Goal: Task Accomplishment & Management: Use online tool/utility

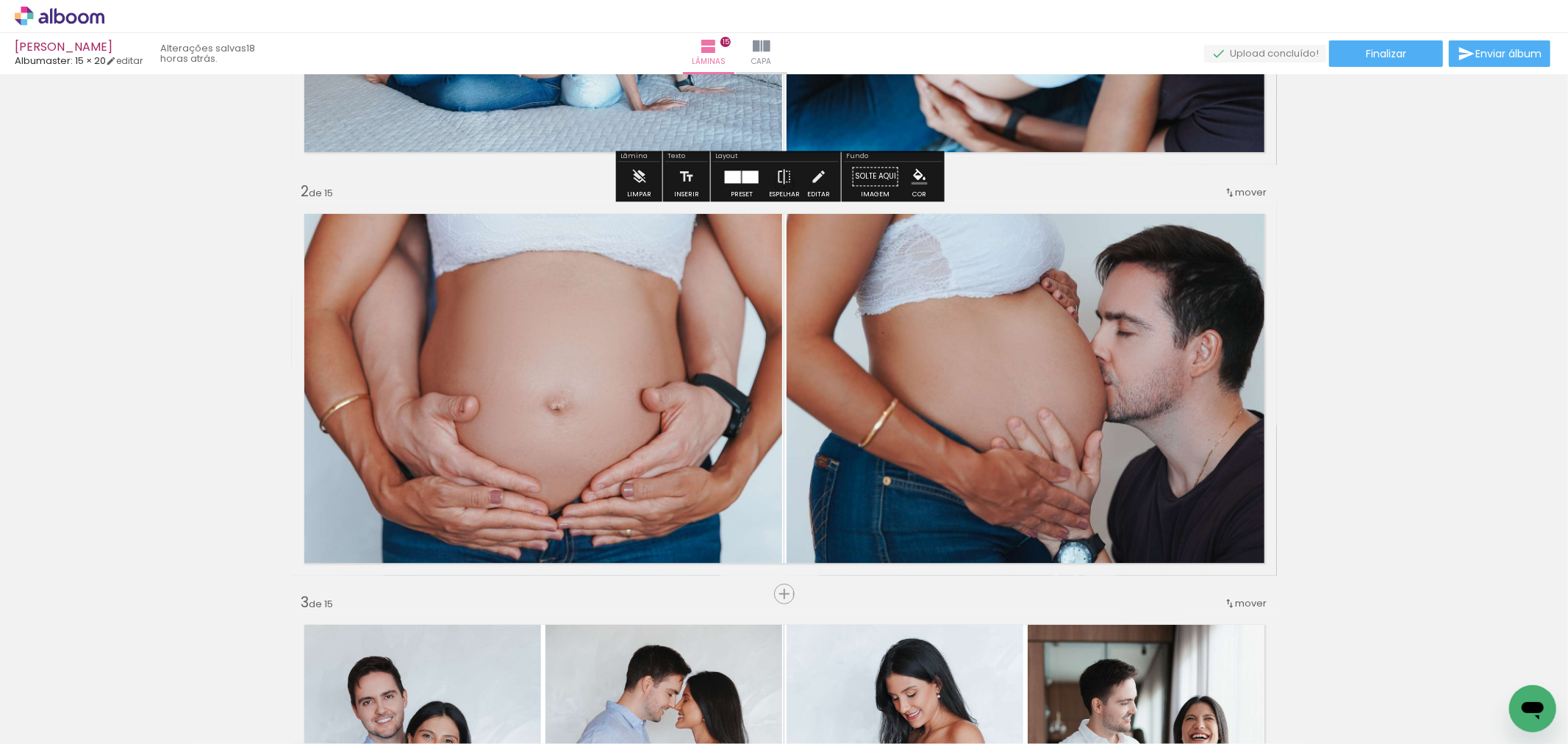
scroll to position [489, 0]
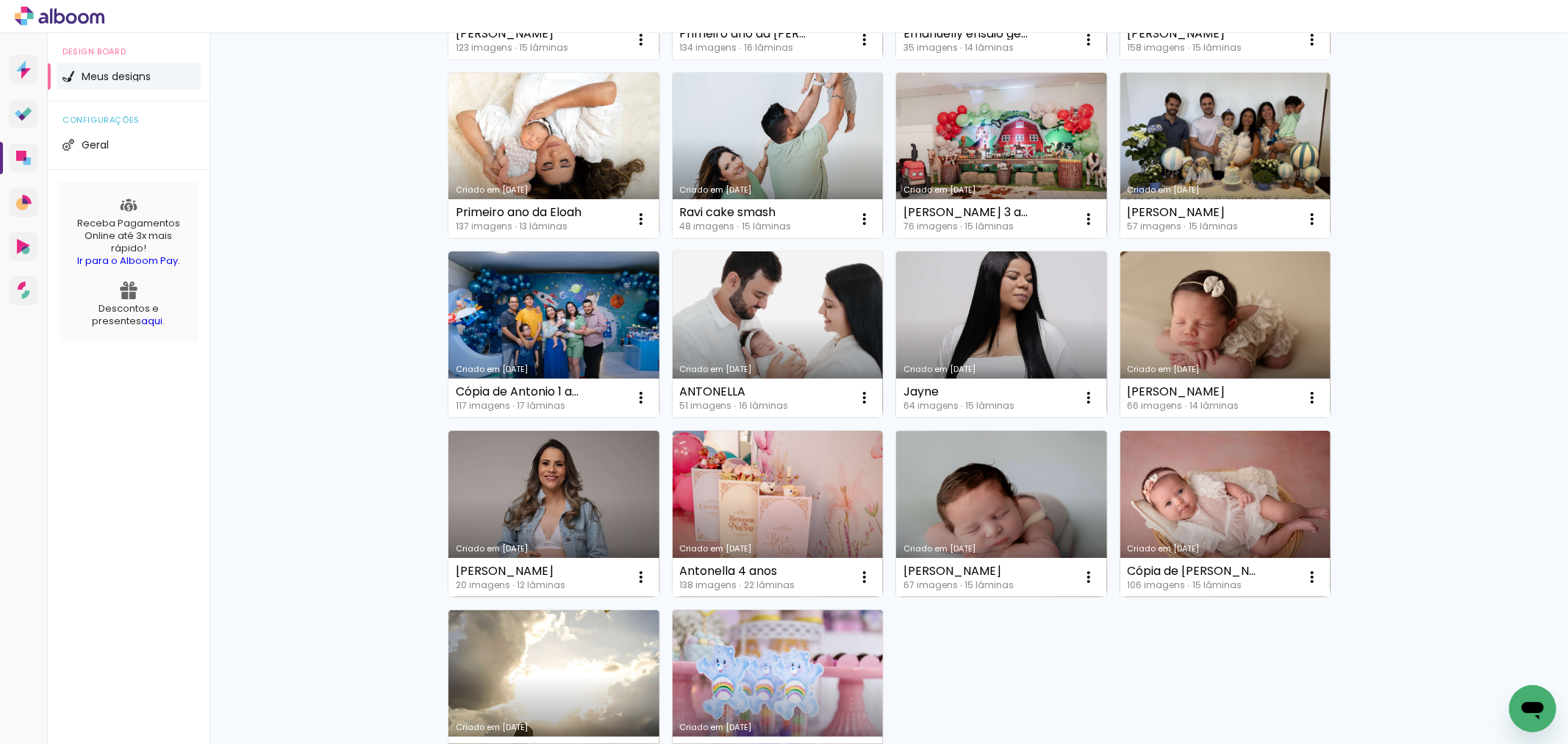
scroll to position [735, 0]
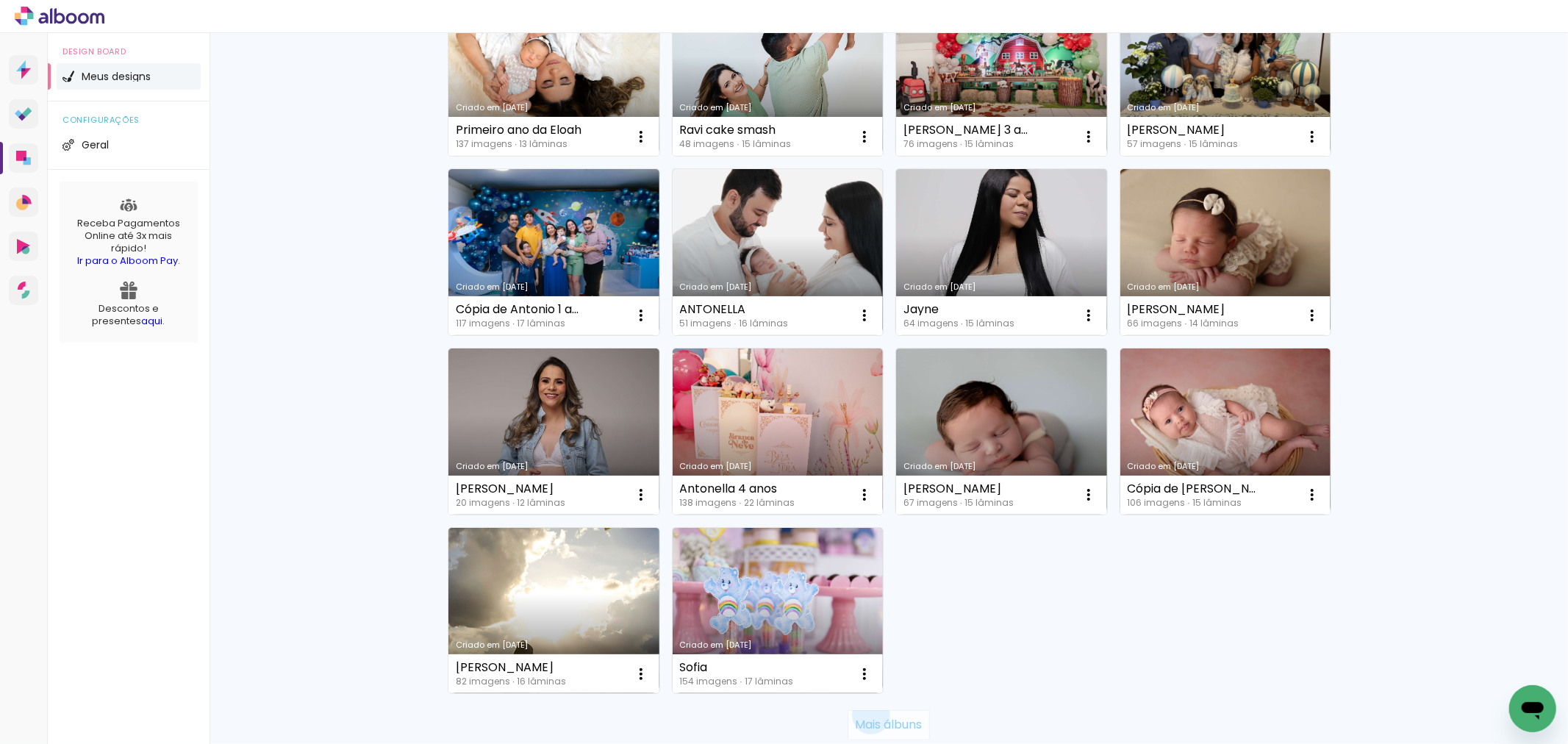
click at [863, 715] on paper-button "Mais álbuns" at bounding box center [888, 725] width 82 height 29
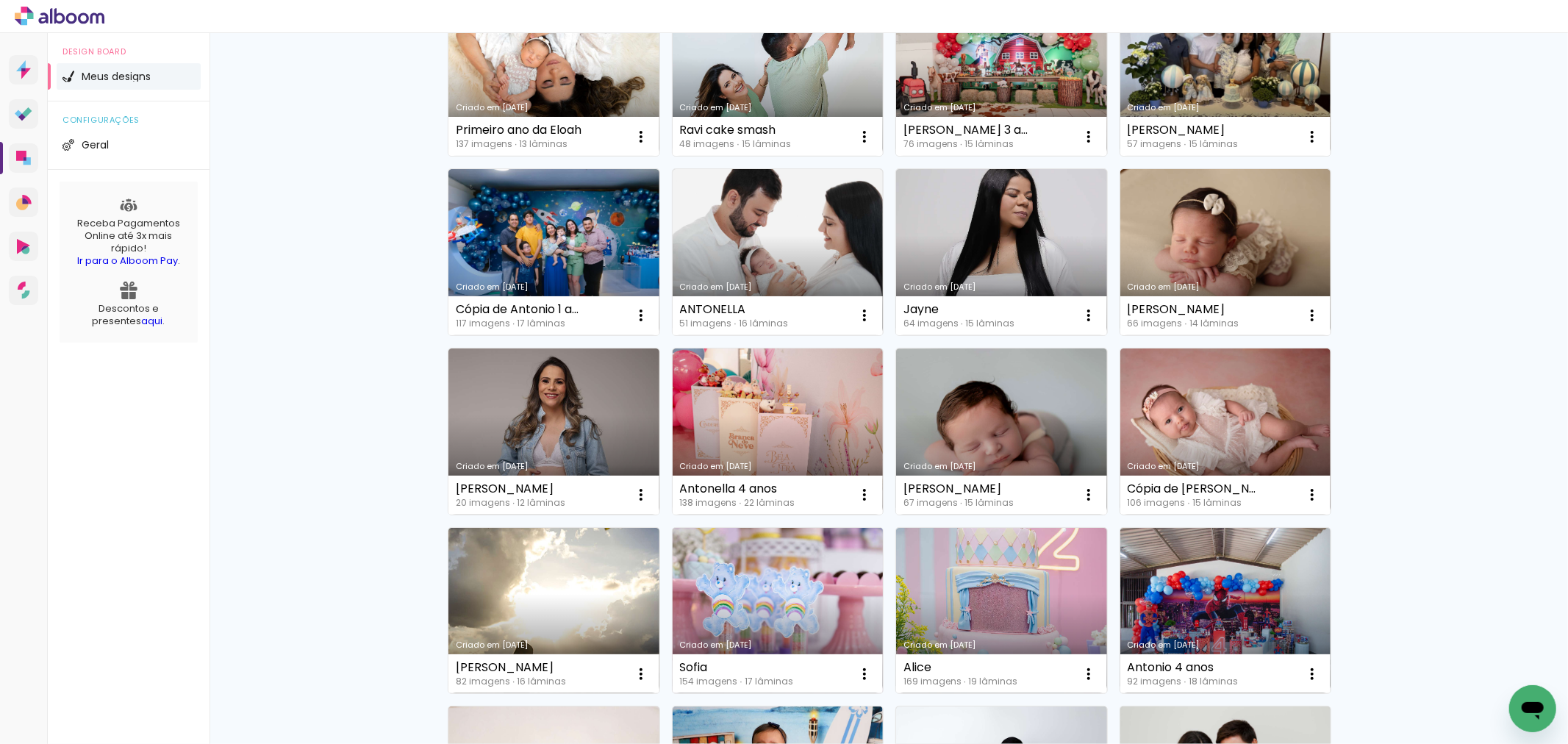
scroll to position [898, 0]
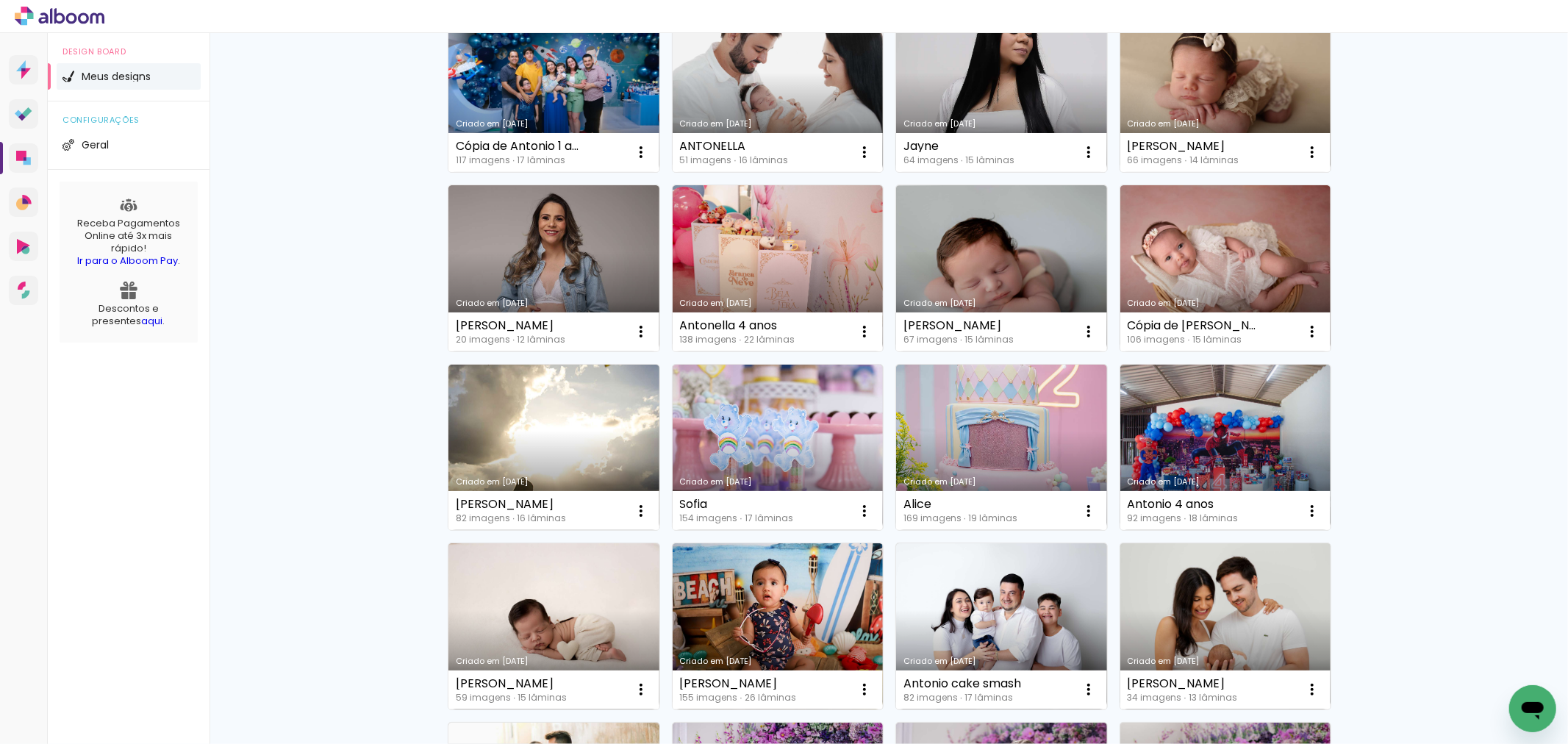
click at [795, 627] on link "Criado em 27/05/25" at bounding box center [778, 626] width 211 height 166
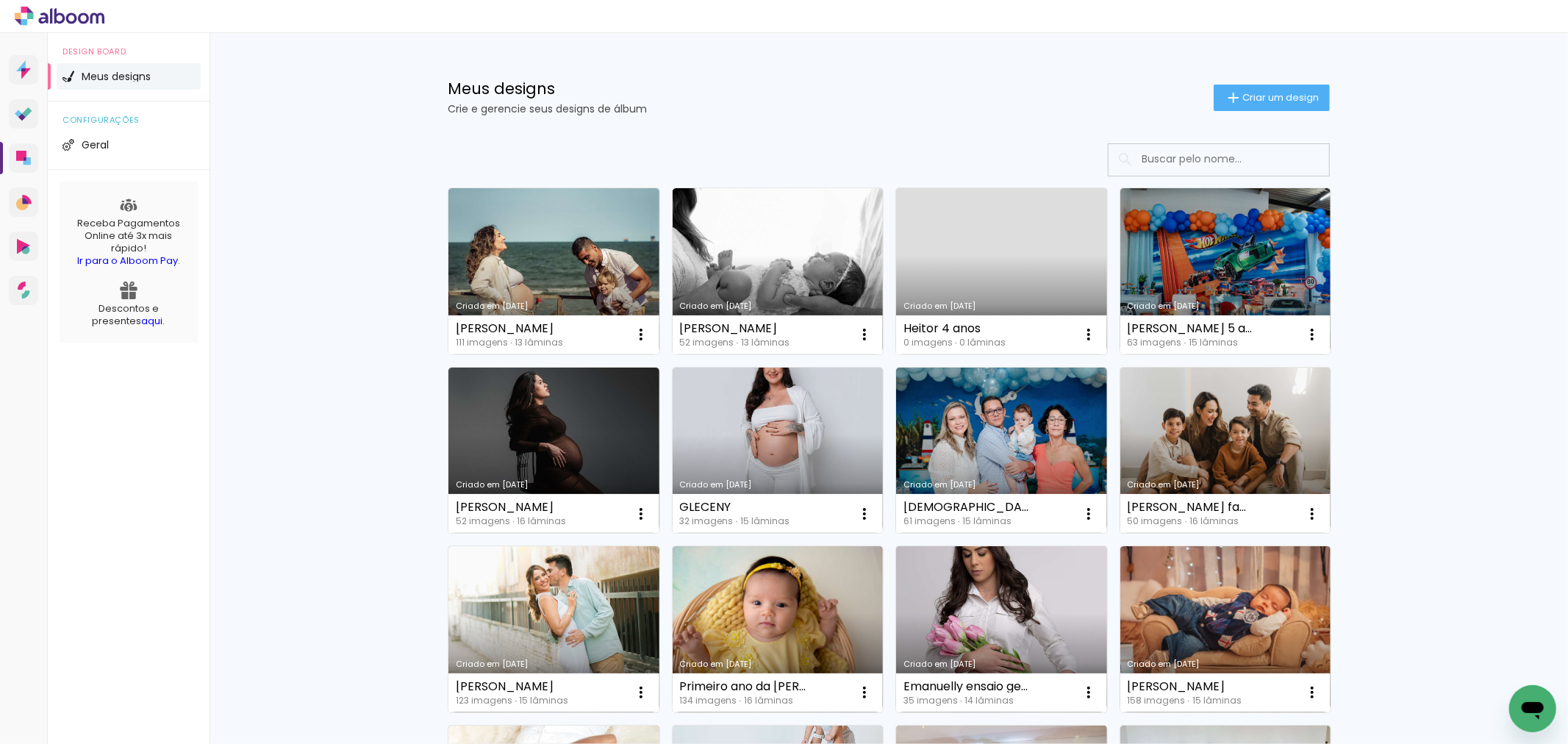
scroll to position [163, 0]
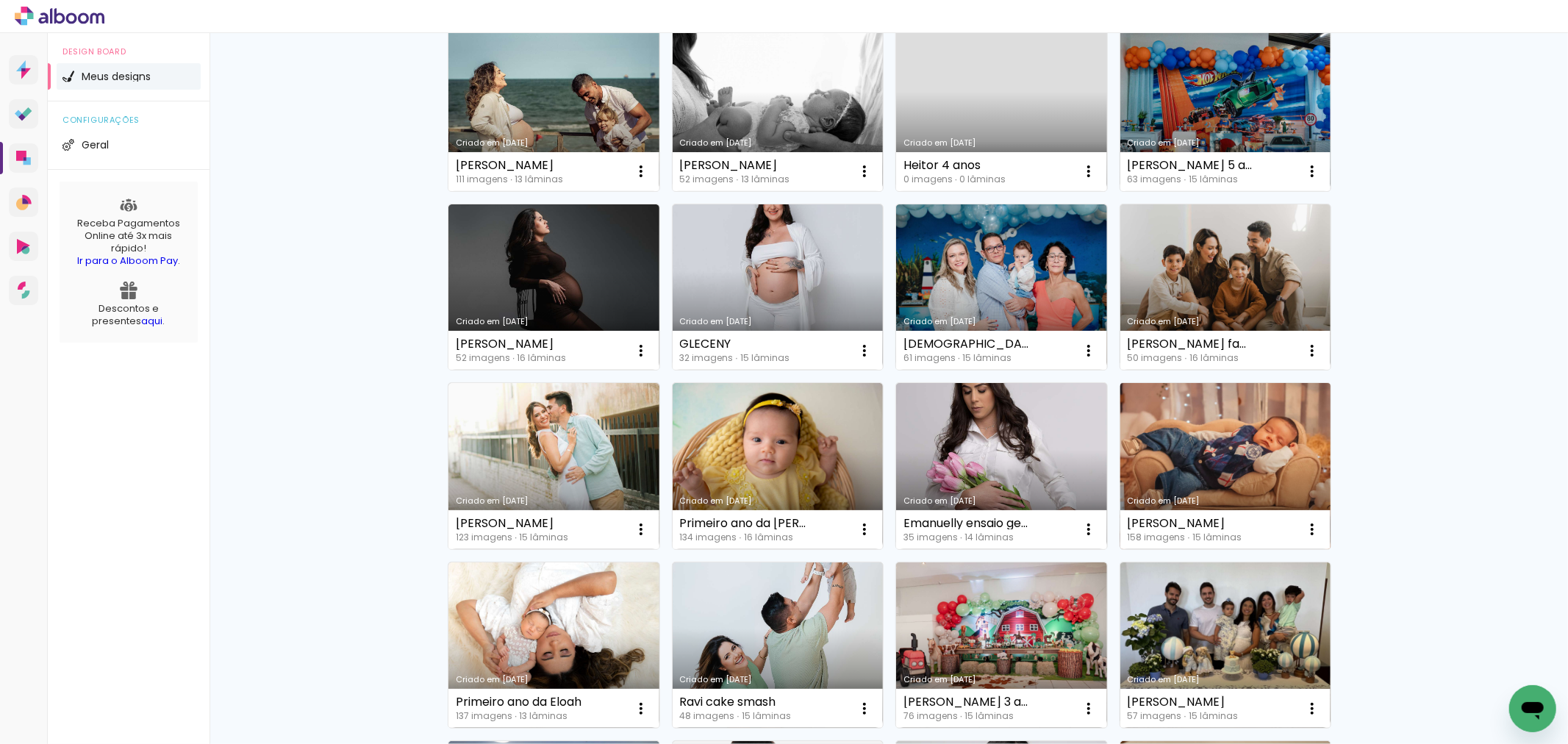
click at [1218, 456] on link "Criado em [DATE]" at bounding box center [1226, 466] width 211 height 166
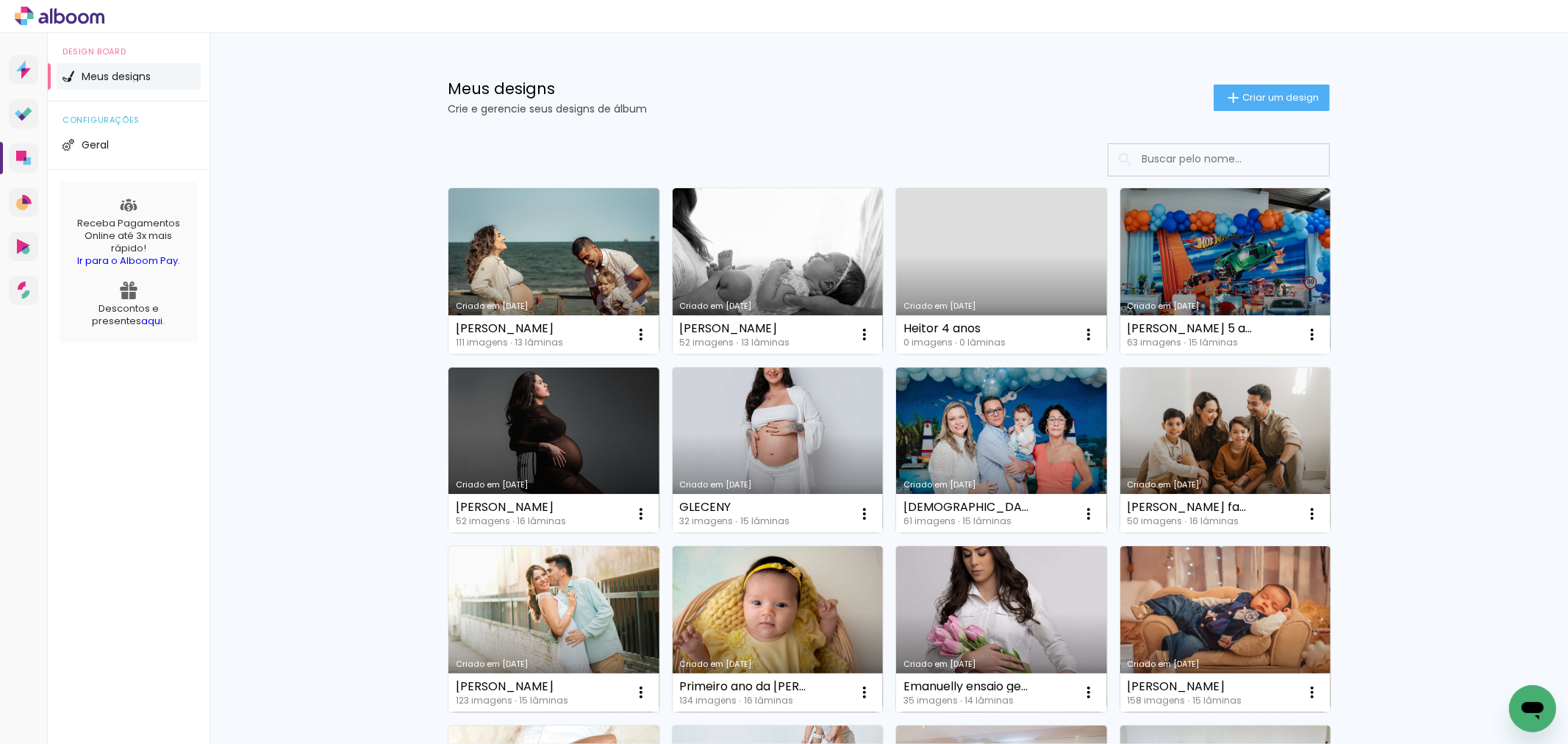
click at [1191, 247] on link "Criado em [DATE]" at bounding box center [1226, 271] width 211 height 166
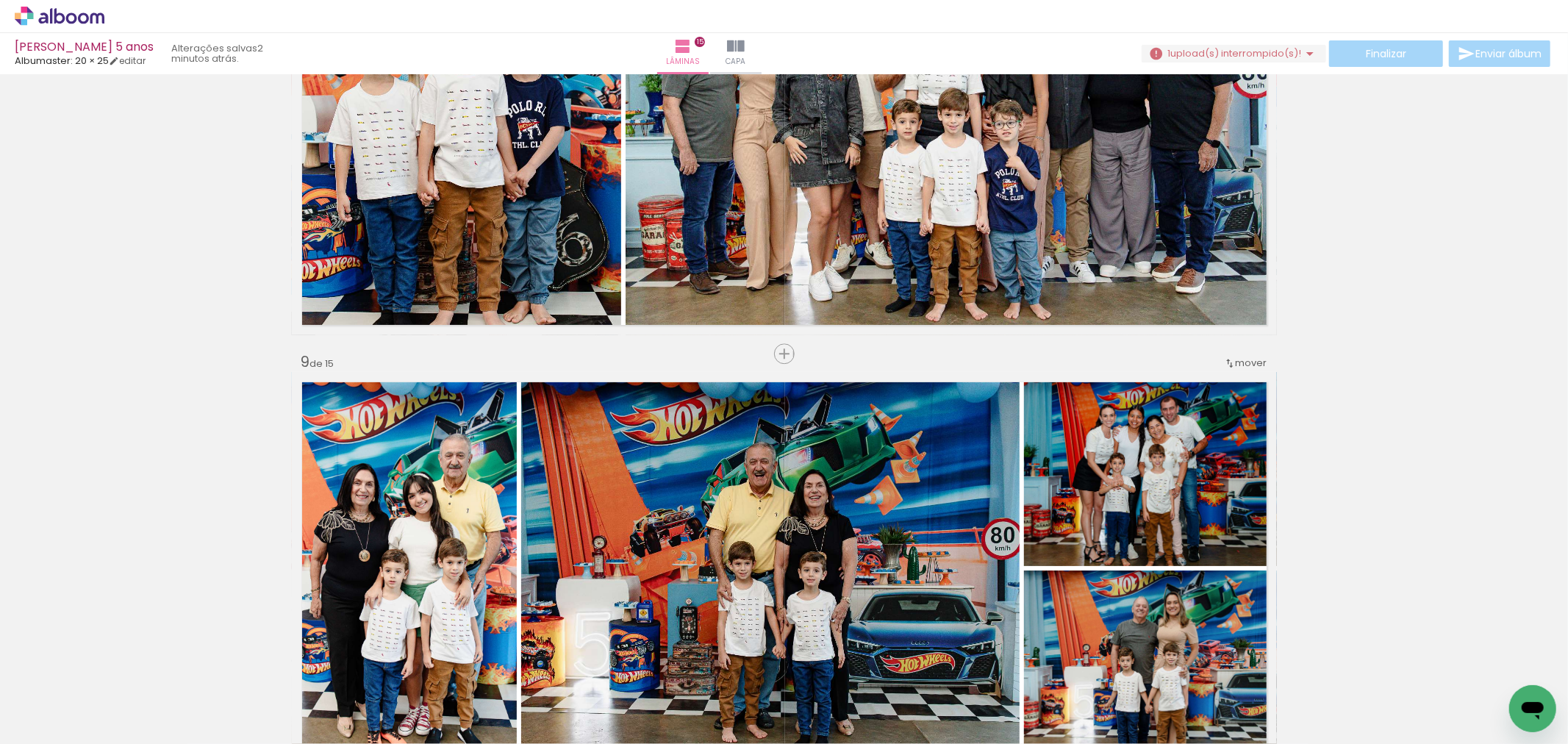
scroll to position [3347, 0]
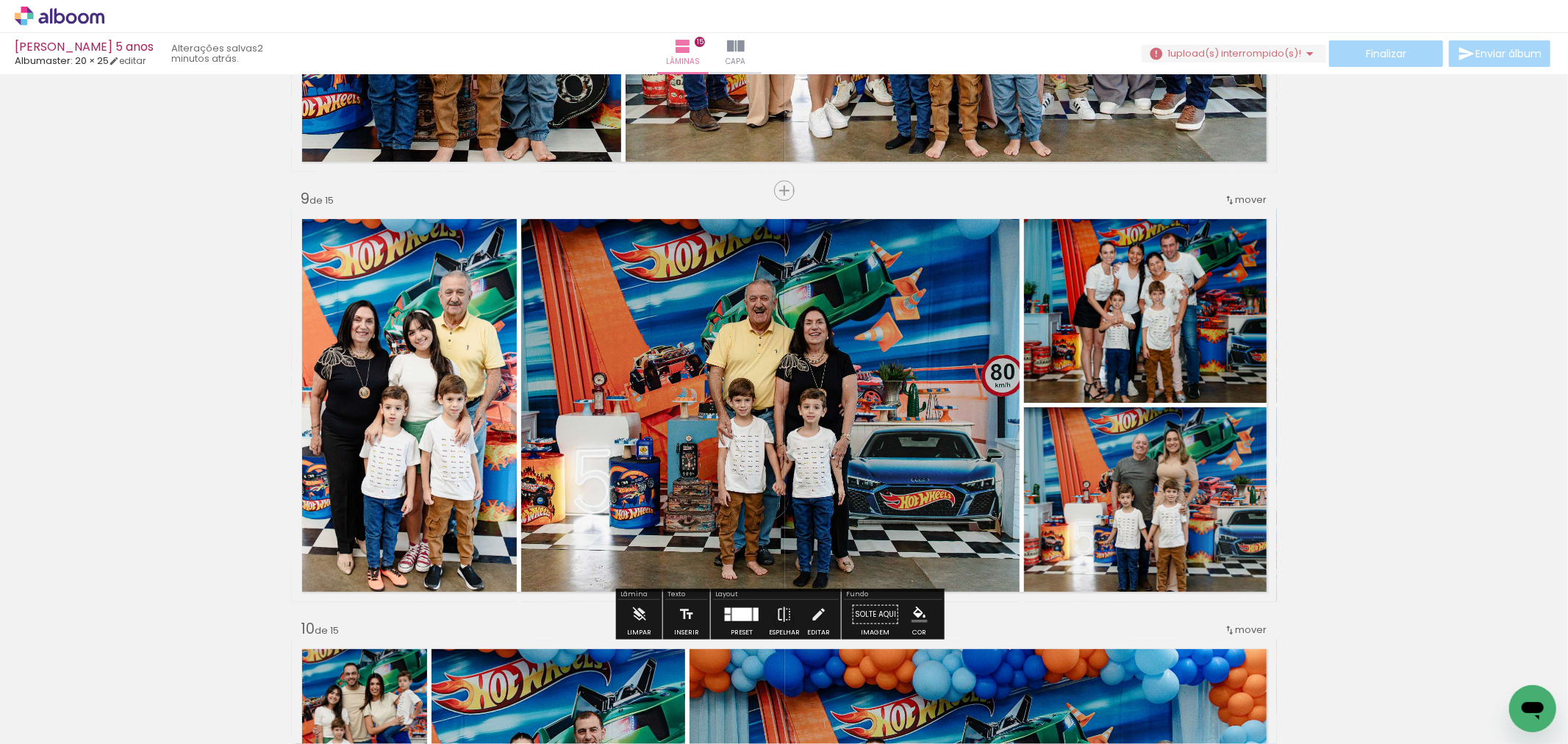
click at [27, 729] on iron-icon at bounding box center [21, 724] width 18 height 18
click at [0, 0] on input "file" at bounding box center [0, 0] width 0 height 0
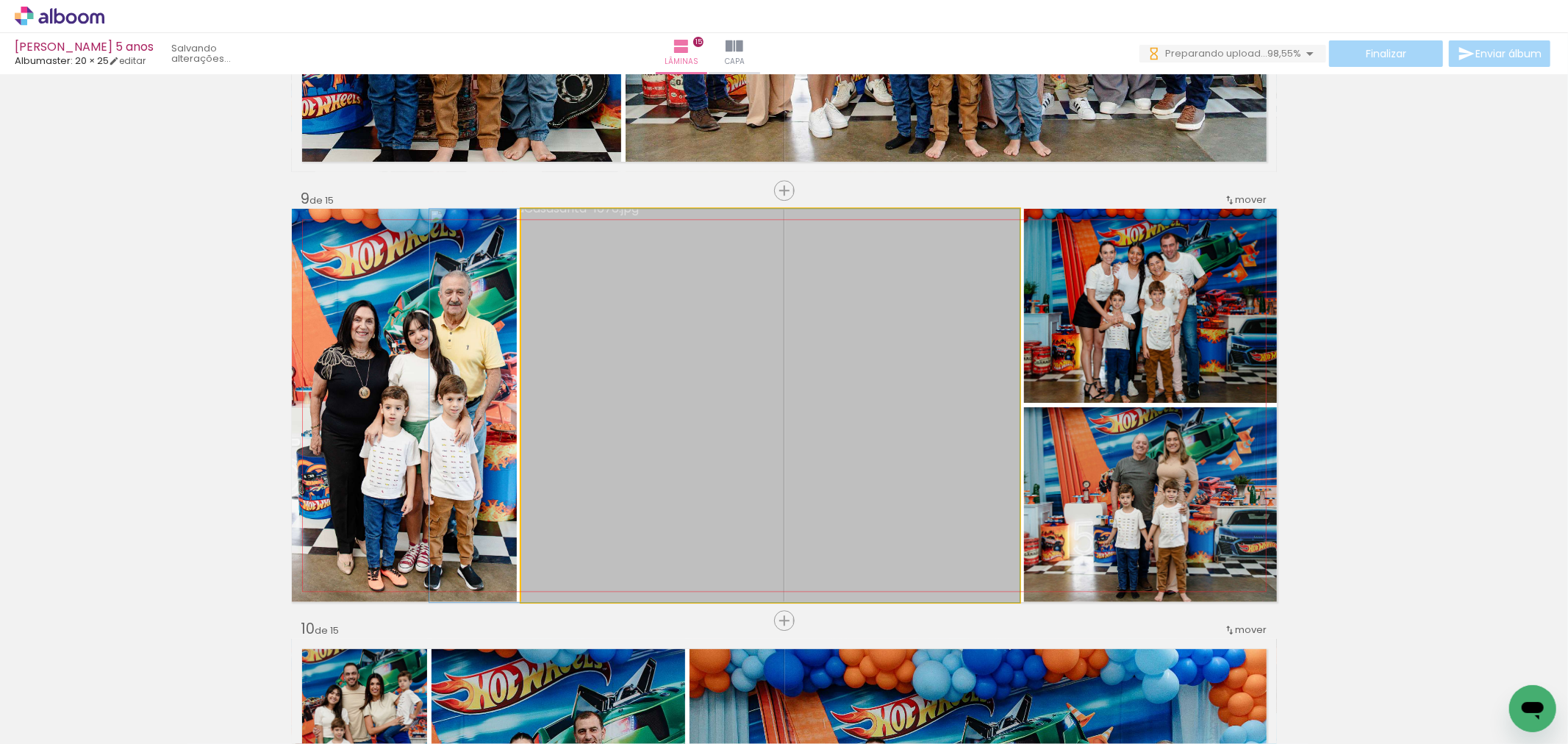
drag, startPoint x: 882, startPoint y: 527, endPoint x: 810, endPoint y: 527, distance: 72.0
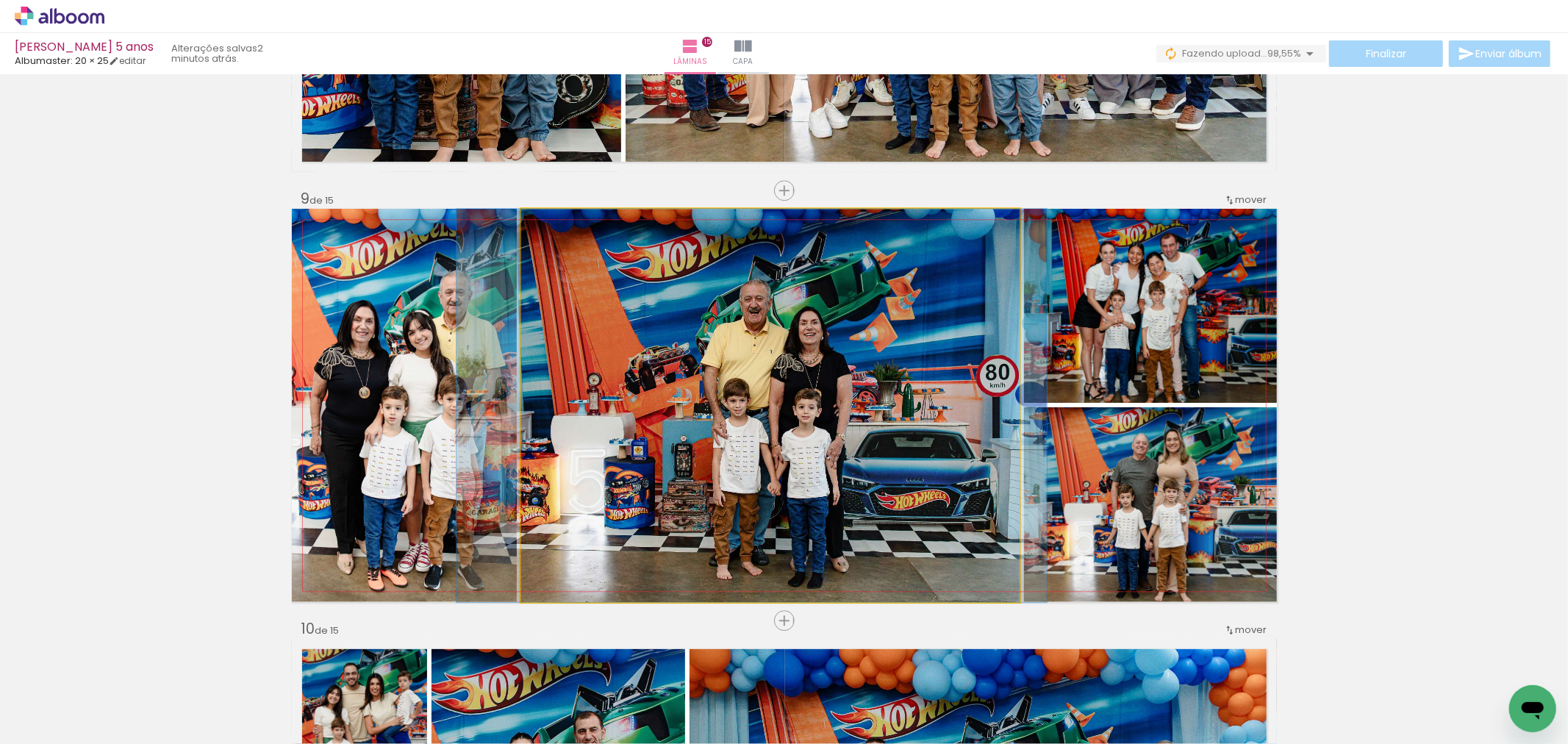
drag, startPoint x: 840, startPoint y: 520, endPoint x: 868, endPoint y: 525, distance: 28.4
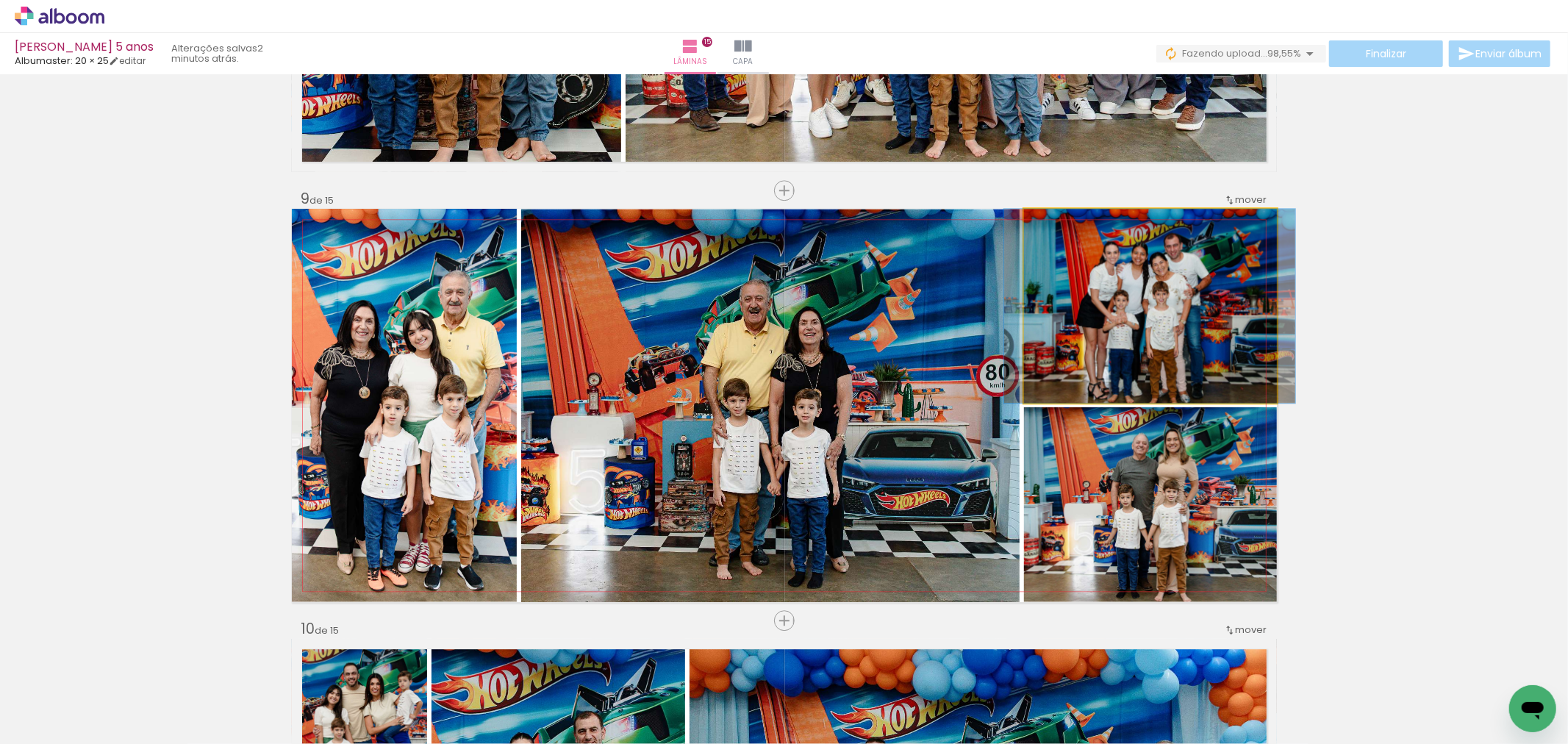
drag, startPoint x: 1160, startPoint y: 315, endPoint x: 1164, endPoint y: 327, distance: 12.6
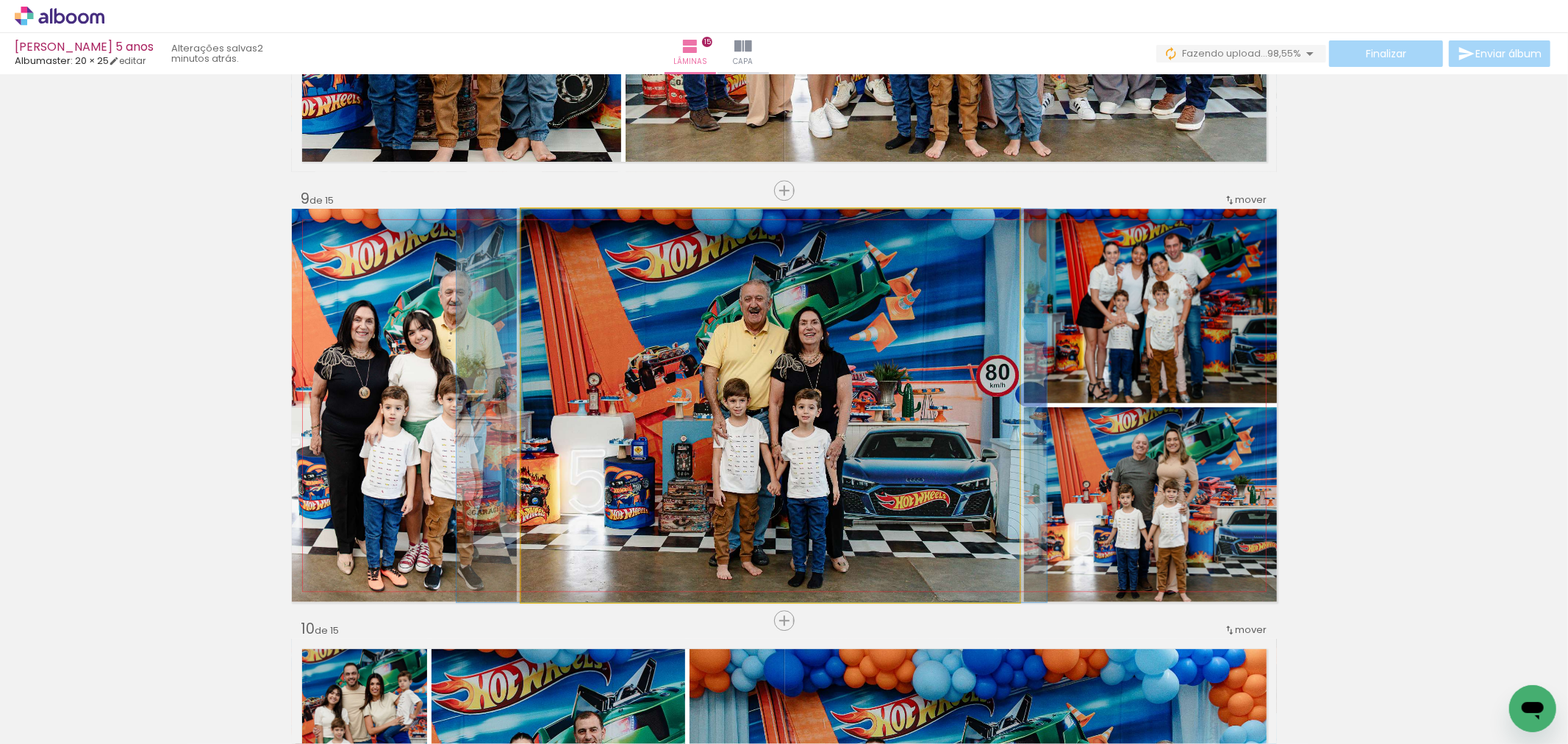
click at [740, 465] on quentale-photo at bounding box center [770, 405] width 498 height 394
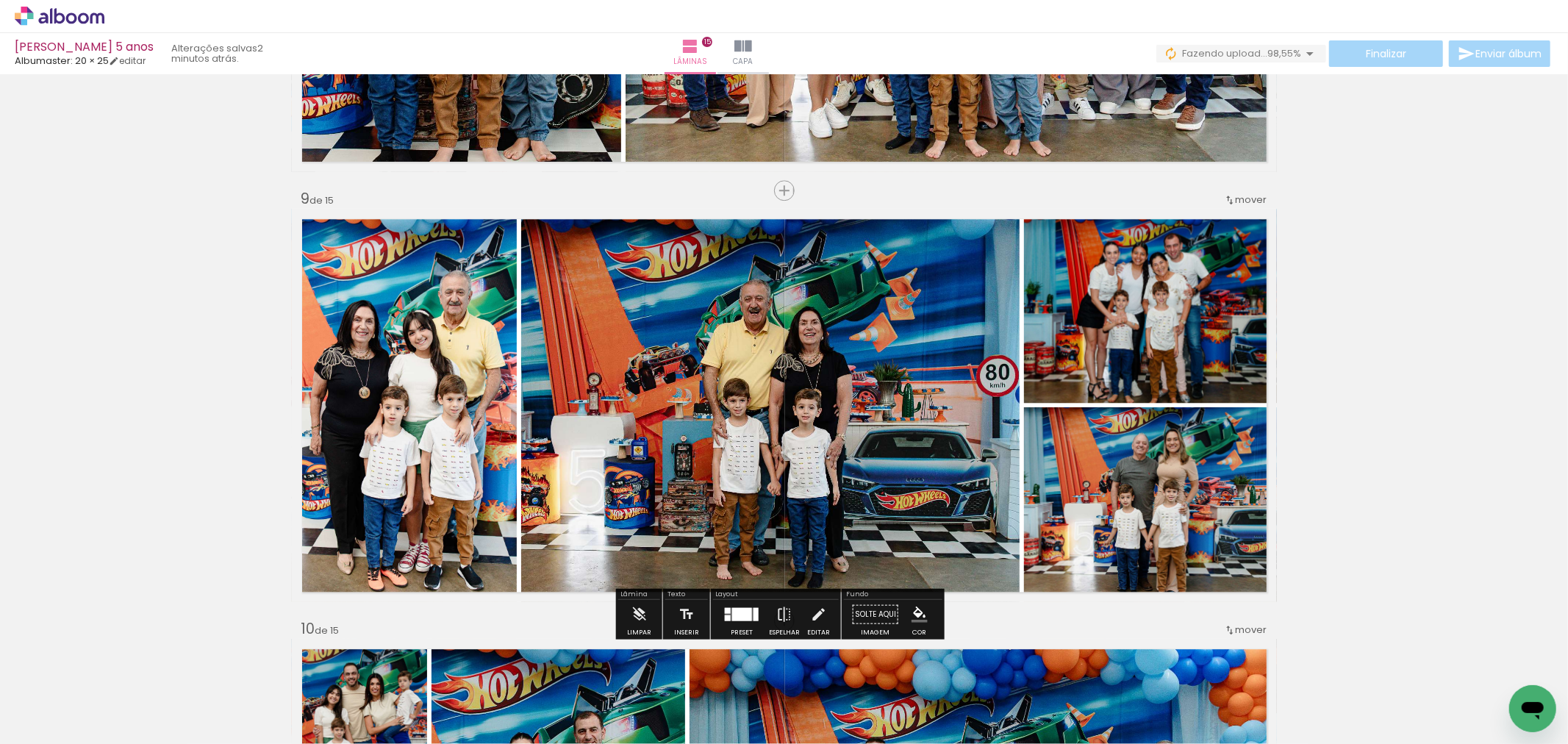
click at [390, 379] on quentale-photo at bounding box center [404, 405] width 225 height 394
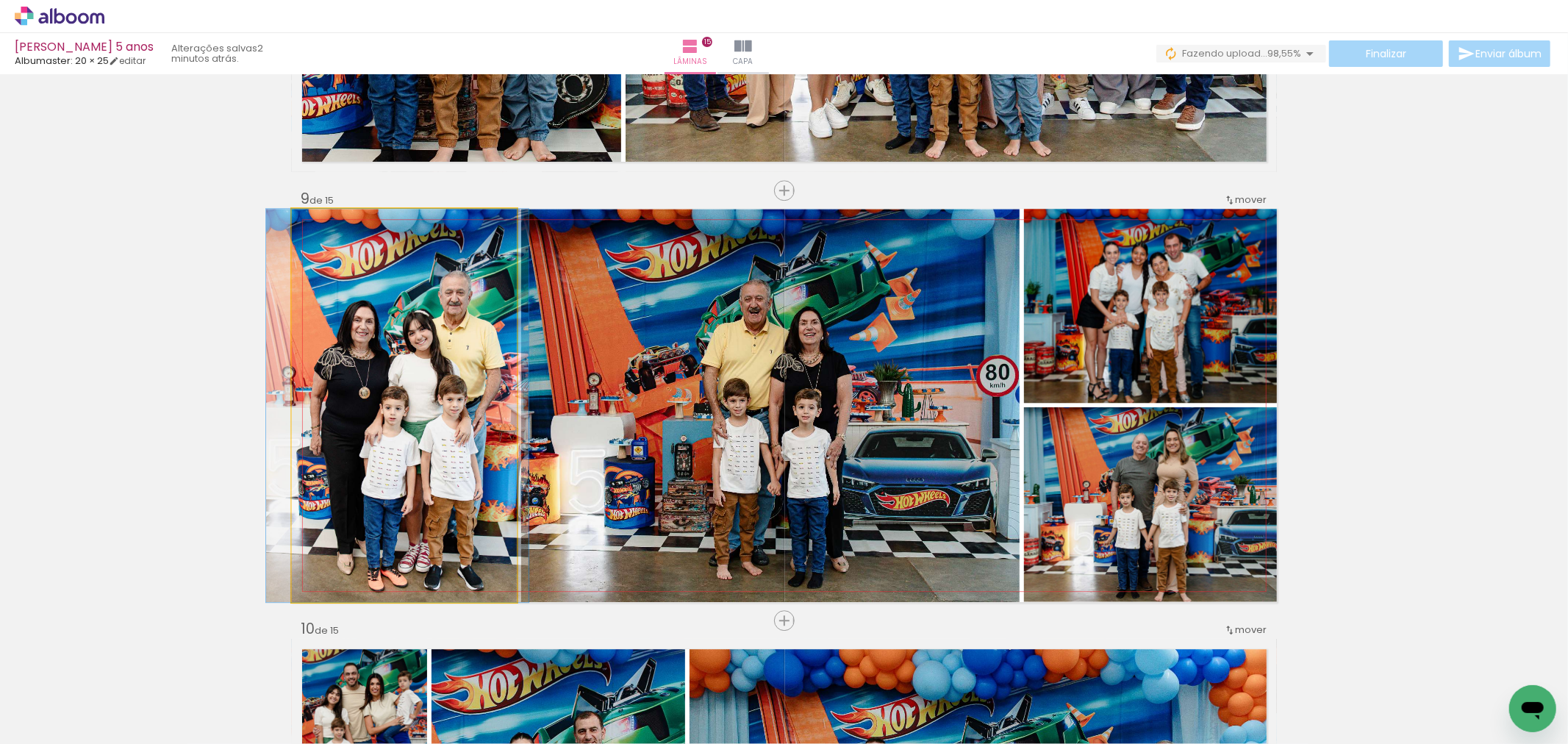
click at [390, 378] on quentale-photo at bounding box center [404, 405] width 225 height 394
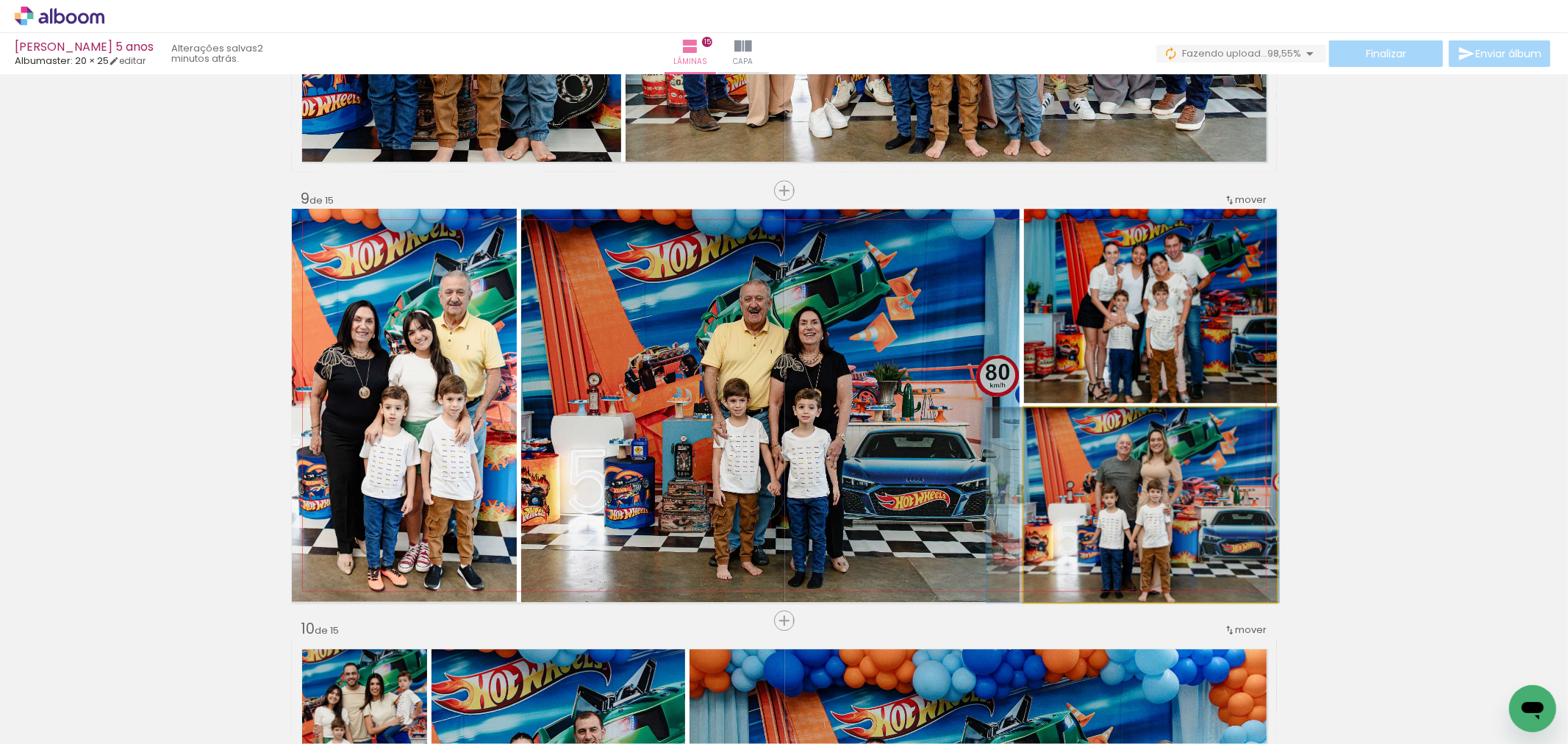
drag, startPoint x: 1174, startPoint y: 510, endPoint x: 1157, endPoint y: 502, distance: 18.8
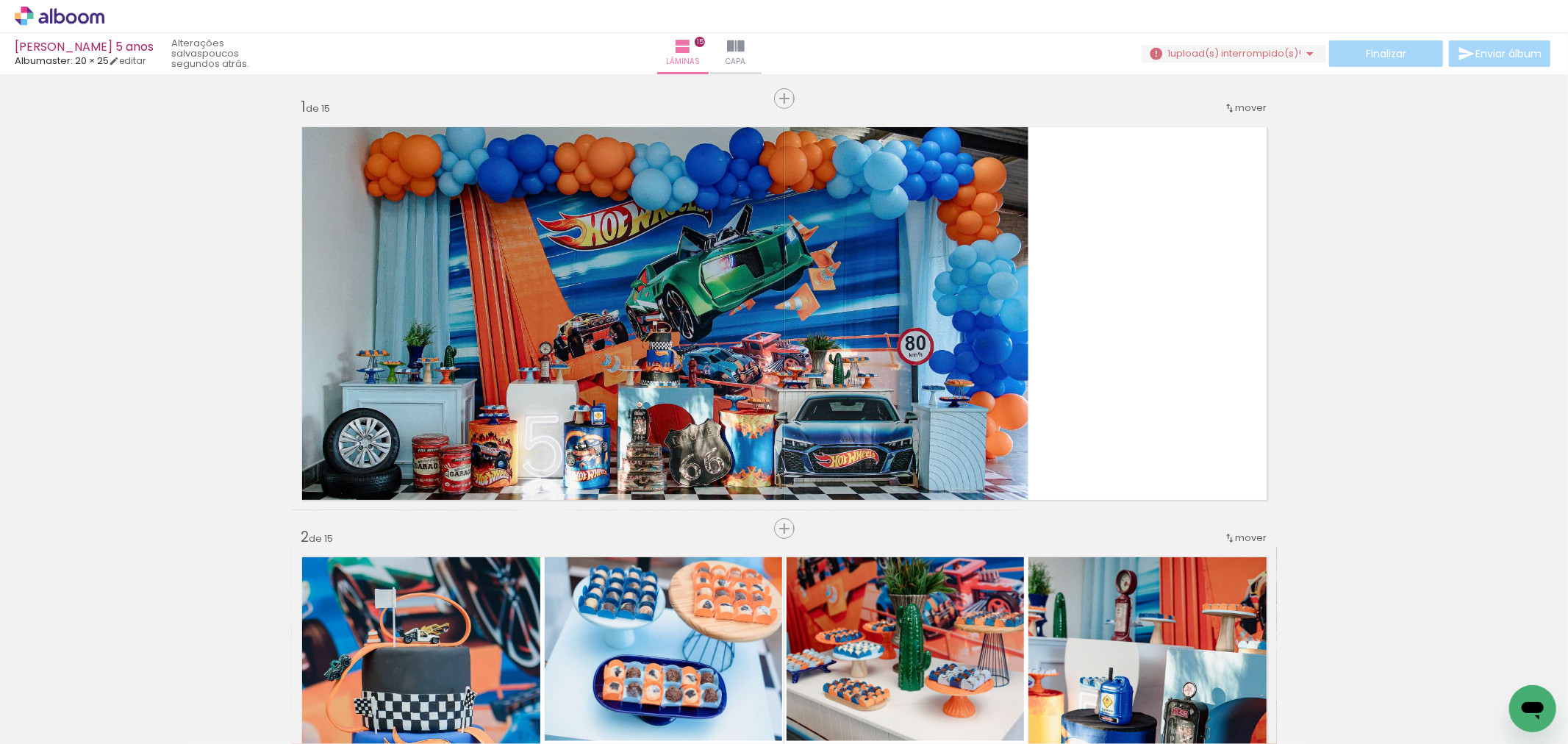
scroll to position [3347, 0]
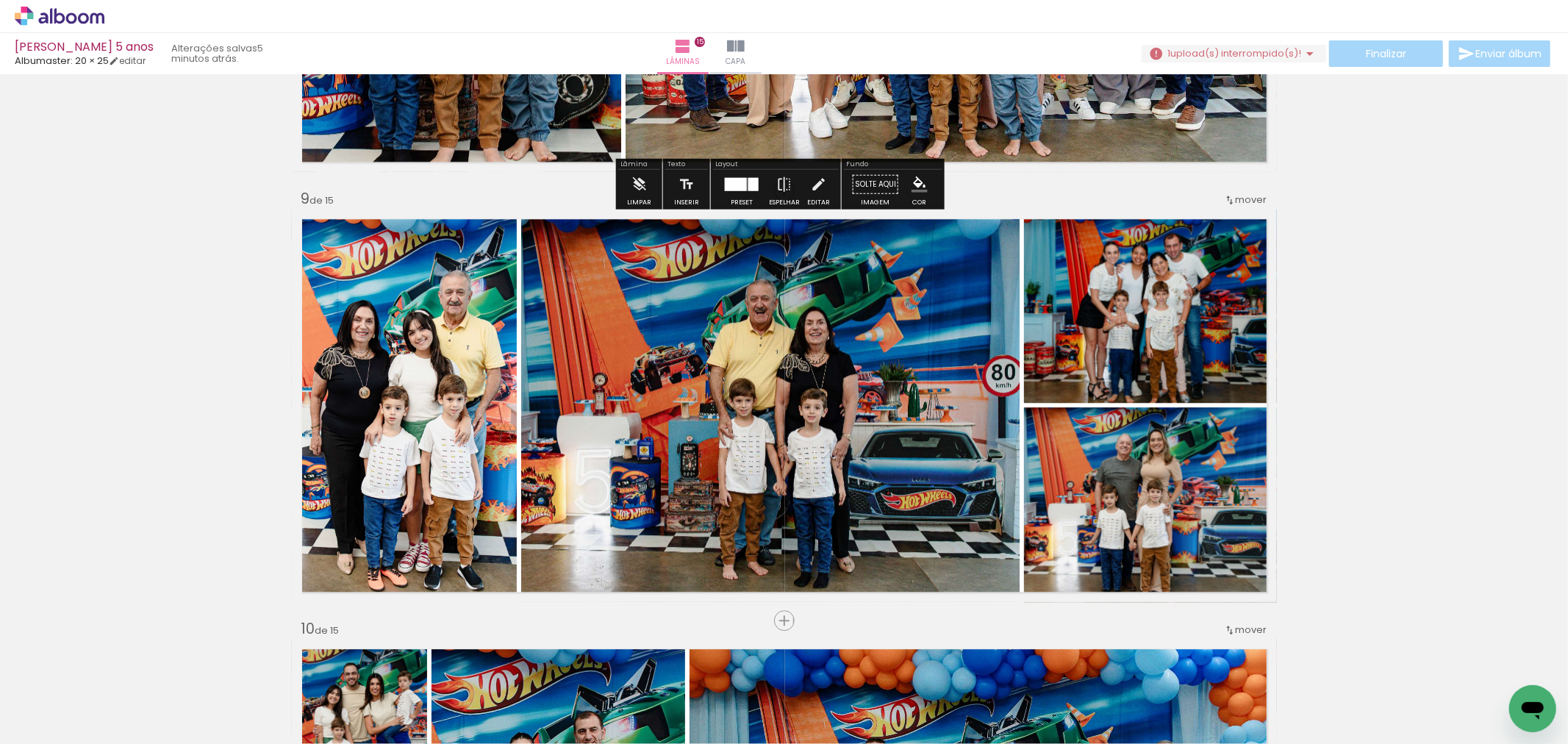
click at [1255, 49] on span "upload(s) interrompido(s)!" at bounding box center [1235, 53] width 131 height 14
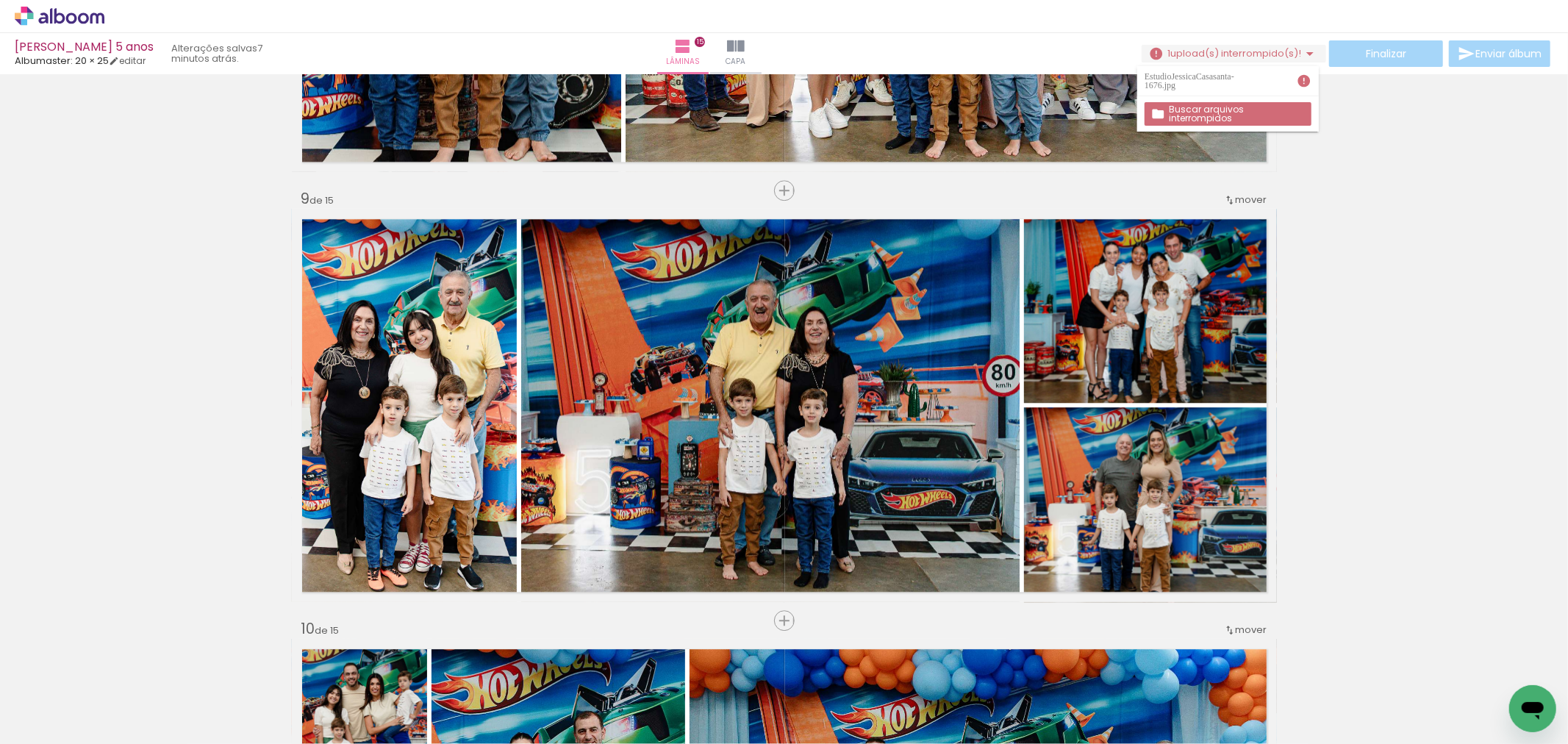
scroll to position [0, 2420]
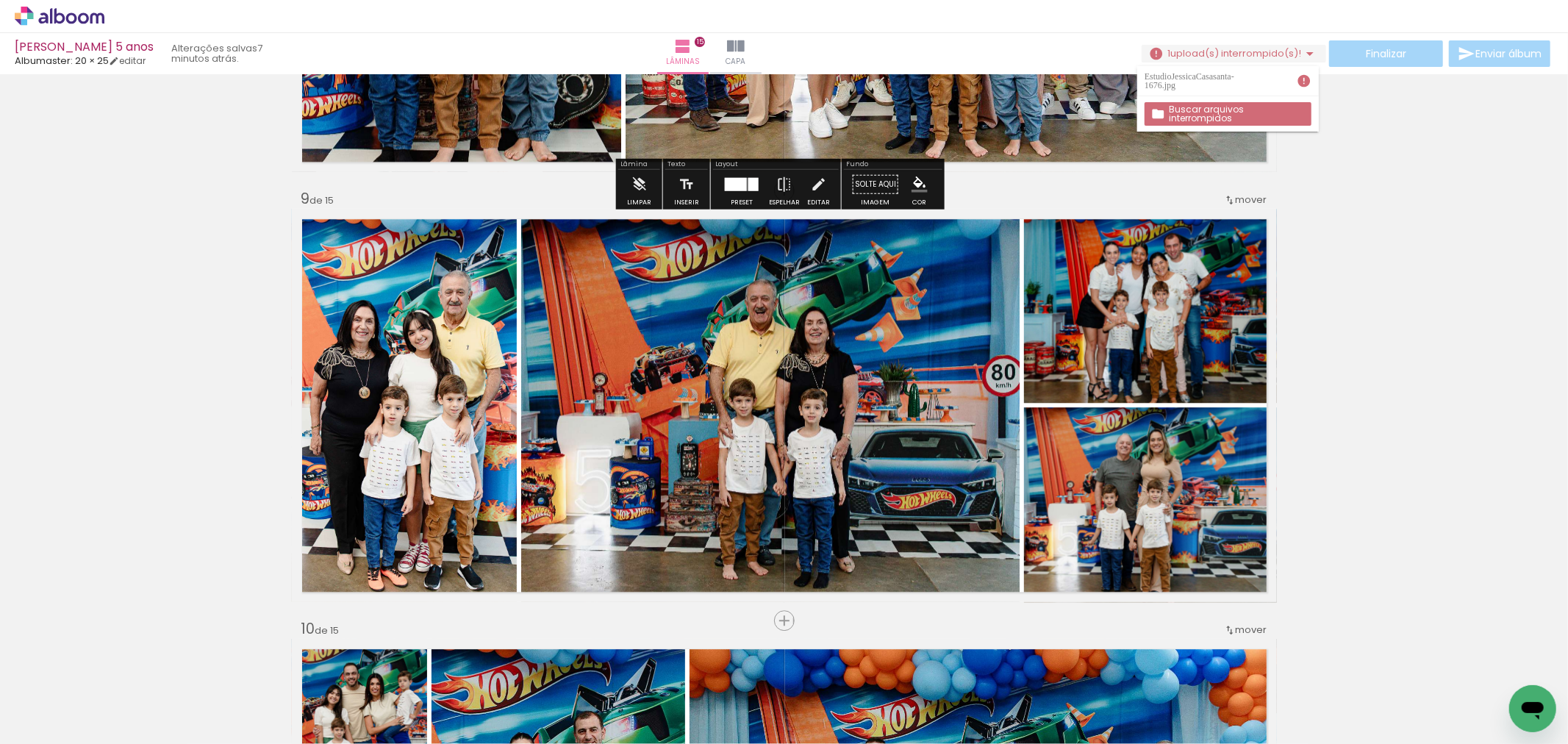
click at [1333, 180] on div "Inserir lâmina 1 de 15 Inserir lâmina 2 de 15 Inserir lâmina 3 de 15 Inserir lâ…" at bounding box center [784, 171] width 1568 height 6879
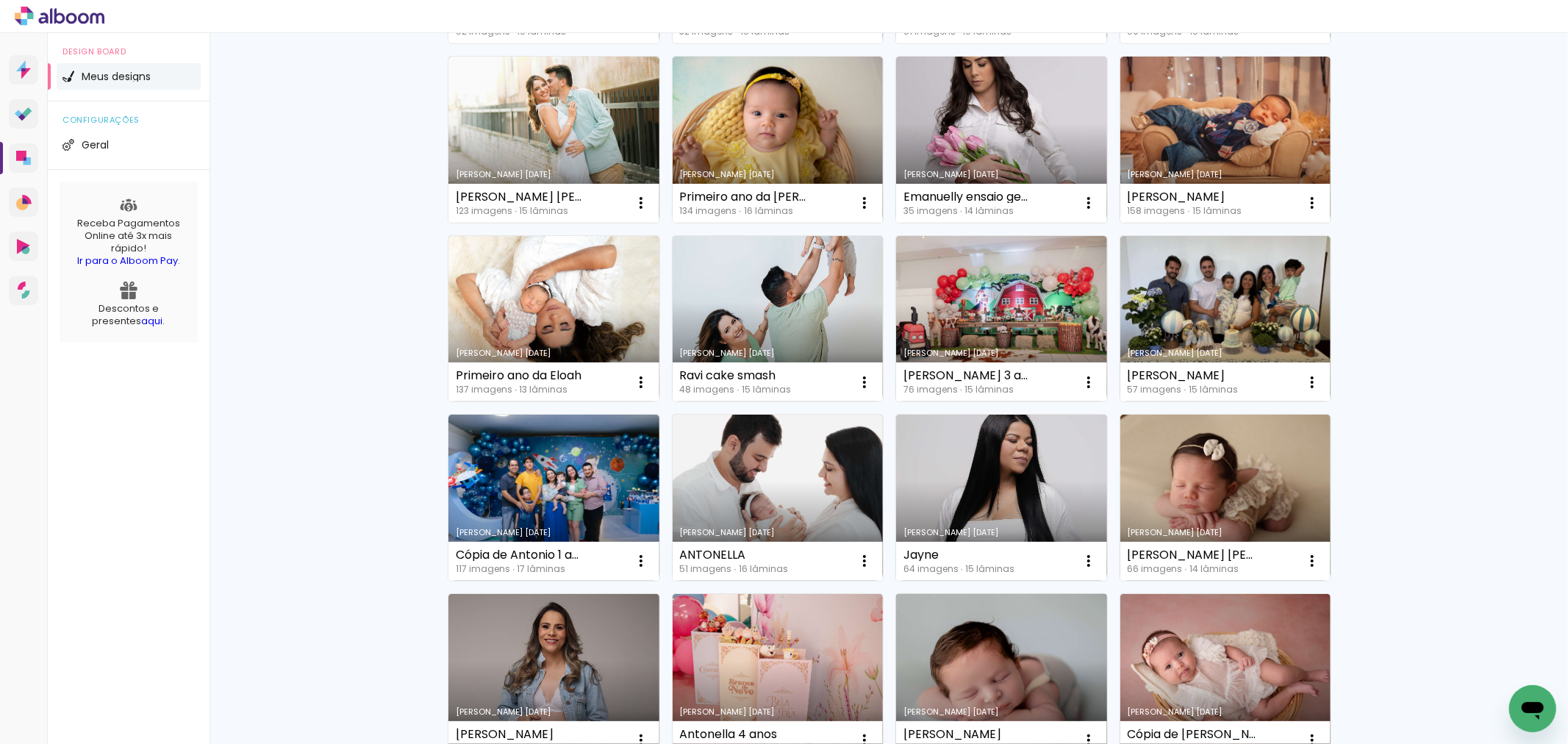
scroll to position [245, 0]
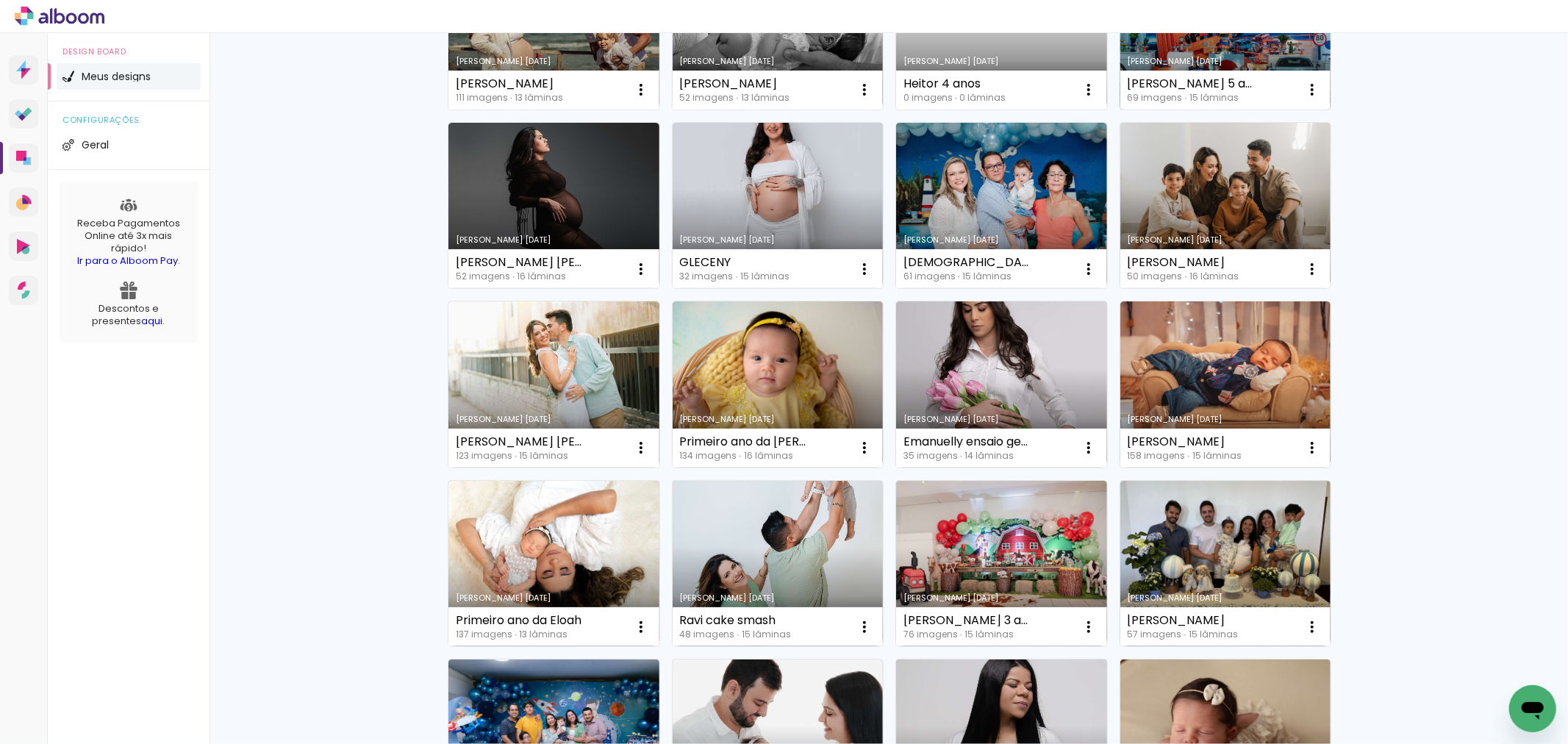
click at [1172, 67] on link "[PERSON_NAME] [DATE]" at bounding box center [1226, 26] width 211 height 166
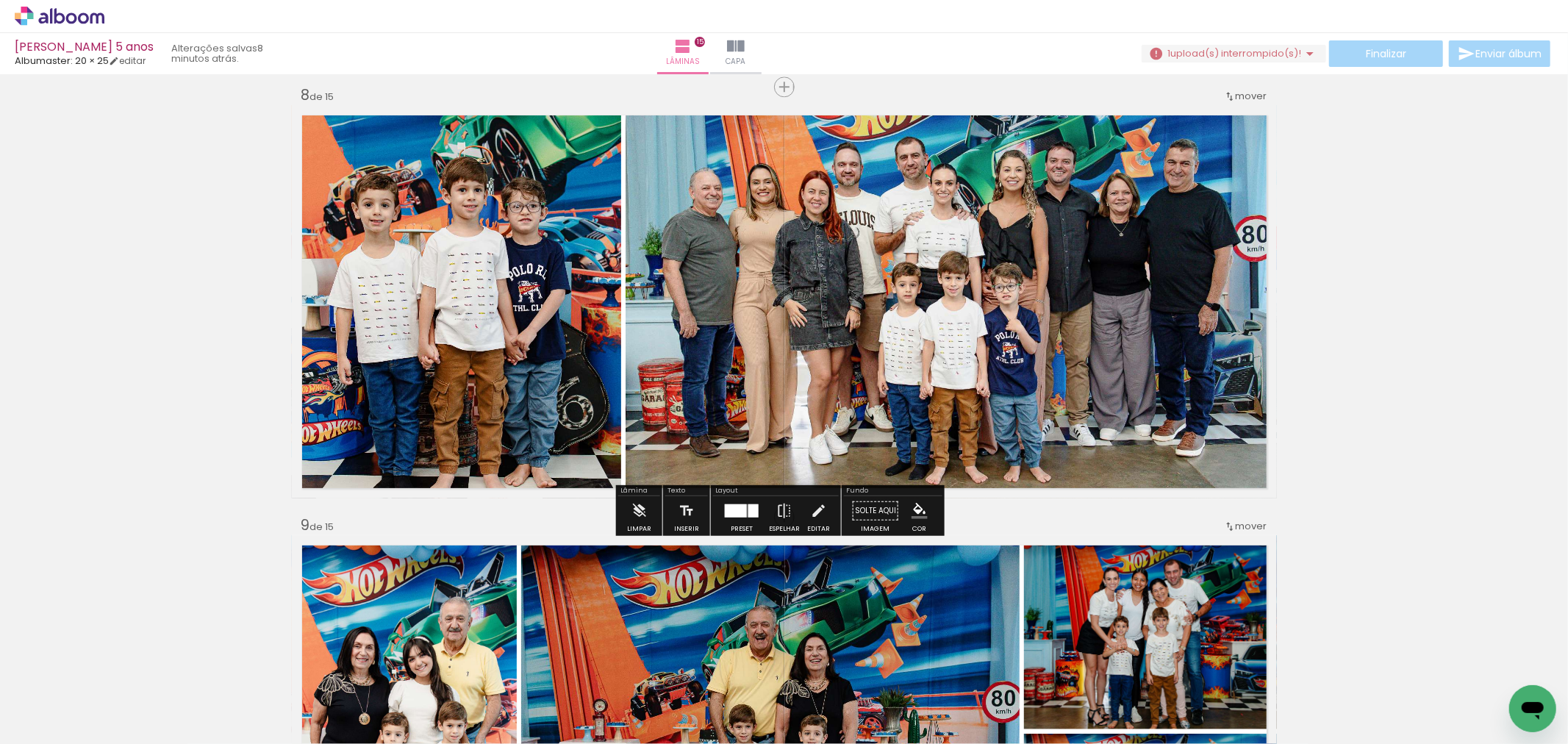
scroll to position [3429, 0]
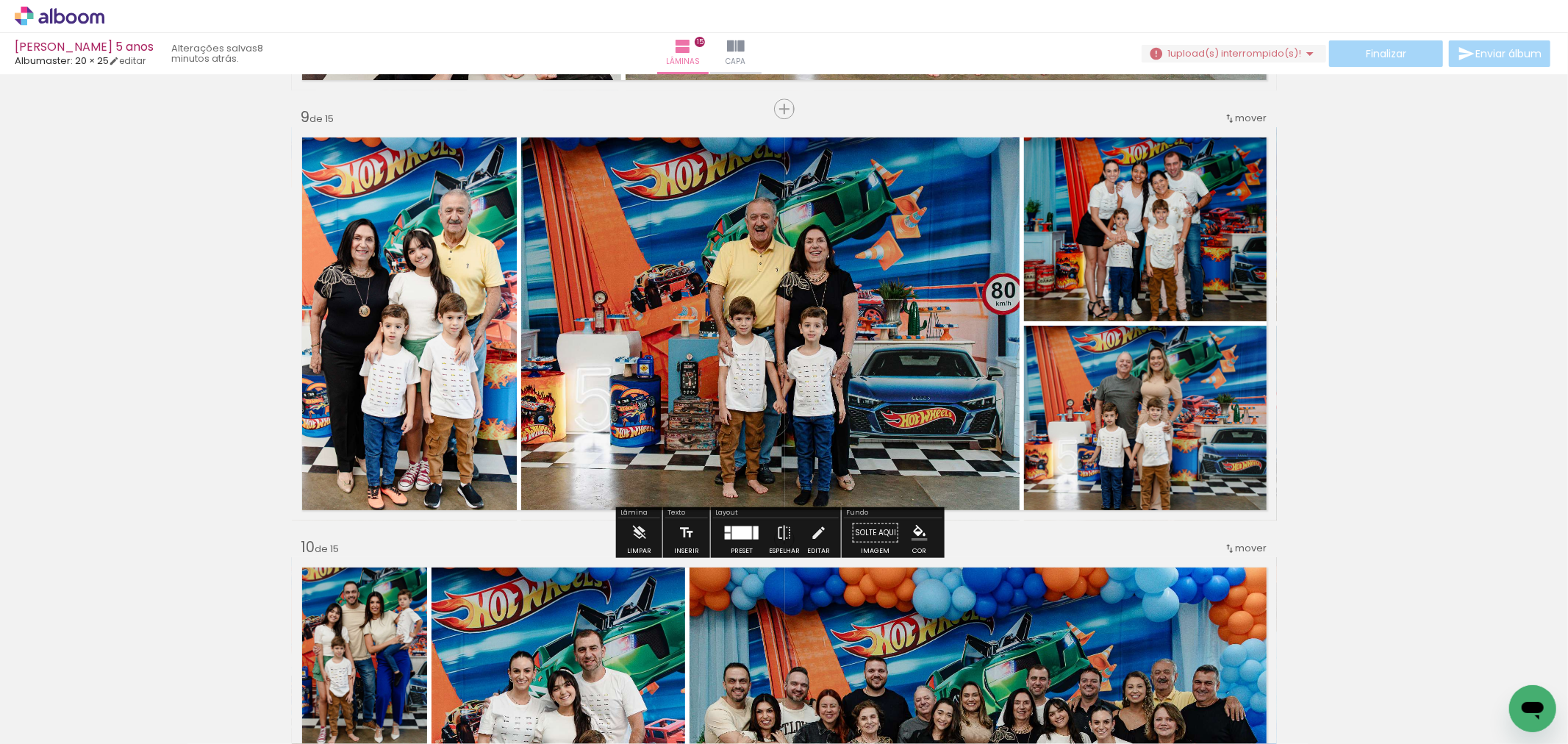
click at [1276, 47] on span "upload(s) interrompido(s)!" at bounding box center [1235, 53] width 131 height 14
click at [0, 0] on slot "Buscar arquivos interrompidos" at bounding box center [0, 0] width 0 height 0
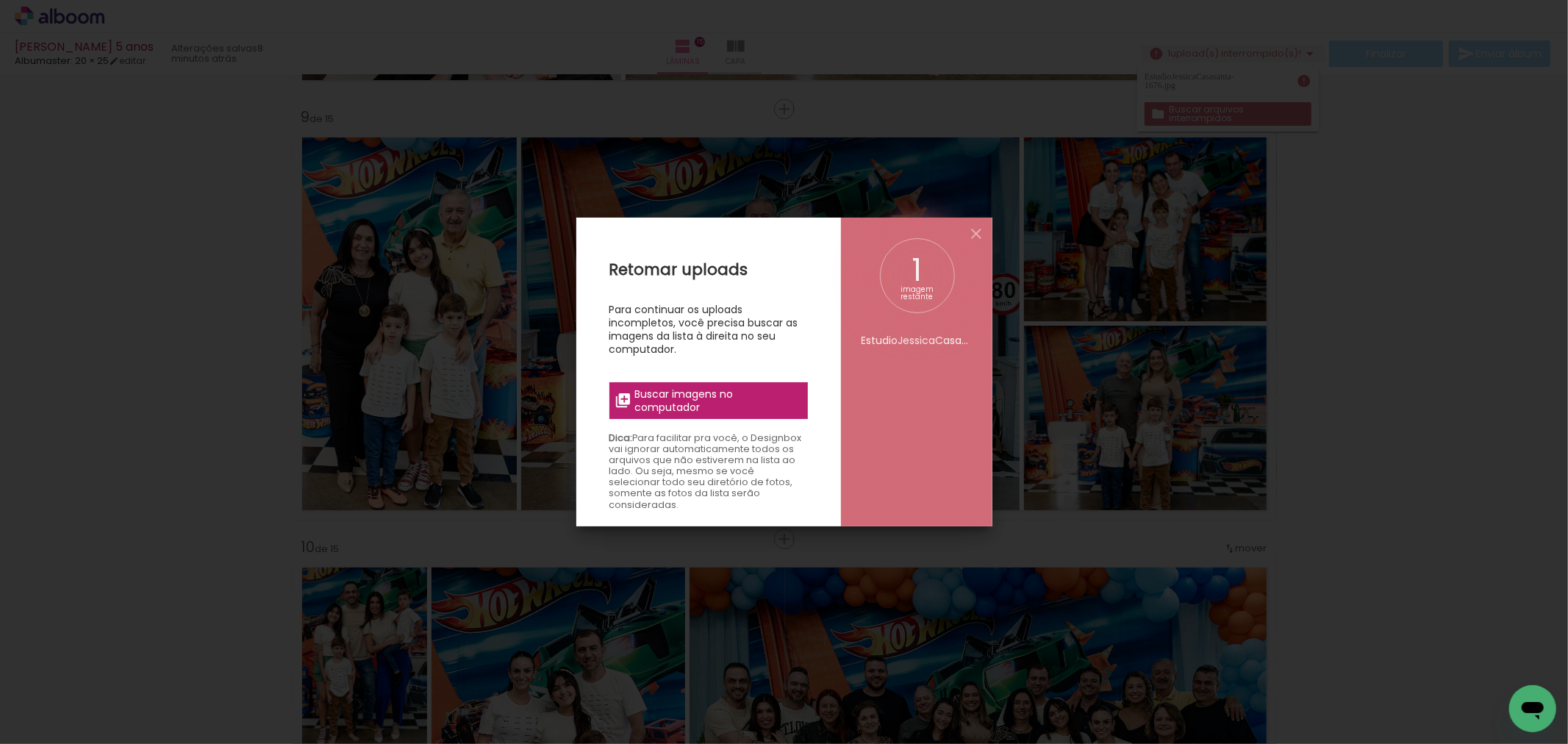
click at [739, 409] on span "Buscar imagens no computador" at bounding box center [717, 400] width 164 height 27
click at [0, 0] on input "file" at bounding box center [0, 0] width 0 height 0
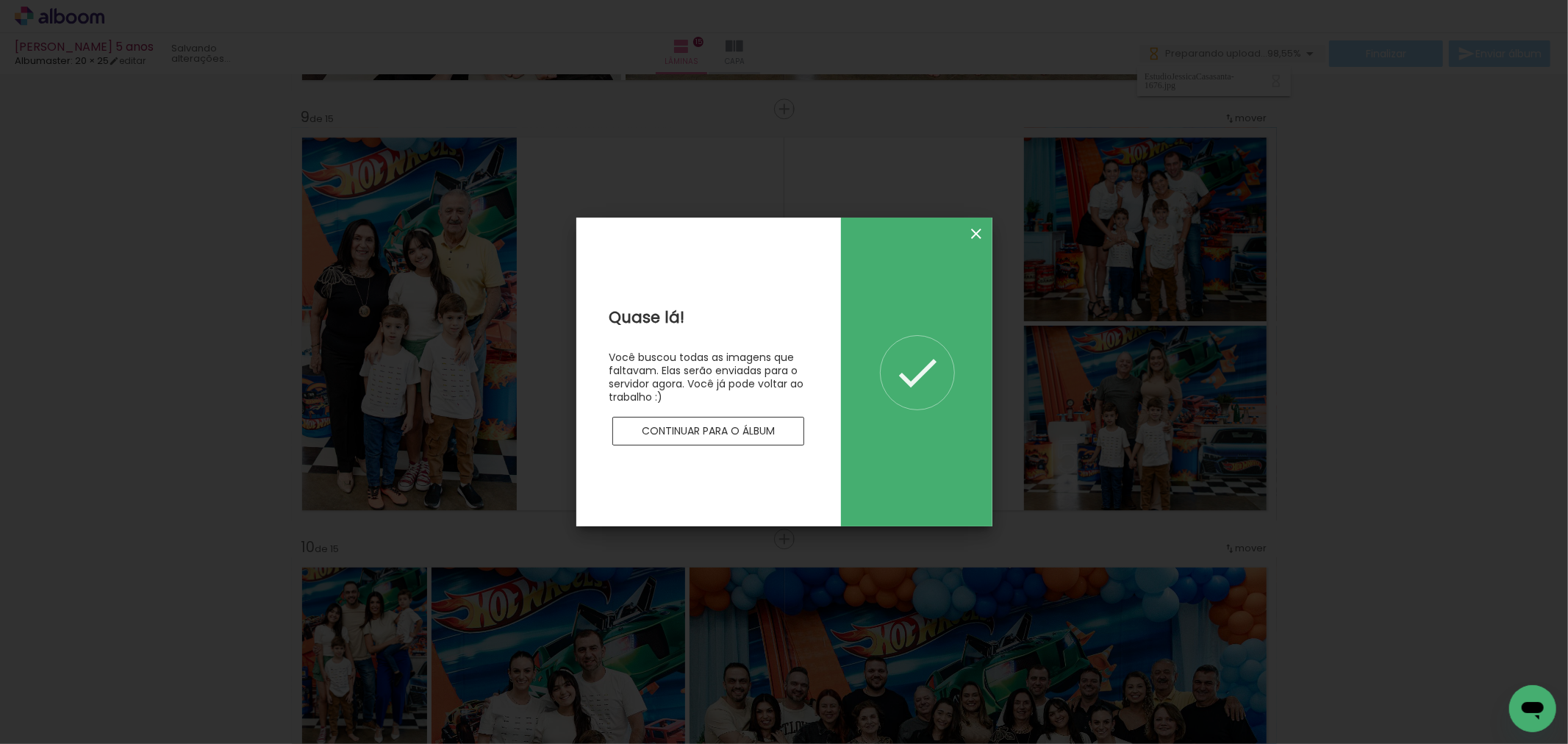
click at [978, 238] on iron-icon at bounding box center [976, 234] width 18 height 18
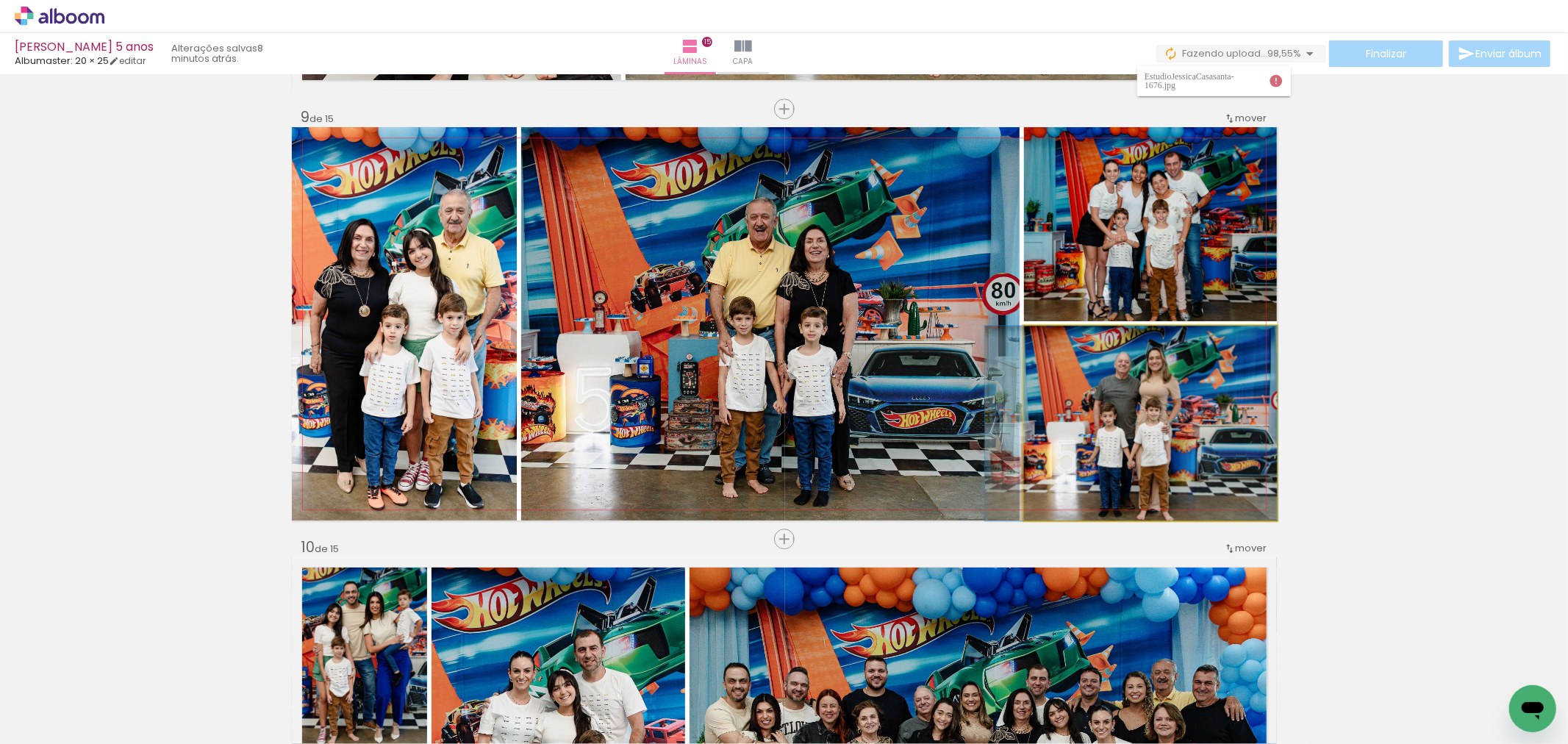
drag, startPoint x: 1144, startPoint y: 406, endPoint x: 1142, endPoint y: 363, distance: 43.0
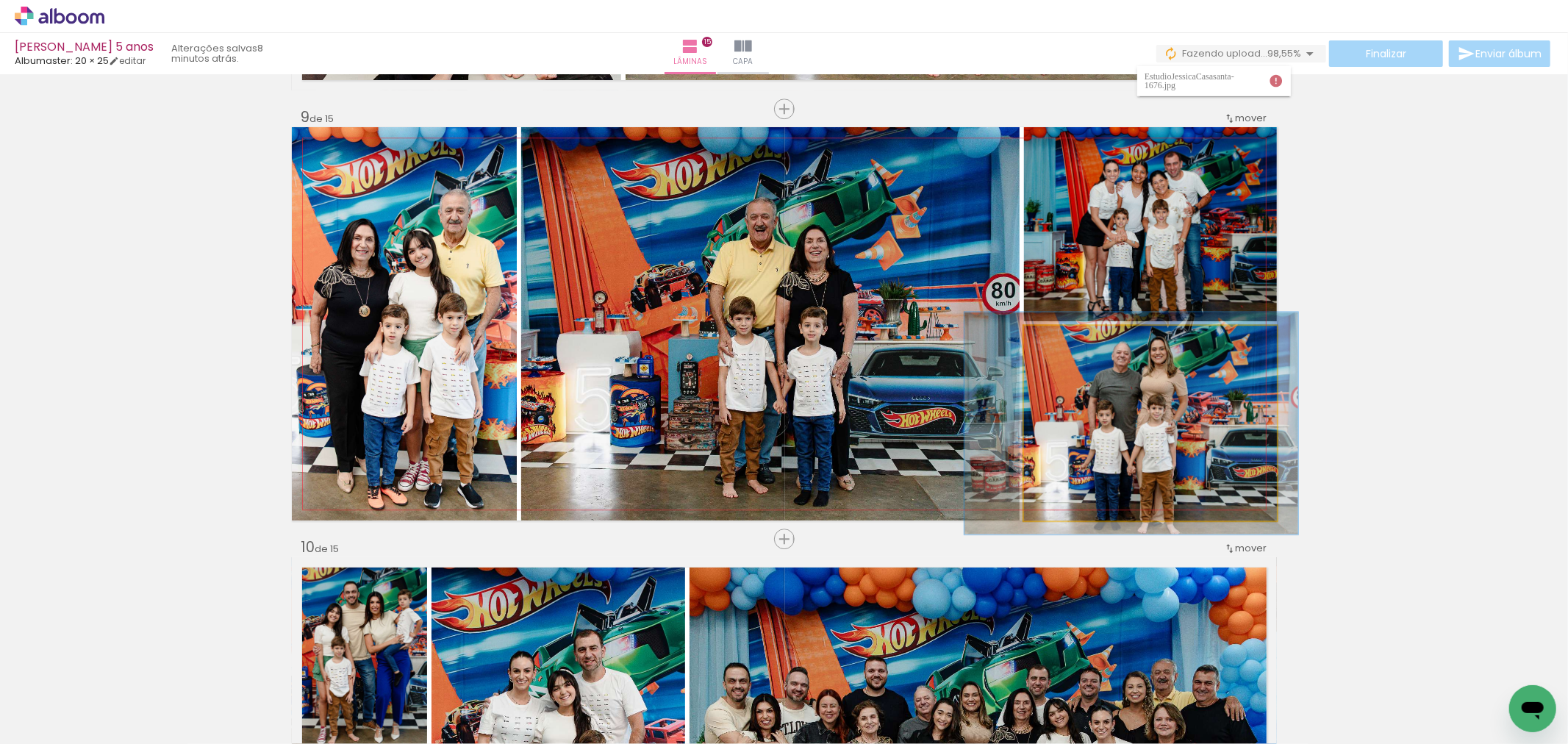
type paper-slider "114"
click at [1058, 340] on div at bounding box center [1065, 341] width 13 height 13
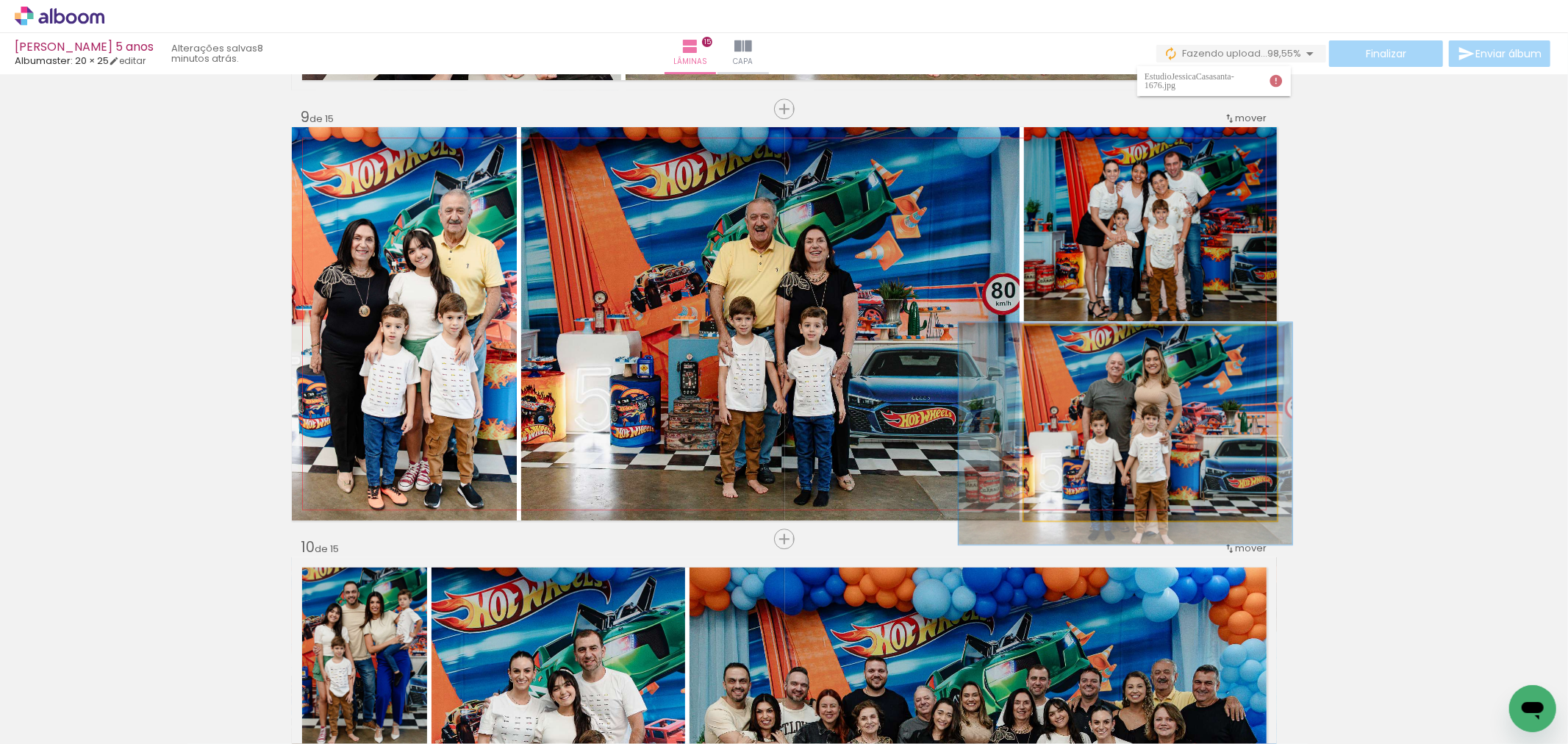
drag, startPoint x: 1144, startPoint y: 420, endPoint x: 1138, endPoint y: 434, distance: 15.2
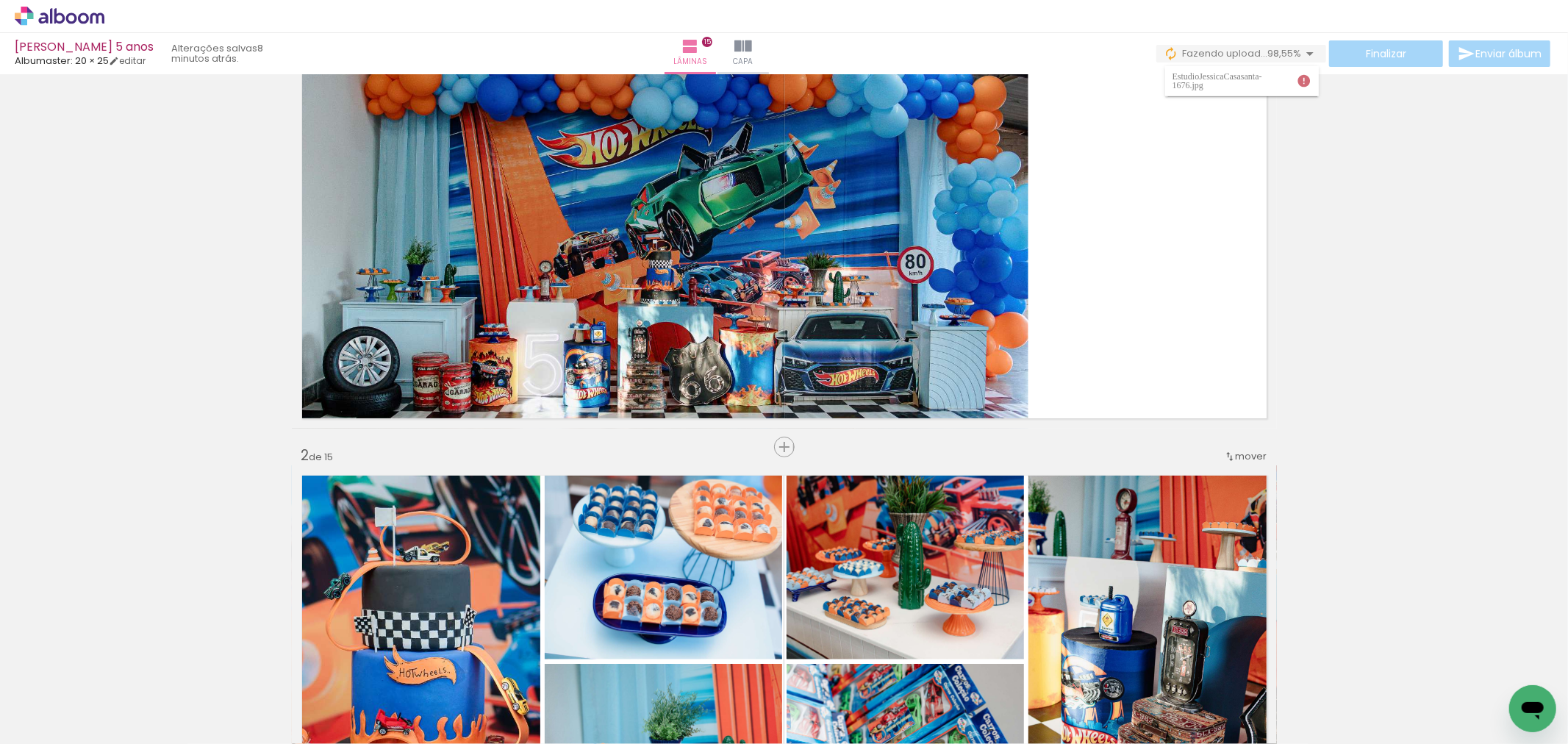
scroll to position [0, 0]
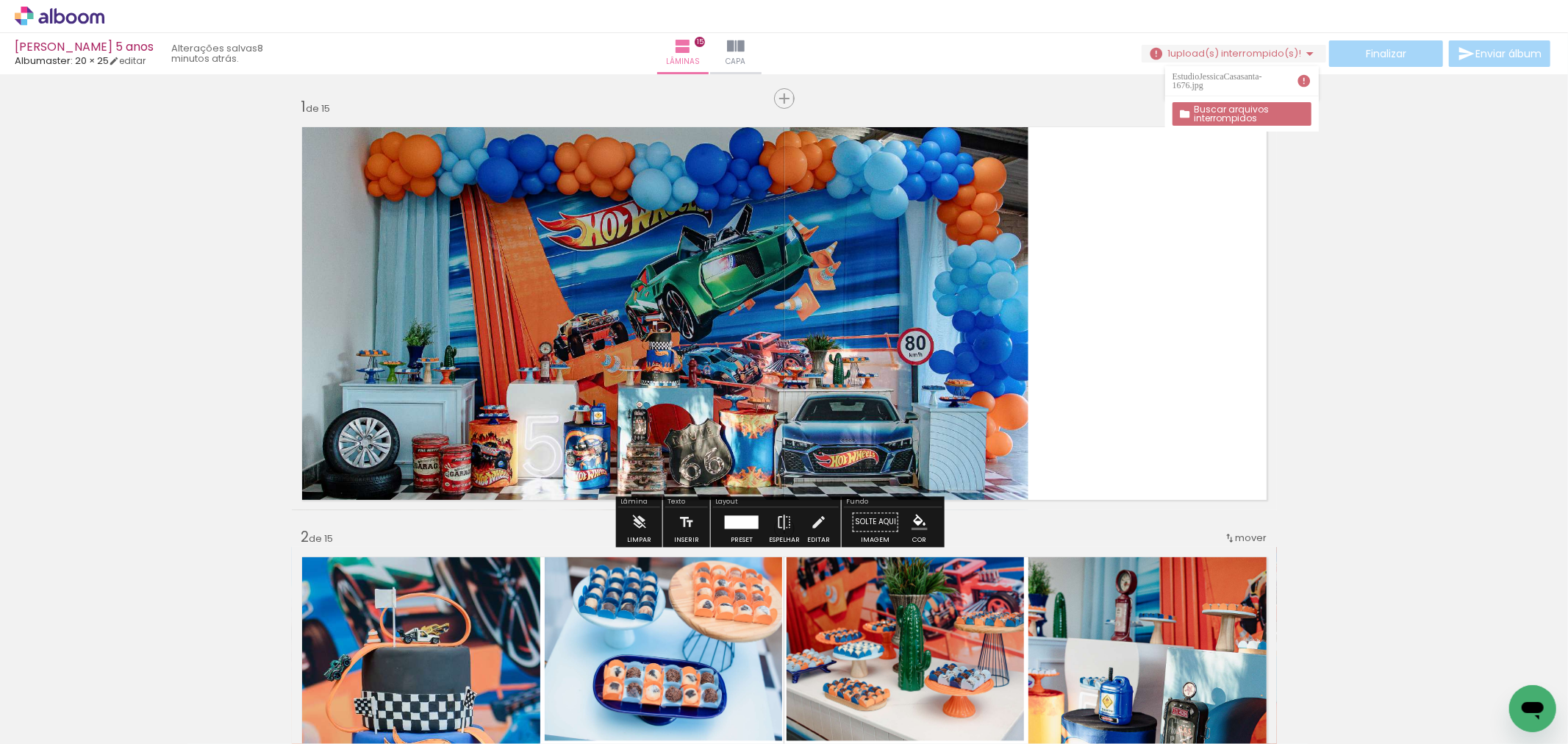
click at [1337, 53] on div "Finalizar Enviar álbum" at bounding box center [1347, 54] width 411 height 27
click at [1313, 61] on div "Finalizar Enviar álbum" at bounding box center [1347, 54] width 411 height 27
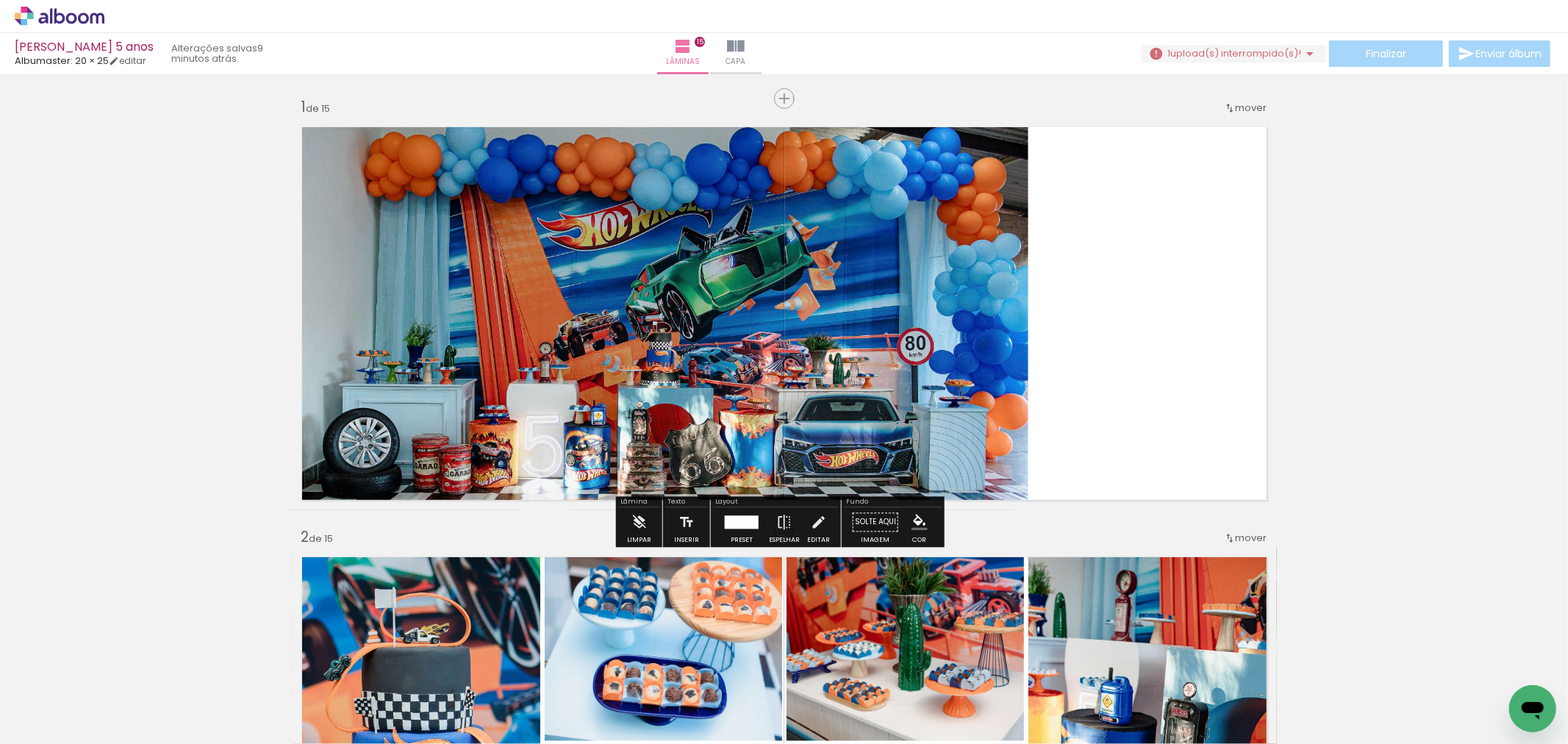
drag, startPoint x: 1318, startPoint y: 71, endPoint x: 1333, endPoint y: 61, distance: 18.0
click at [1325, 67] on div "Arthur 5 anos Albumaster: 20 × 25 editar 9 minutos atrás. Lâminas 15 Capa Final…" at bounding box center [784, 37] width 1568 height 74
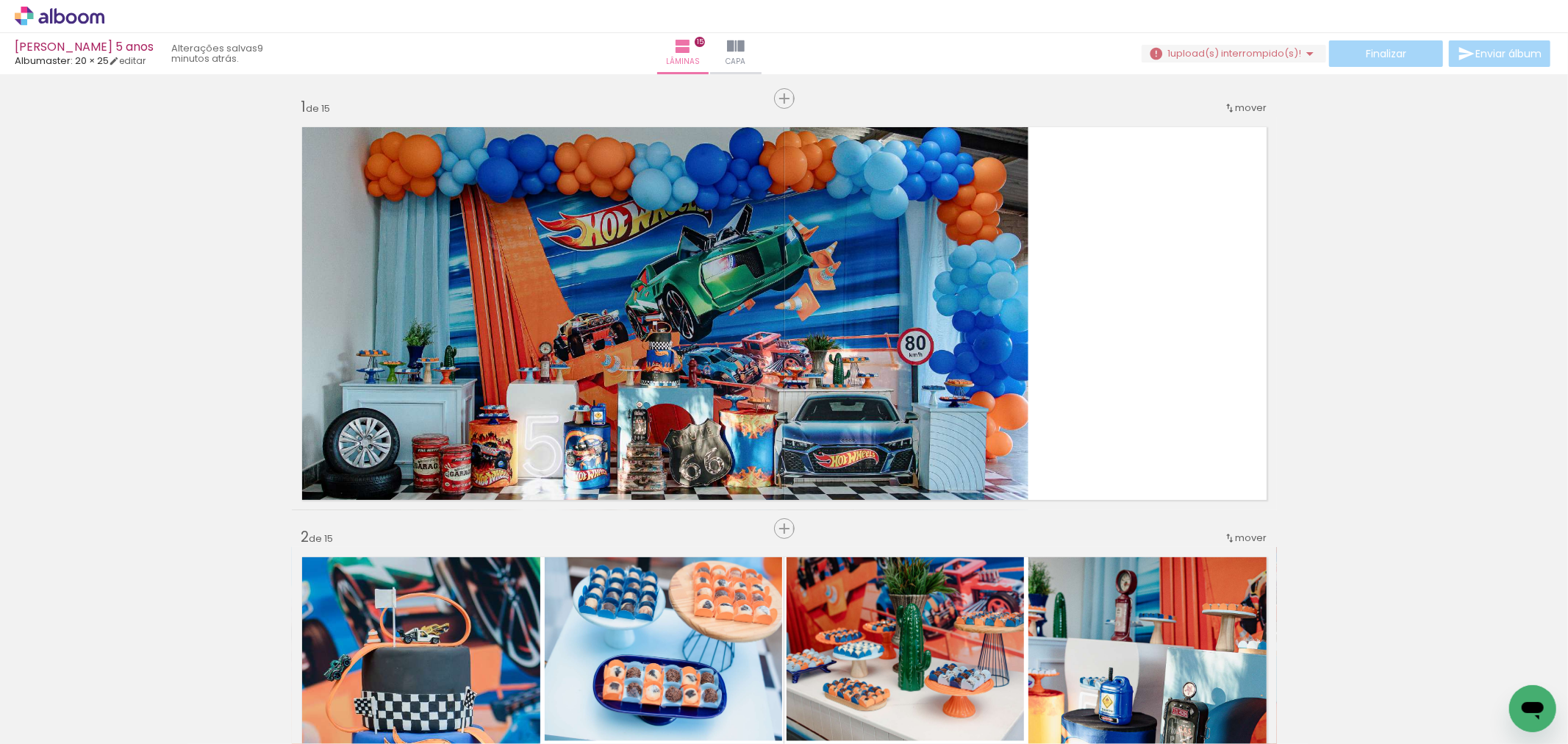
click at [1368, 54] on div "Finalizar Enviar álbum" at bounding box center [1347, 54] width 411 height 27
click at [1301, 48] on iron-icon at bounding box center [1310, 54] width 18 height 18
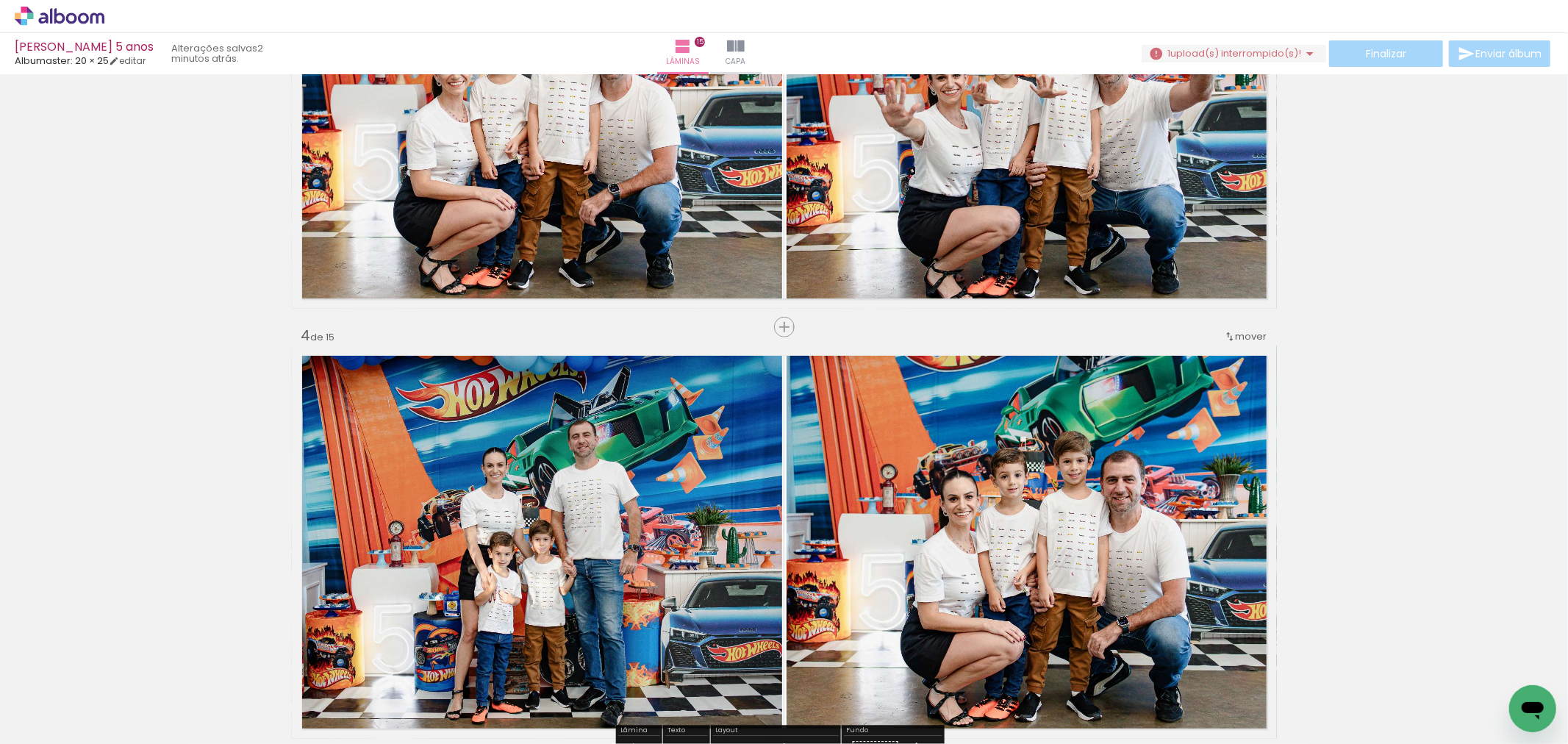
scroll to position [735, 0]
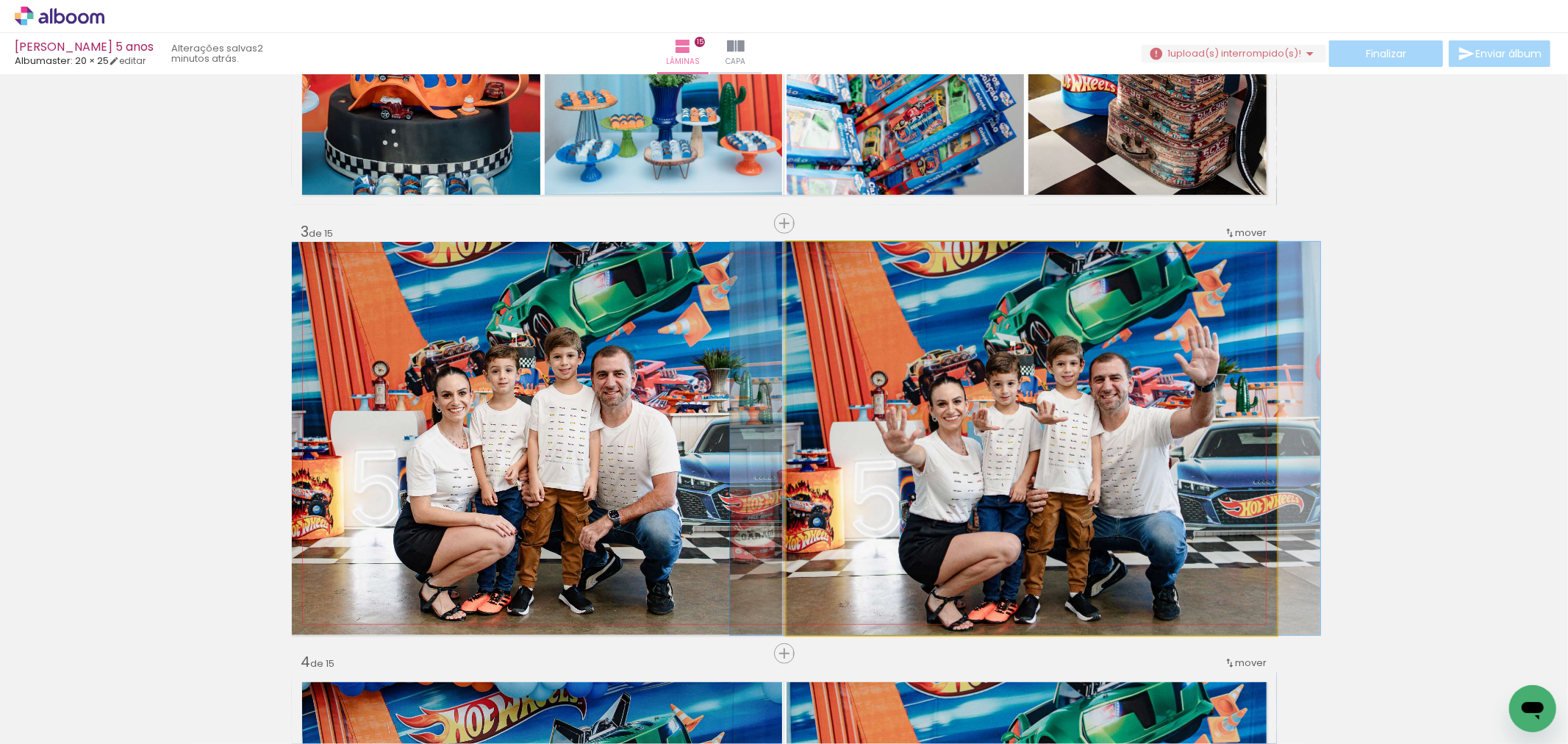
drag, startPoint x: 1075, startPoint y: 544, endPoint x: 1076, endPoint y: 510, distance: 34.0
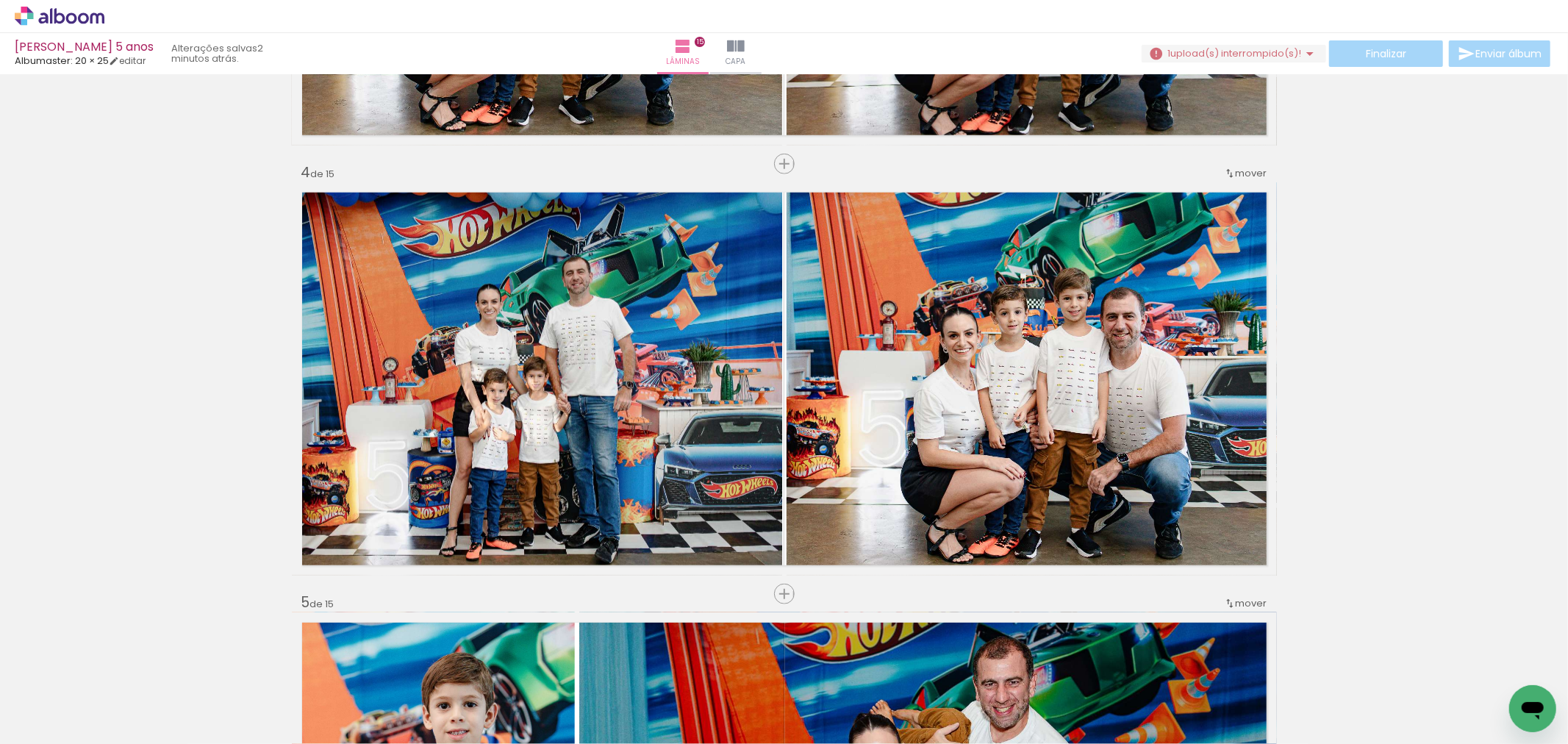
scroll to position [0, 4237]
click at [19, 733] on paper-button "Adicionar Fotos" at bounding box center [45, 724] width 71 height 24
click at [0, 0] on input "file" at bounding box center [0, 0] width 0 height 0
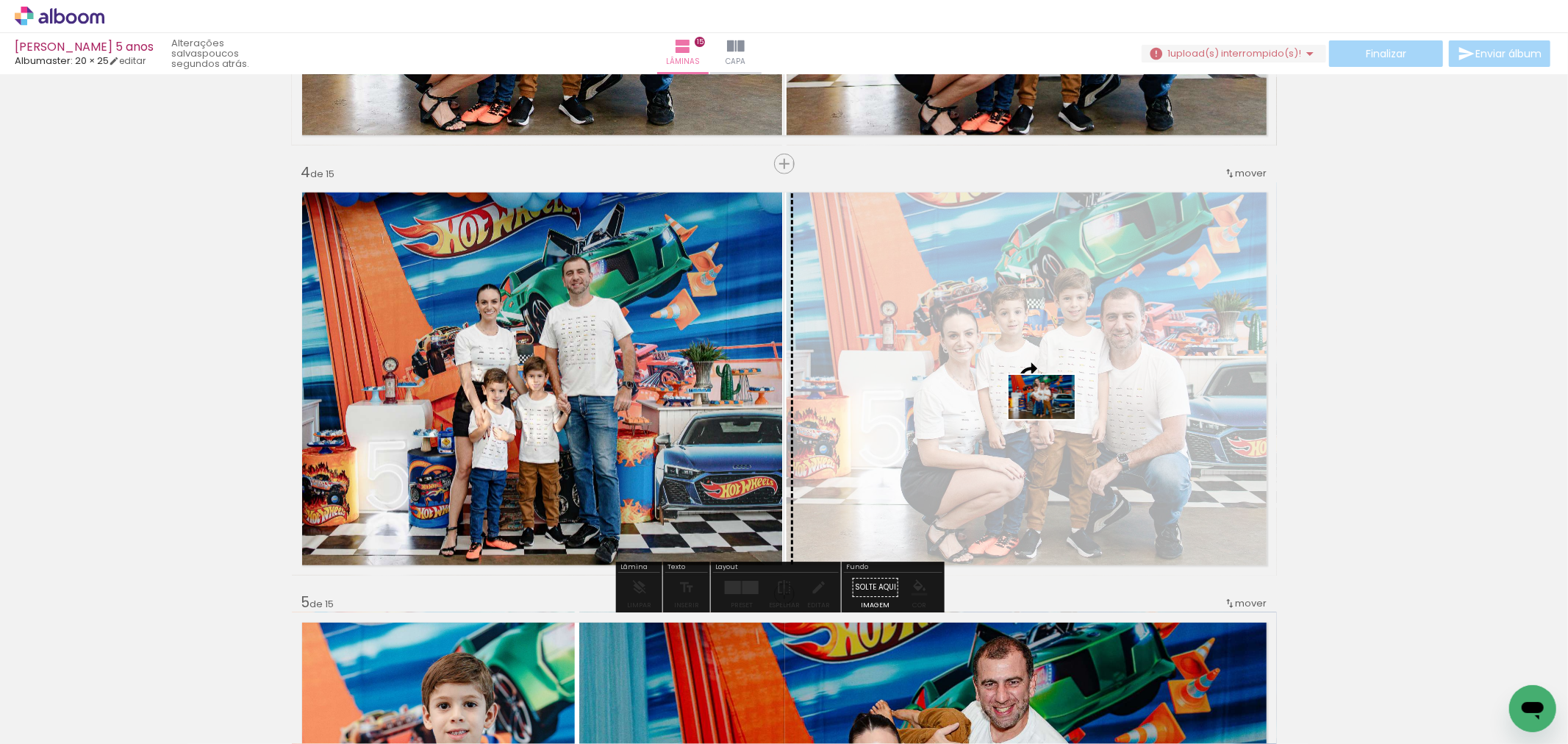
drag, startPoint x: 1510, startPoint y: 690, endPoint x: 1053, endPoint y: 419, distance: 531.3
click at [1053, 419] on quentale-workspace at bounding box center [784, 372] width 1568 height 744
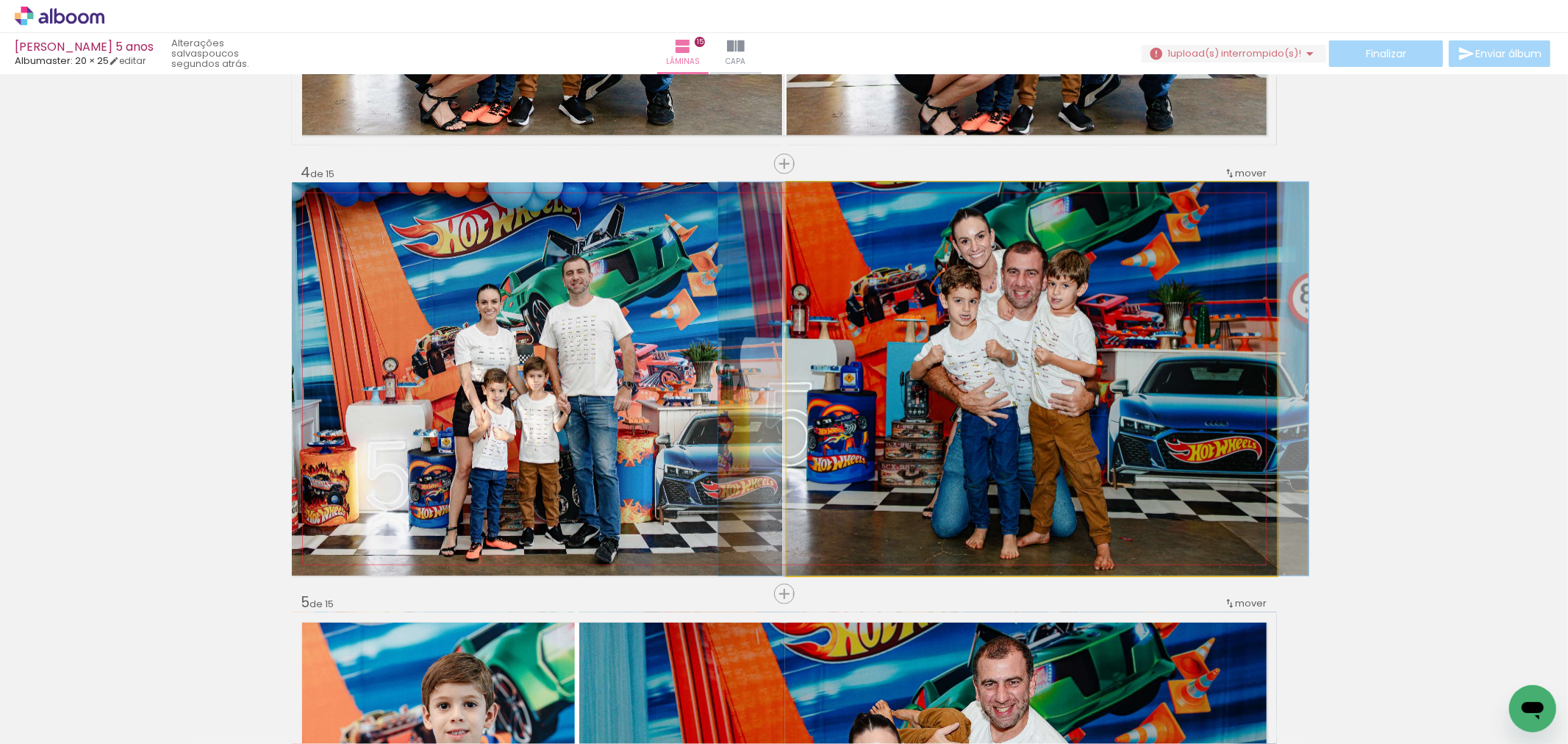
drag, startPoint x: 1100, startPoint y: 457, endPoint x: 1081, endPoint y: 456, distance: 19.0
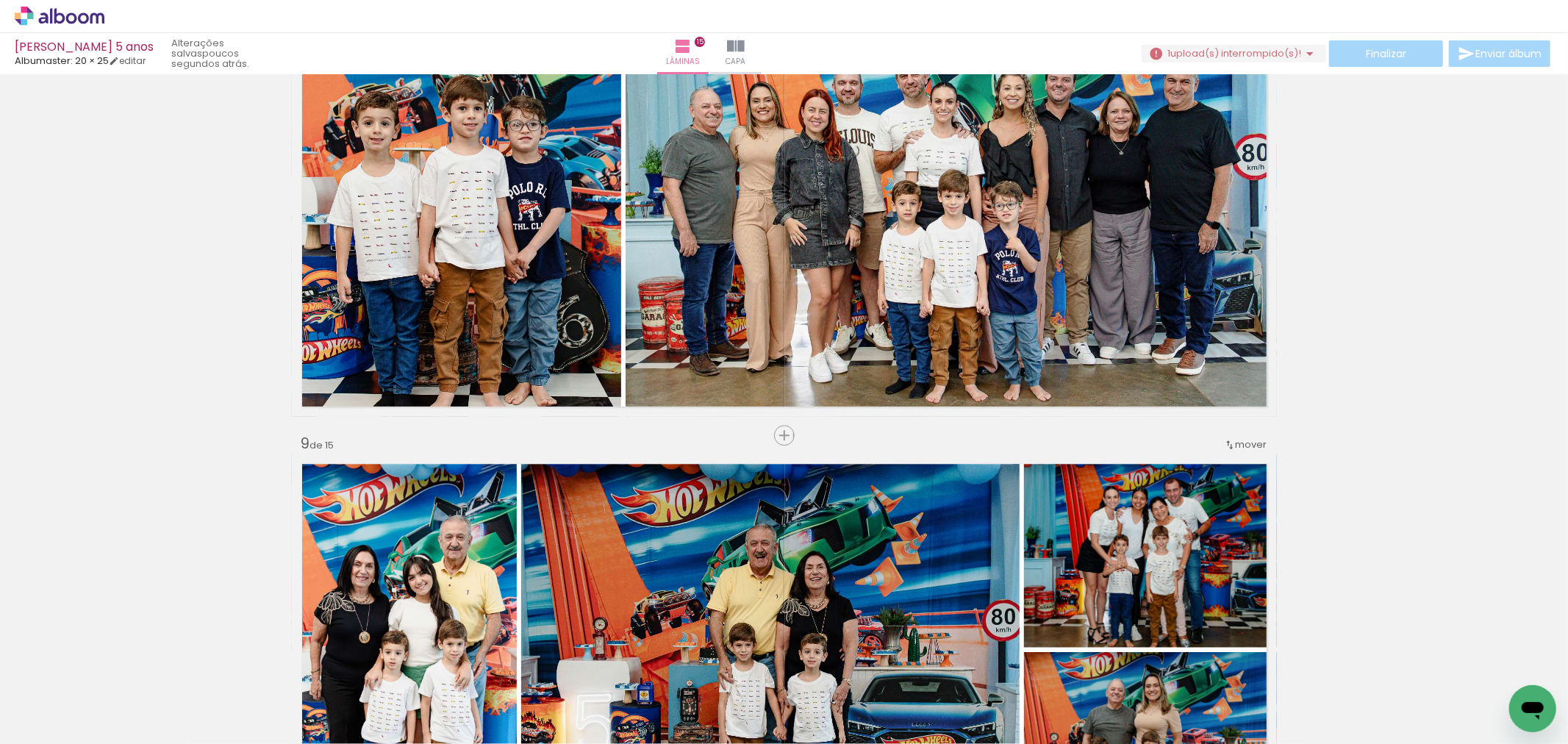
scroll to position [3510, 0]
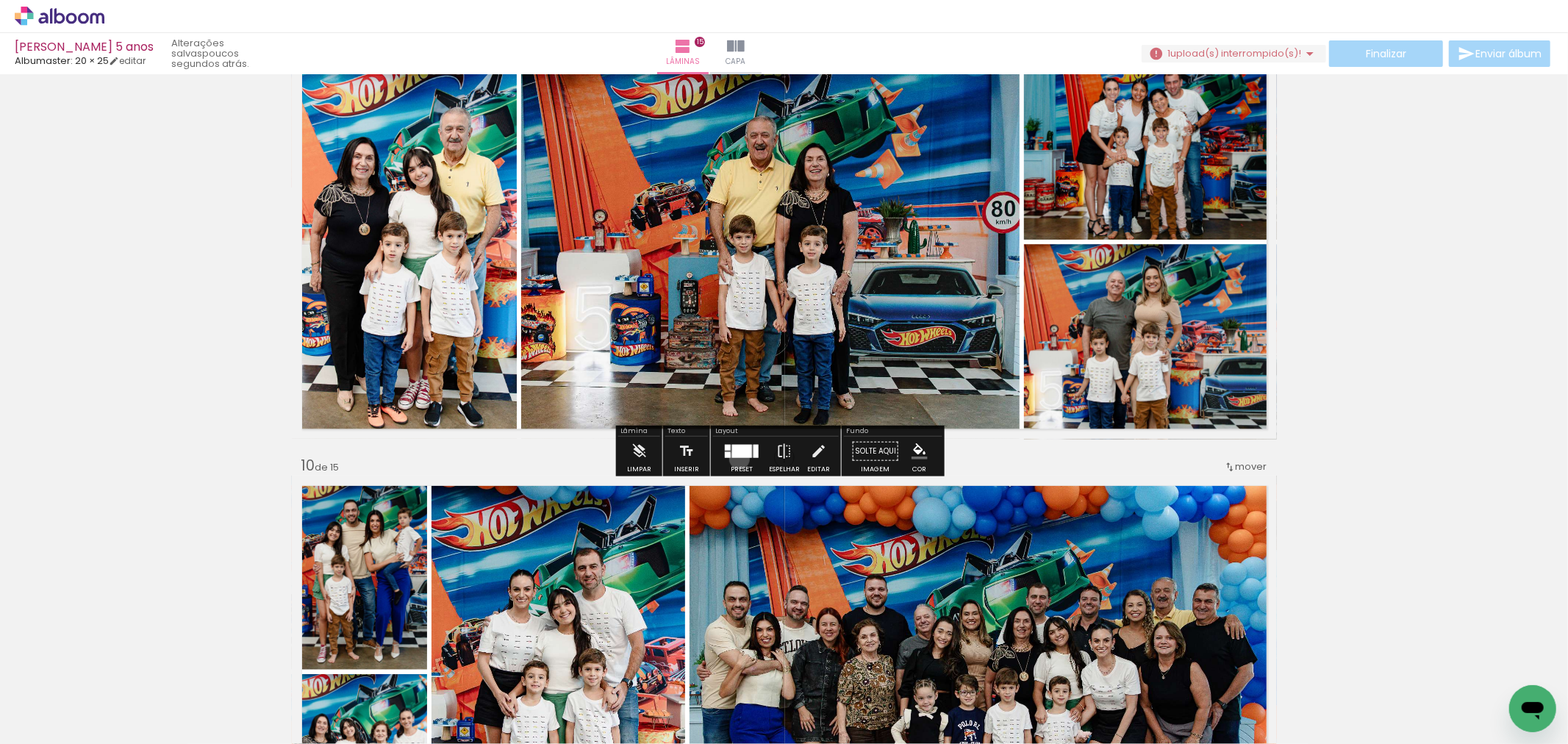
click at [736, 458] on div at bounding box center [741, 450] width 40 height 29
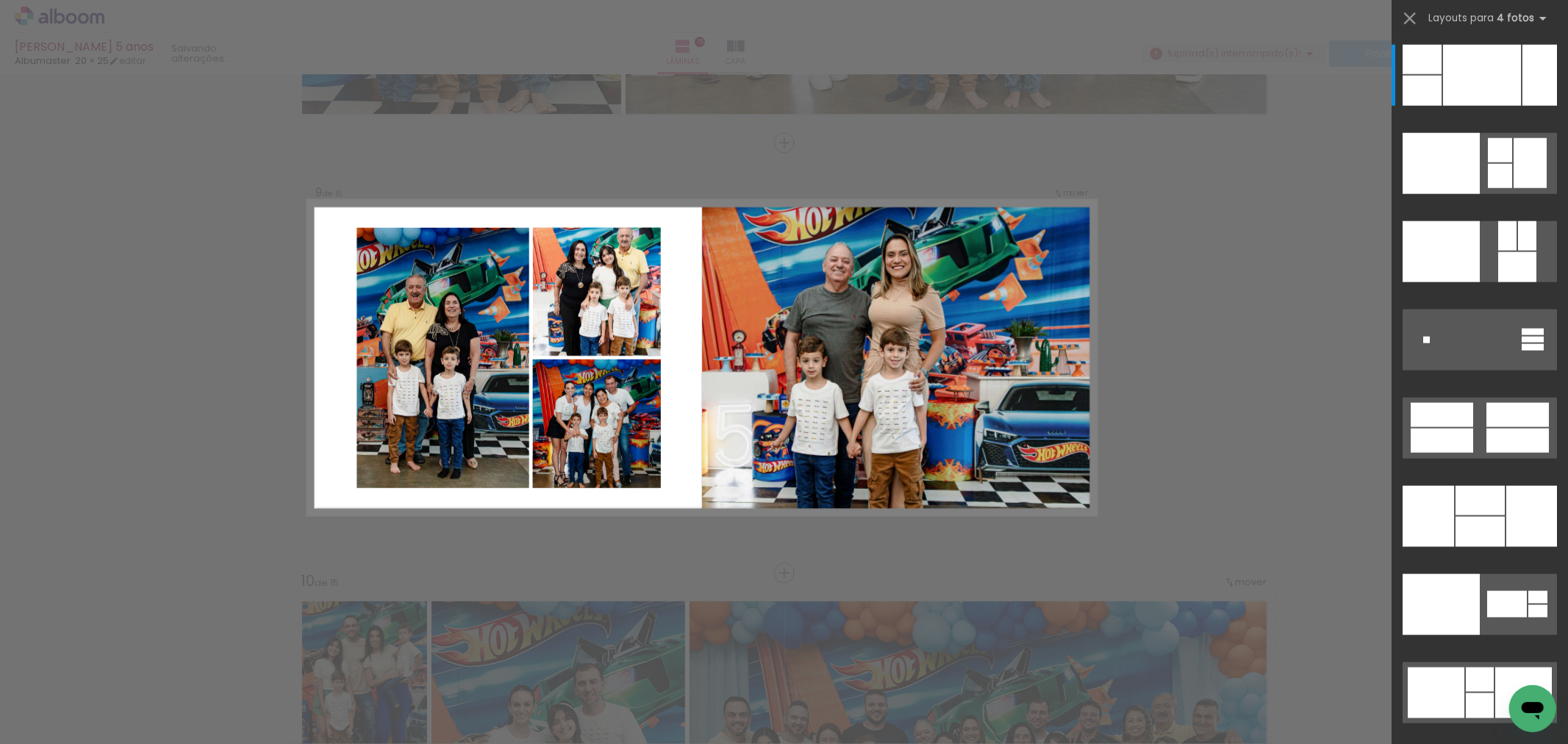
scroll to position [3389, 0]
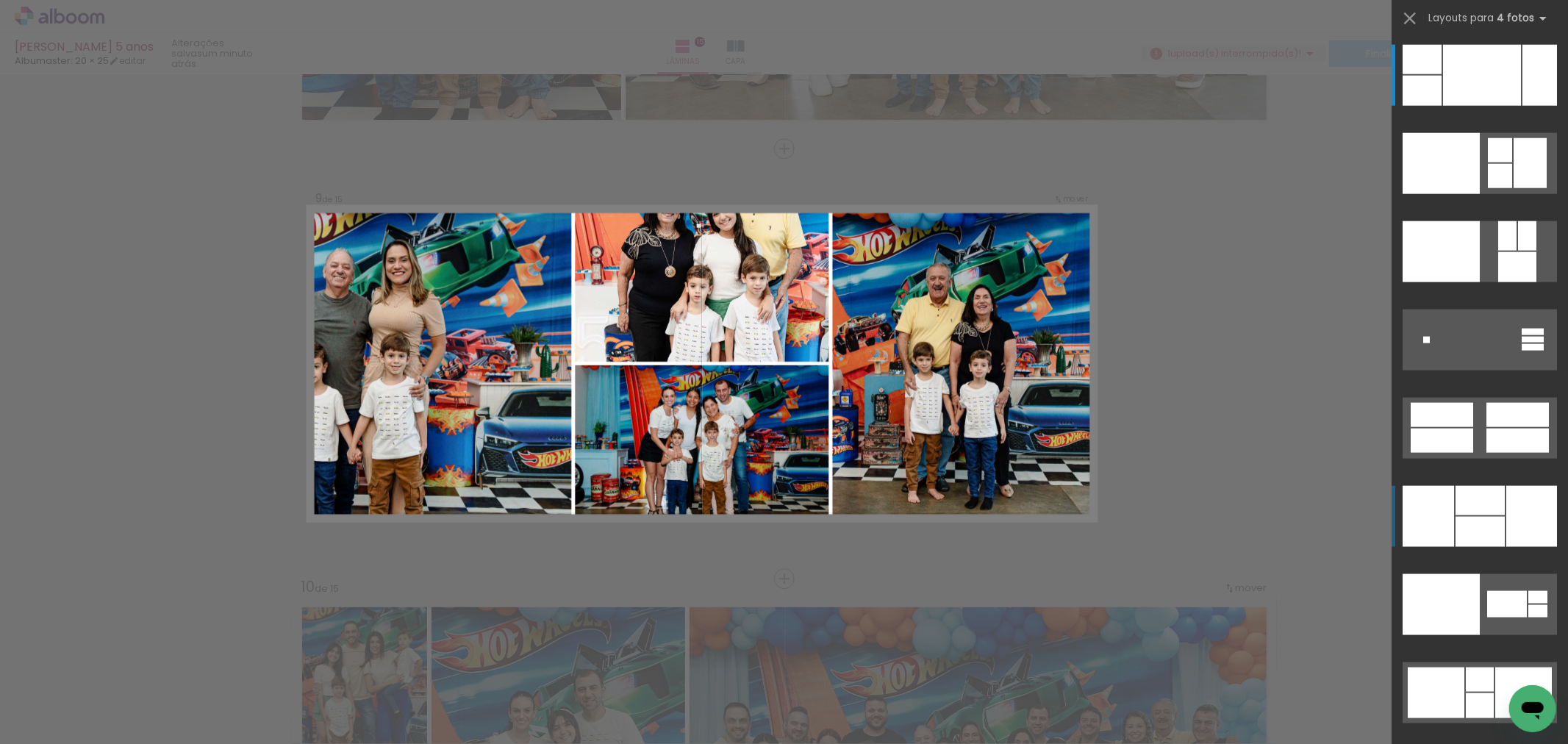
click at [1455, 105] on div at bounding box center [1482, 75] width 78 height 61
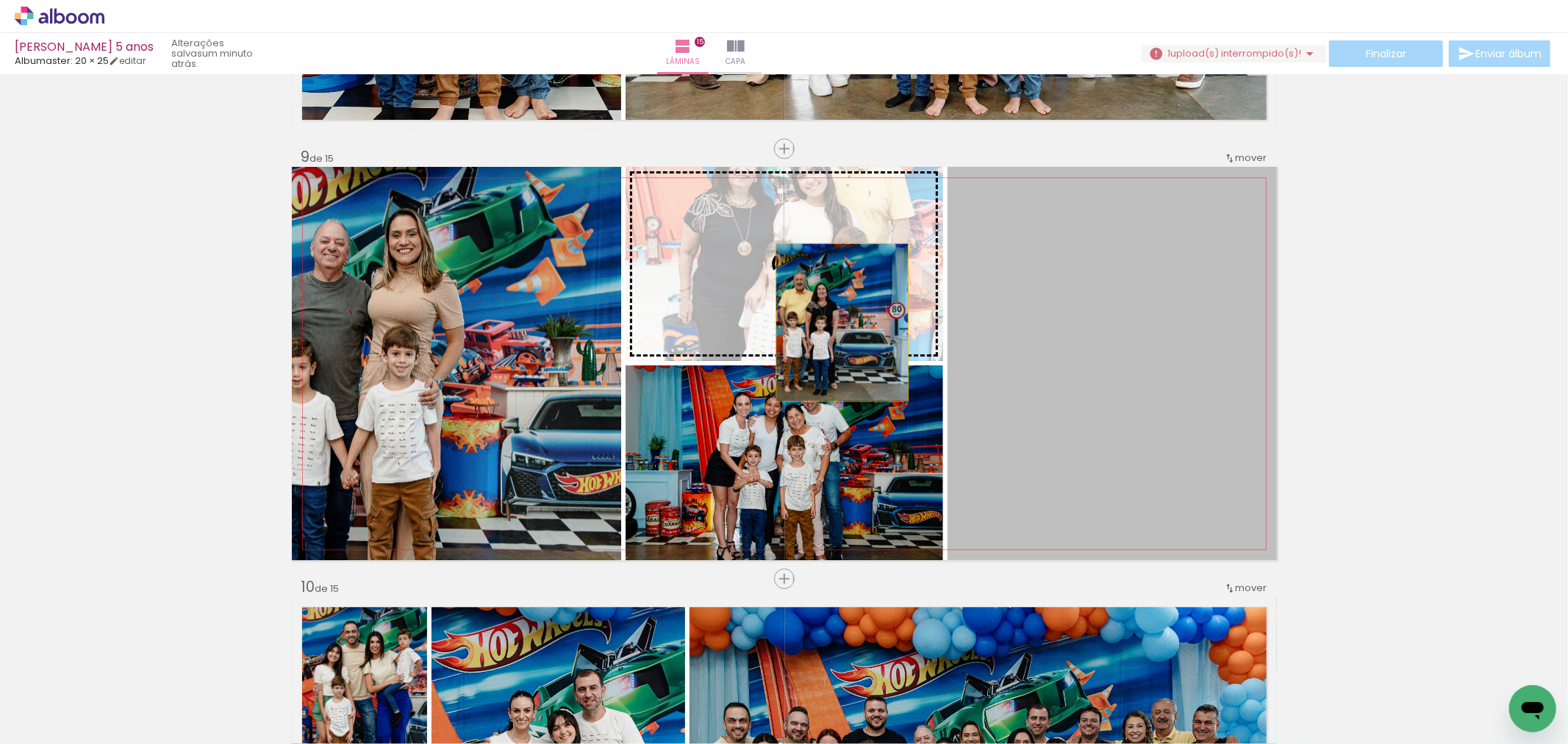
drag, startPoint x: 1026, startPoint y: 429, endPoint x: 835, endPoint y: 322, distance: 218.9
click at [0, 0] on slot at bounding box center [0, 0] width 0 height 0
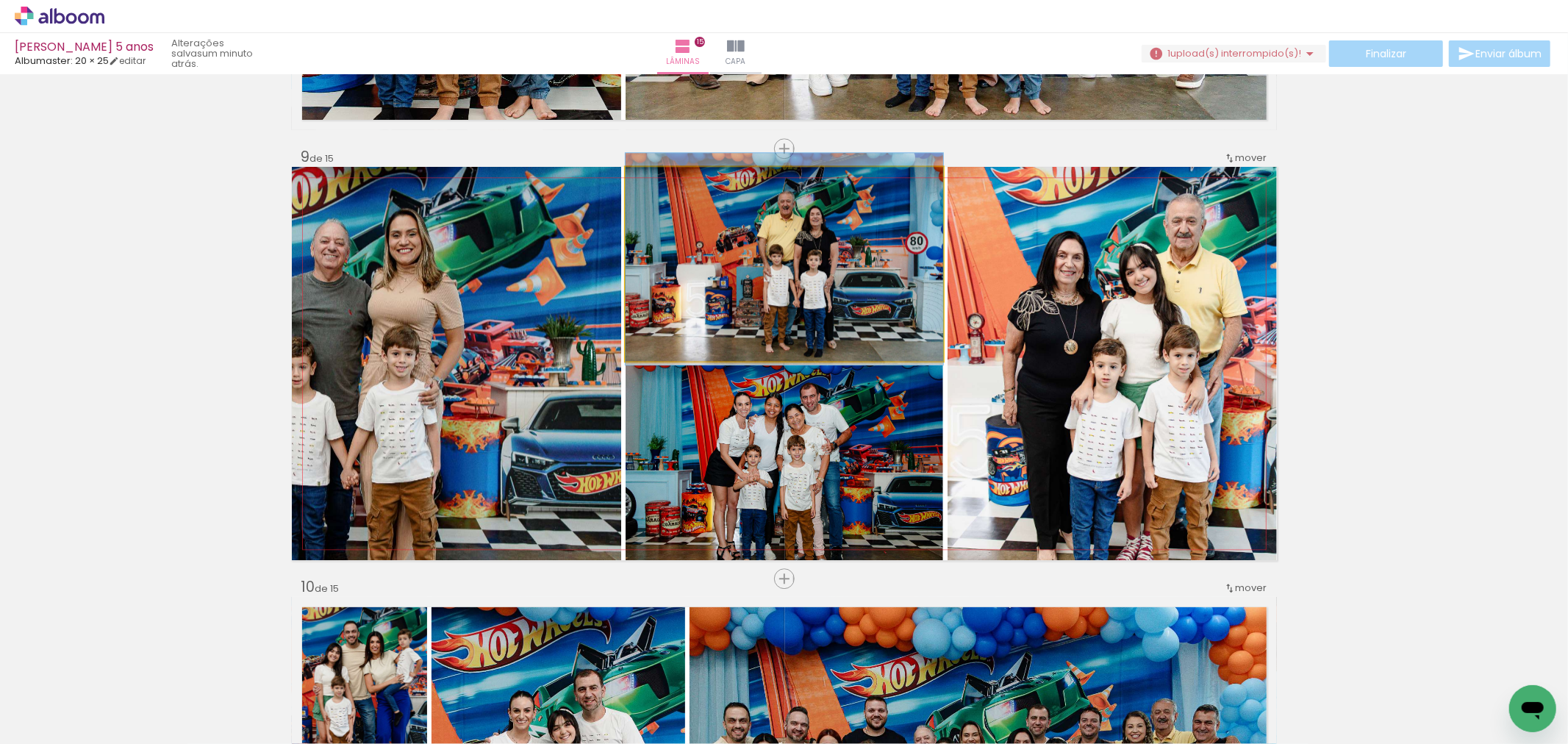
drag, startPoint x: 833, startPoint y: 292, endPoint x: 811, endPoint y: 290, distance: 22.1
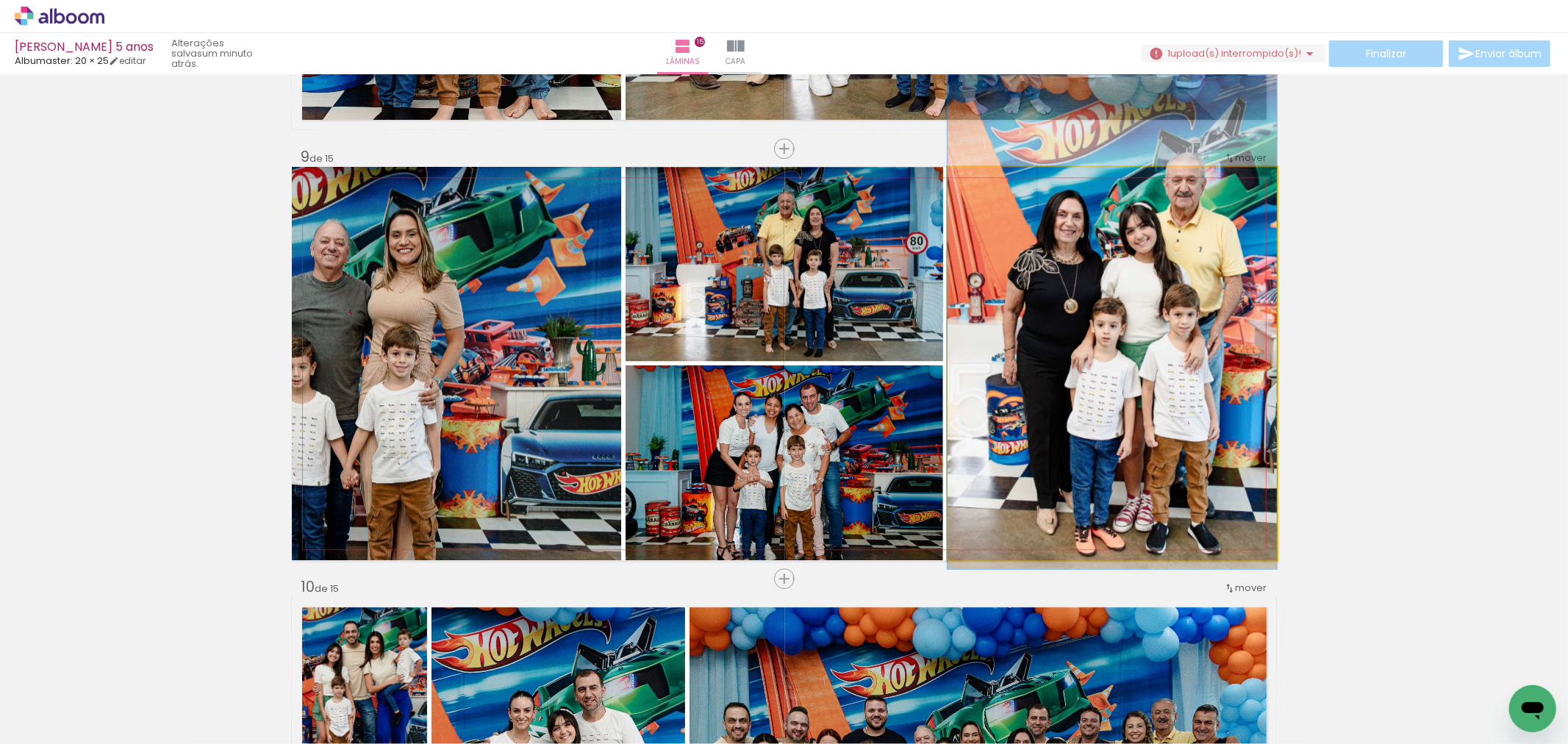
drag, startPoint x: 1040, startPoint y: 378, endPoint x: 1026, endPoint y: 344, distance: 36.8
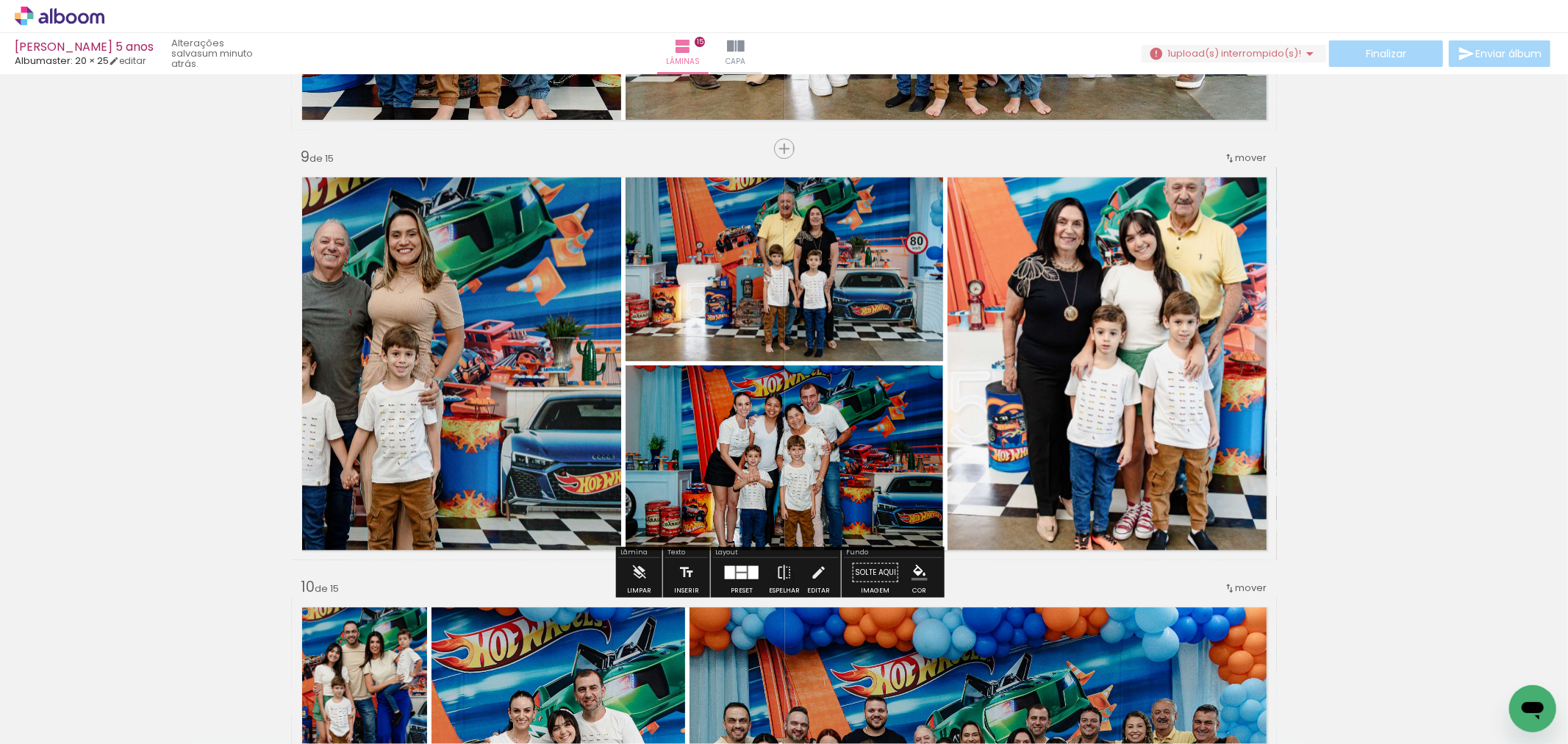
click at [737, 575] on div at bounding box center [741, 575] width 11 height 6
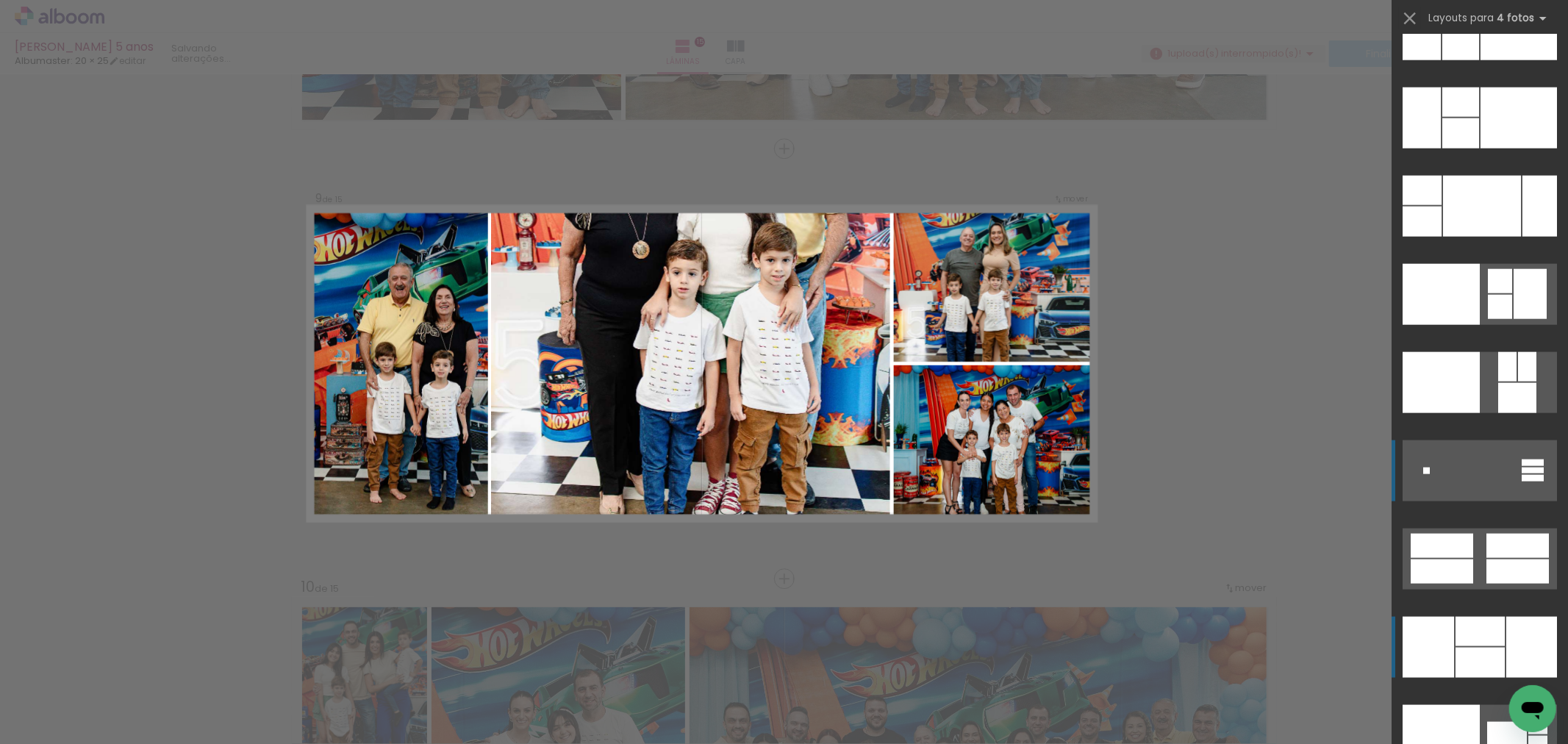
scroll to position [29428, 0]
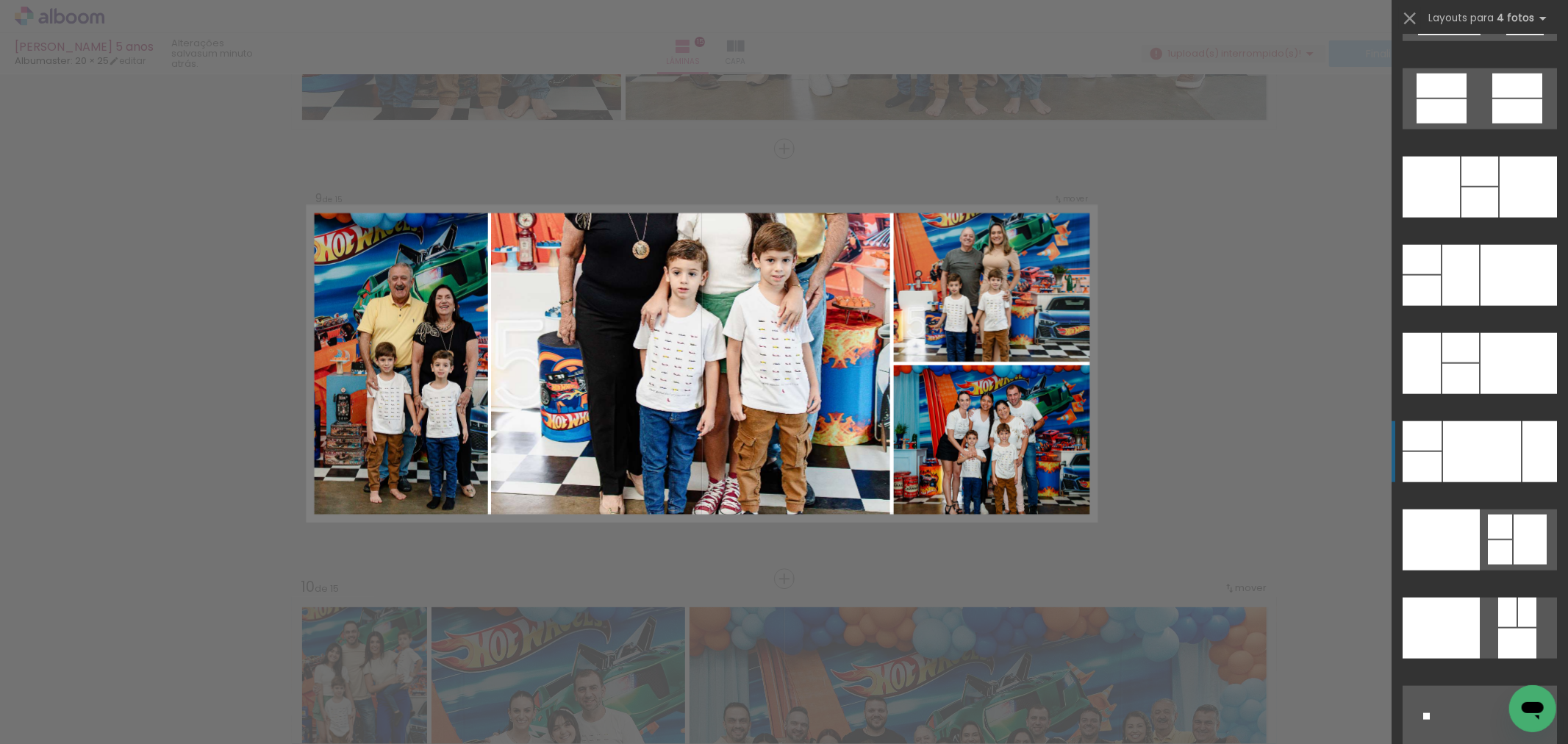
click at [1487, 446] on div at bounding box center [1482, 451] width 78 height 61
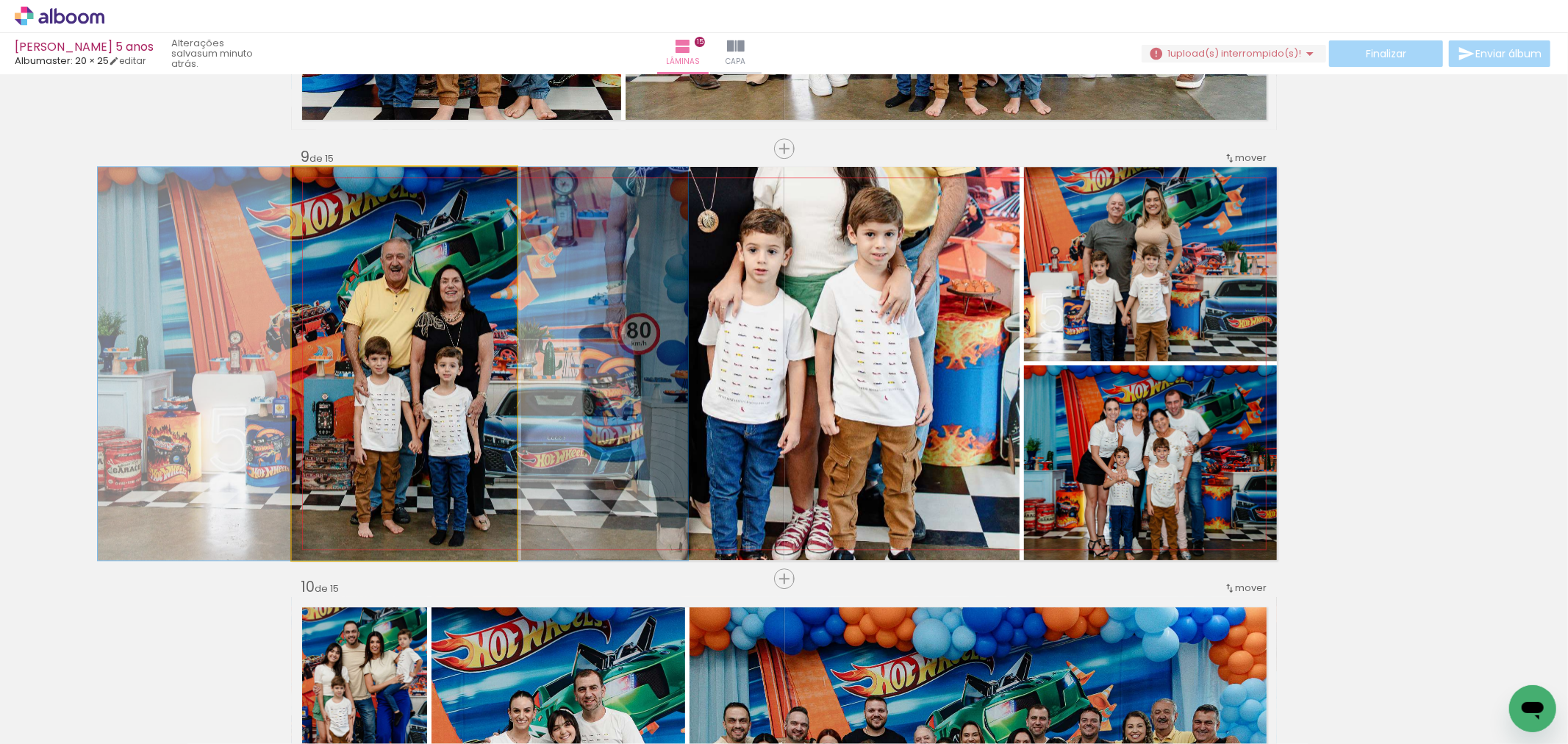
drag, startPoint x: 416, startPoint y: 419, endPoint x: 638, endPoint y: 332, distance: 238.4
click at [0, 0] on slot at bounding box center [0, 0] width 0 height 0
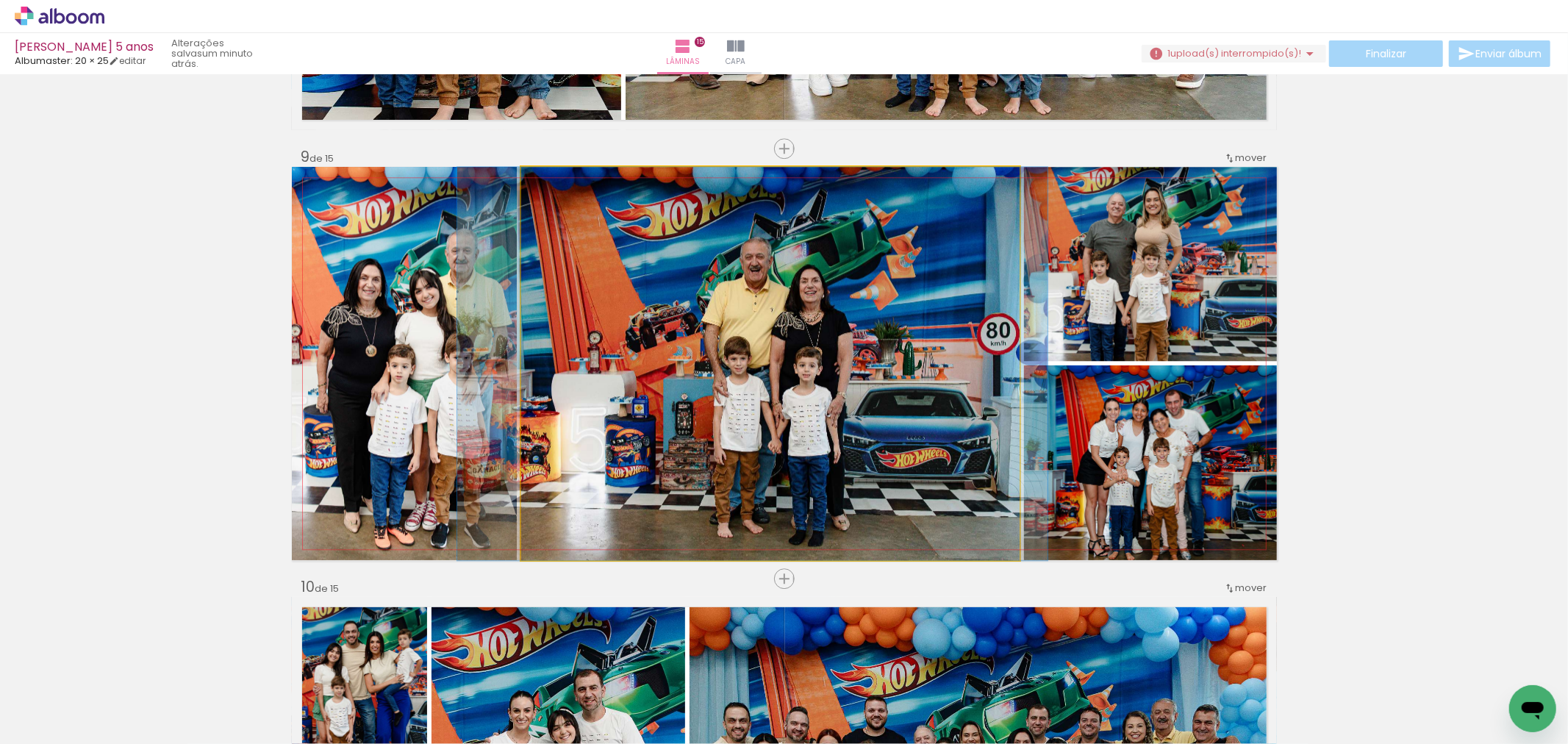
drag, startPoint x: 962, startPoint y: 408, endPoint x: 944, endPoint y: 402, distance: 19.0
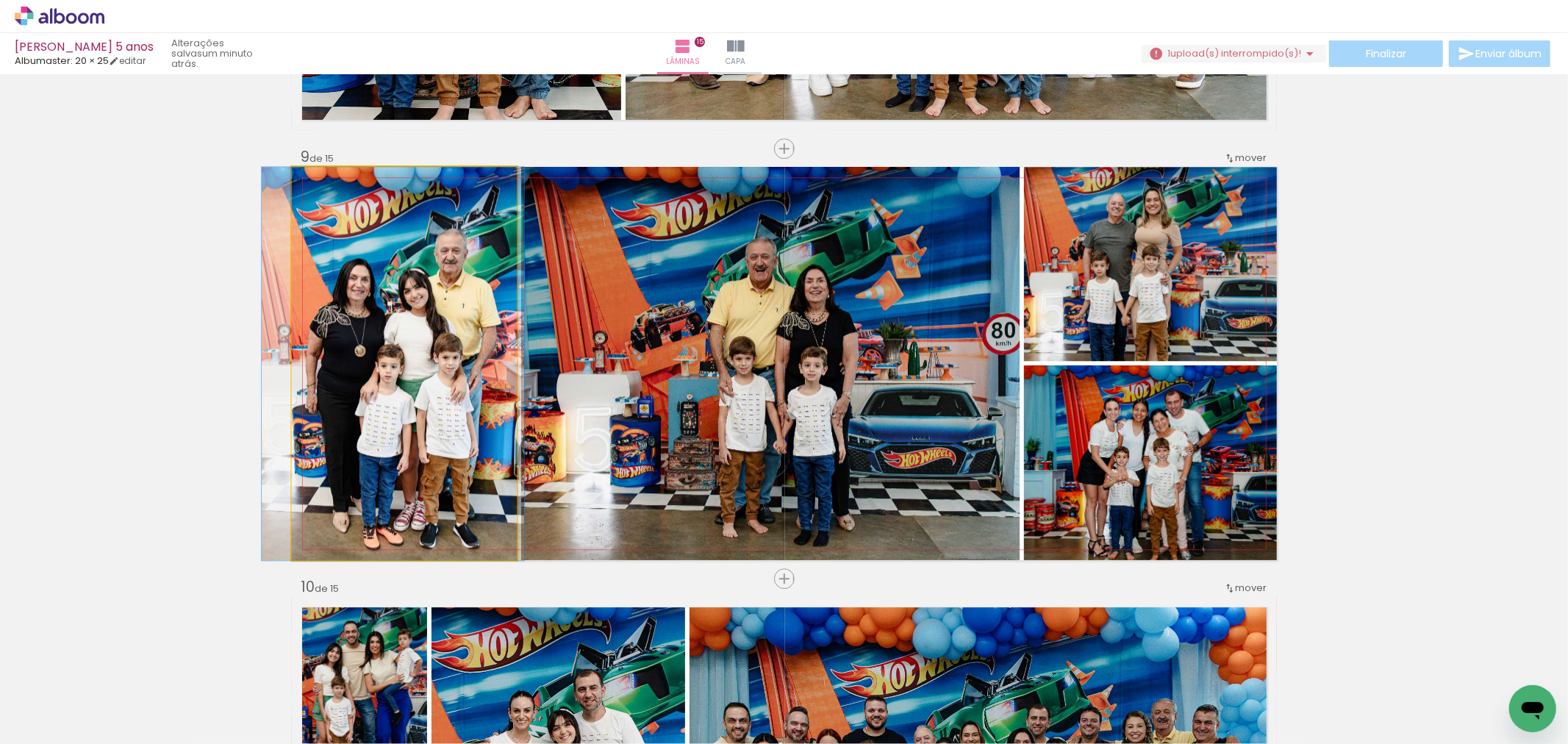
drag, startPoint x: 412, startPoint y: 471, endPoint x: 402, endPoint y: 466, distance: 11.2
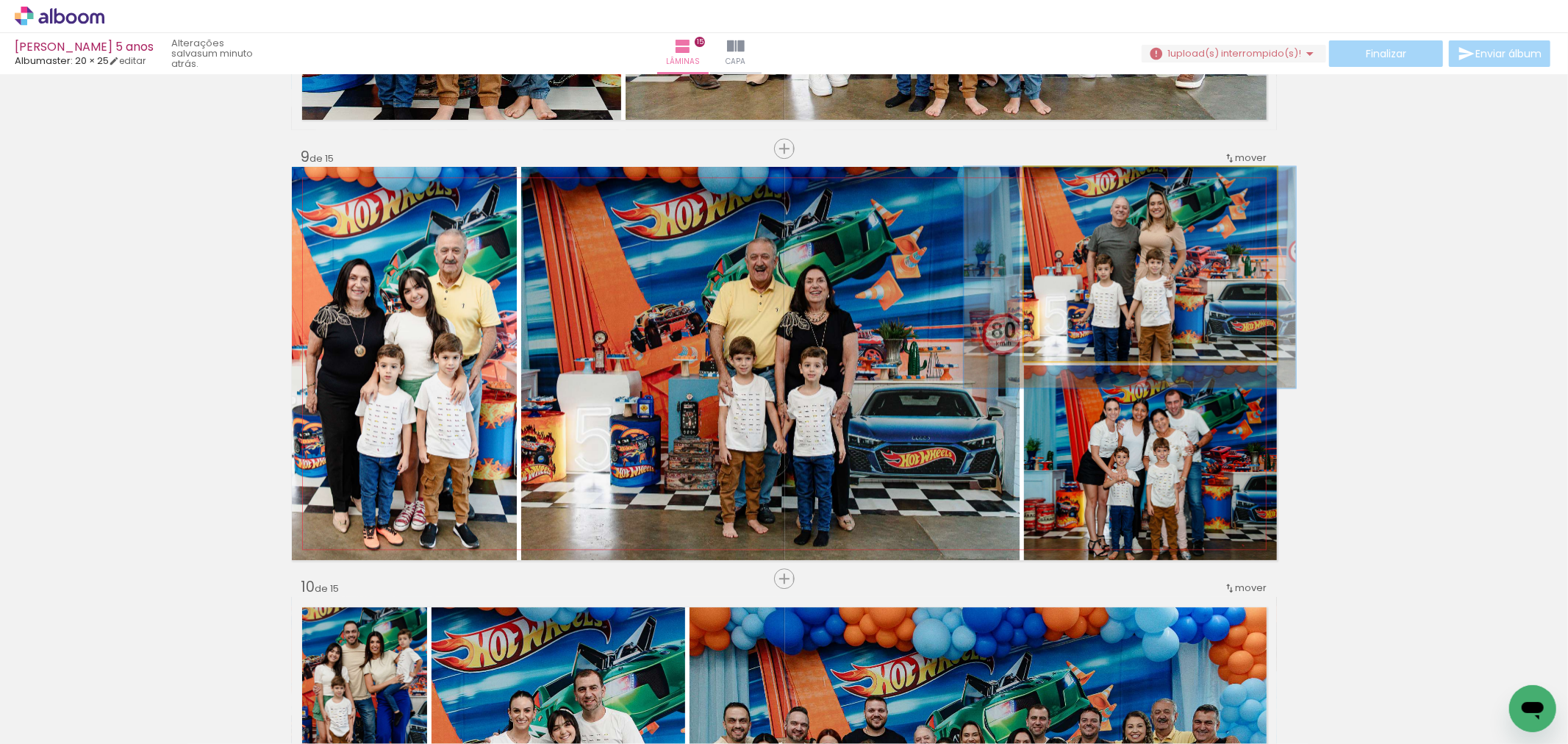
drag, startPoint x: 1166, startPoint y: 289, endPoint x: 1170, endPoint y: 303, distance: 14.6
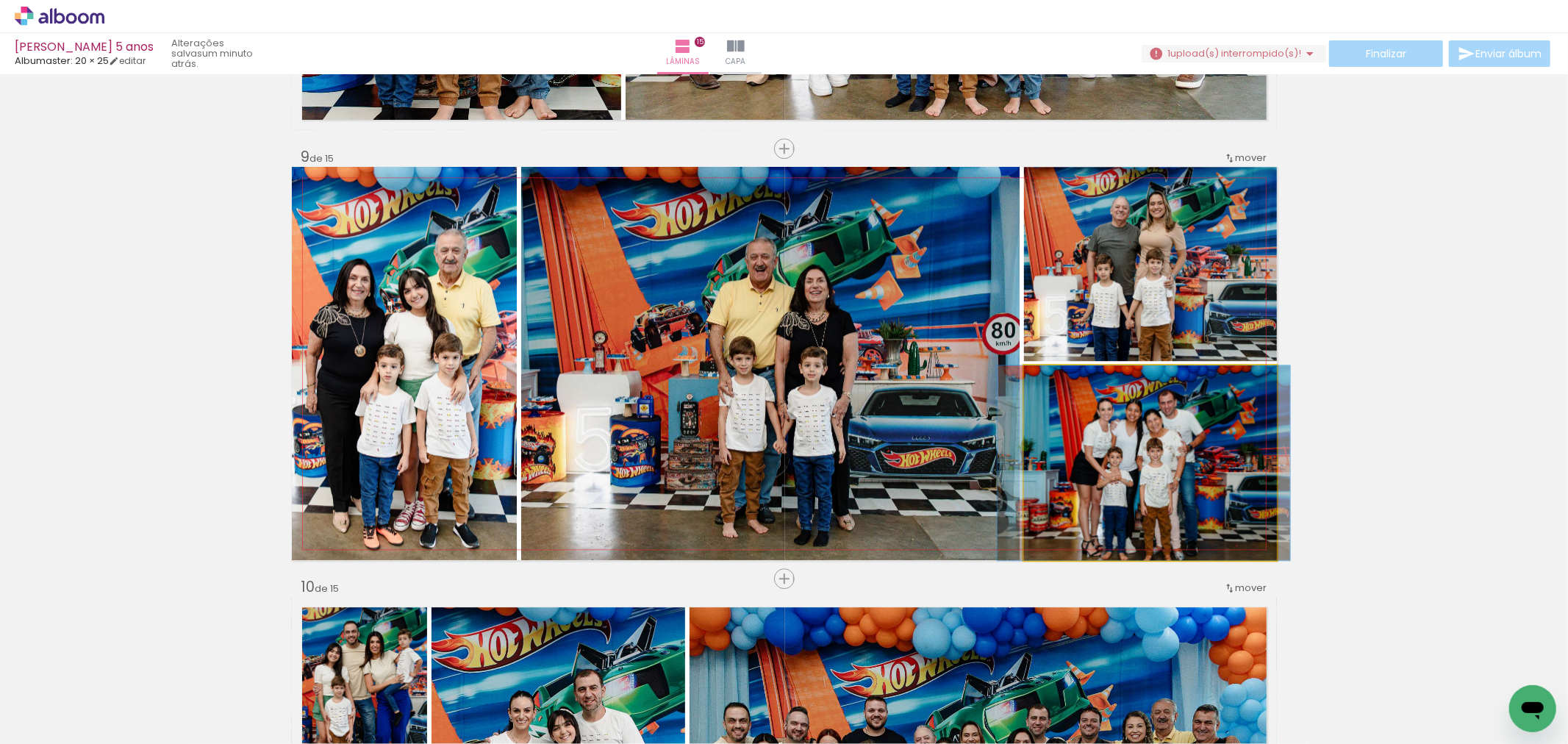
drag, startPoint x: 1172, startPoint y: 467, endPoint x: 1165, endPoint y: 442, distance: 26.0
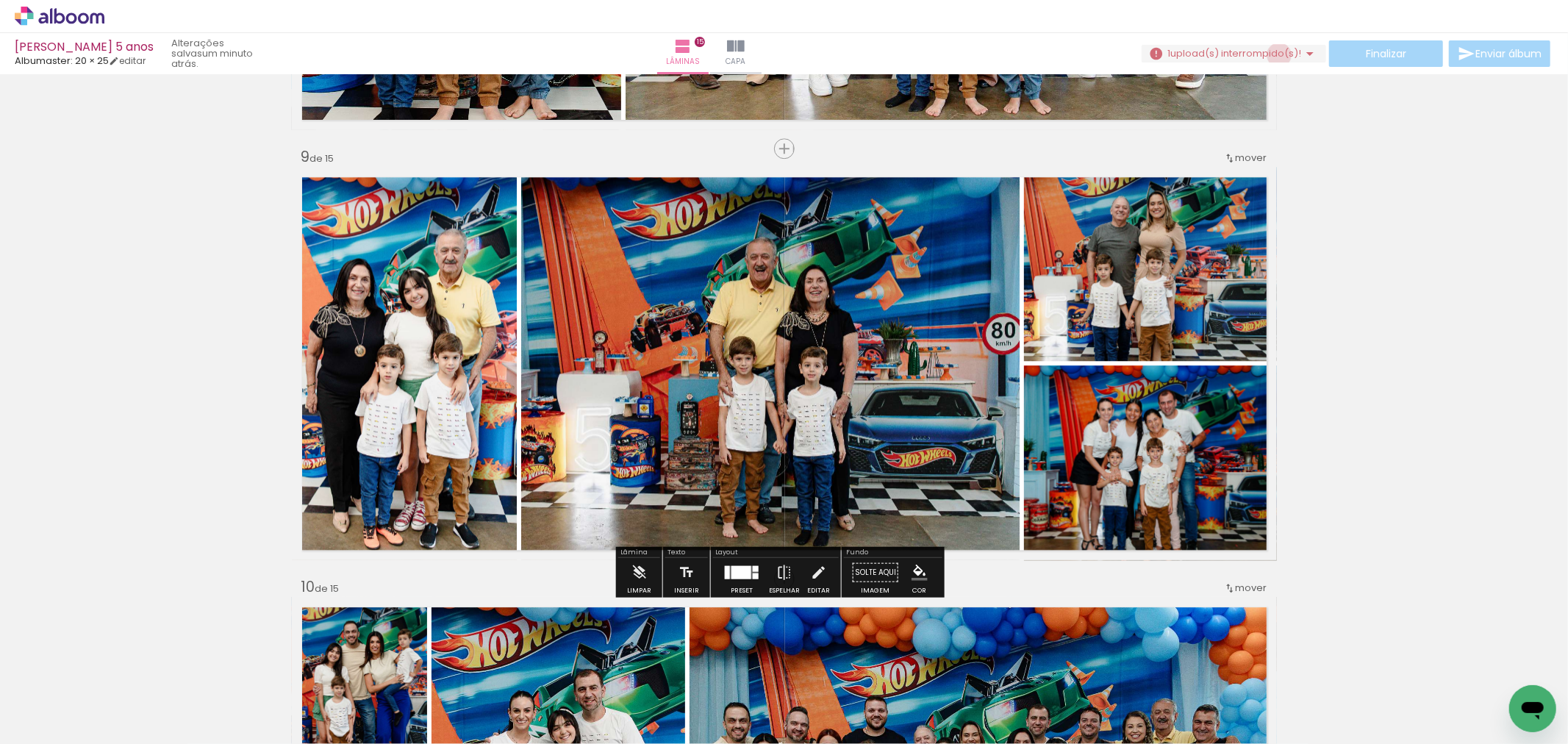
click at [1273, 54] on span "upload(s) interrompido(s)!" at bounding box center [1235, 53] width 131 height 14
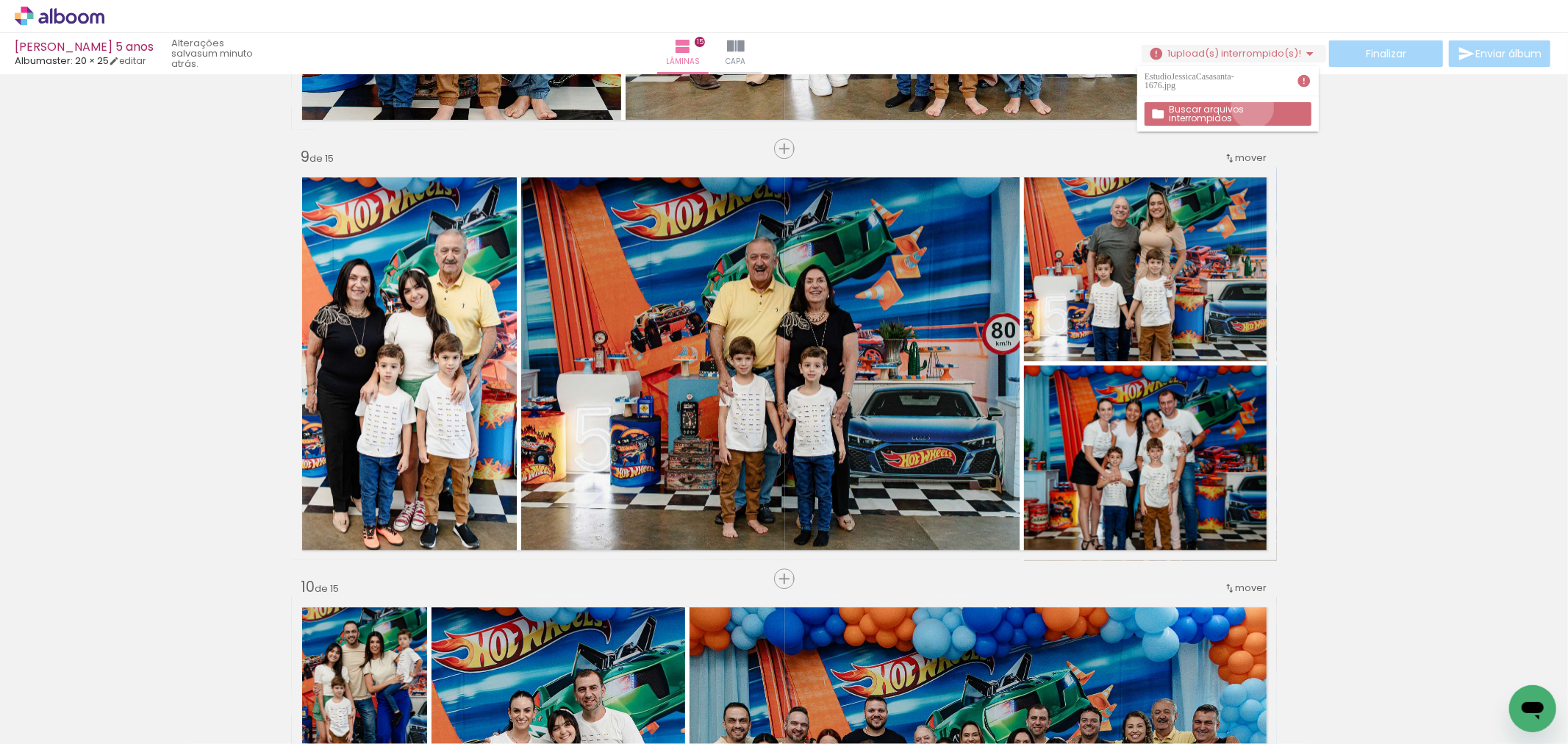
click at [0, 0] on slot "Buscar arquivos interrompidos" at bounding box center [0, 0] width 0 height 0
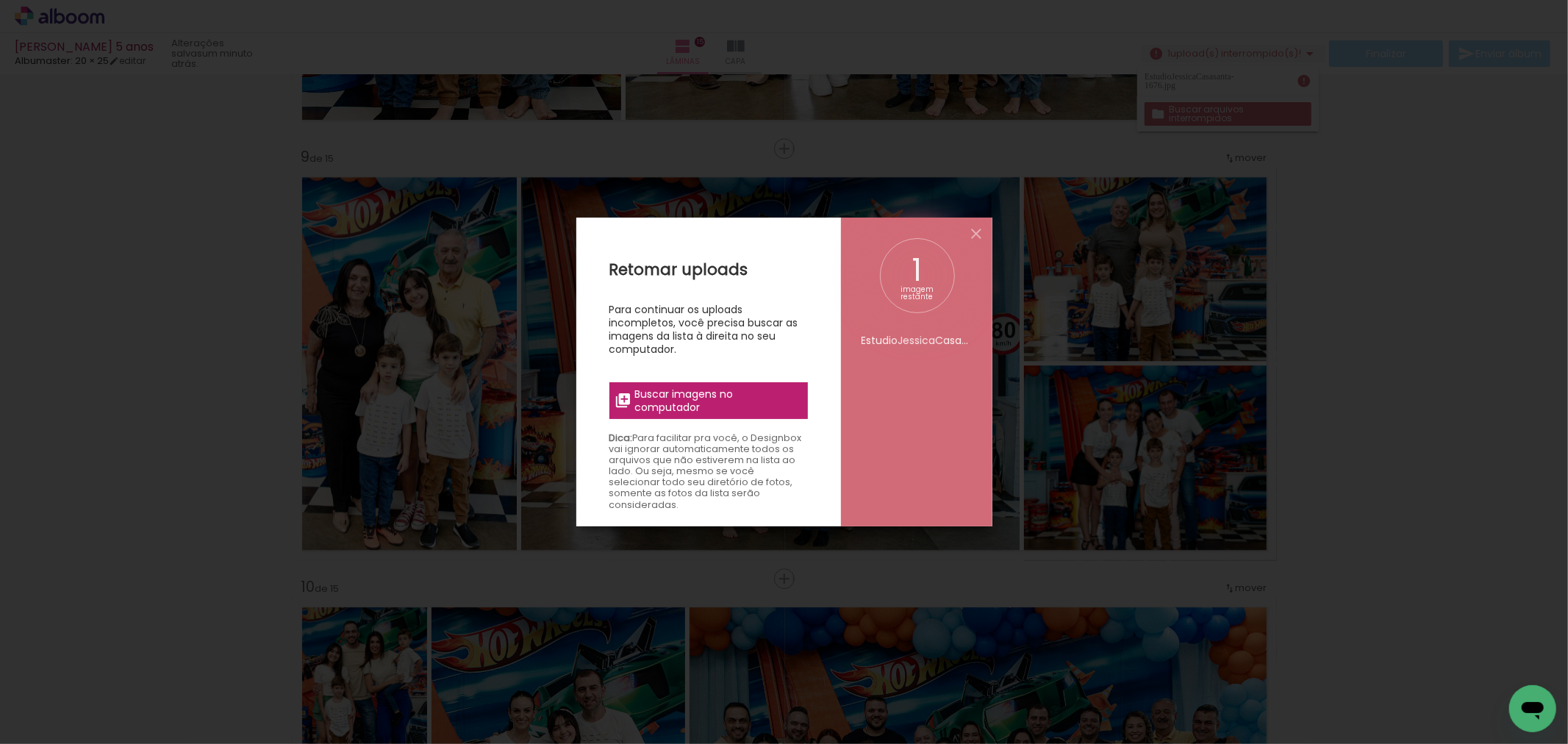
click at [733, 402] on span "Buscar imagens no computador" at bounding box center [717, 400] width 164 height 27
click at [0, 0] on input "file" at bounding box center [0, 0] width 0 height 0
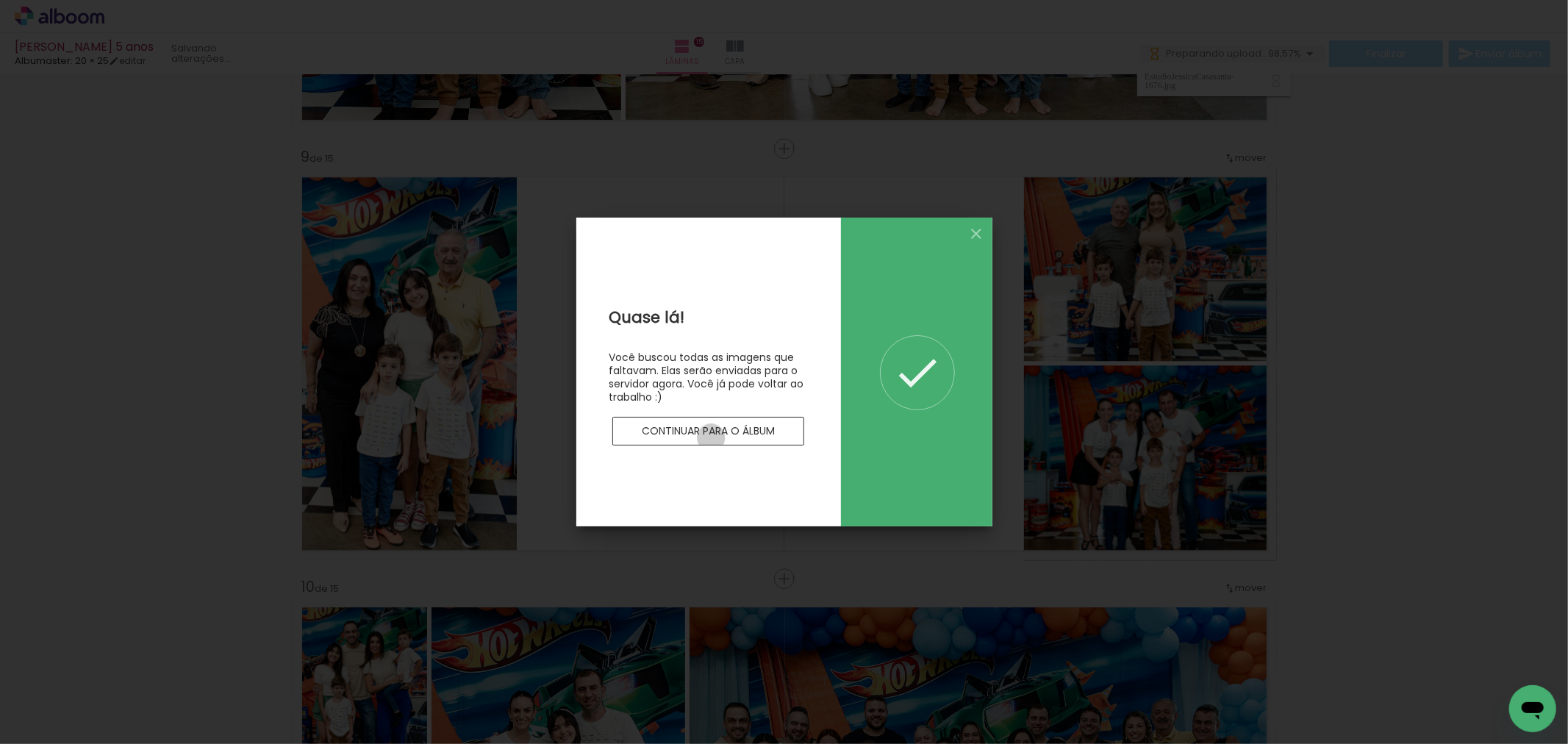
click at [711, 437] on paper-button "Continuar para o álbum" at bounding box center [708, 432] width 192 height 29
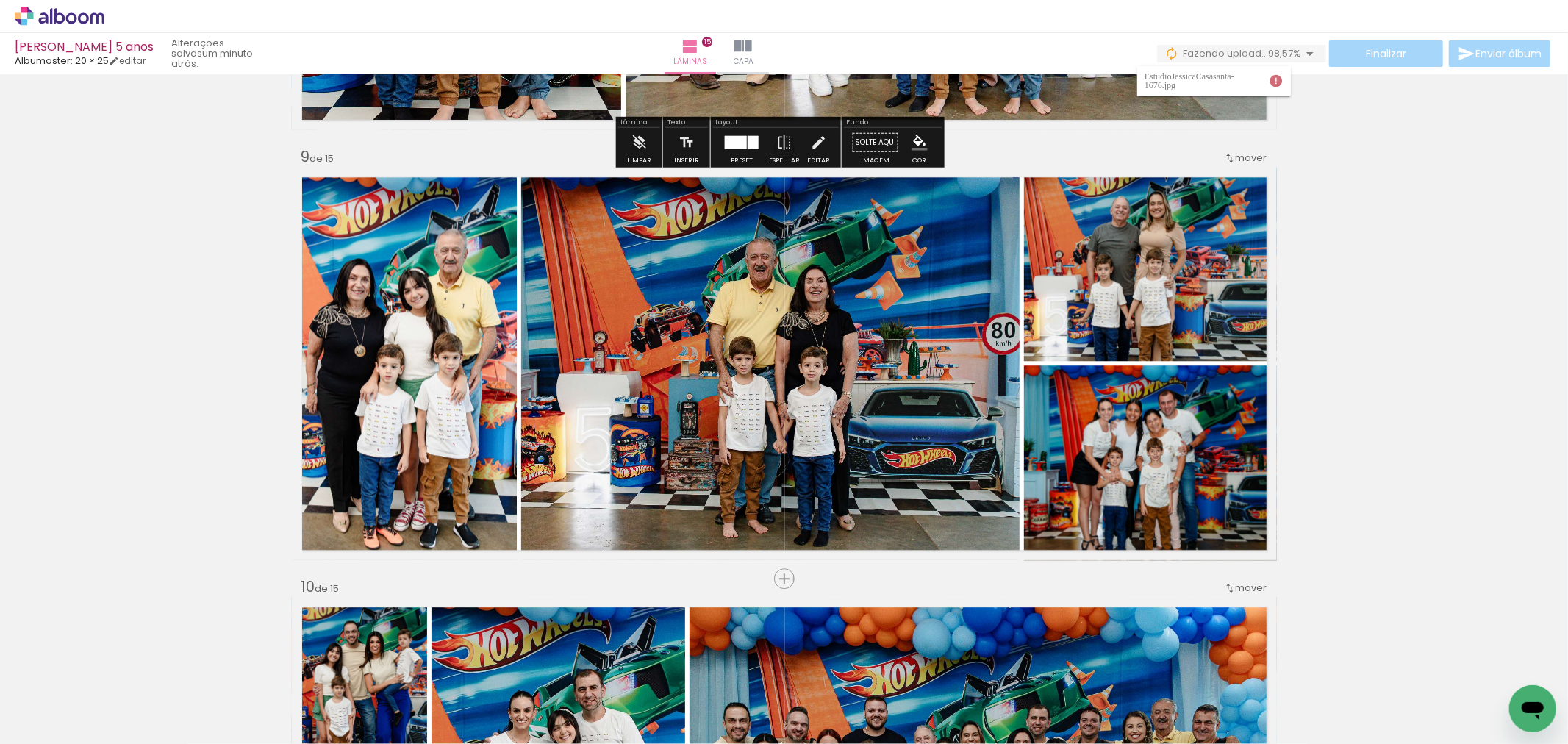
click at [1275, 82] on iron-icon at bounding box center [1276, 81] width 15 height 15
click at [1276, 82] on iron-icon at bounding box center [1276, 81] width 15 height 15
click at [1279, 88] on paper-item "EstudioJessicaCasasanta-1676.jpg" at bounding box center [1213, 81] width 153 height 30
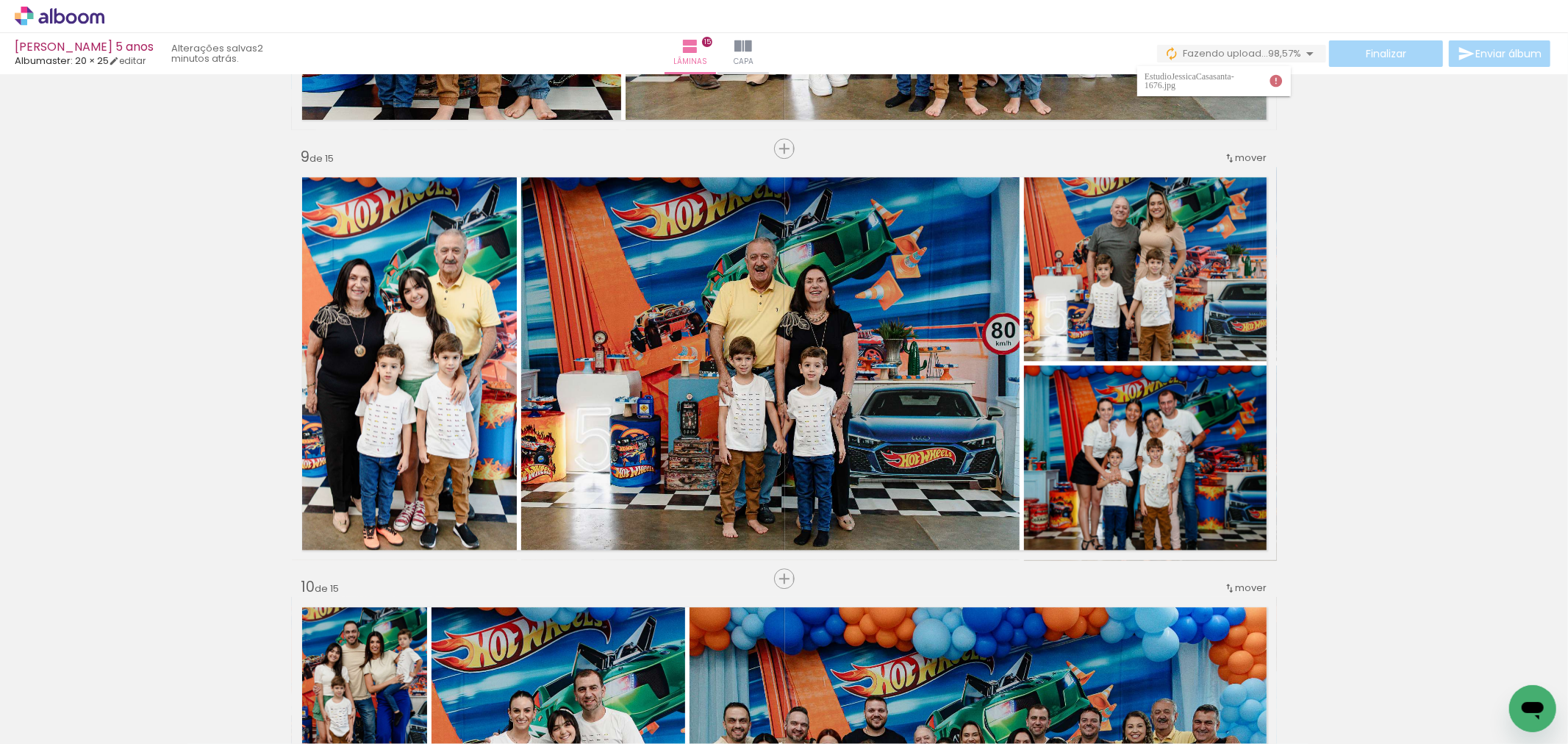
scroll to position [0, 3162]
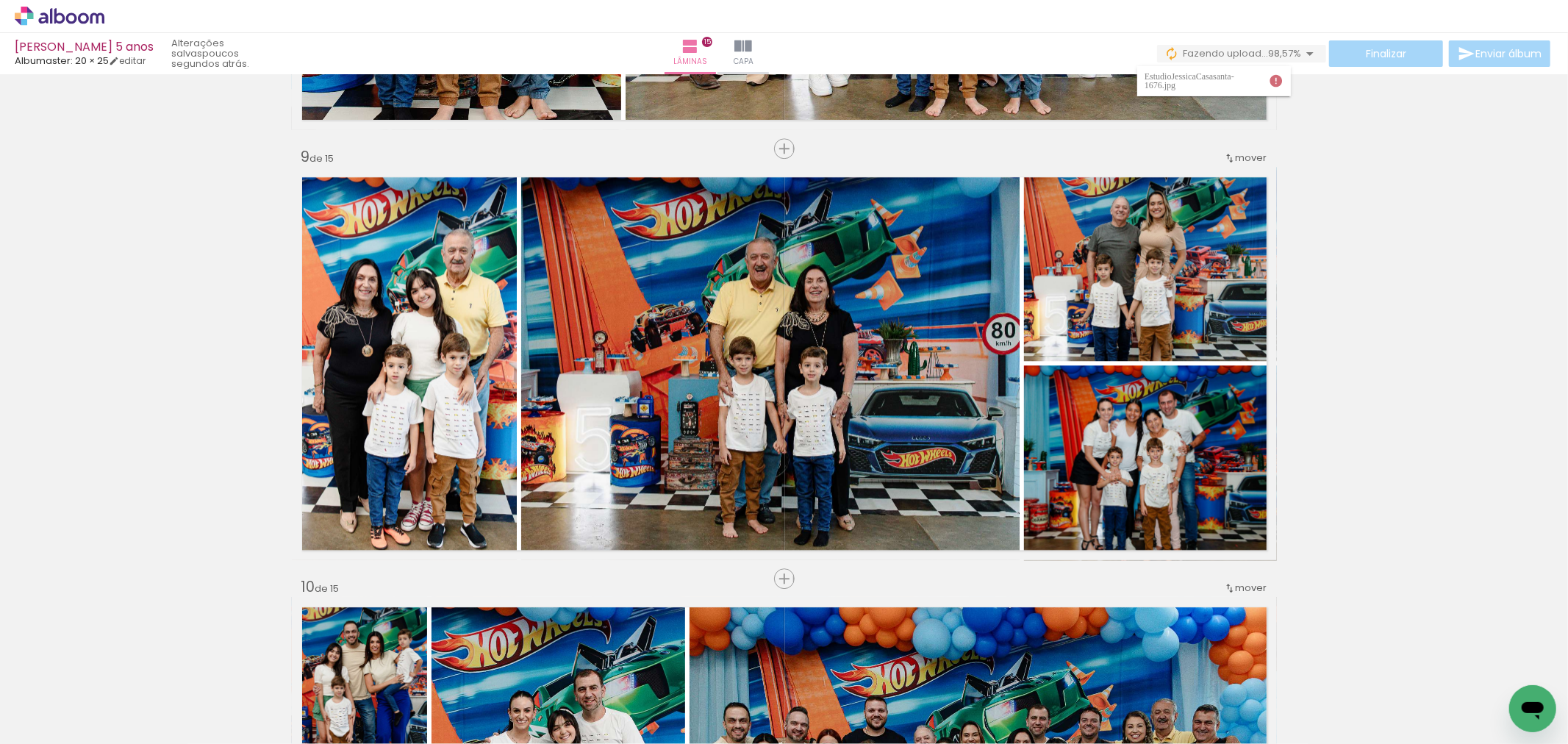
scroll to position [0, 3162]
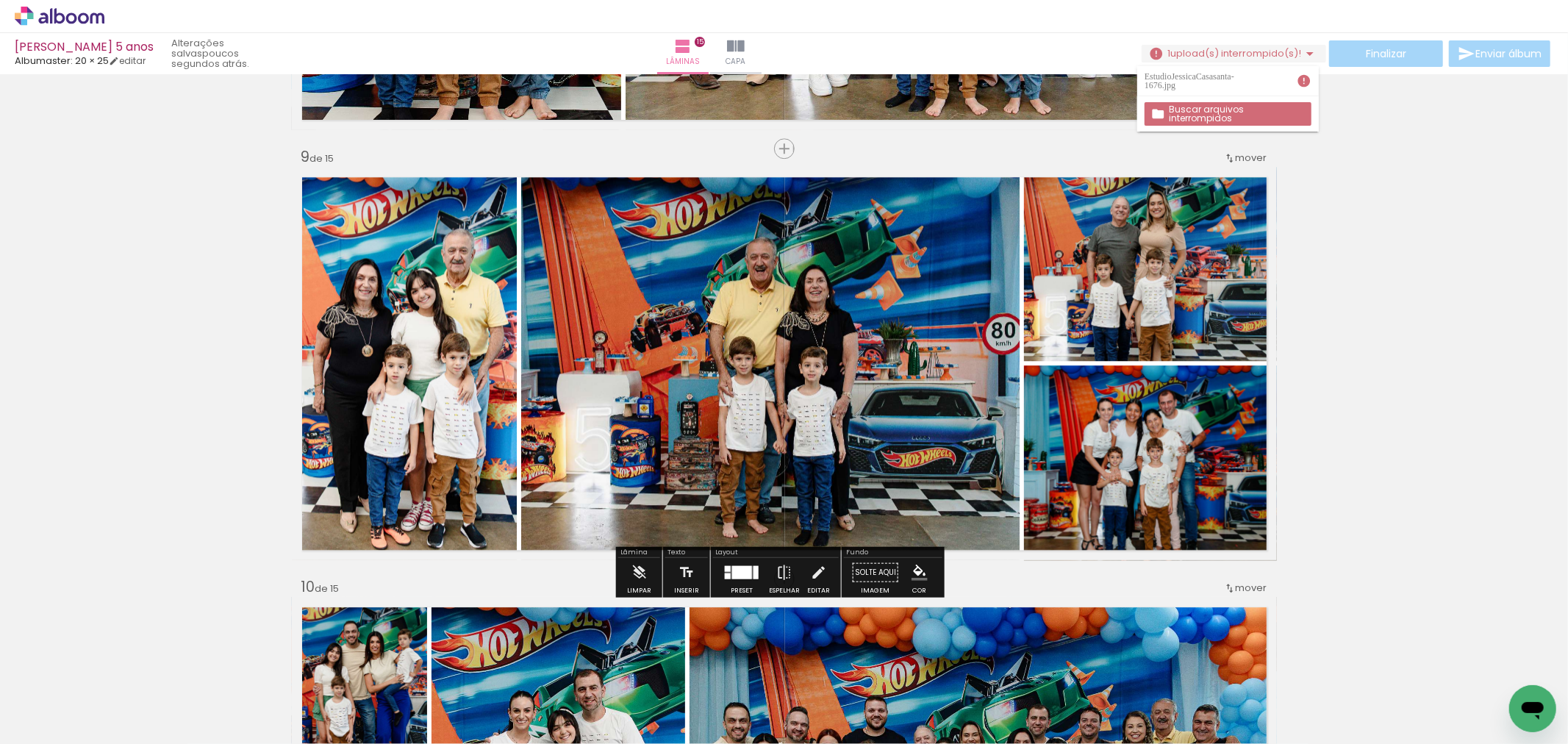
click at [1415, 253] on div "Inserir lâmina 1 de 15 Inserir lâmina 2 de 15 Inserir lâmina 3 de 15 Inserir lâ…" at bounding box center [784, 130] width 1568 height 6879
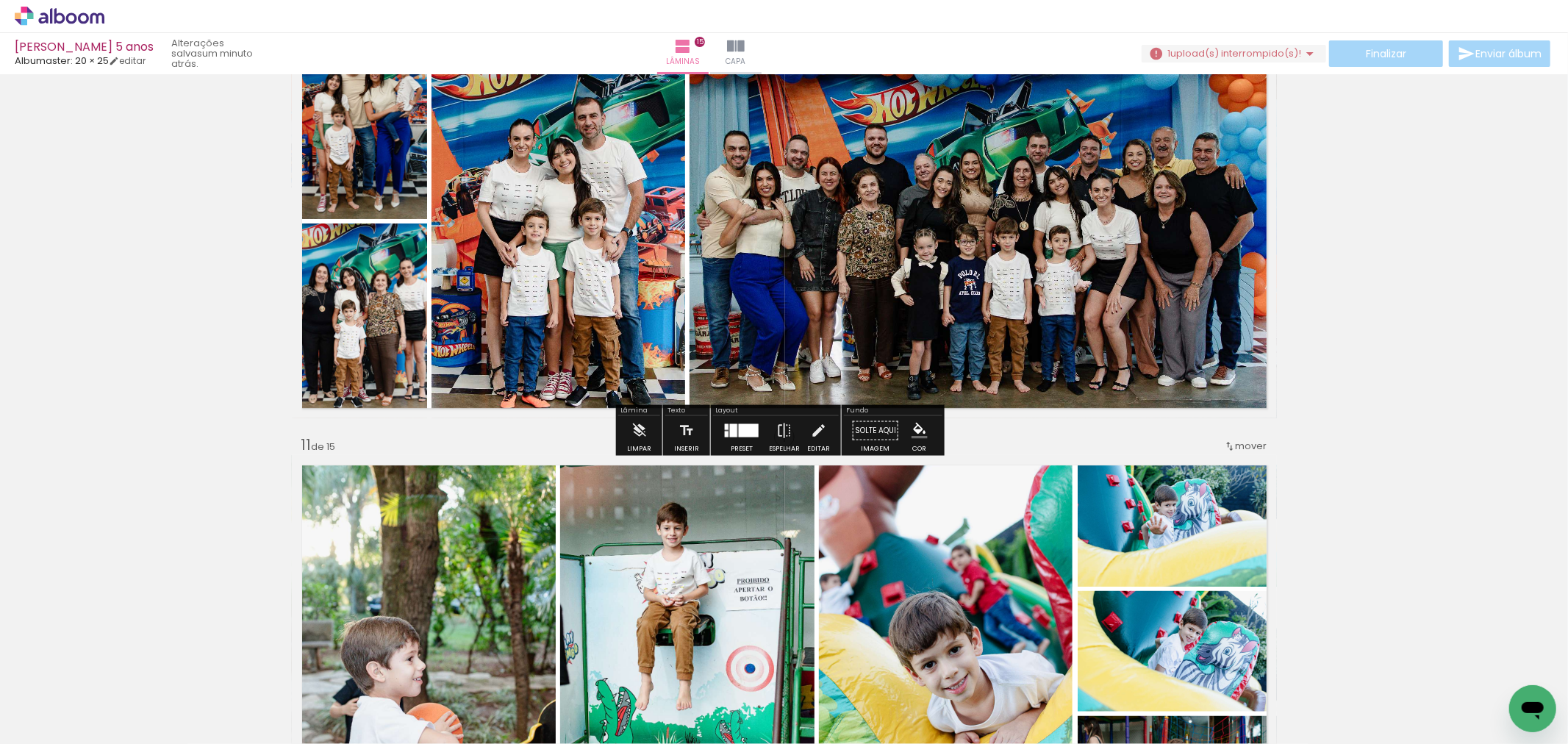
scroll to position [4287, 0]
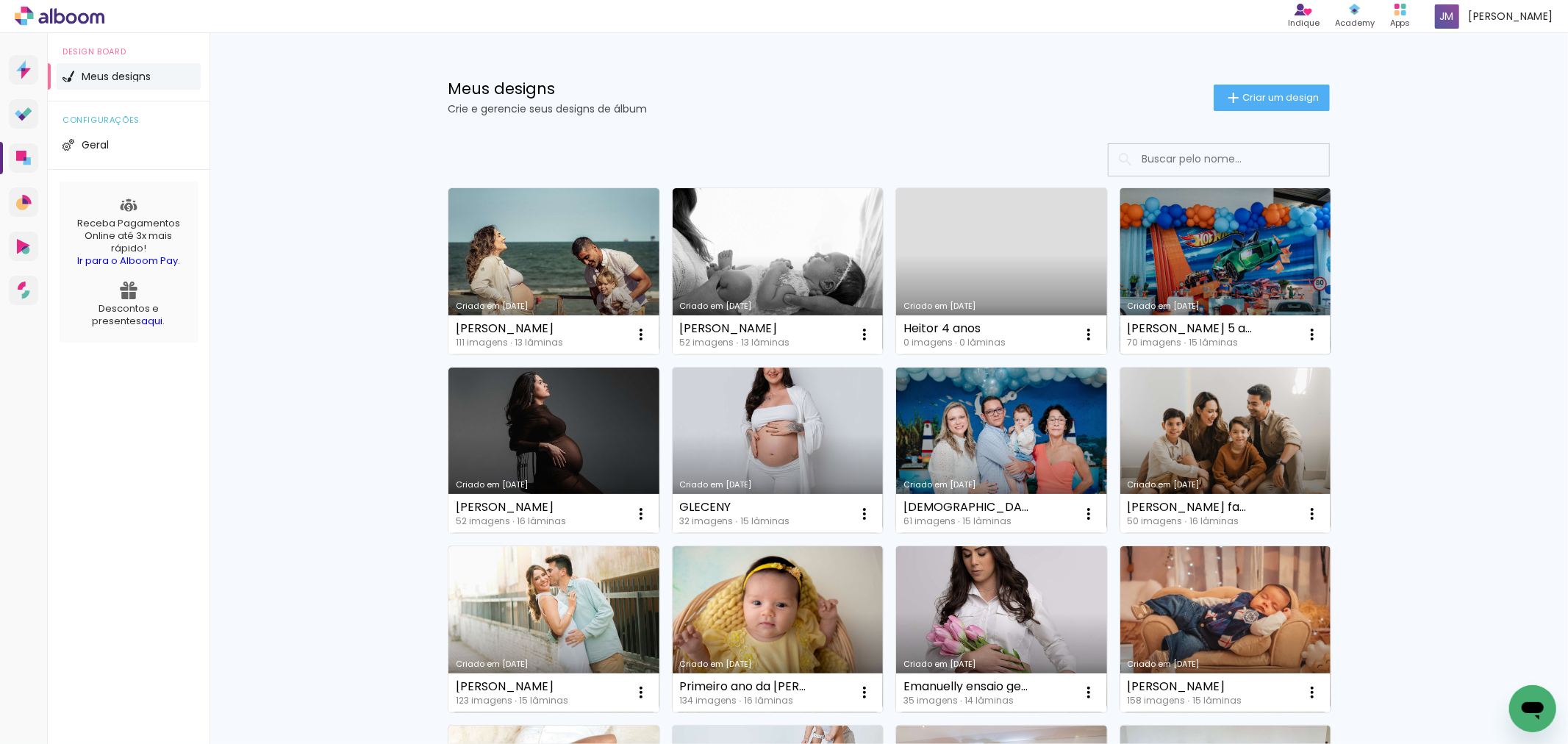
click at [1174, 277] on link "Criado em [DATE]" at bounding box center [1226, 271] width 211 height 166
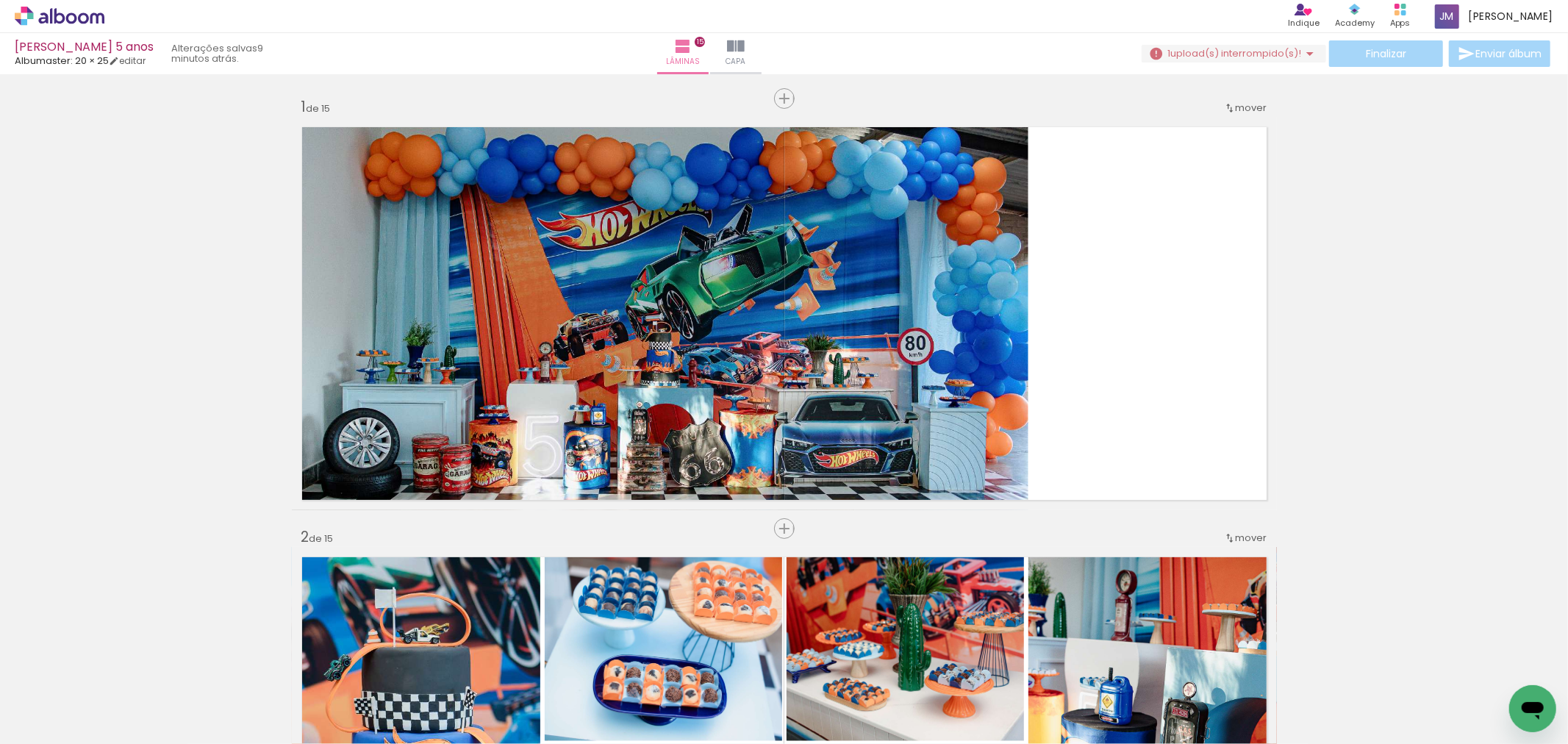
click at [1532, 697] on icon "Abrir janela de mensagens" at bounding box center [1531, 707] width 27 height 27
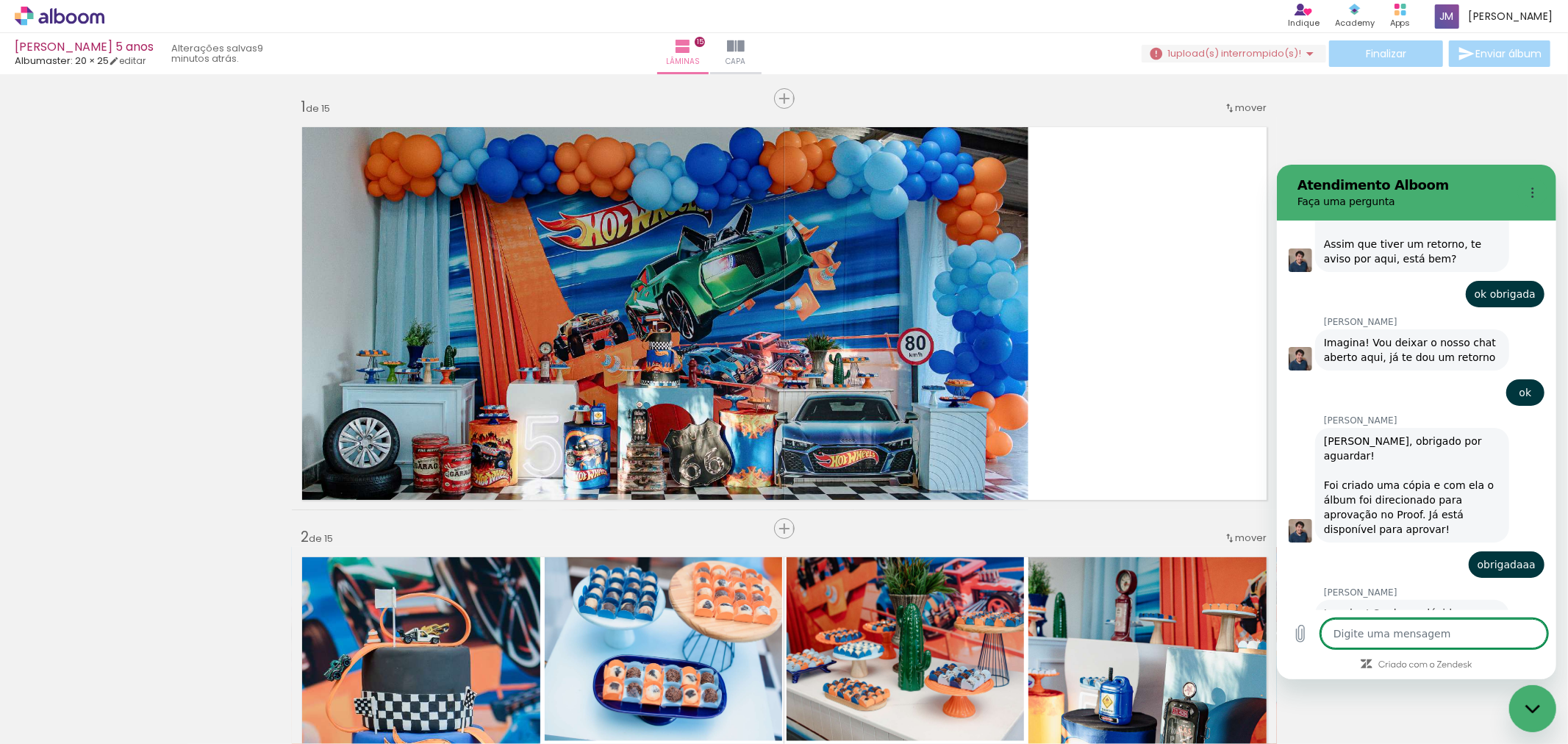
scroll to position [3613, 0]
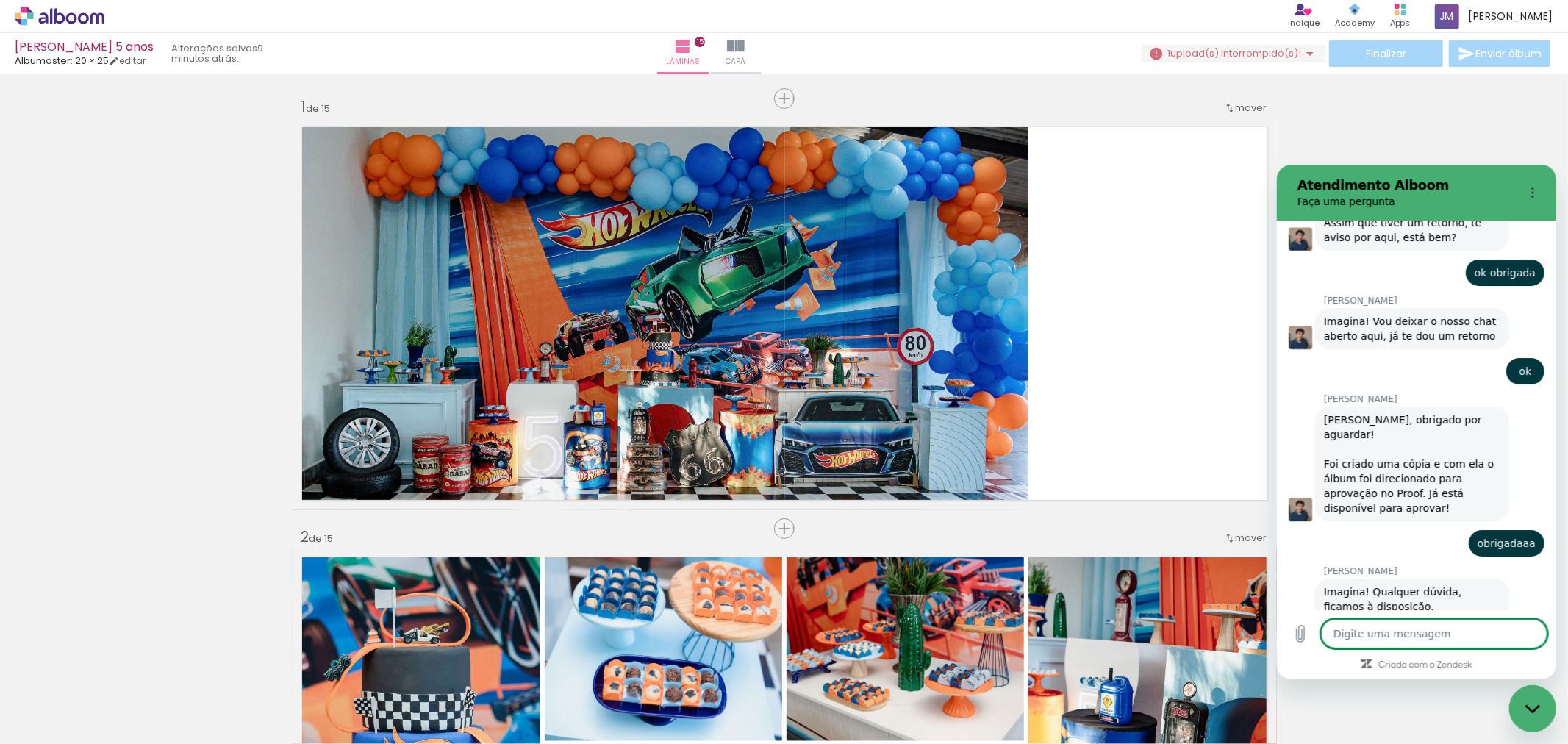
click at [1376, 634] on textarea at bounding box center [1433, 633] width 226 height 29
type textarea "o"
type textarea "x"
type textarea "oi"
type textarea "x"
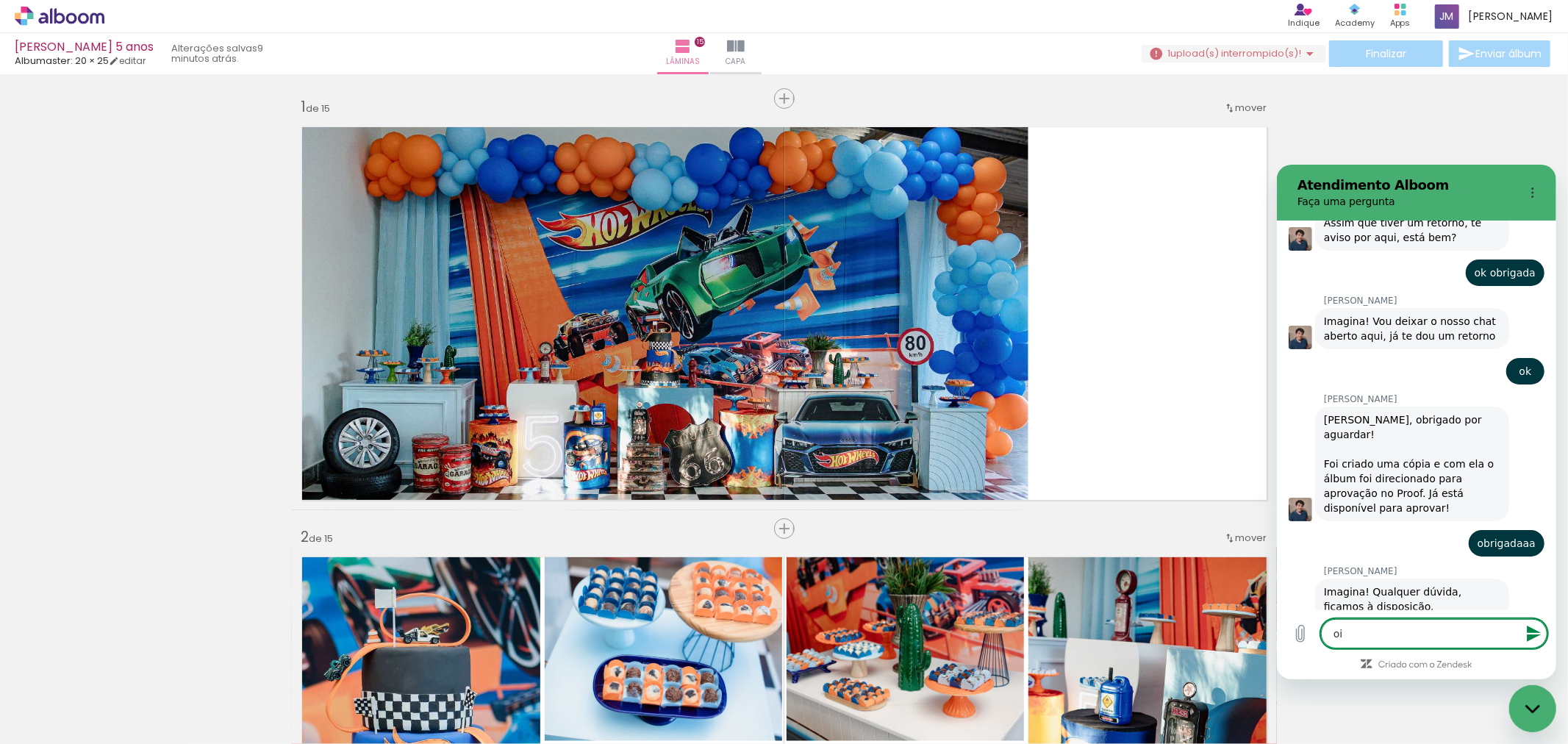
type textarea "oii"
type textarea "x"
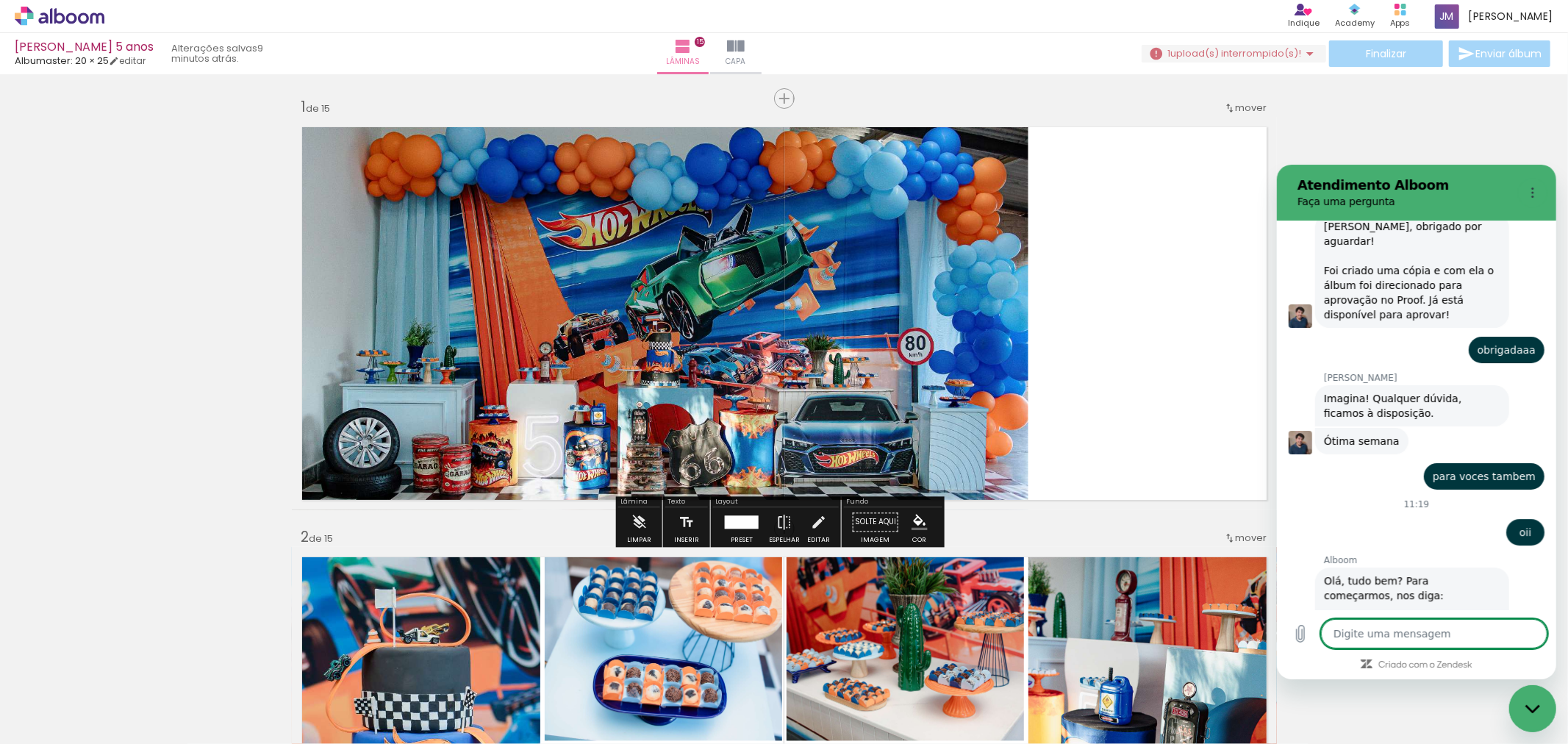
type textarea "x"
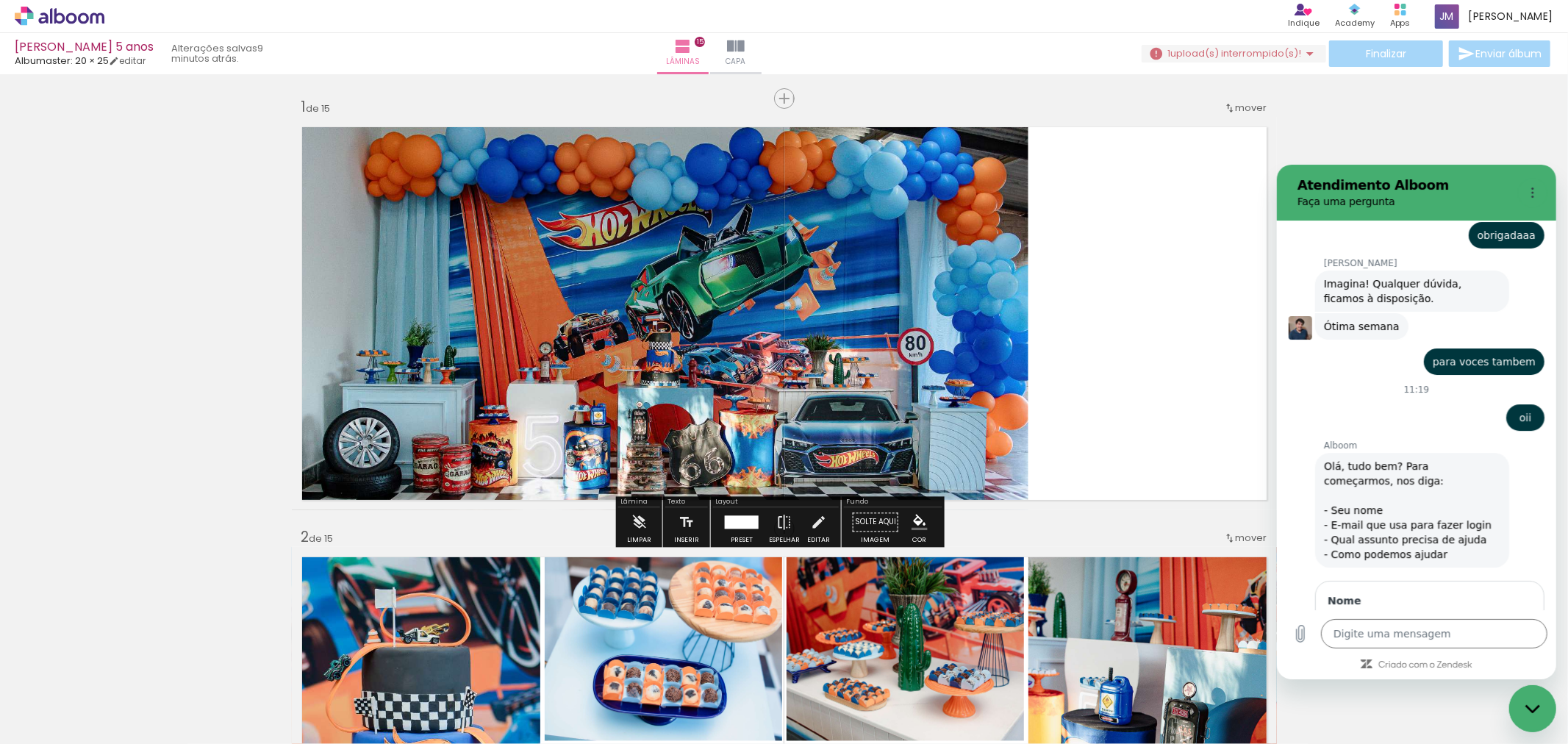
scroll to position [3920, 0]
click at [1374, 613] on input "Nome" at bounding box center [1429, 628] width 205 height 31
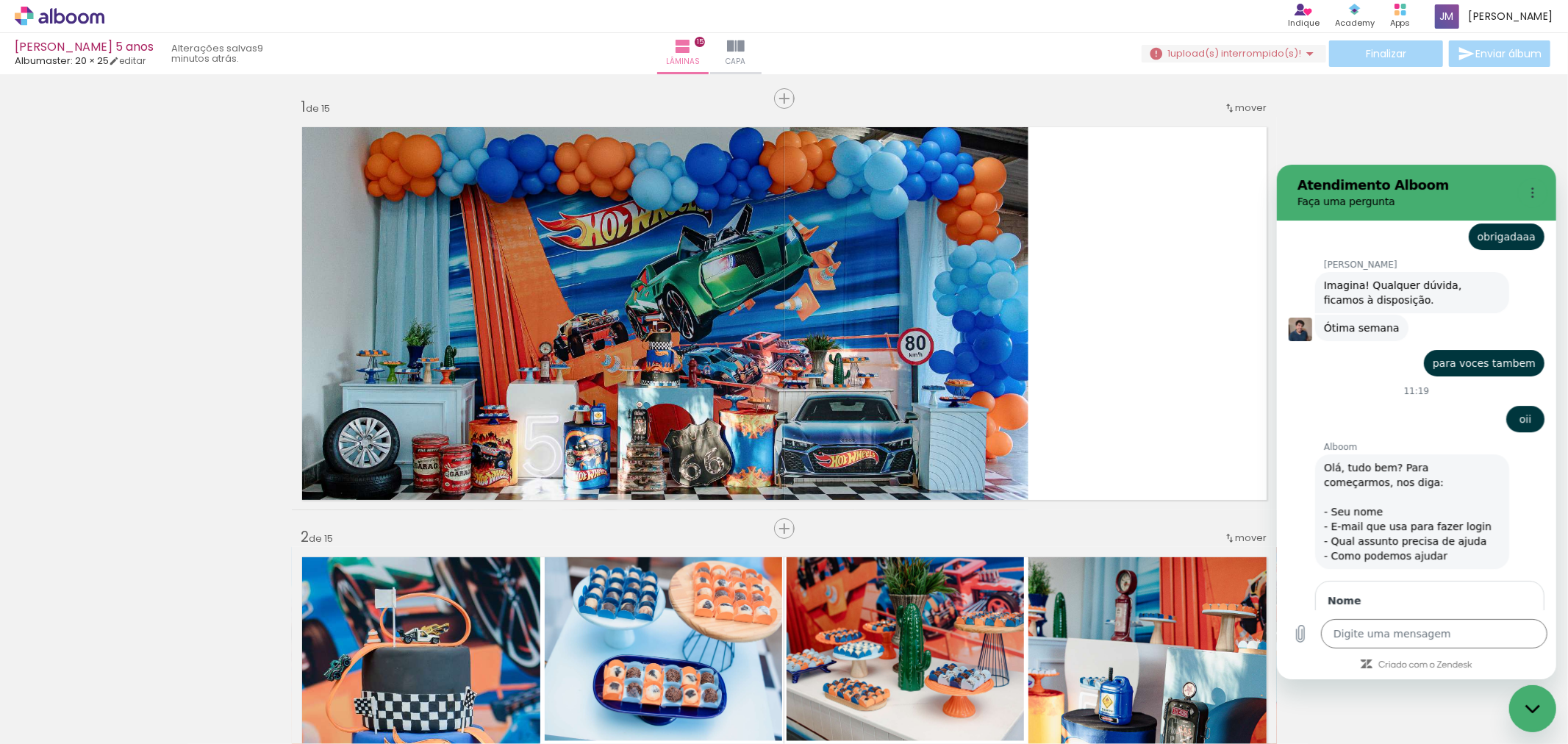
type input "[PERSON_NAME]"
click at [1466, 656] on button "Avançar" at bounding box center [1497, 670] width 67 height 29
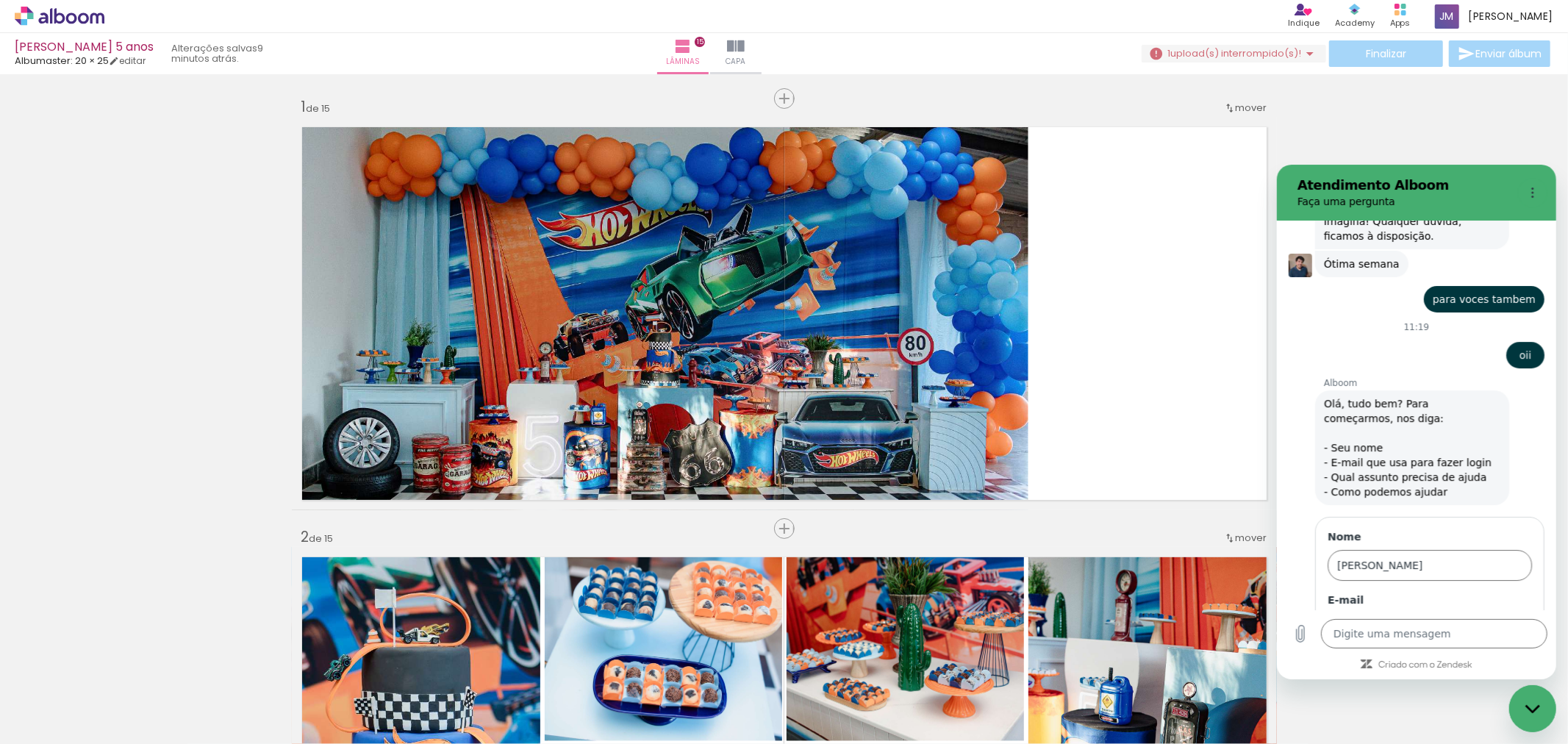
click at [1423, 612] on input "E-mail" at bounding box center [1429, 627] width 205 height 31
click at [1425, 612] on input "E-mail" at bounding box center [1429, 627] width 205 height 31
drag, startPoint x: 1425, startPoint y: 542, endPoint x: 1463, endPoint y: 538, distance: 38.2
click at [1463, 612] on input "E-mail" at bounding box center [1429, 627] width 205 height 31
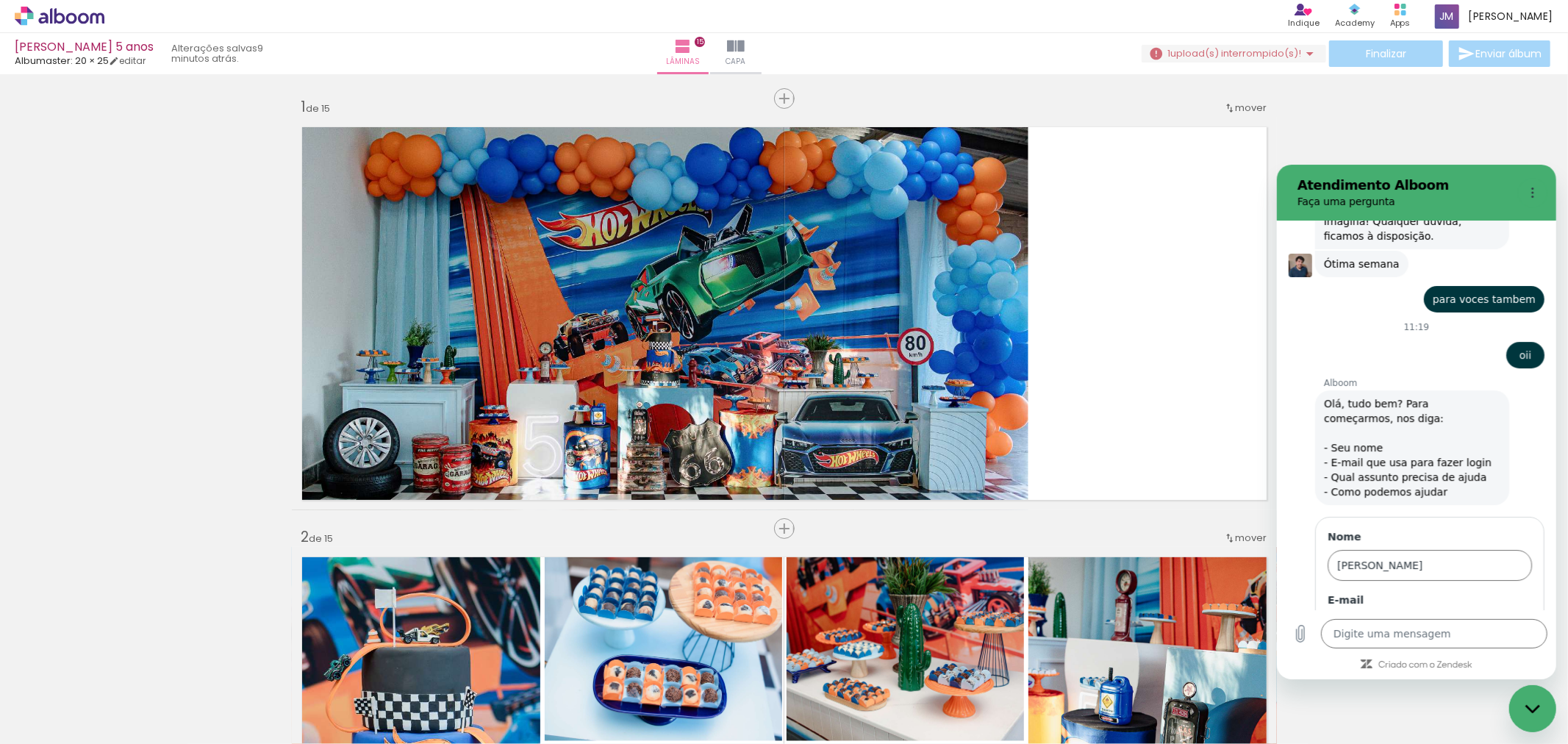
click at [1463, 612] on input "E-mail" at bounding box center [1429, 627] width 205 height 31
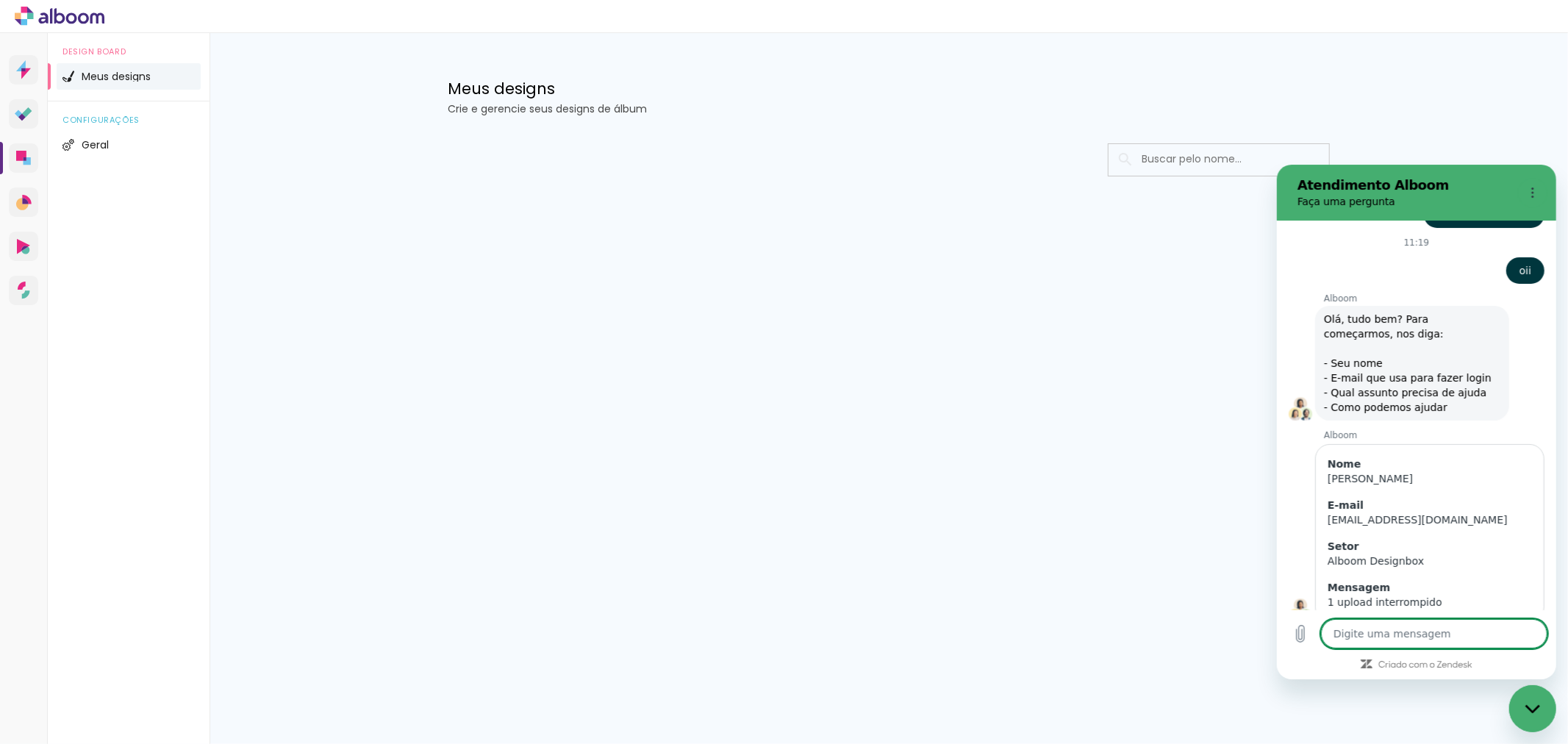
scroll to position [4101, 0]
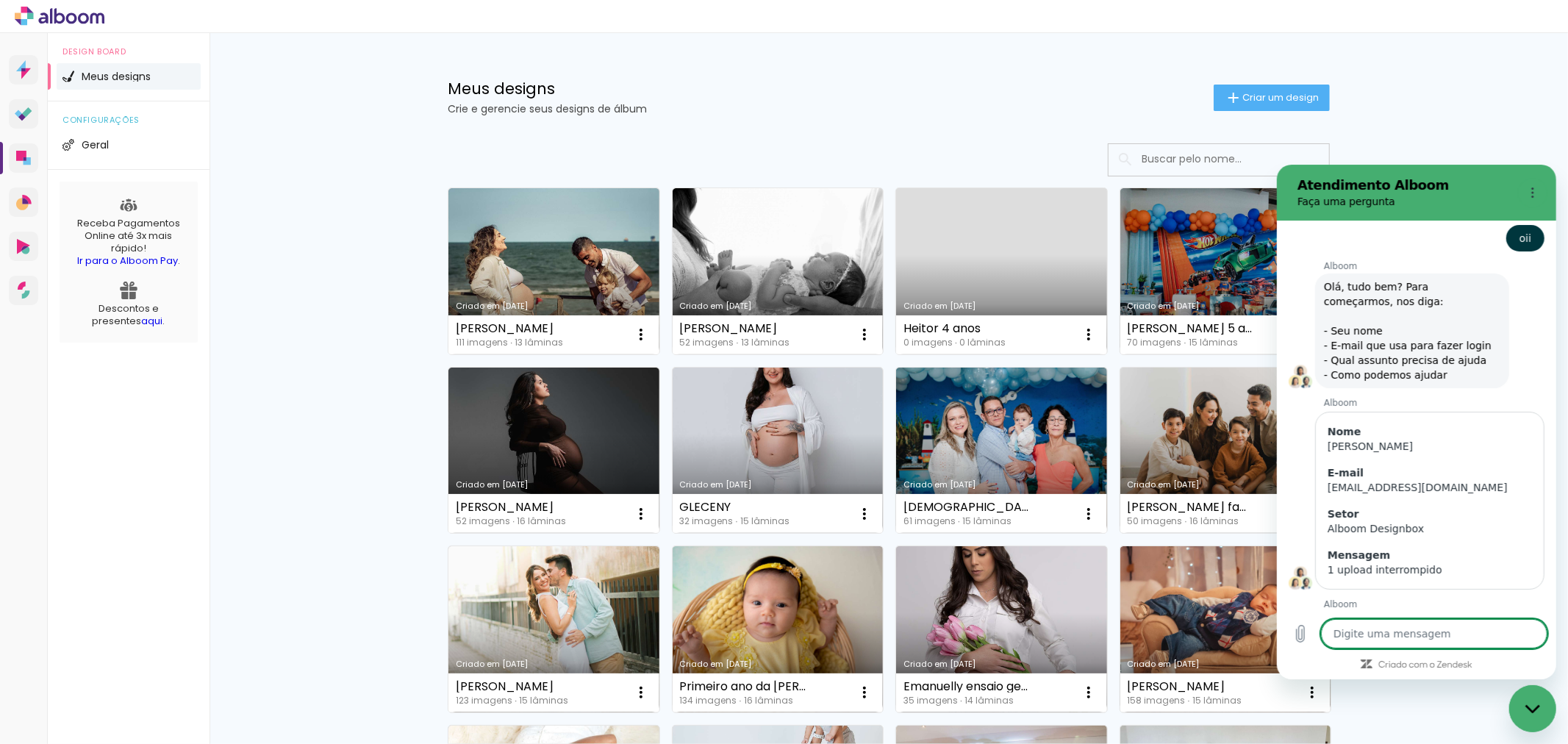
click at [1376, 632] on textarea at bounding box center [1433, 633] width 226 height 29
click at [1165, 627] on link "Criado em [DATE]" at bounding box center [1226, 629] width 211 height 166
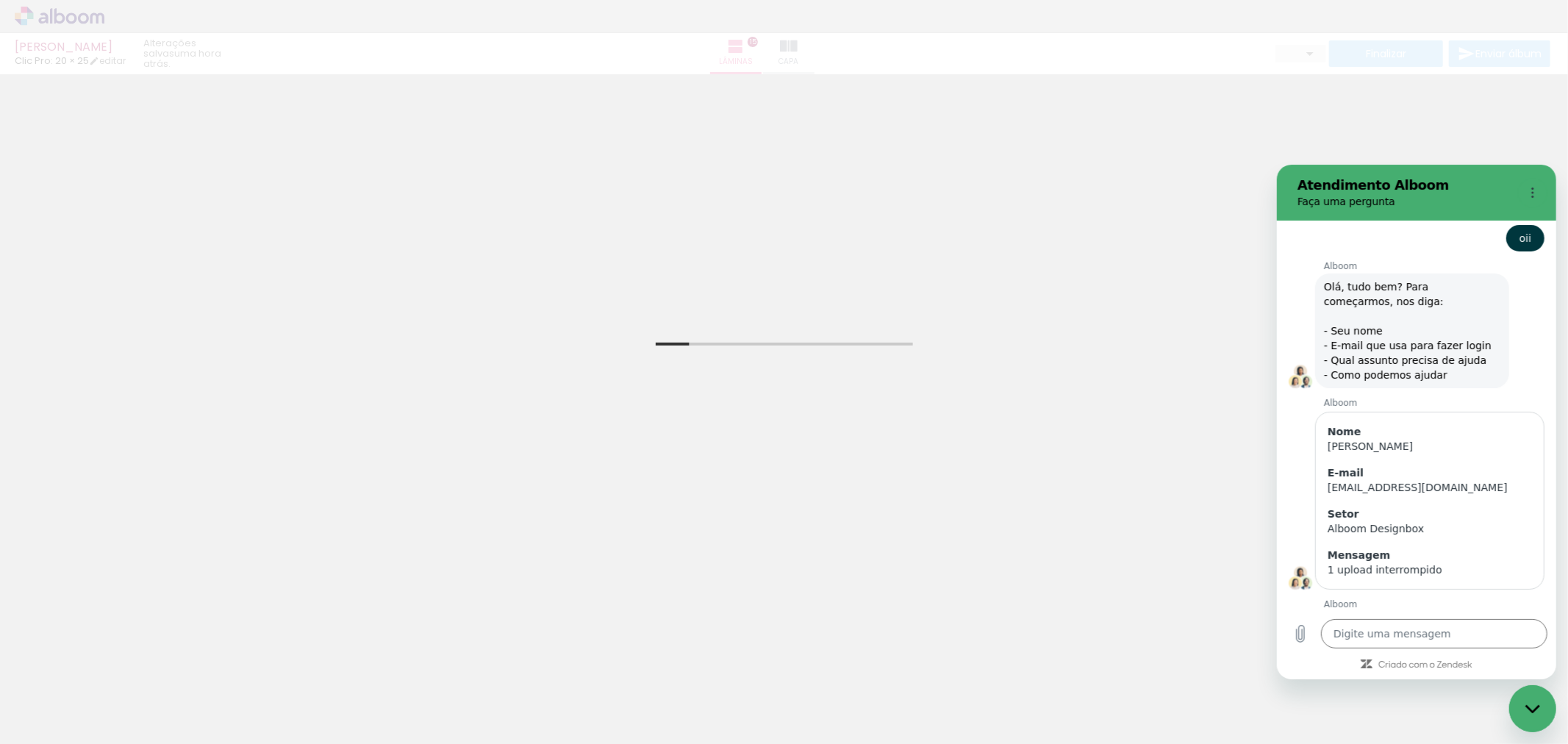
click at [1420, 118] on div "Inserir lâmina 1 de 15 Inserir lâmina 2 de 15 Confirmar Cancelar" at bounding box center [784, 736] width 1568 height 1325
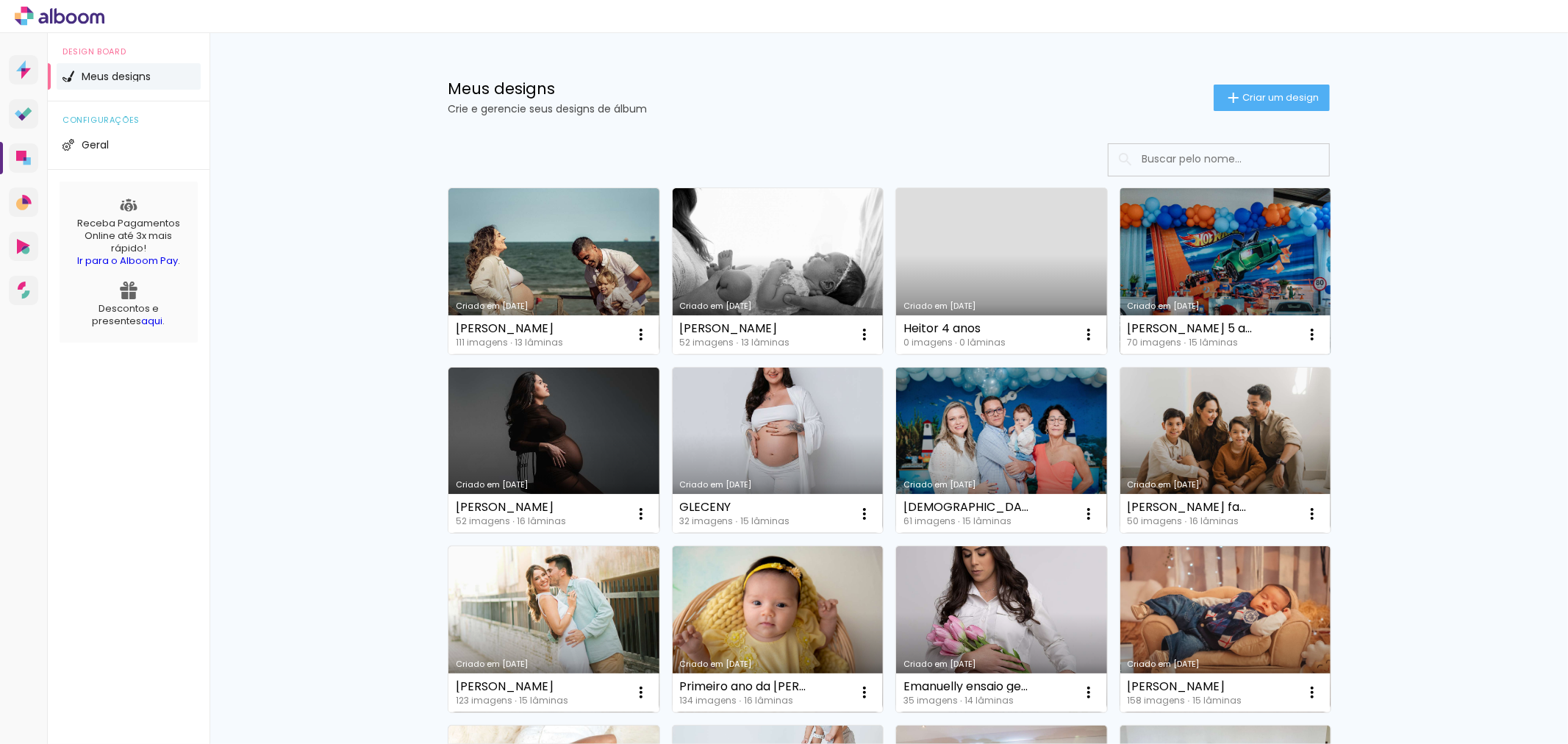
click at [1198, 292] on link "Criado em [DATE]" at bounding box center [1226, 271] width 211 height 166
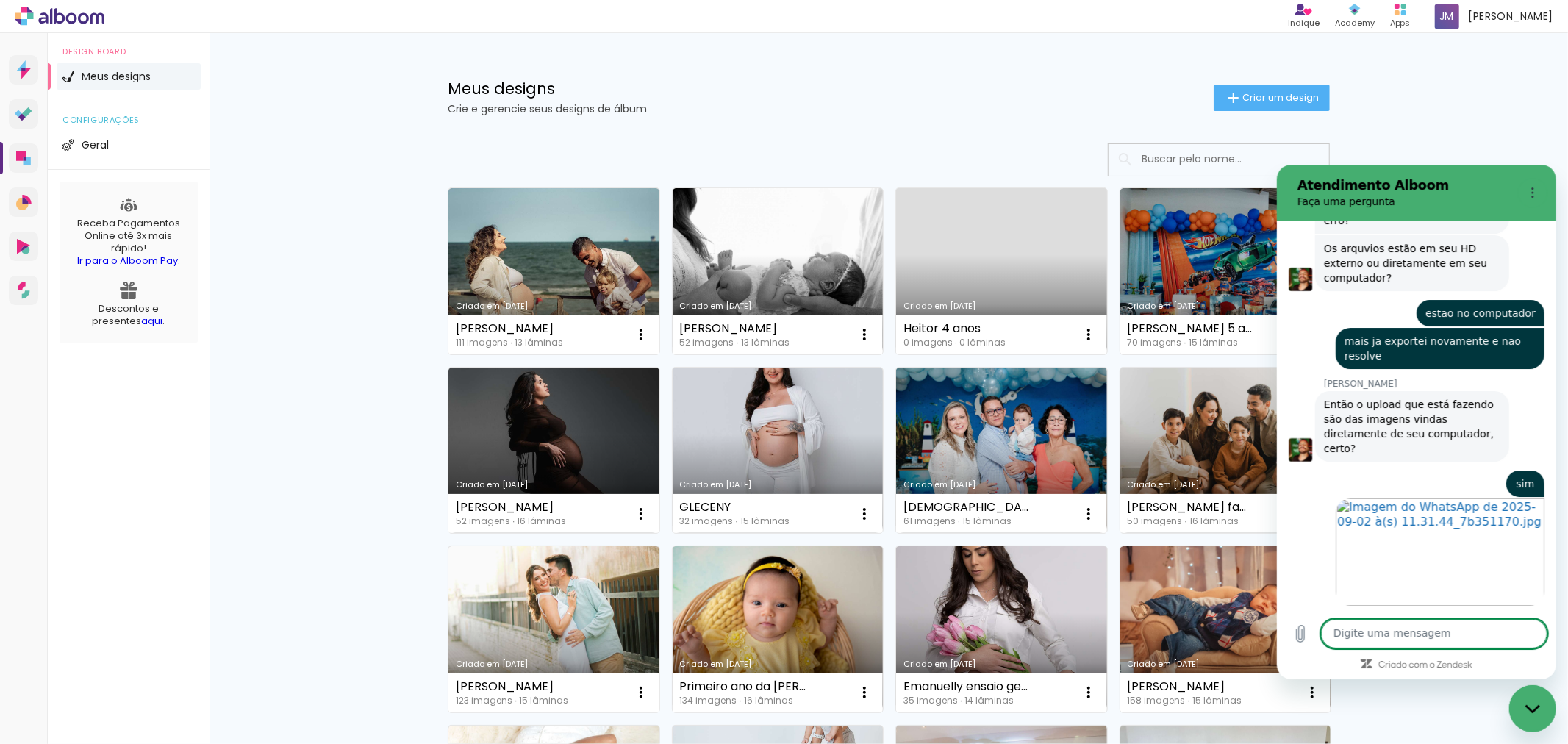
click at [1373, 612] on div "Digite uma mensagem x" at bounding box center [1415, 633] width 279 height 47
click at [1400, 634] on textarea at bounding box center [1433, 633] width 226 height 29
paste textarea "30,1 MB"
type textarea "30,1 MB"
click at [1531, 627] on icon "Enviar mensagem" at bounding box center [1533, 633] width 18 height 18
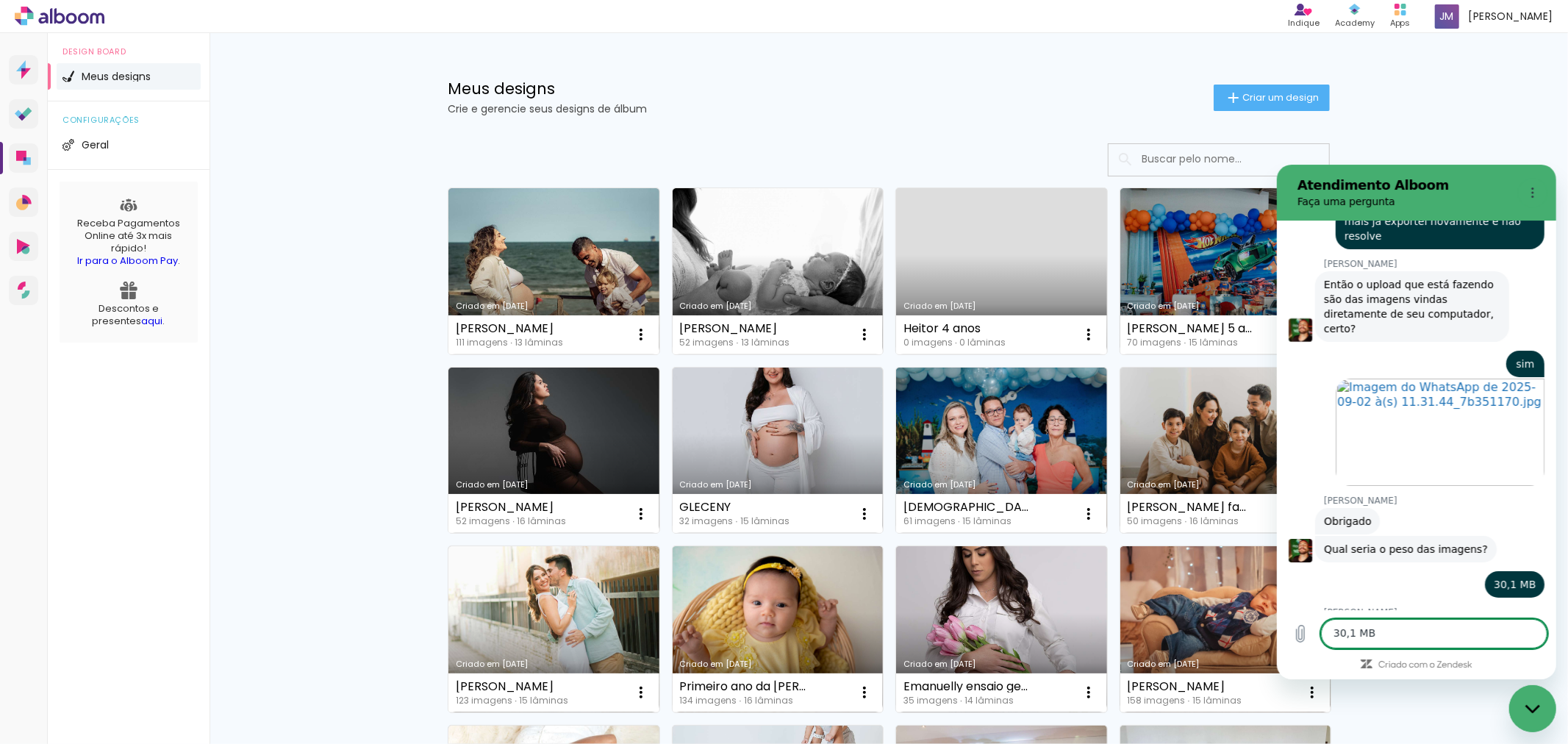
scroll to position [4801, 0]
click at [1356, 630] on textarea "30,1 MB" at bounding box center [1433, 633] width 226 height 29
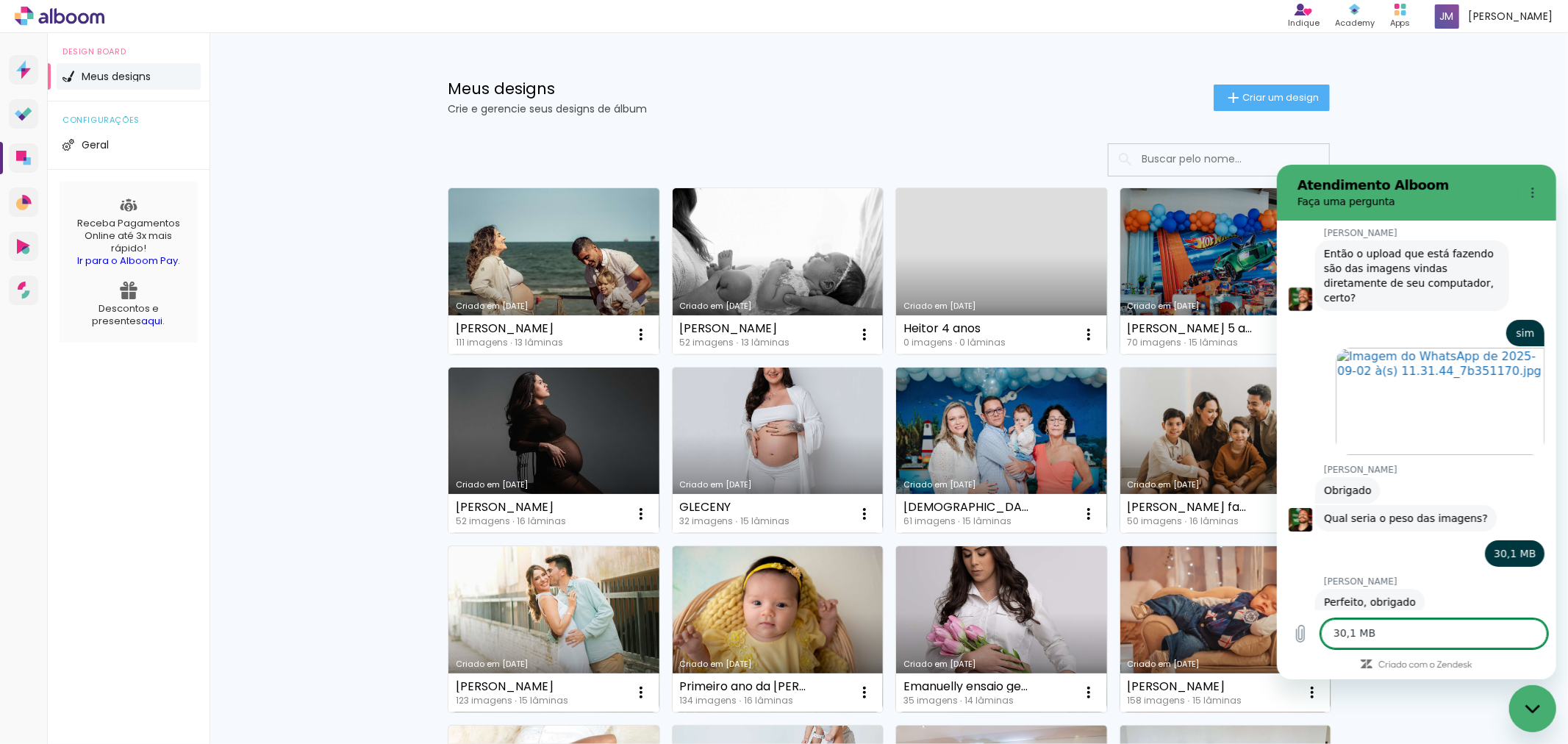
scroll to position [4836, 0]
type textarea "como faço?"
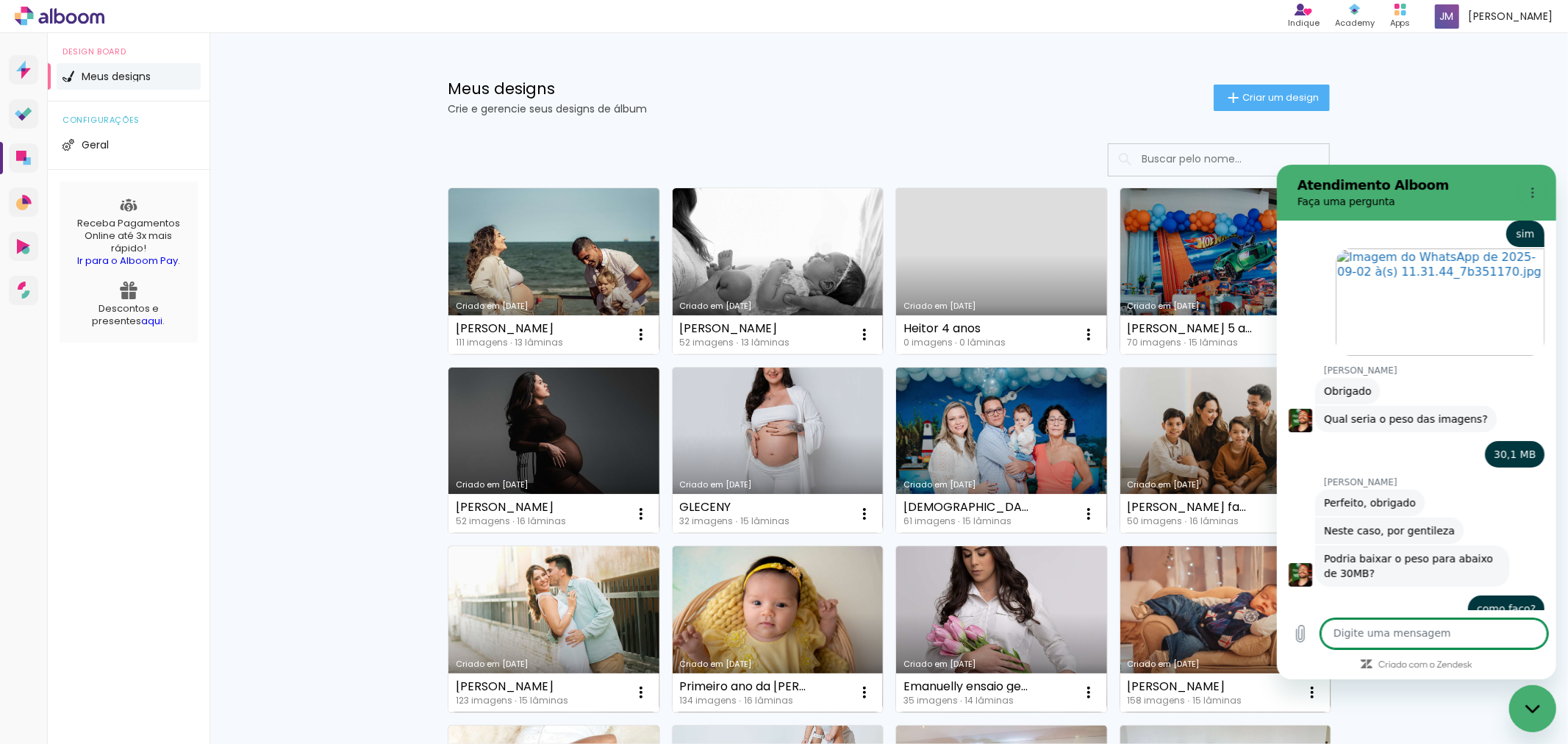
scroll to position [4935, 0]
click at [1394, 634] on textarea at bounding box center [1433, 633] width 226 height 29
paste textarea "31.575.447 bytes)"
type textarea "31.575.447 bytes"
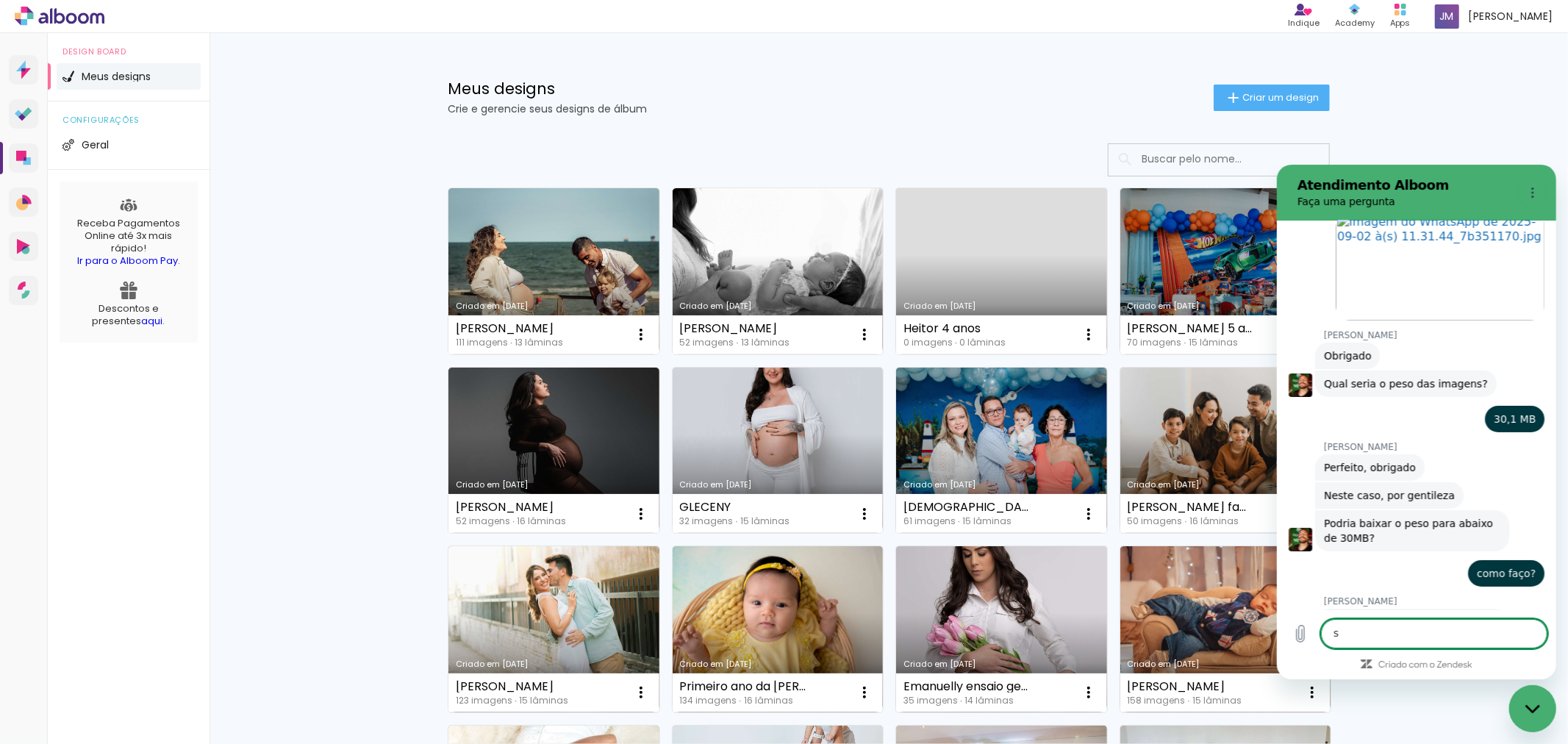
scroll to position [4969, 0]
type textarea "seria isso?"
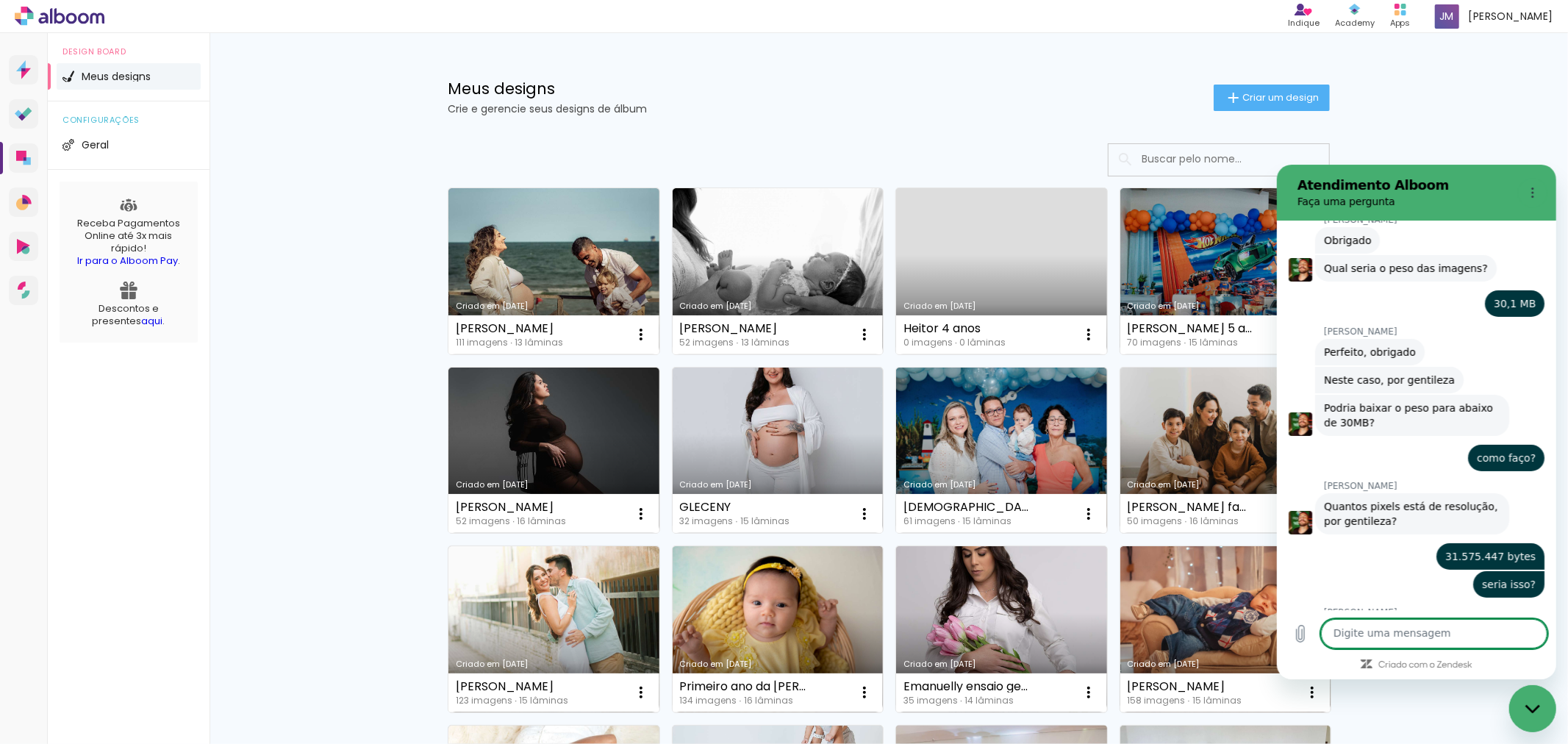
scroll to position [5081, 0]
click at [1415, 644] on textarea at bounding box center [1433, 633] width 226 height 29
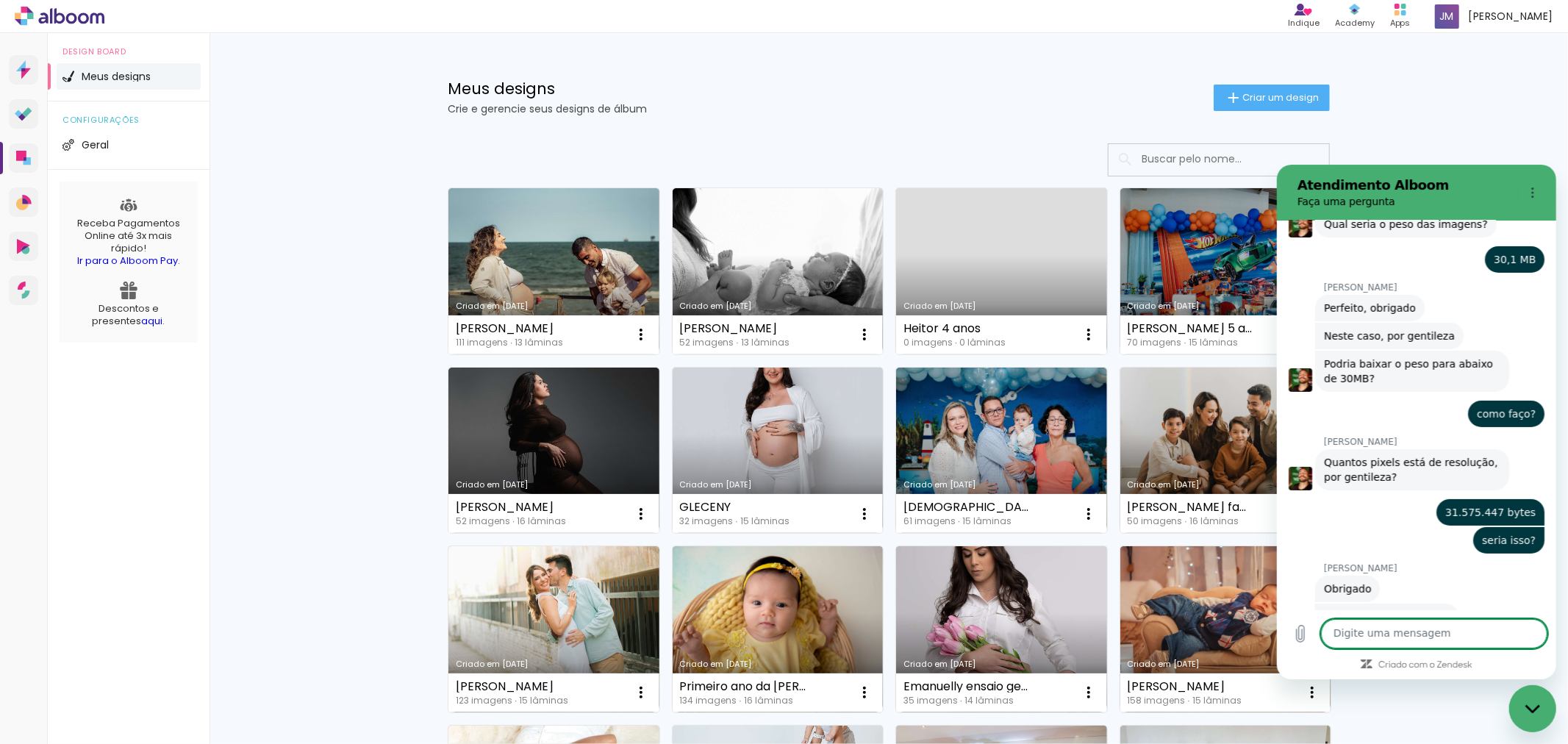
scroll to position [5130, 0]
click at [1301, 639] on icon "Carregar arquivo" at bounding box center [1299, 633] width 18 height 18
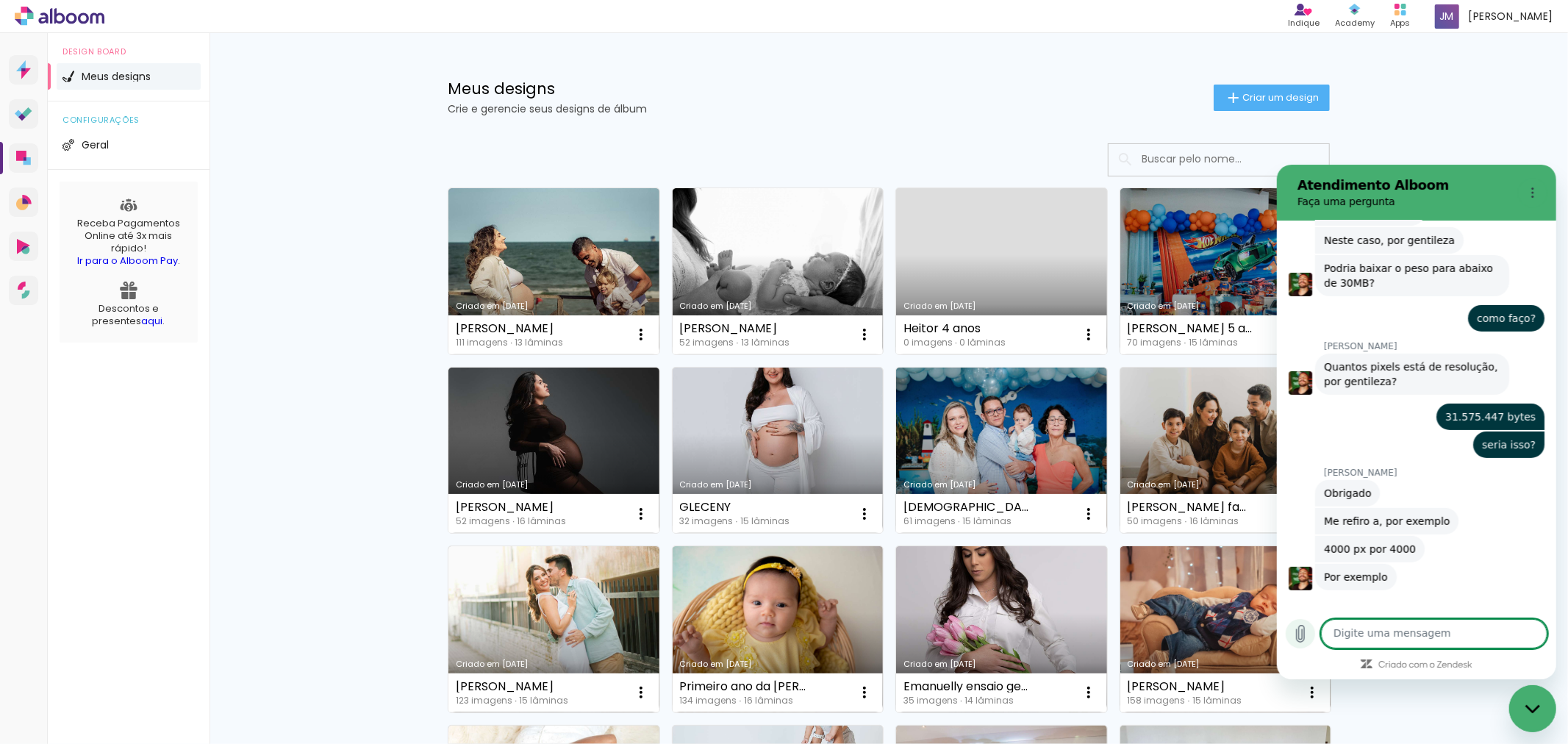
scroll to position [5221, 0]
click at [1409, 634] on textarea at bounding box center [1433, 633] width 226 height 29
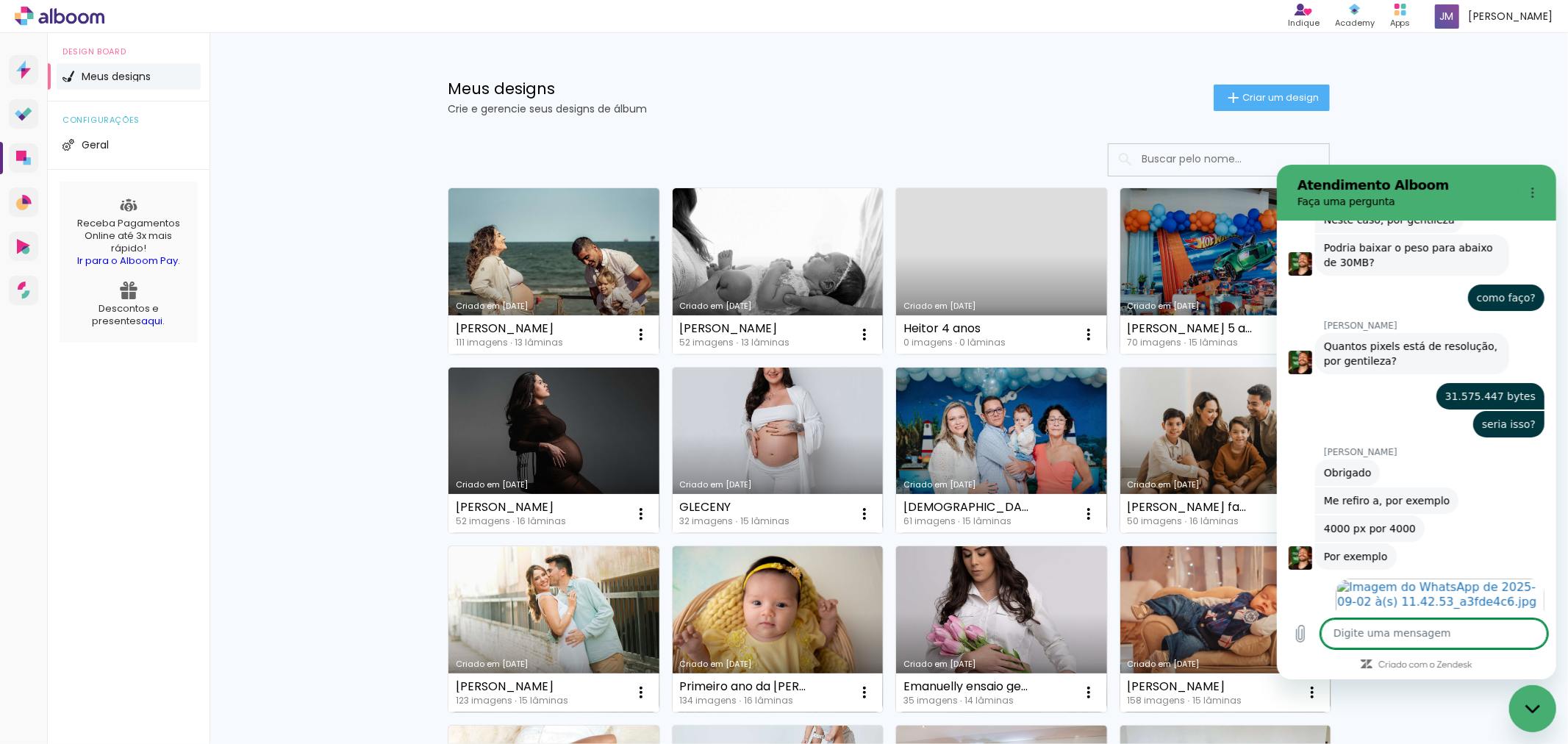
scroll to position [5247, 0]
drag, startPoint x: 1404, startPoint y: 604, endPoint x: 1482, endPoint y: 442, distance: 179.8
click div "Guilherme Nunhez diz: 4000 px por 4000"
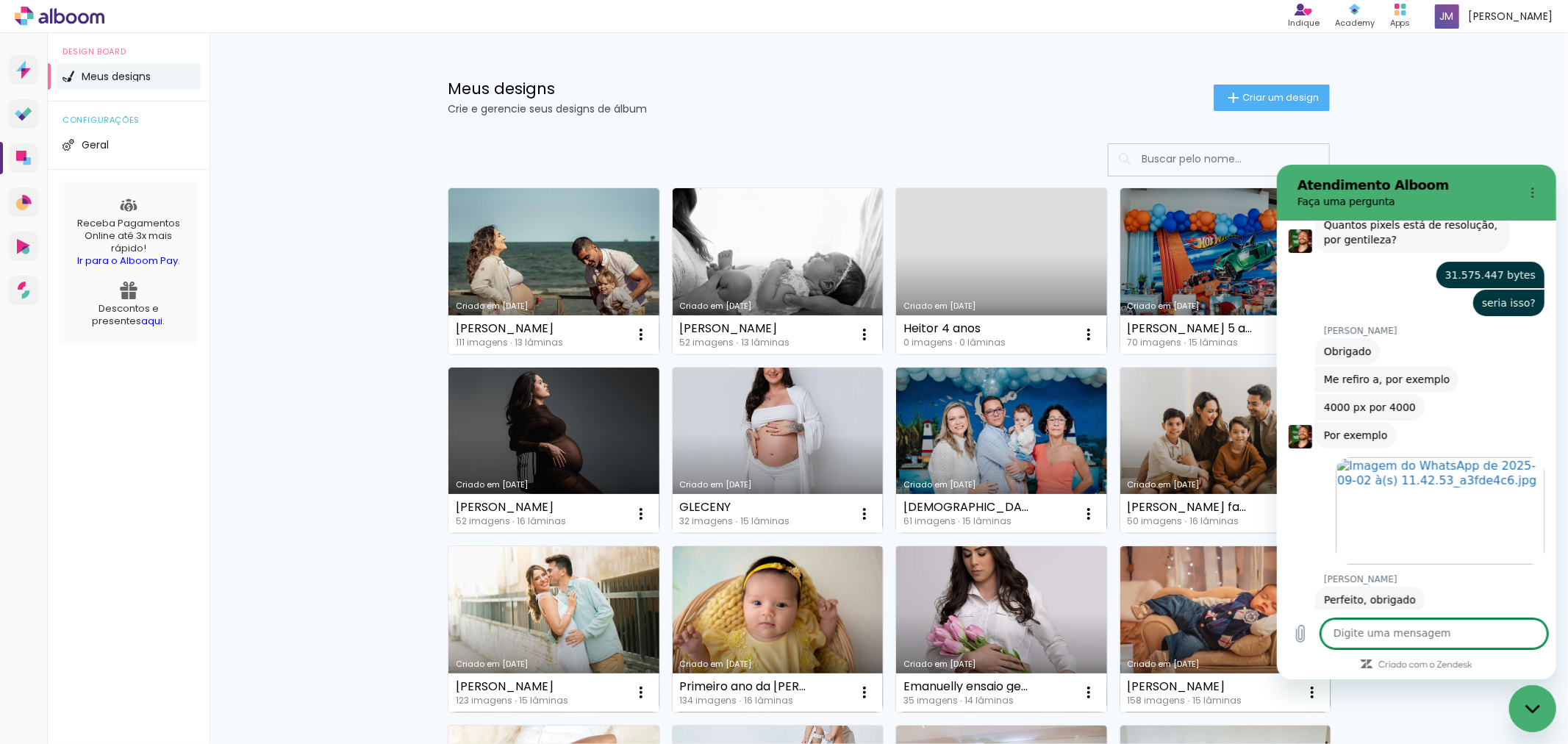
scroll to position [5366, 0]
click at [1374, 630] on textarea at bounding box center [1433, 633] width 226 height 29
type textarea "posso sim"
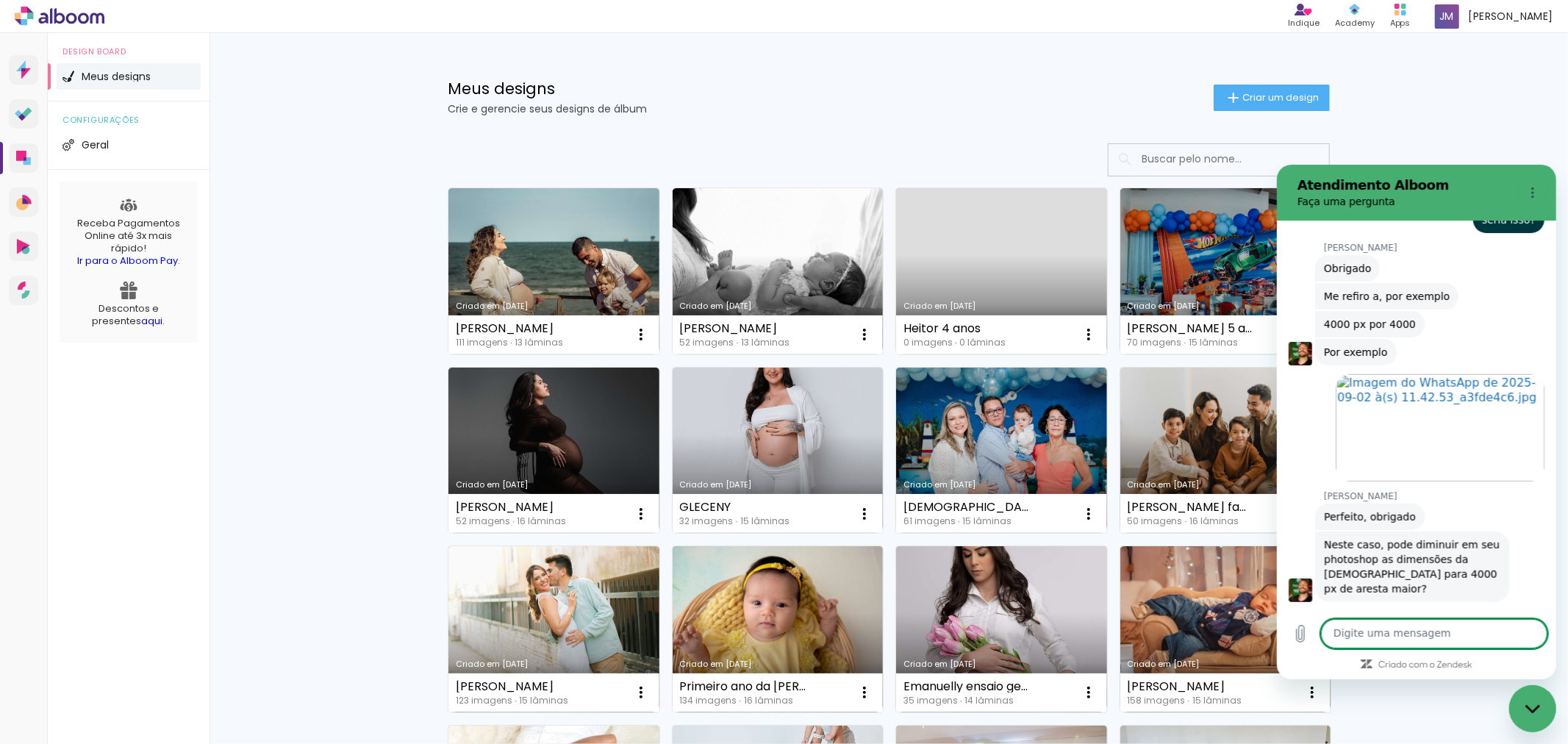
scroll to position [5450, 0]
click at [1534, 705] on icon "Fechar janela de mensagens" at bounding box center [1531, 708] width 15 height 10
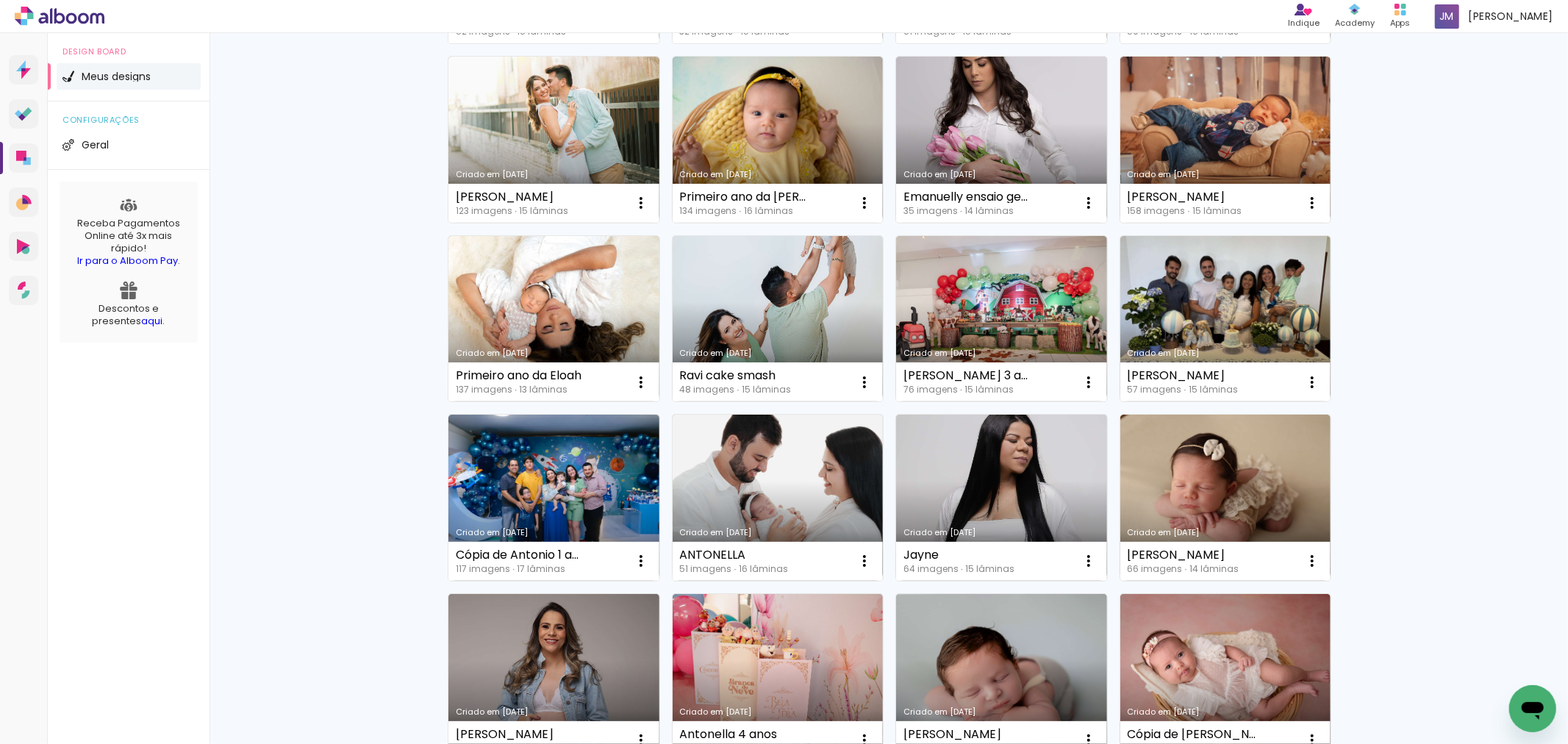
scroll to position [849, 0]
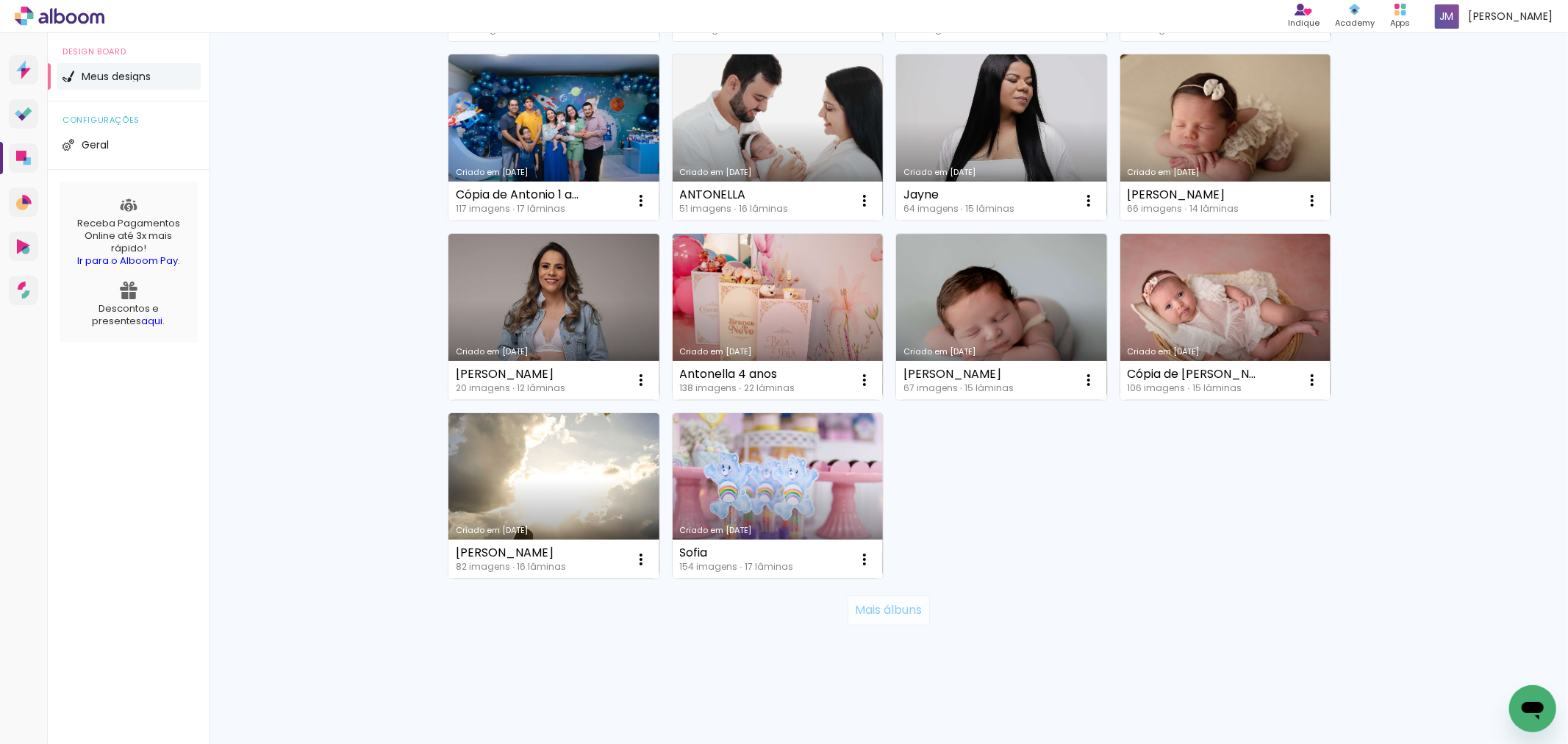
click at [899, 596] on paper-button "Mais álbuns" at bounding box center [888, 610] width 82 height 29
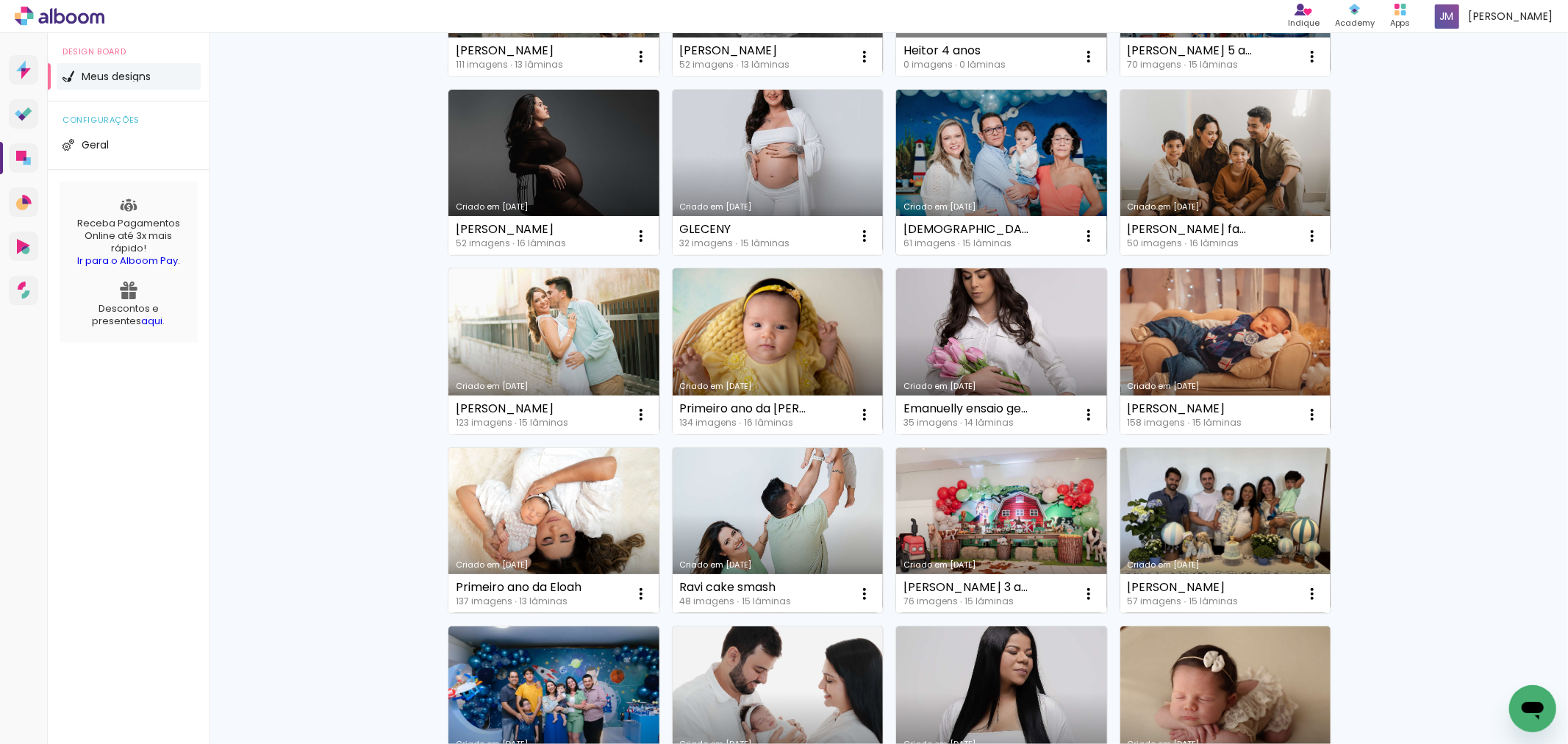
scroll to position [0, 0]
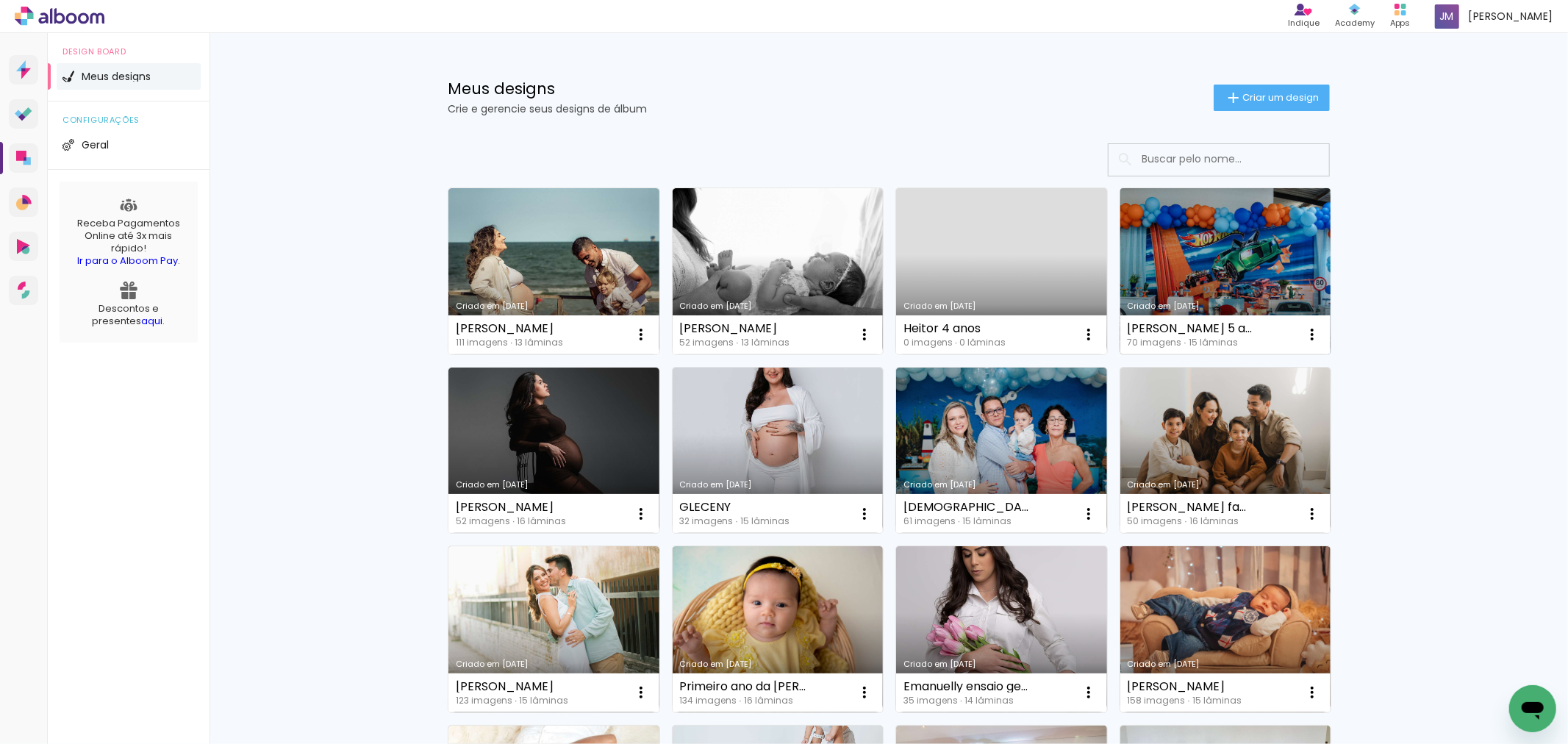
click at [1243, 232] on link "Criado em [DATE]" at bounding box center [1226, 271] width 211 height 166
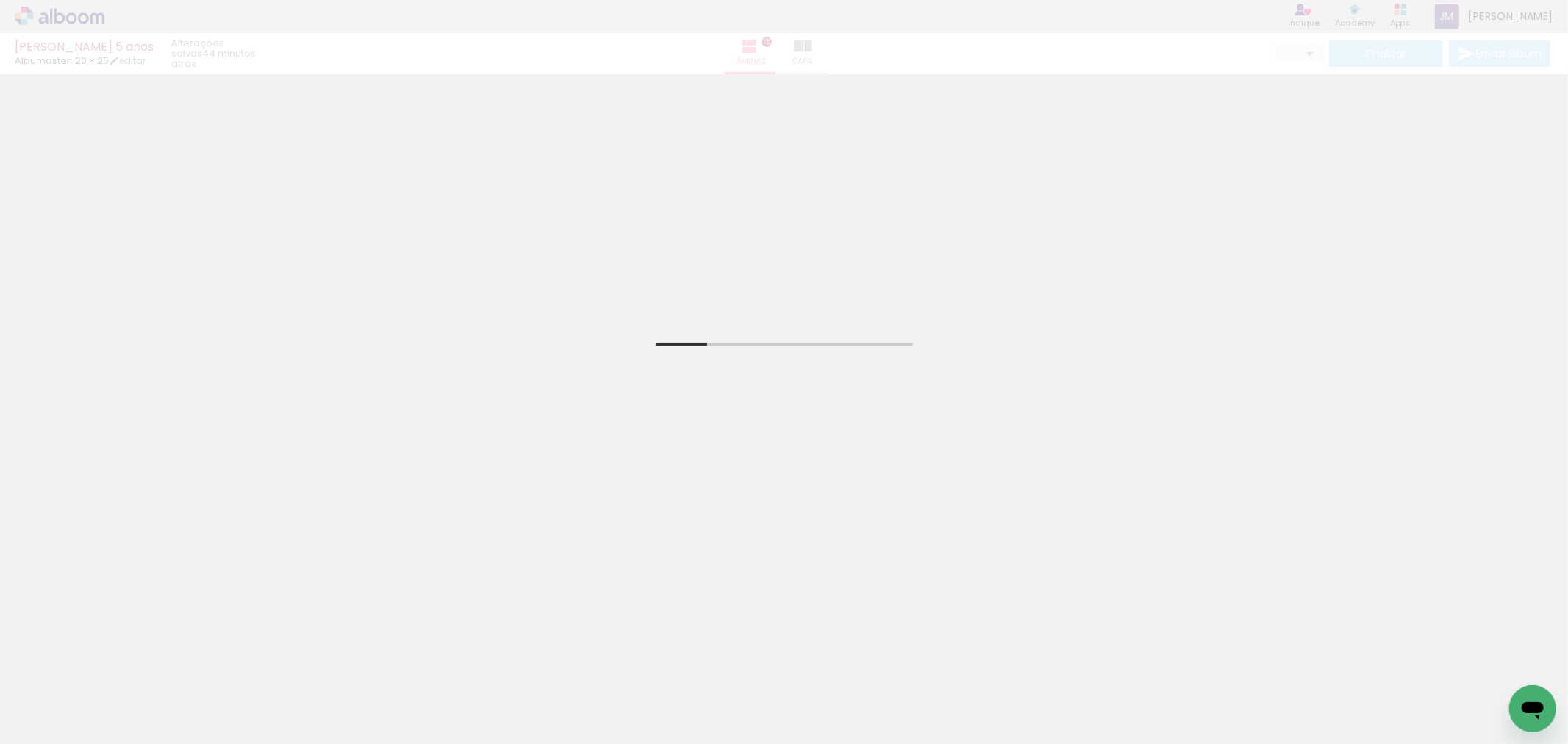
click at [1535, 701] on icon "Abrir janela de mensagens" at bounding box center [1531, 707] width 27 height 27
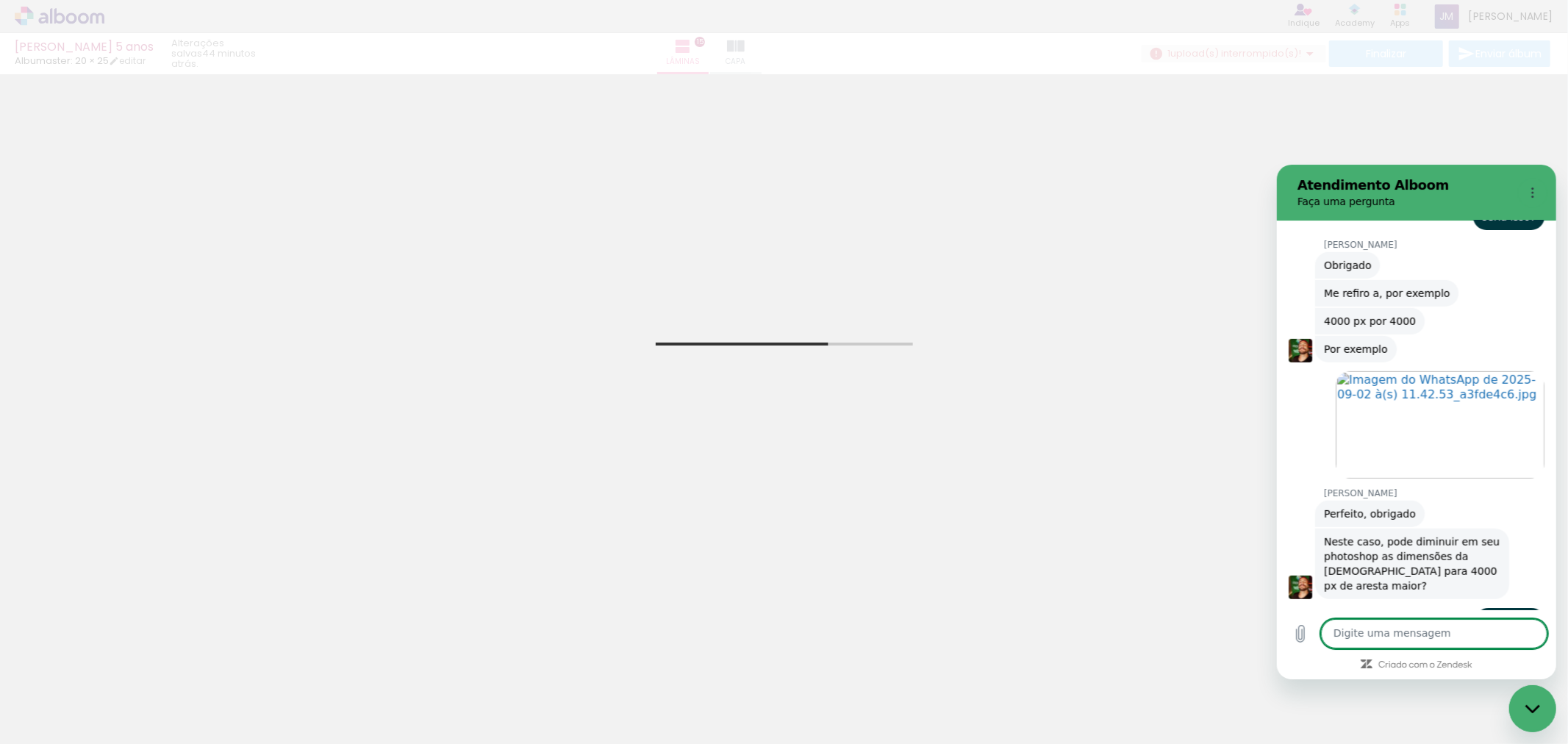
click at [1526, 709] on icon "Fechar janela de mensagens" at bounding box center [1531, 708] width 15 height 10
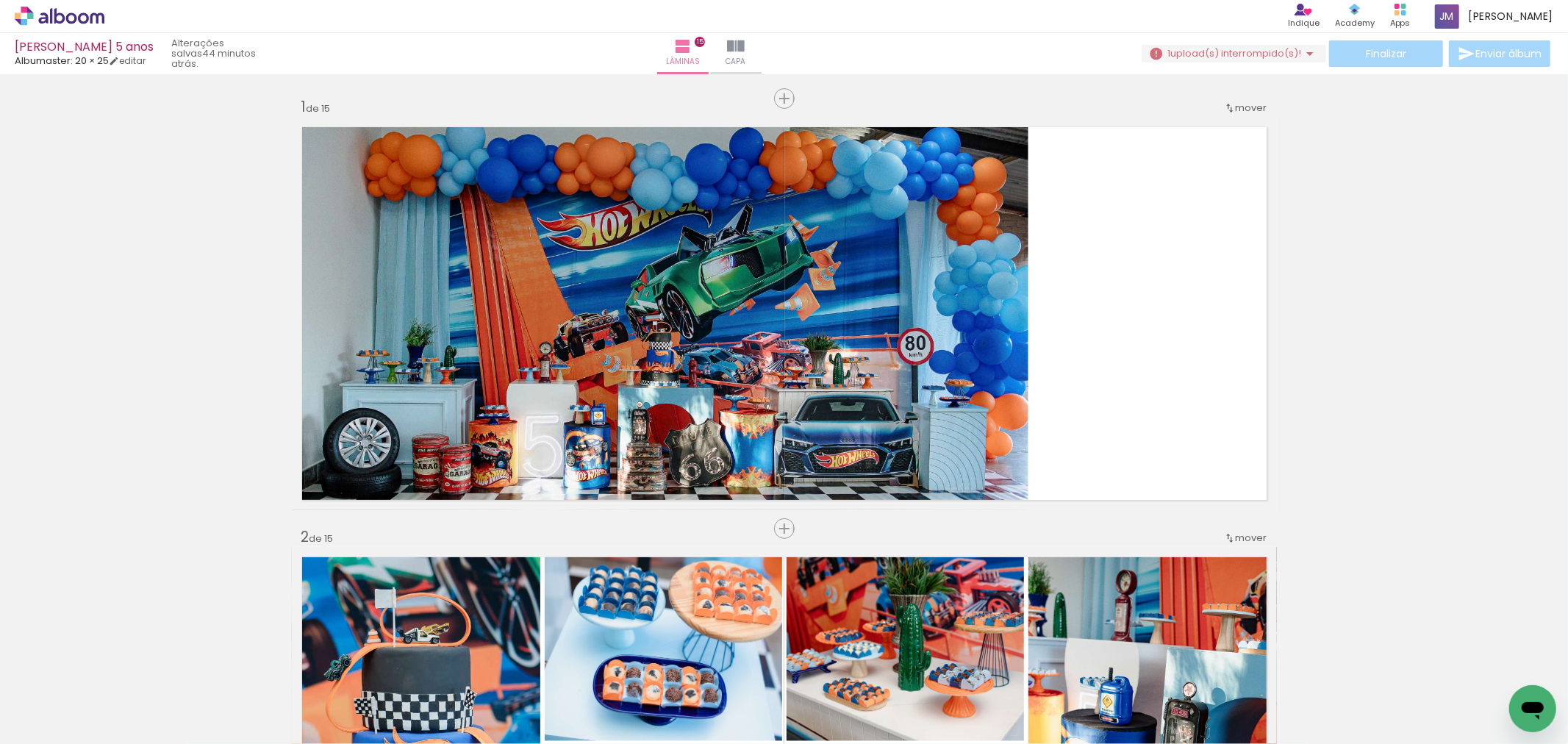
click at [45, 729] on span "Adicionar Fotos" at bounding box center [52, 724] width 44 height 16
click at [0, 0] on input "file" at bounding box center [0, 0] width 0 height 0
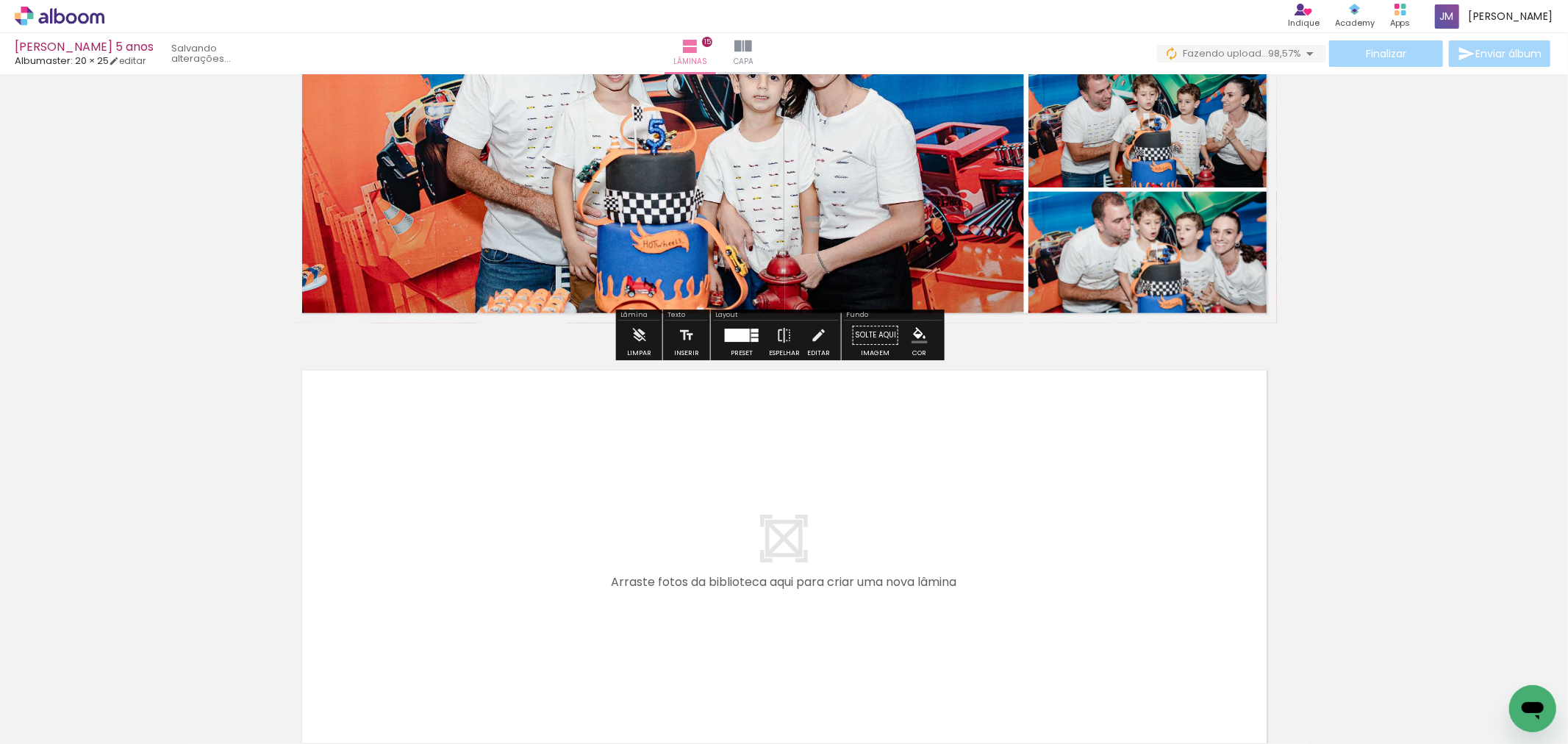
scroll to position [5960, 0]
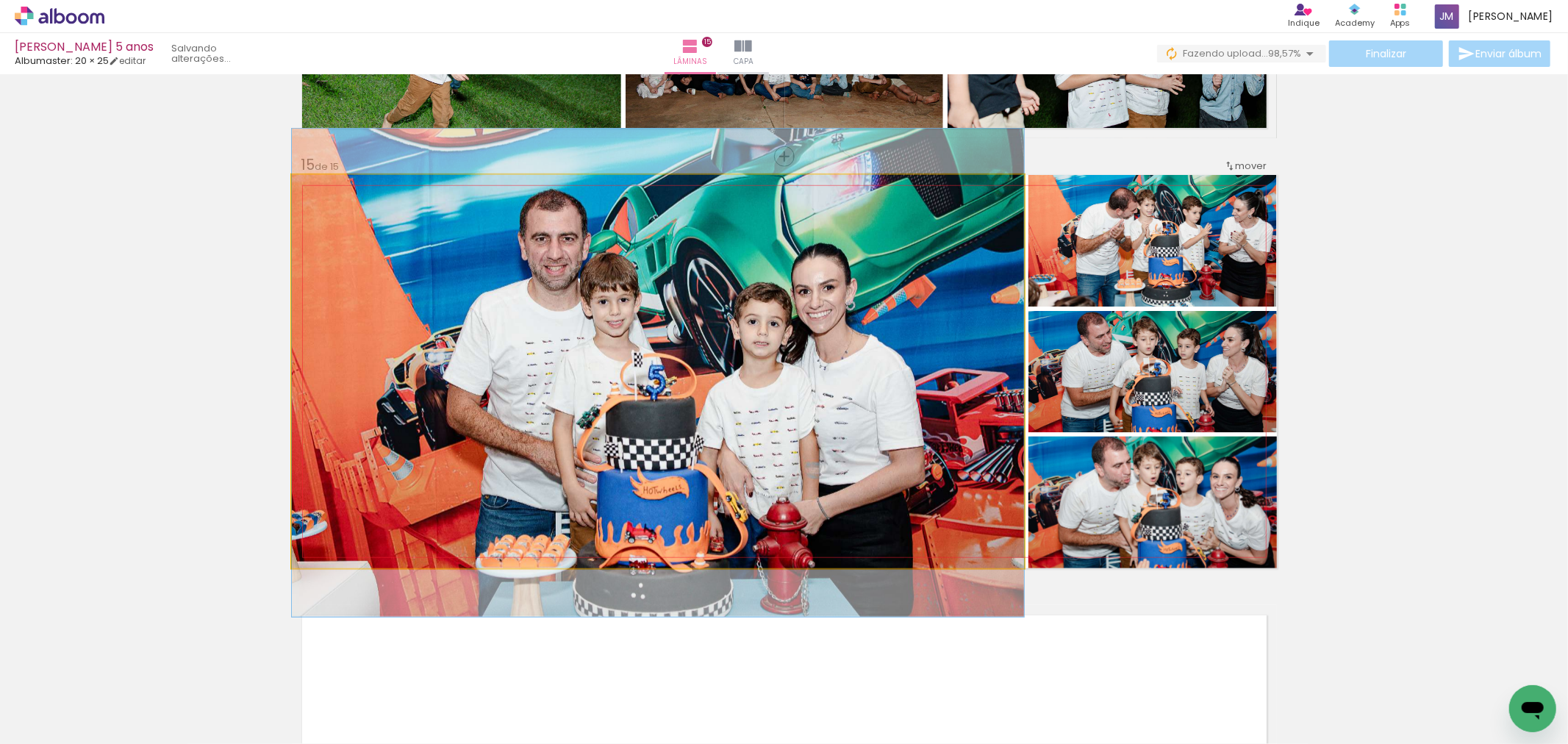
drag, startPoint x: 857, startPoint y: 355, endPoint x: 825, endPoint y: 356, distance: 32.0
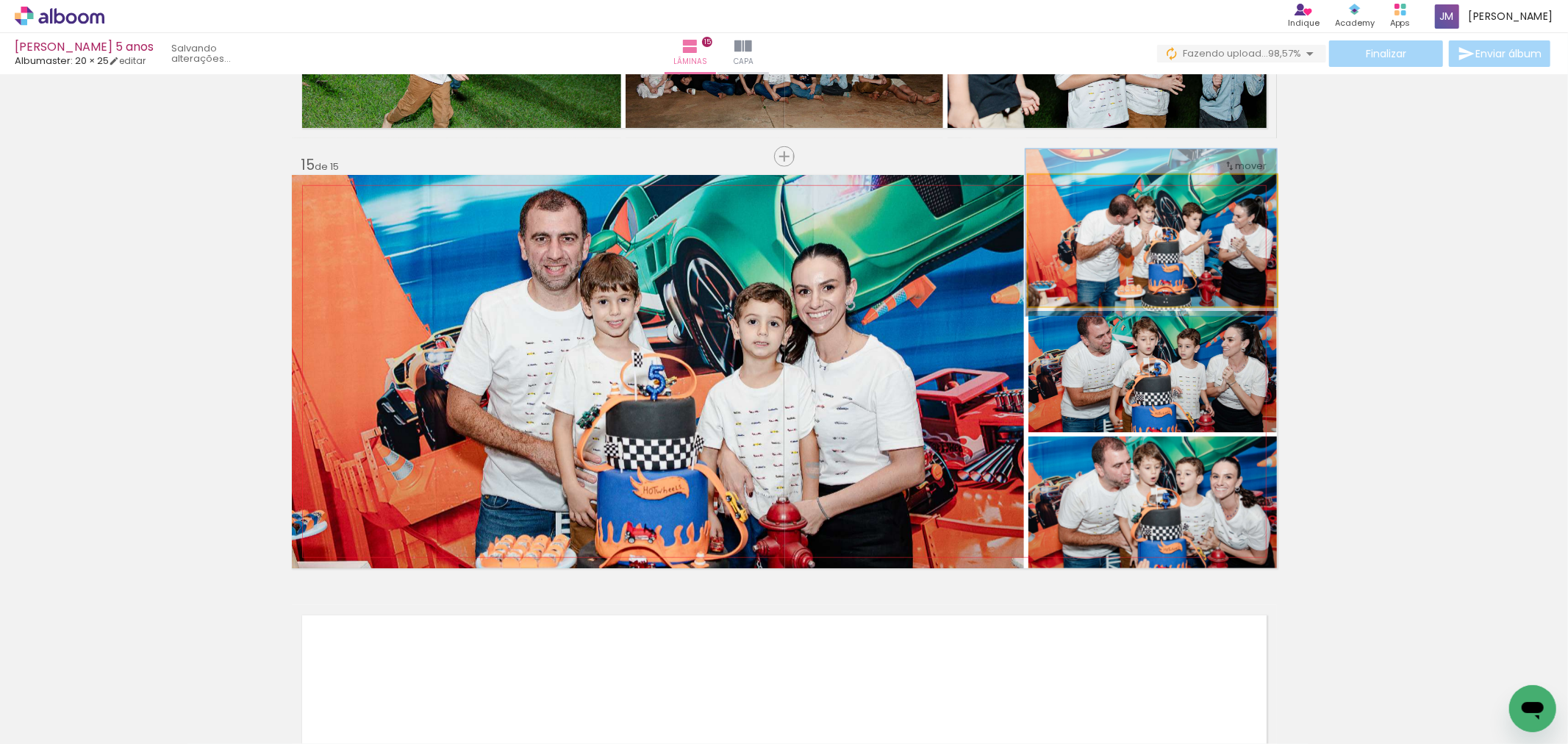
drag, startPoint x: 1149, startPoint y: 259, endPoint x: 1130, endPoint y: 265, distance: 19.9
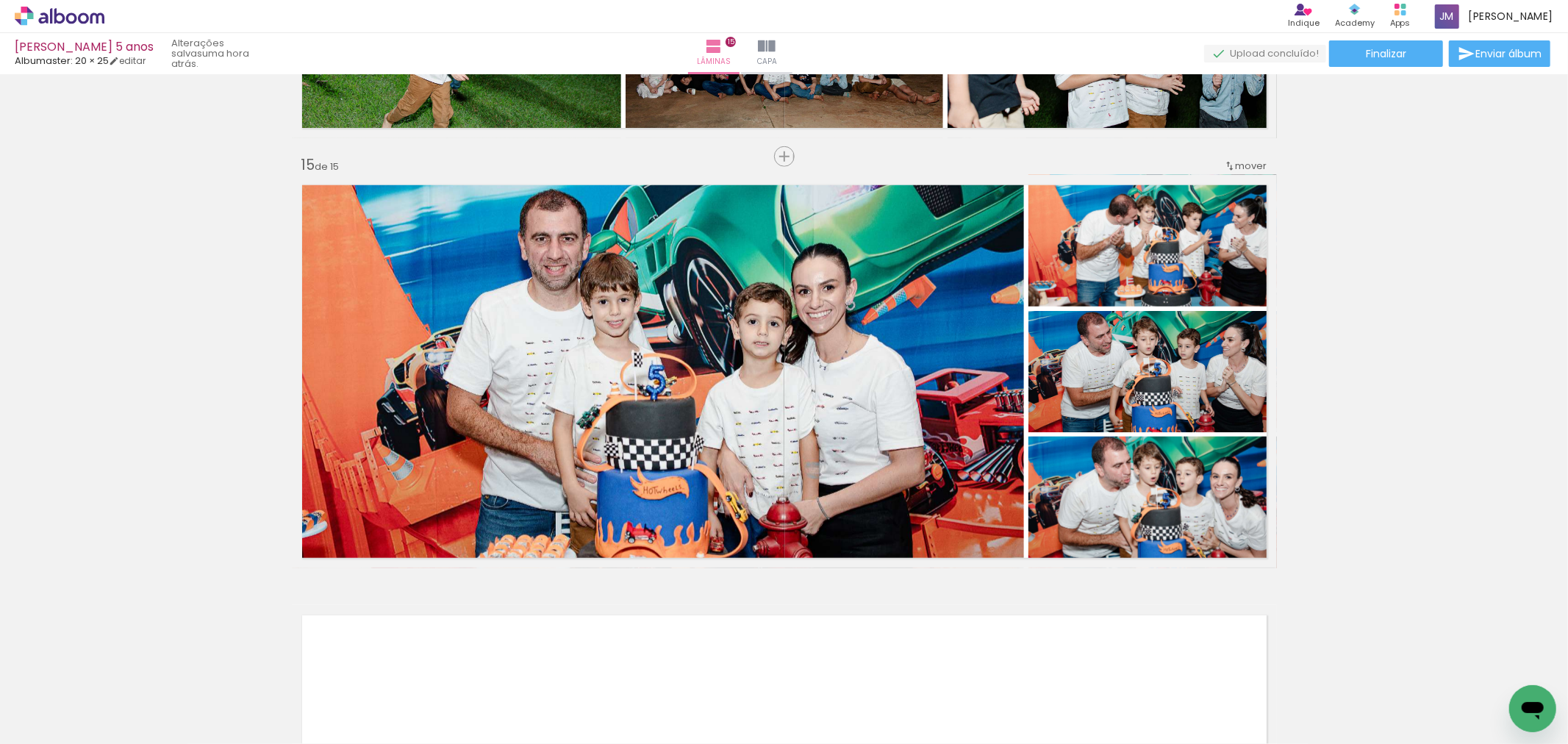
scroll to position [5450, 0]
click at [1375, 54] on span "Finalizar" at bounding box center [1386, 54] width 41 height 11
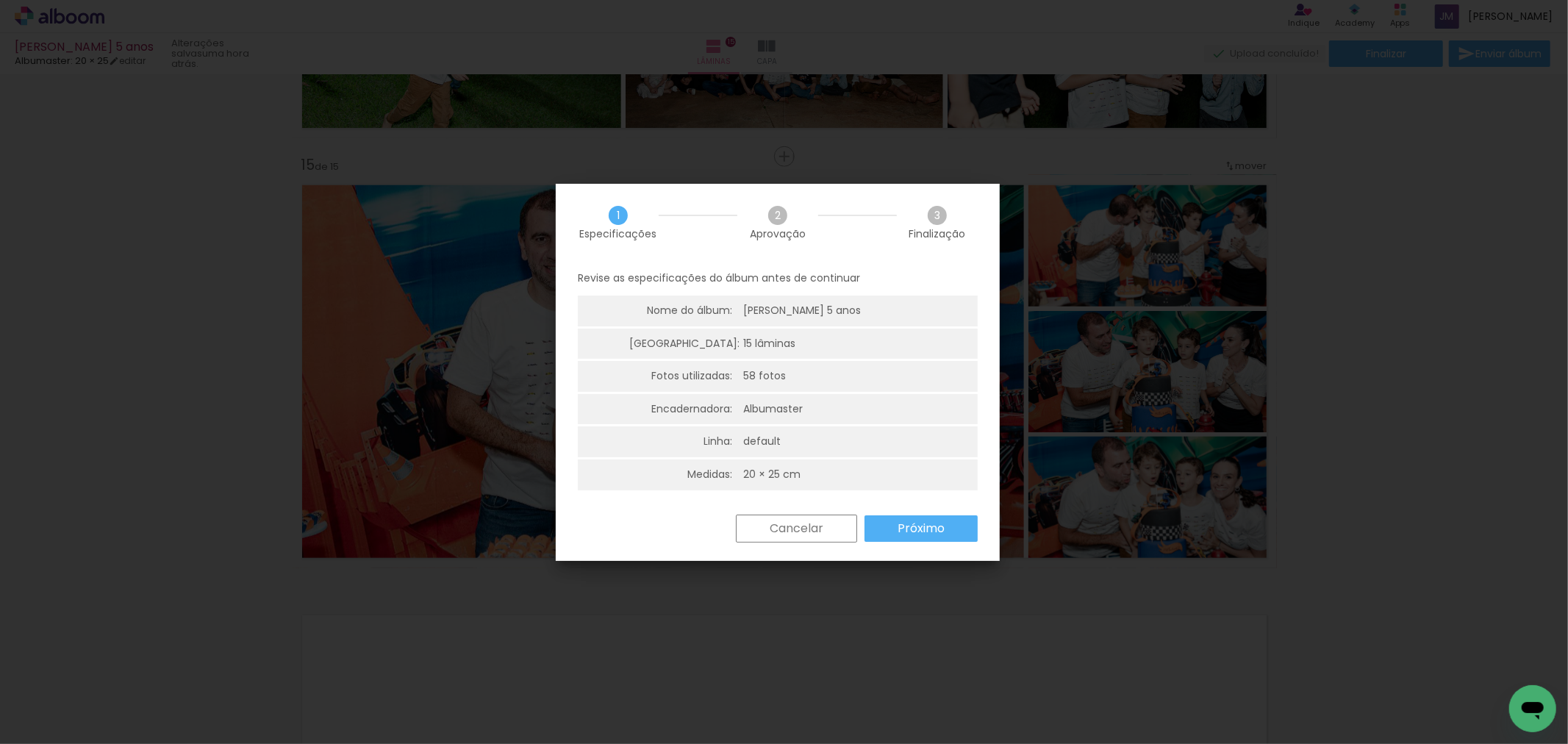
click at [932, 541] on div "Cancelar Próximo" at bounding box center [853, 528] width 249 height 28
click at [0, 0] on slot "Próximo" at bounding box center [0, 0] width 0 height 0
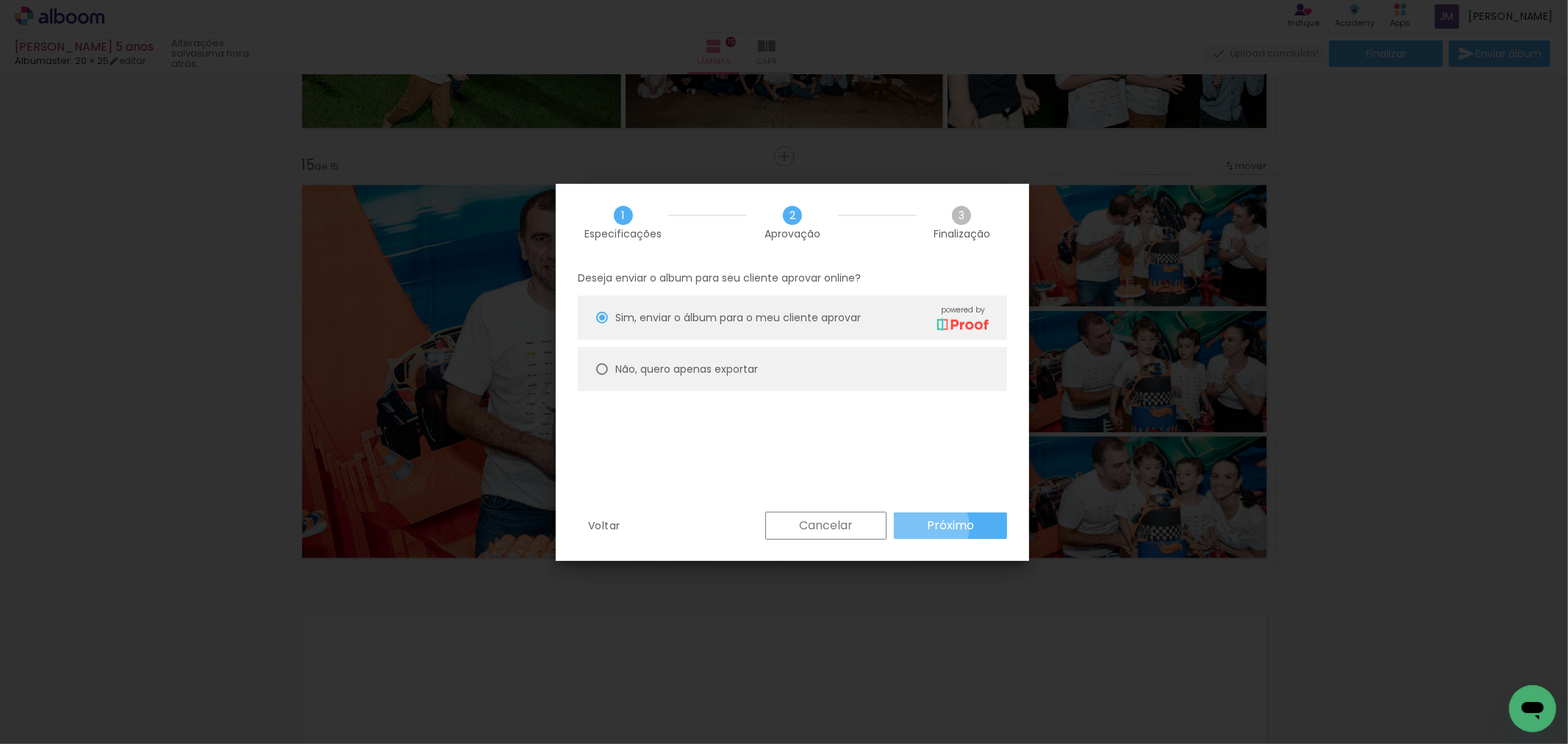
click at [0, 0] on slot "Próximo" at bounding box center [0, 0] width 0 height 0
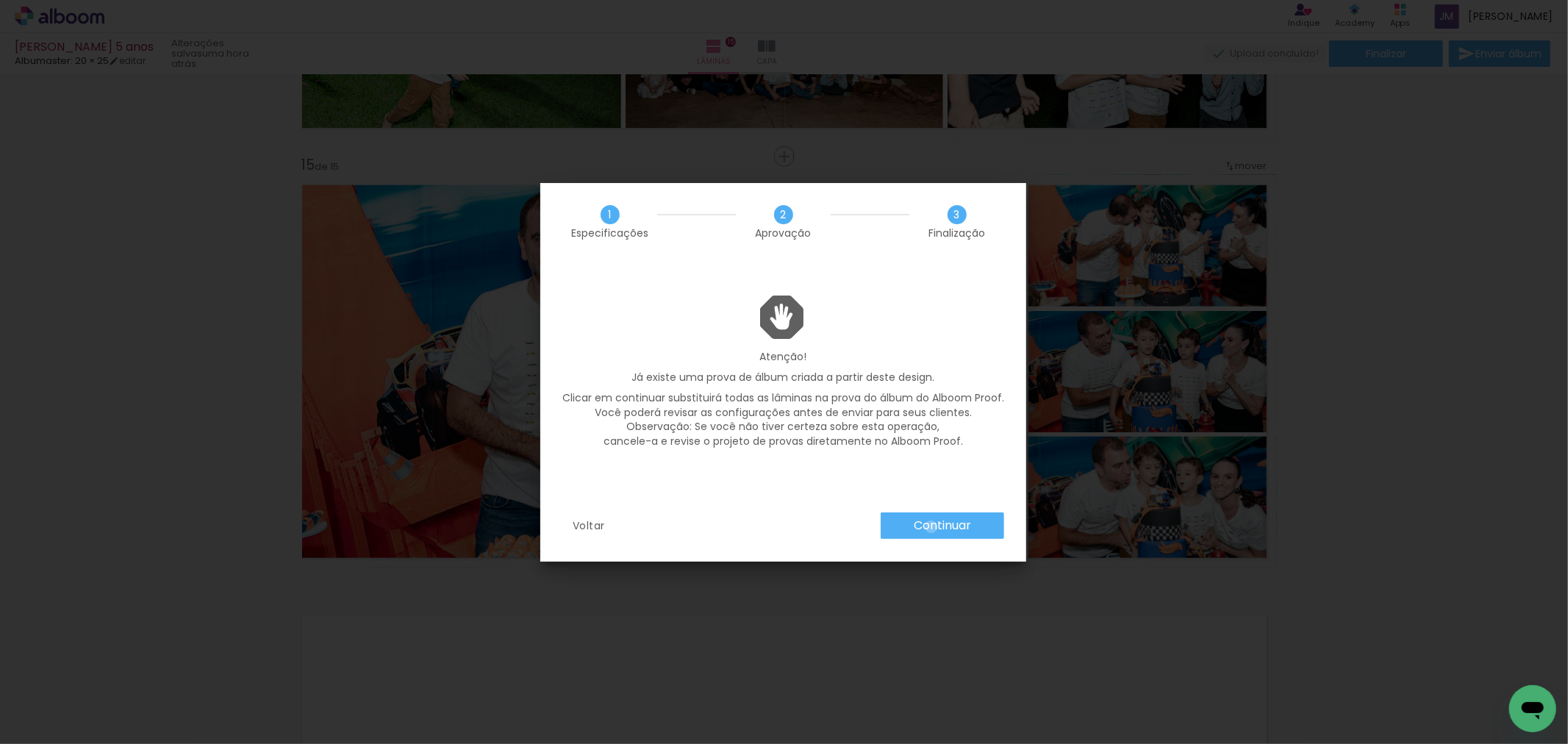
click at [0, 0] on slot "Continuar" at bounding box center [0, 0] width 0 height 0
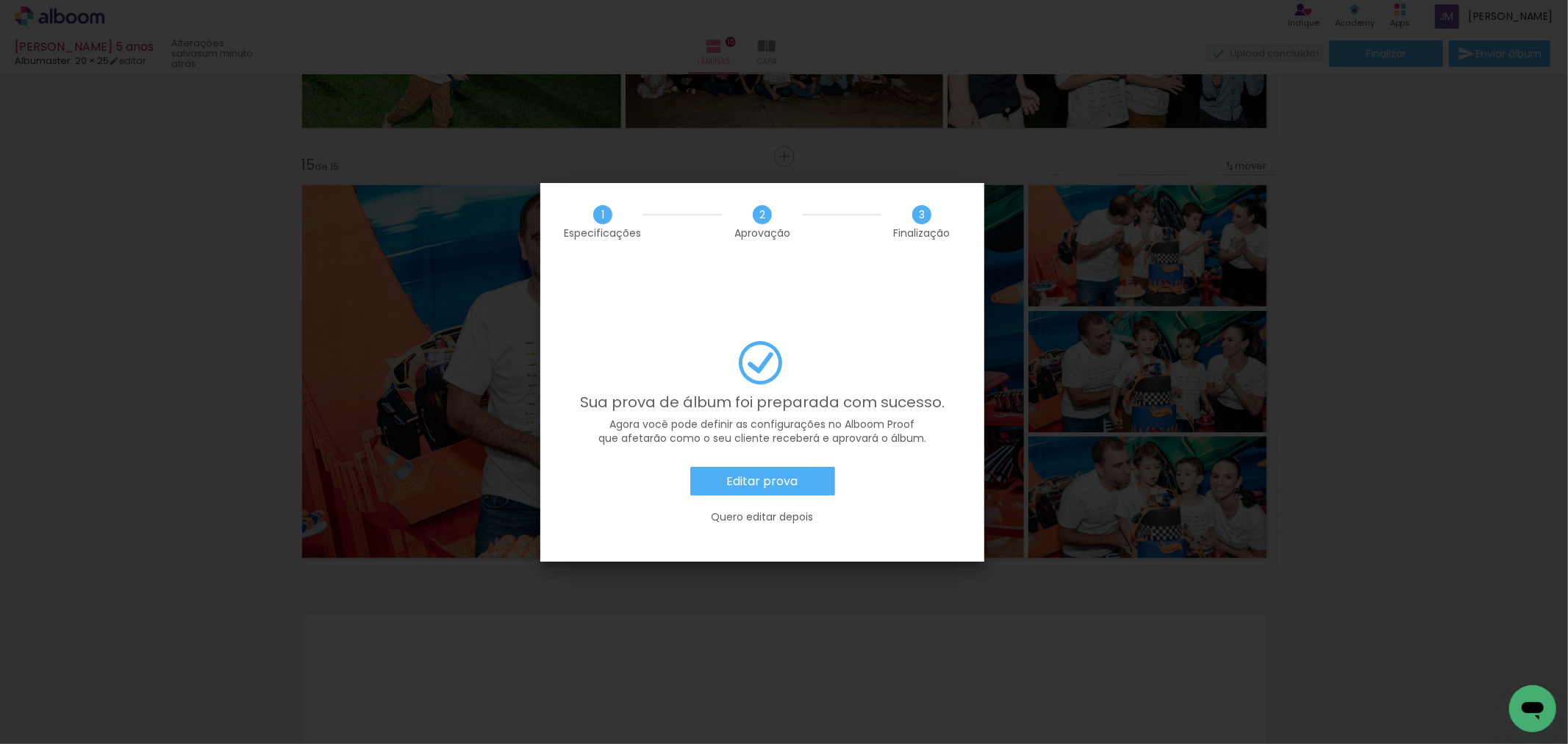
scroll to position [0, 3654]
click at [0, 0] on slot "Editar prova" at bounding box center [0, 0] width 0 height 0
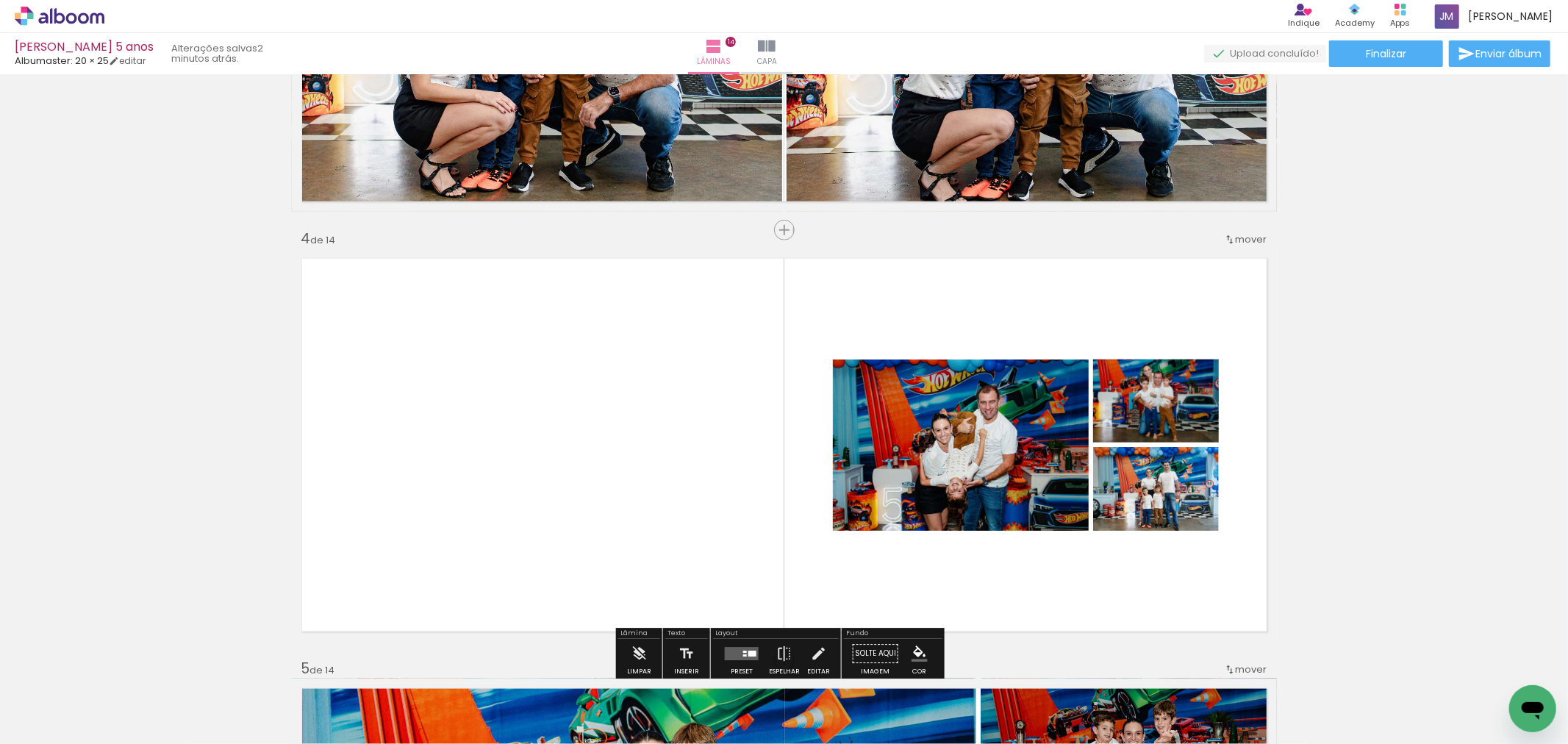
scroll to position [1240, 0]
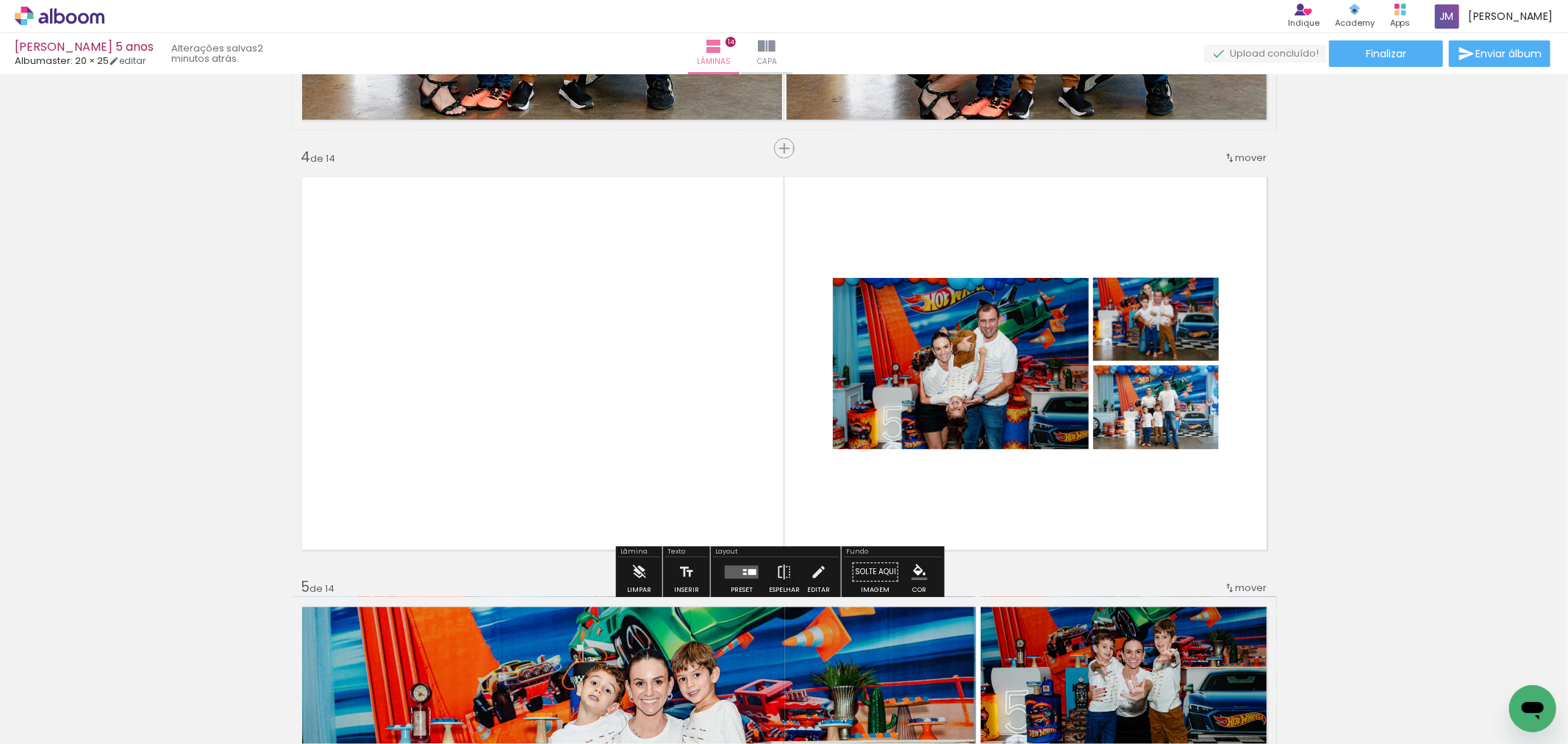
click at [748, 571] on div at bounding box center [752, 571] width 8 height 6
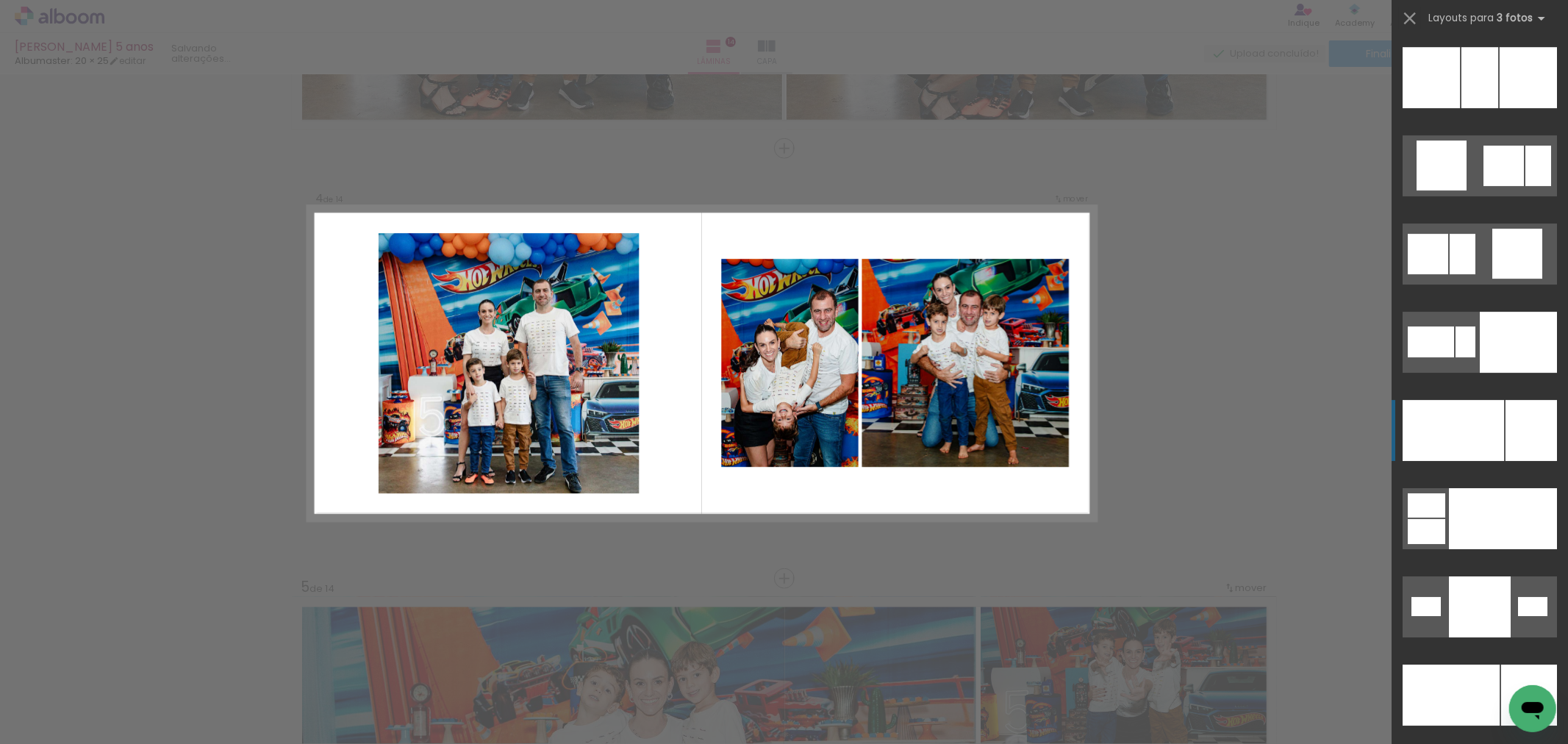
scroll to position [13238, 0]
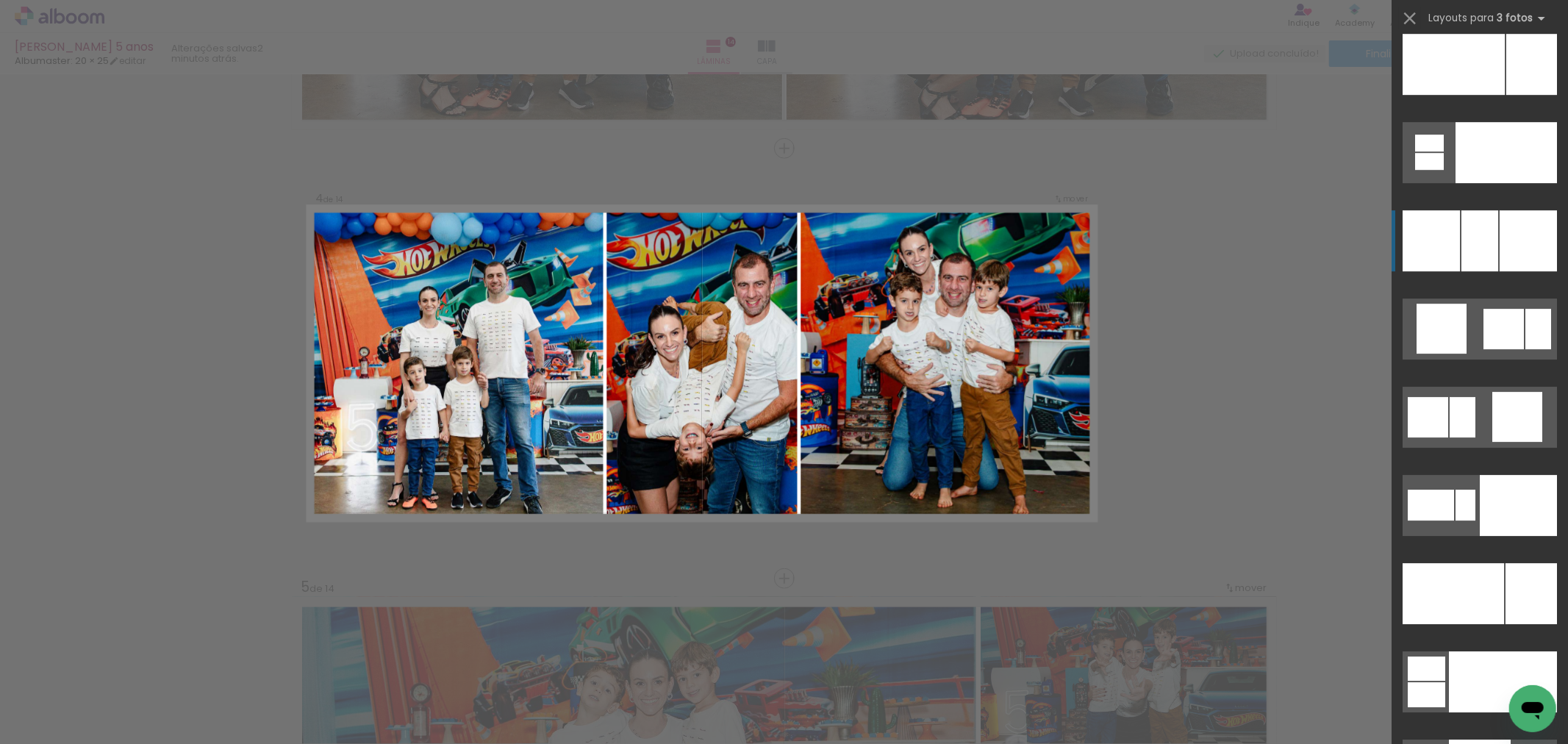
click at [1506, 563] on div at bounding box center [1531, 593] width 51 height 61
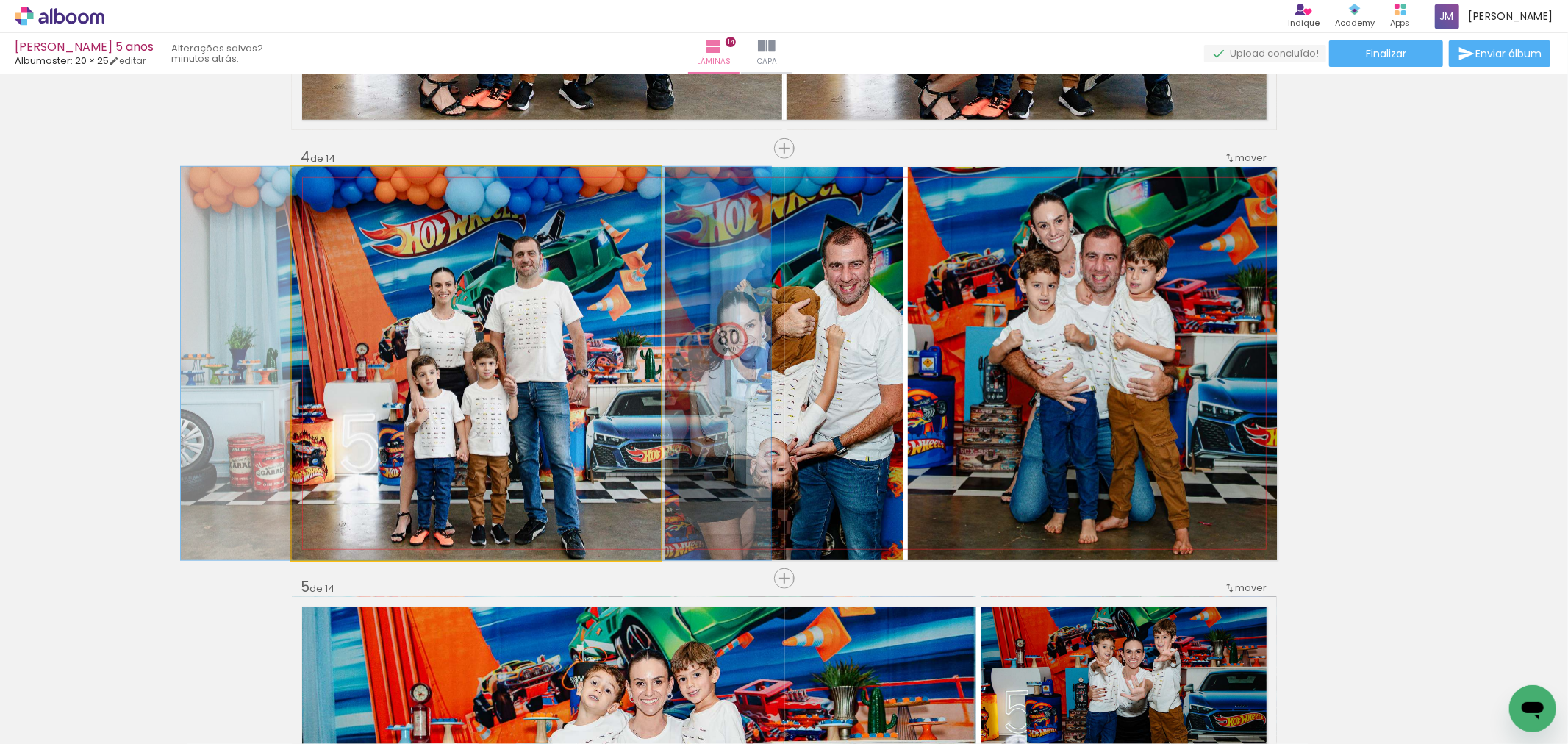
drag, startPoint x: 586, startPoint y: 443, endPoint x: 763, endPoint y: 414, distance: 179.4
click at [0, 0] on slot at bounding box center [0, 0] width 0 height 0
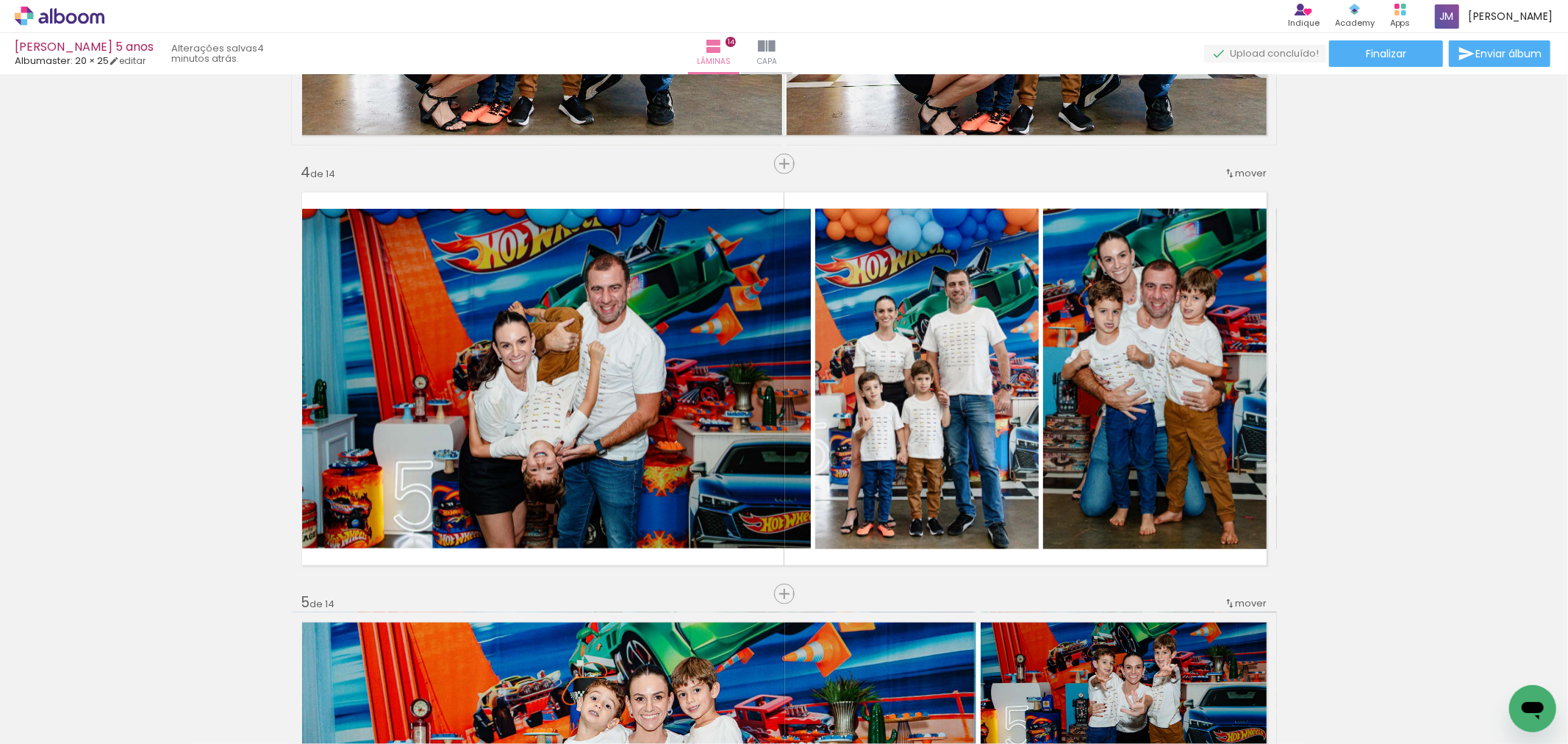
scroll to position [0, 4401]
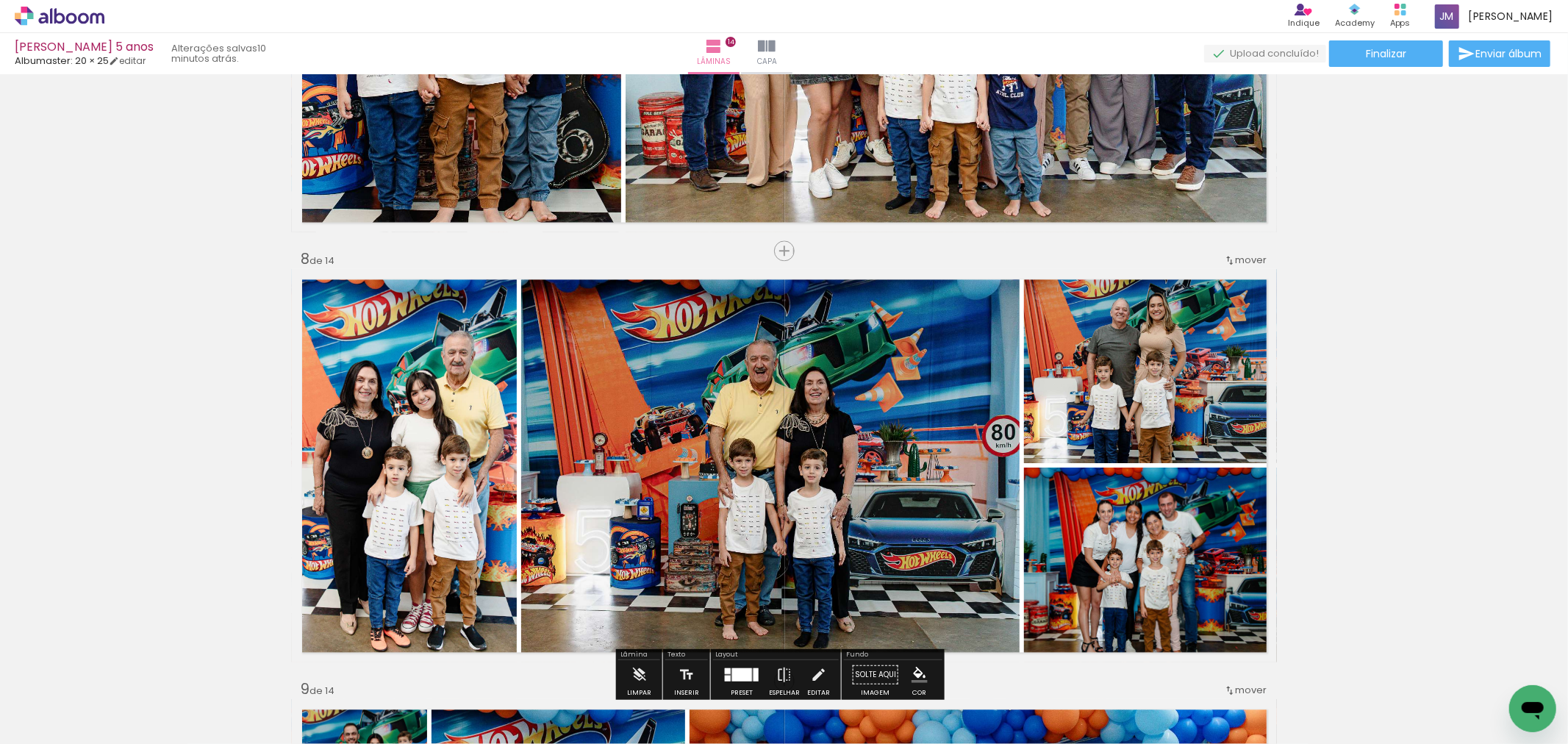
scroll to position [3021, 0]
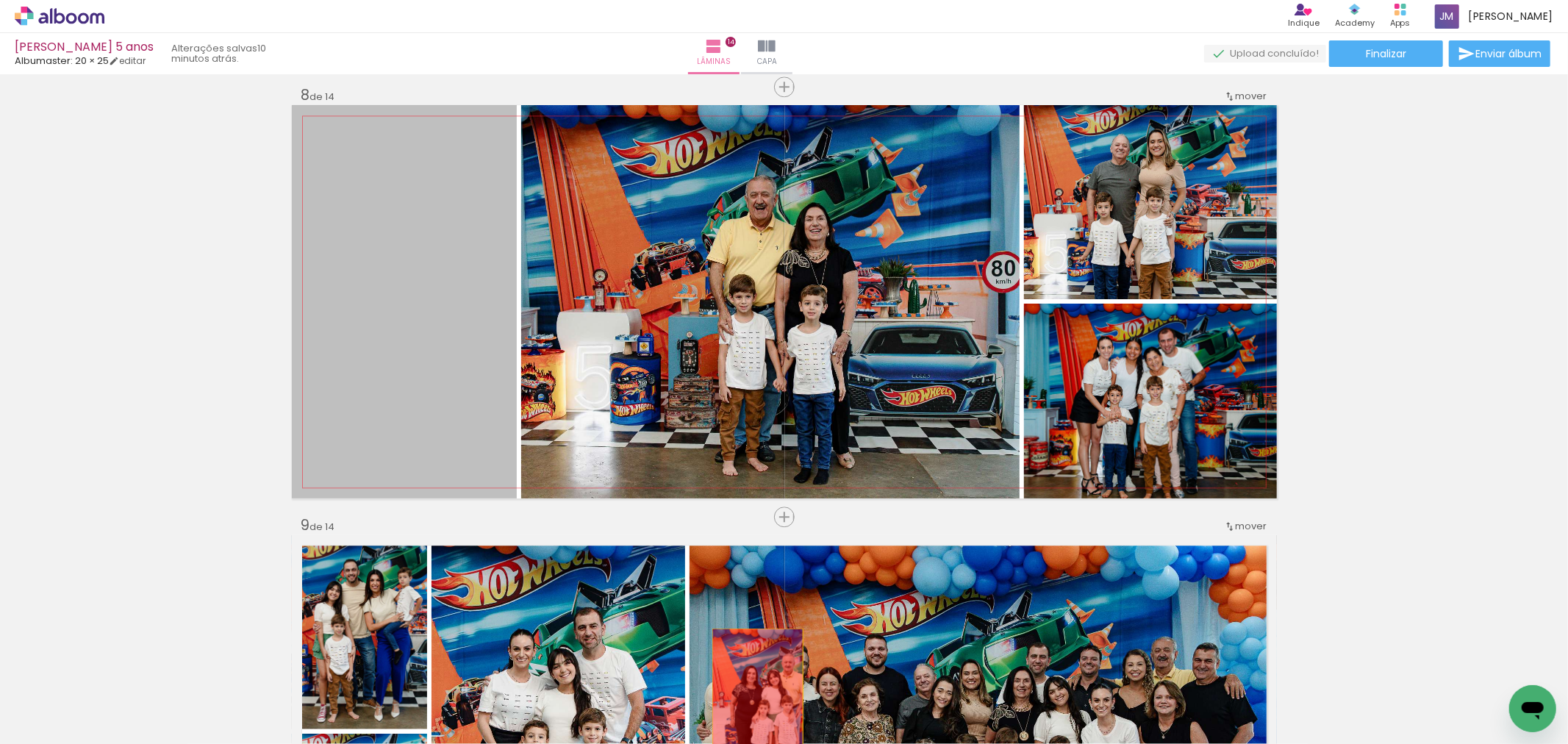
drag, startPoint x: 432, startPoint y: 378, endPoint x: 752, endPoint y: 707, distance: 459.0
click at [752, 707] on quentale-workspace at bounding box center [784, 372] width 1568 height 744
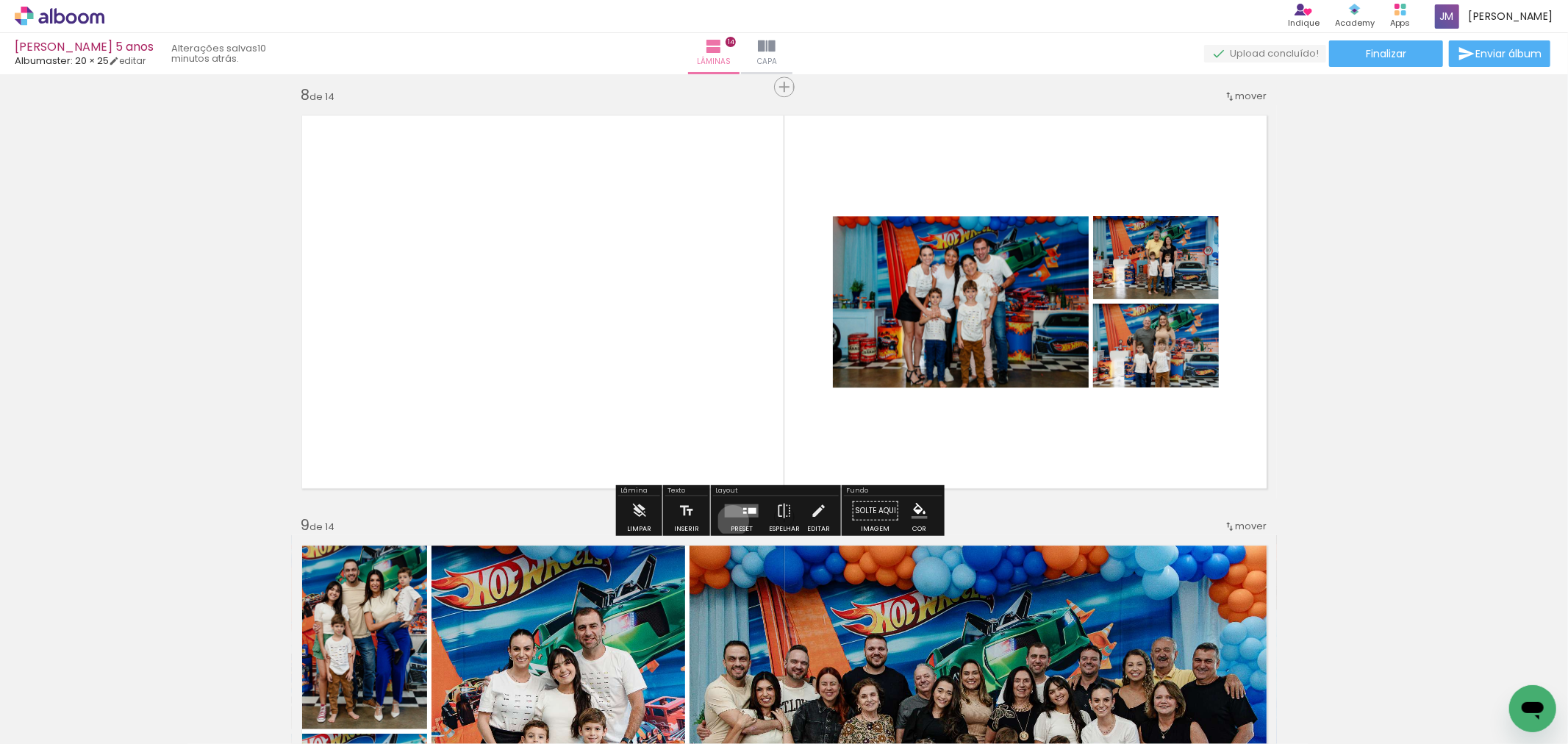
click at [729, 520] on div at bounding box center [741, 510] width 40 height 29
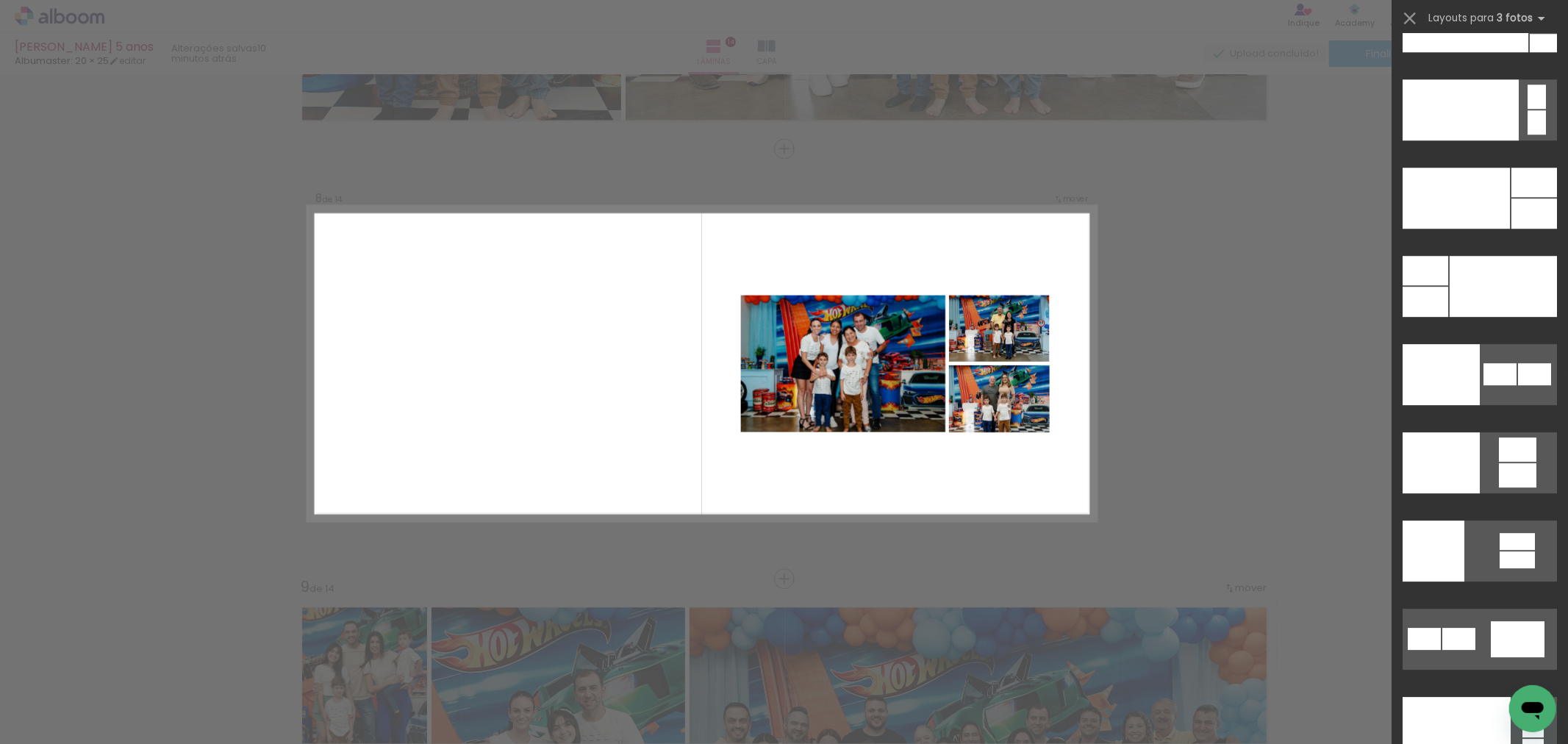
scroll to position [17736, 0]
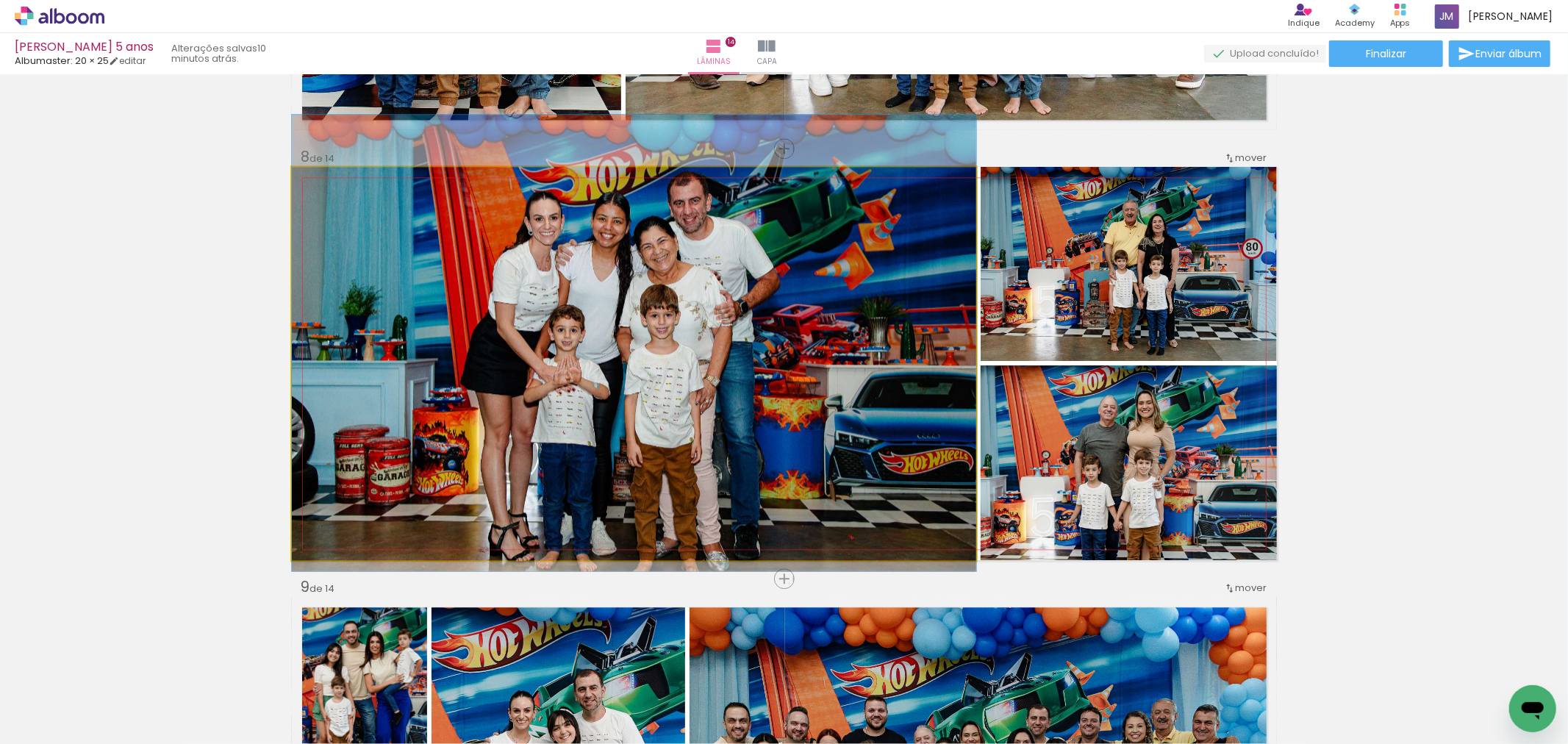
drag, startPoint x: 683, startPoint y: 437, endPoint x: 684, endPoint y: 427, distance: 10.0
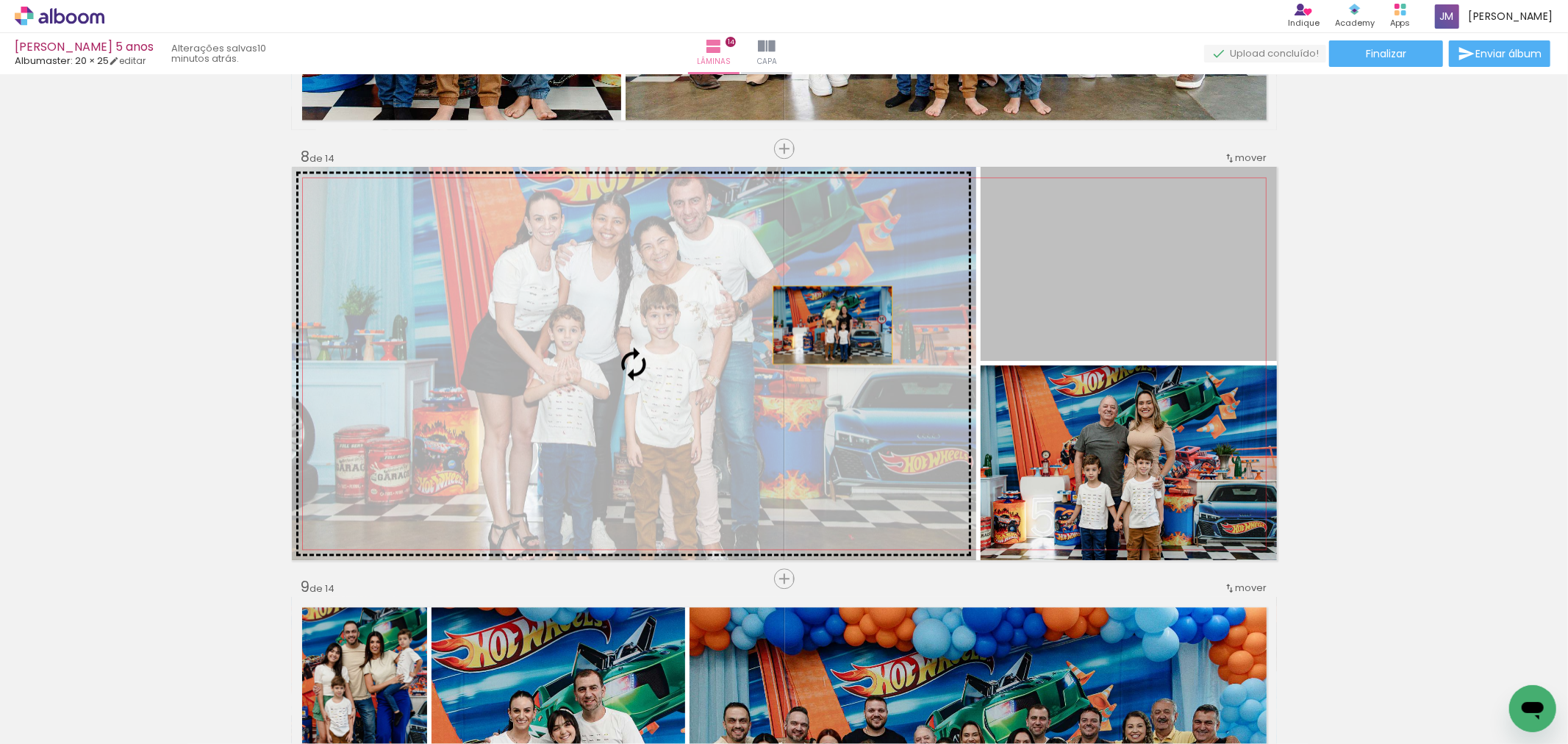
drag, startPoint x: 1141, startPoint y: 291, endPoint x: 784, endPoint y: 331, distance: 359.2
click at [0, 0] on slot at bounding box center [0, 0] width 0 height 0
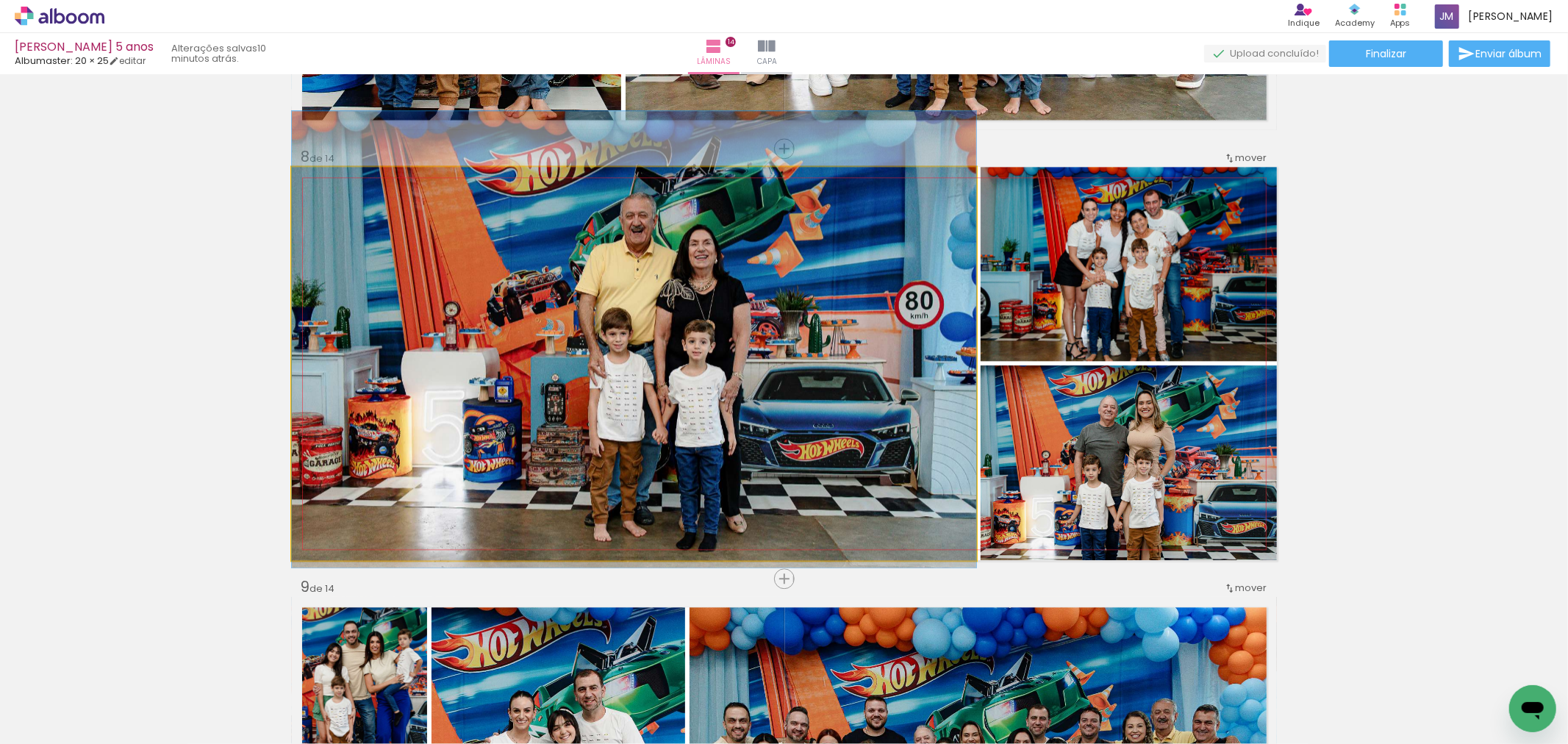
drag, startPoint x: 781, startPoint y: 421, endPoint x: 726, endPoint y: 397, distance: 60.0
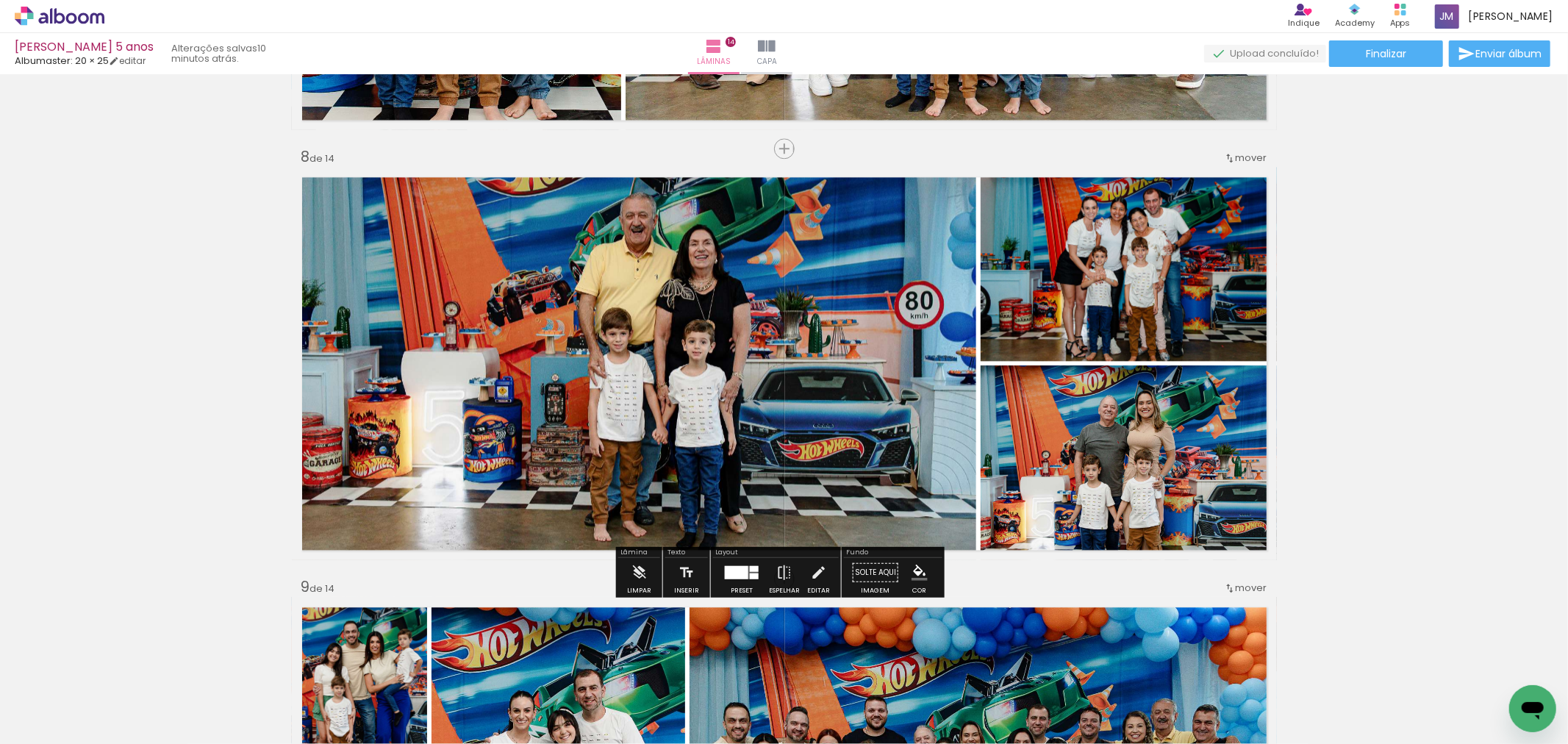
drag, startPoint x: 1141, startPoint y: 561, endPoint x: 1140, endPoint y: 546, distance: 15.0
click at [1140, 546] on div "Inserir lâmina 1 de 14 Inserir lâmina 2 de 14 Inserir lâmina 3 de 14 Inserir lâ…" at bounding box center [784, 345] width 1568 height 6449
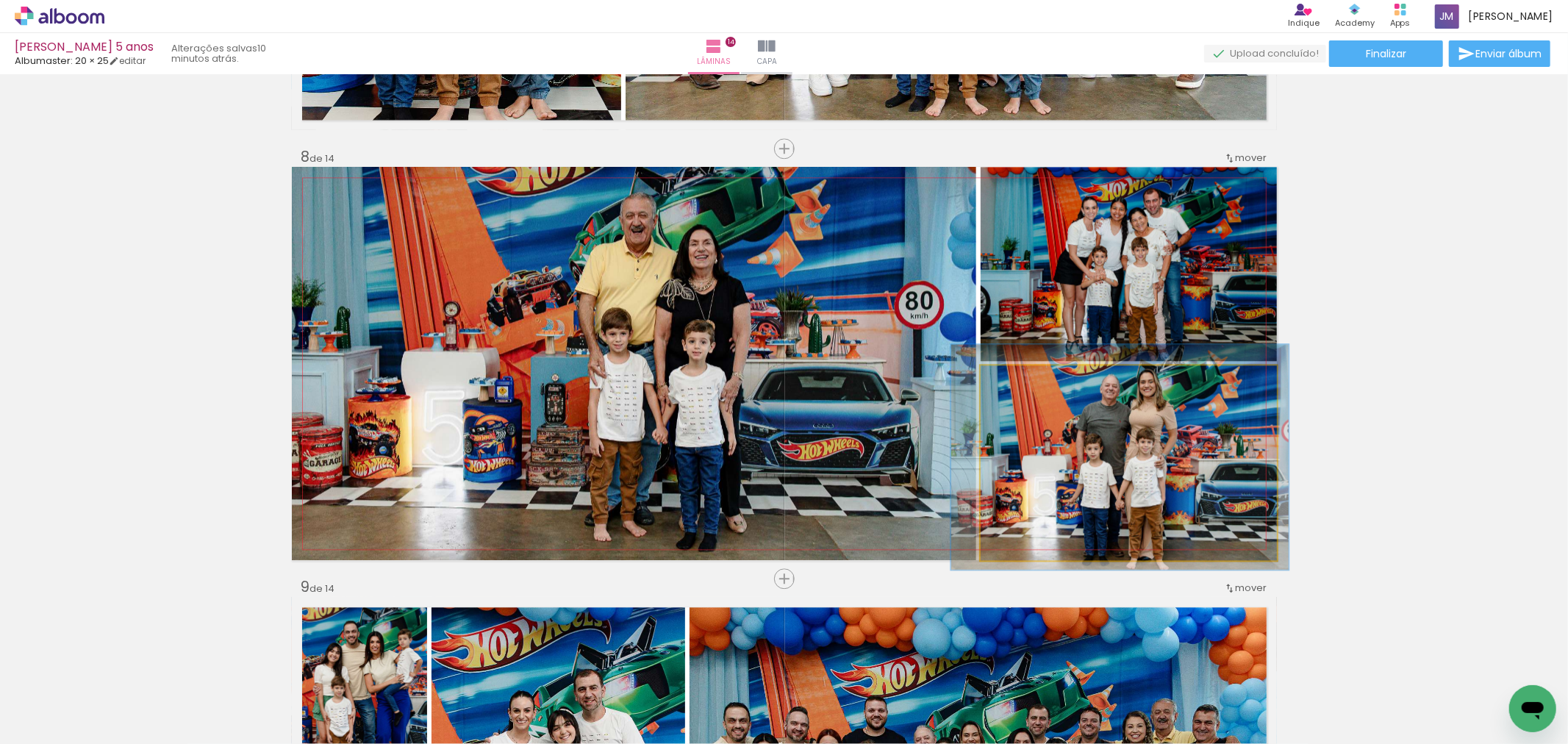
drag, startPoint x: 1145, startPoint y: 522, endPoint x: 1148, endPoint y: 501, distance: 21.2
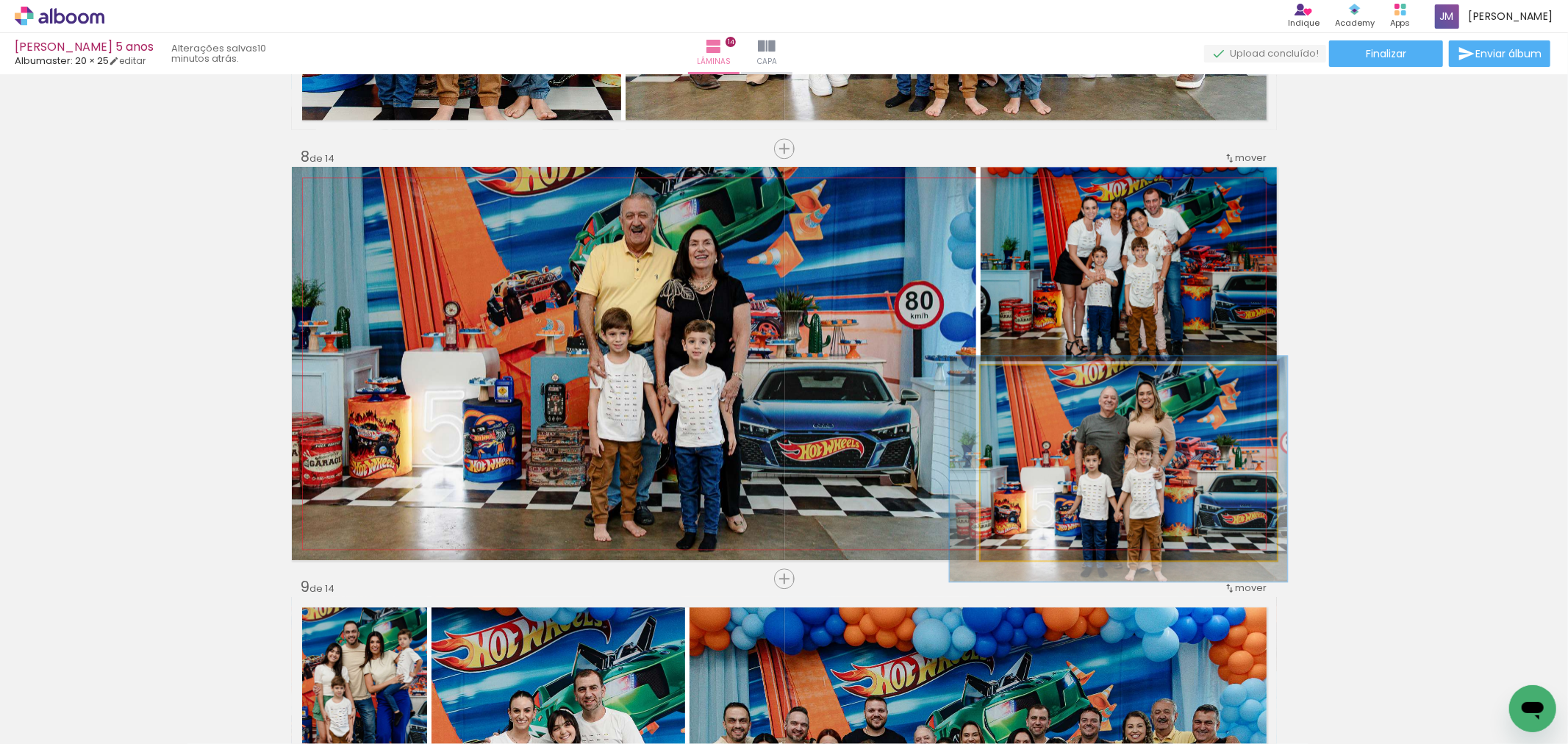
drag, startPoint x: 1159, startPoint y: 463, endPoint x: 1158, endPoint y: 475, distance: 12.0
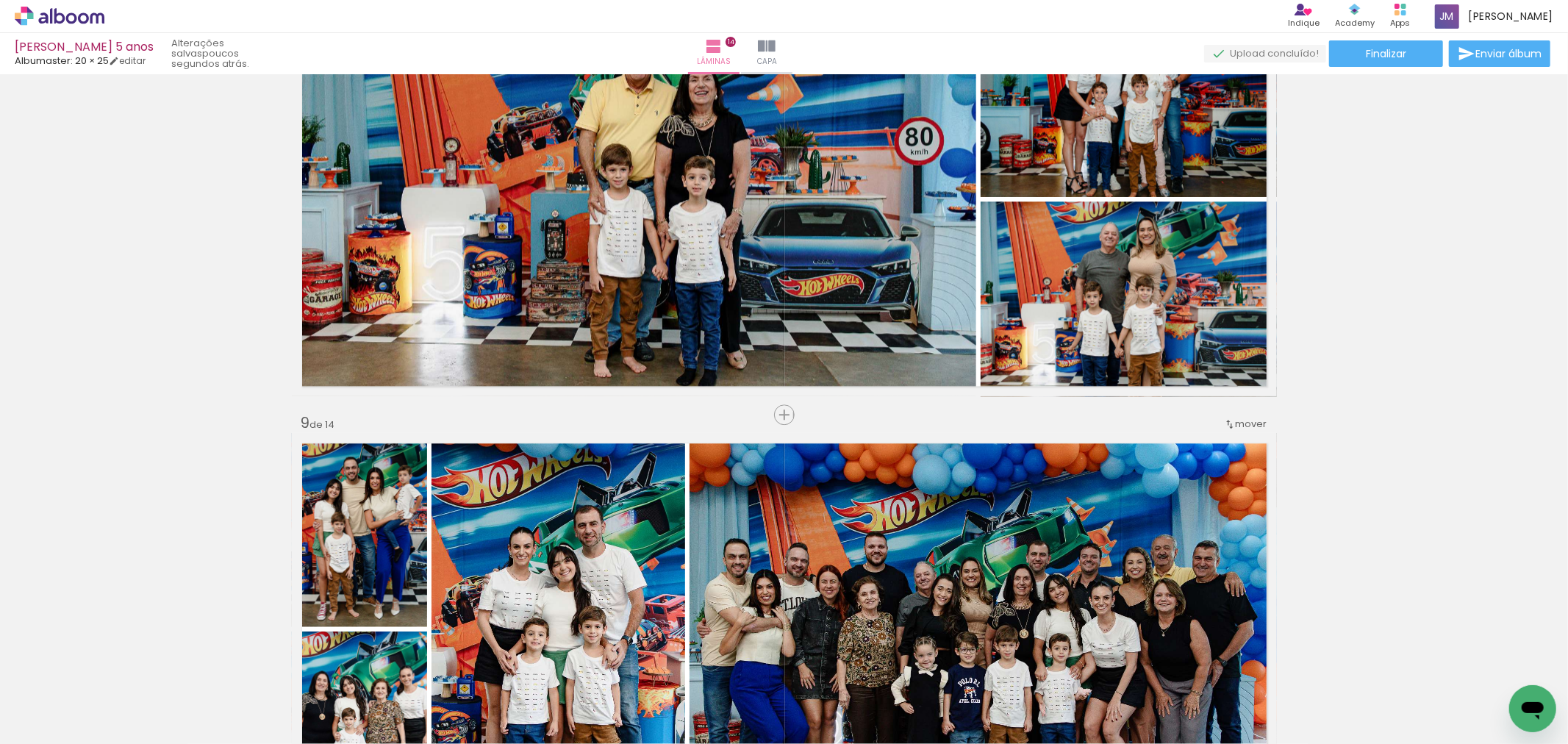
scroll to position [2959, 0]
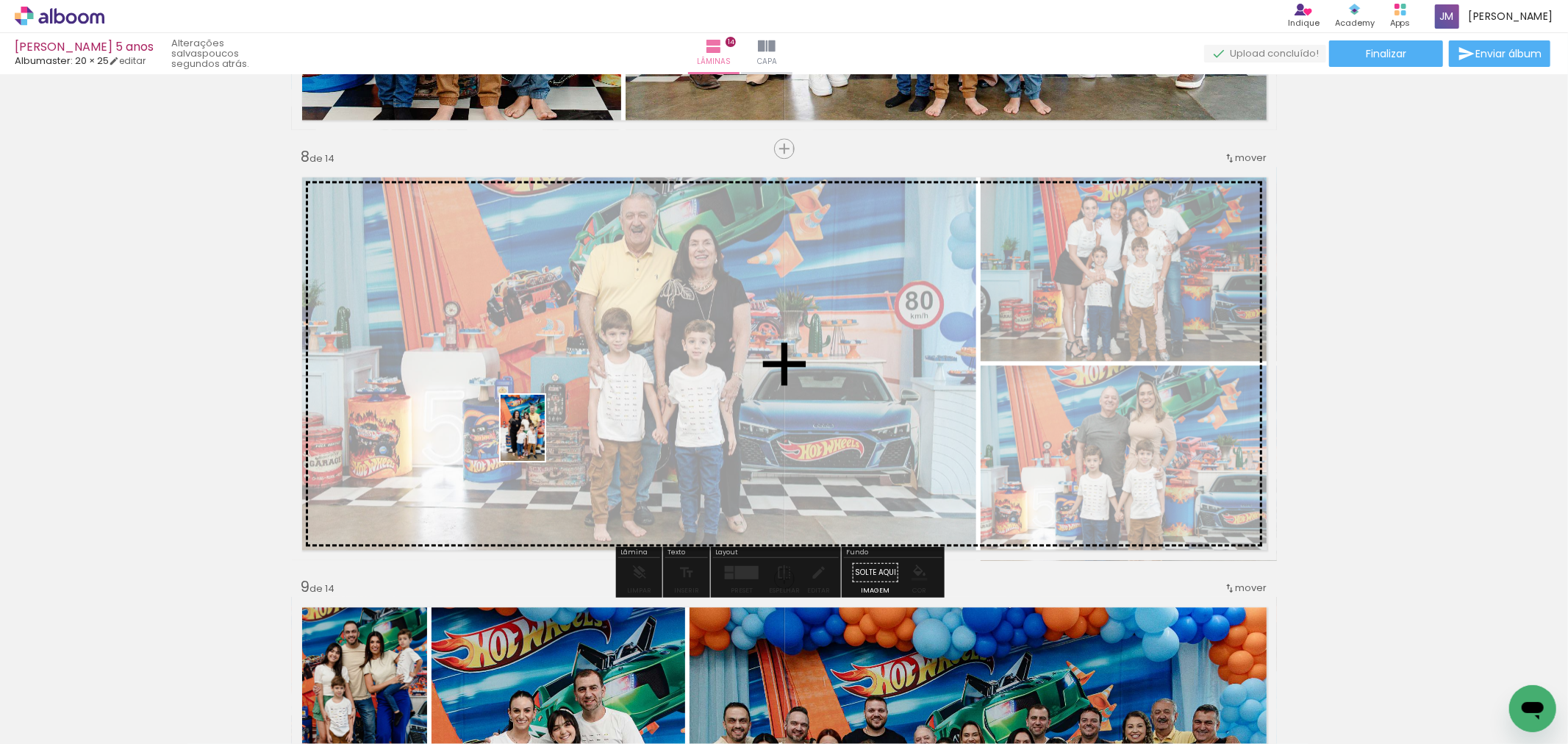
drag, startPoint x: 119, startPoint y: 706, endPoint x: 545, endPoint y: 439, distance: 502.8
click at [545, 439] on quentale-workspace at bounding box center [784, 372] width 1568 height 744
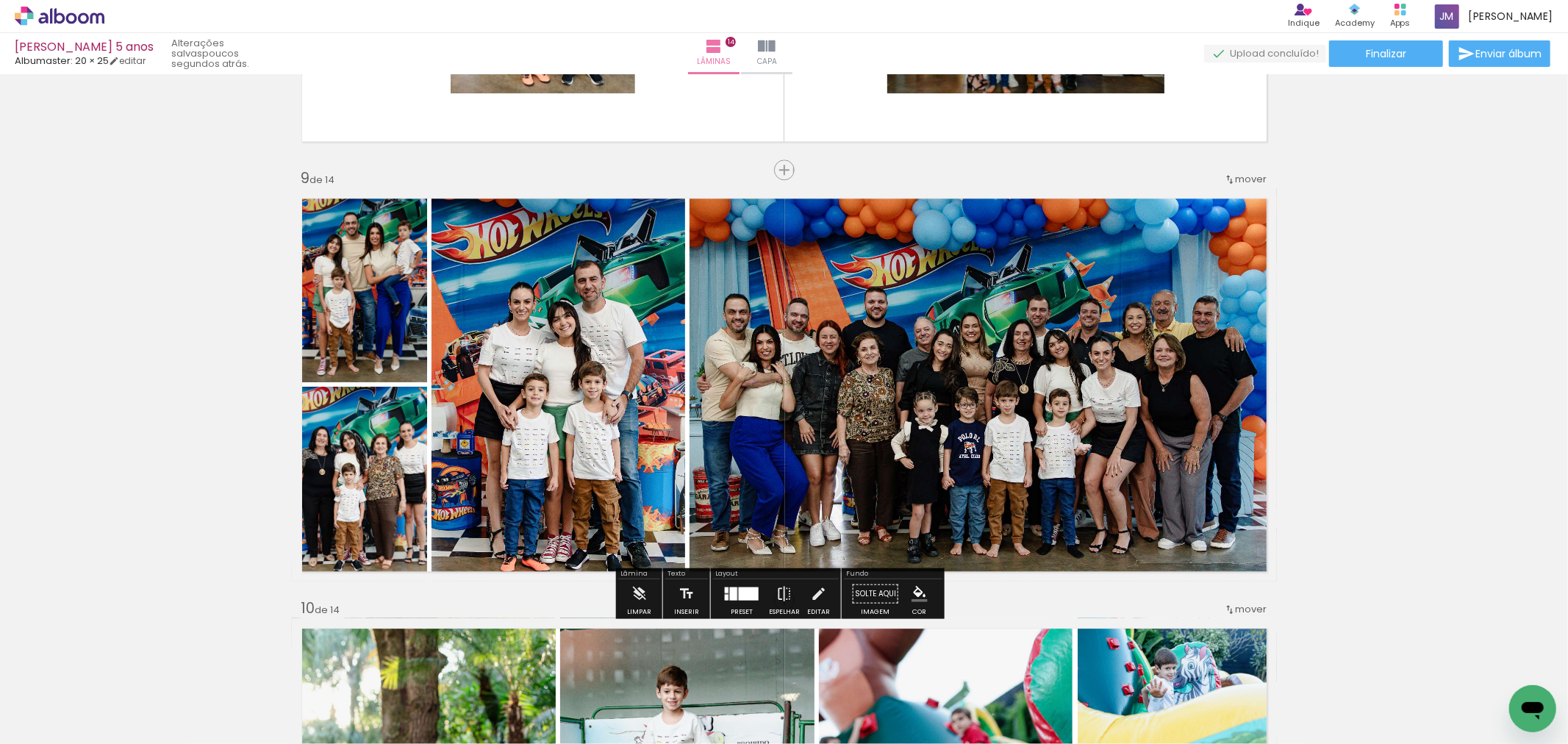
scroll to position [3449, 0]
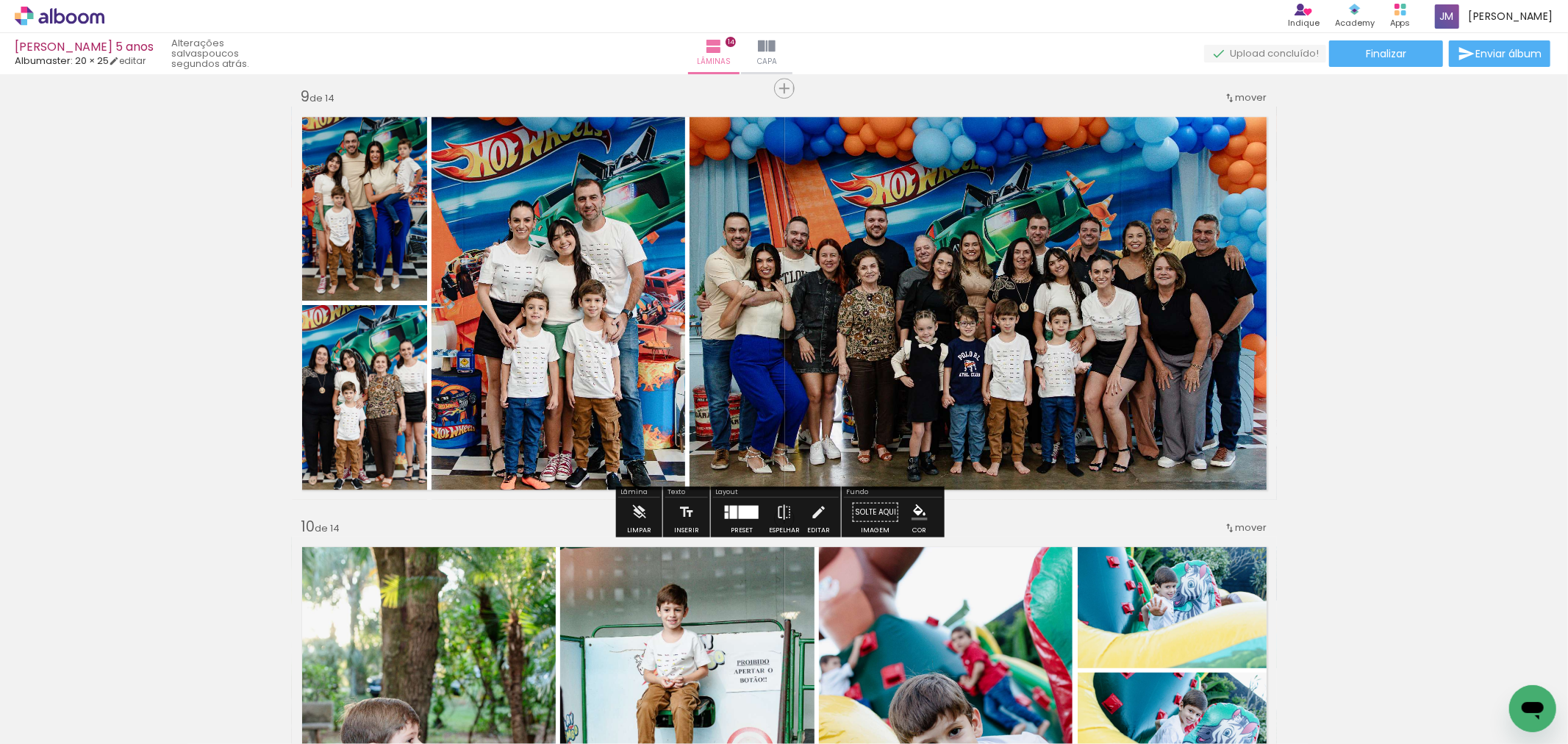
scroll to position [2878, 0]
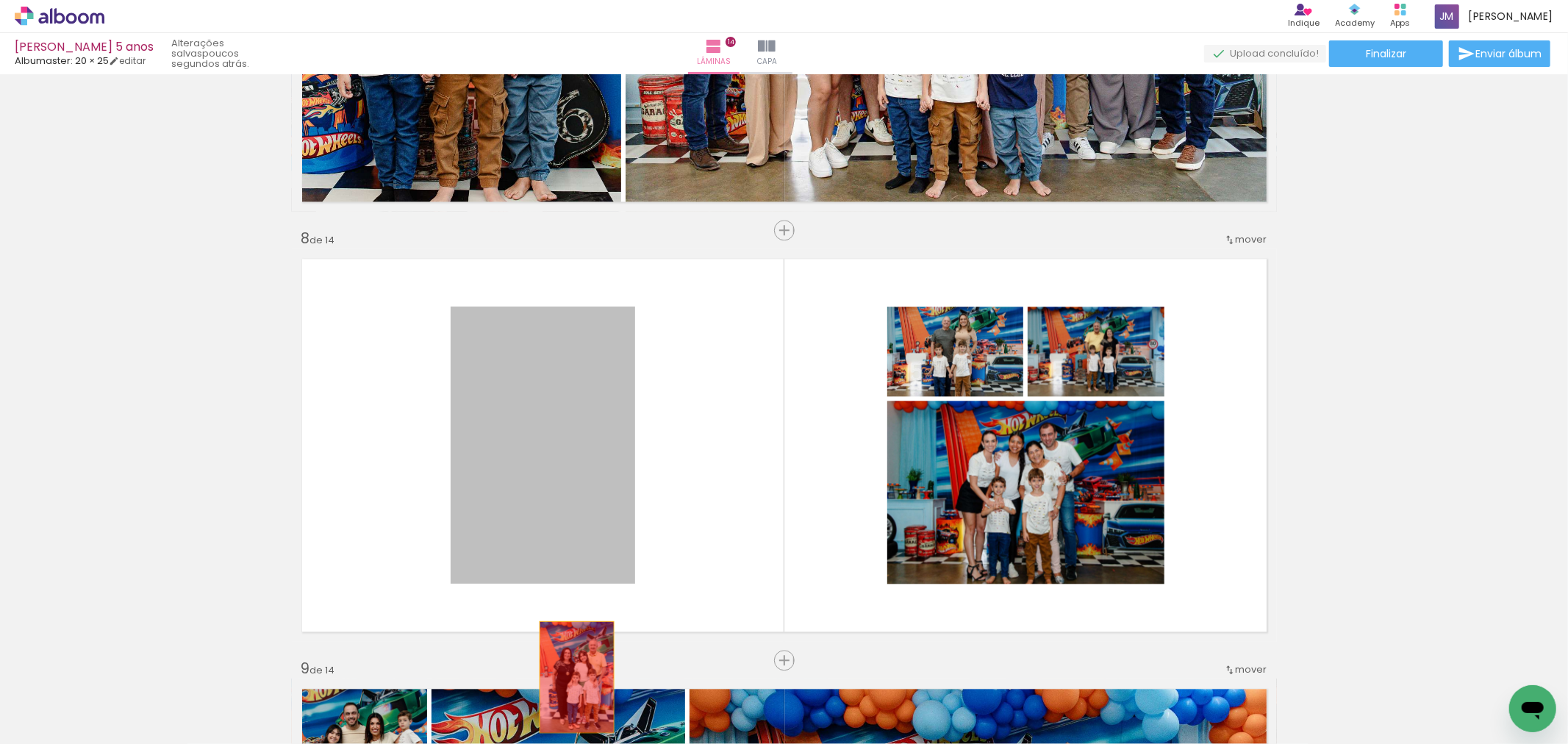
drag, startPoint x: 581, startPoint y: 501, endPoint x: 604, endPoint y: 606, distance: 107.5
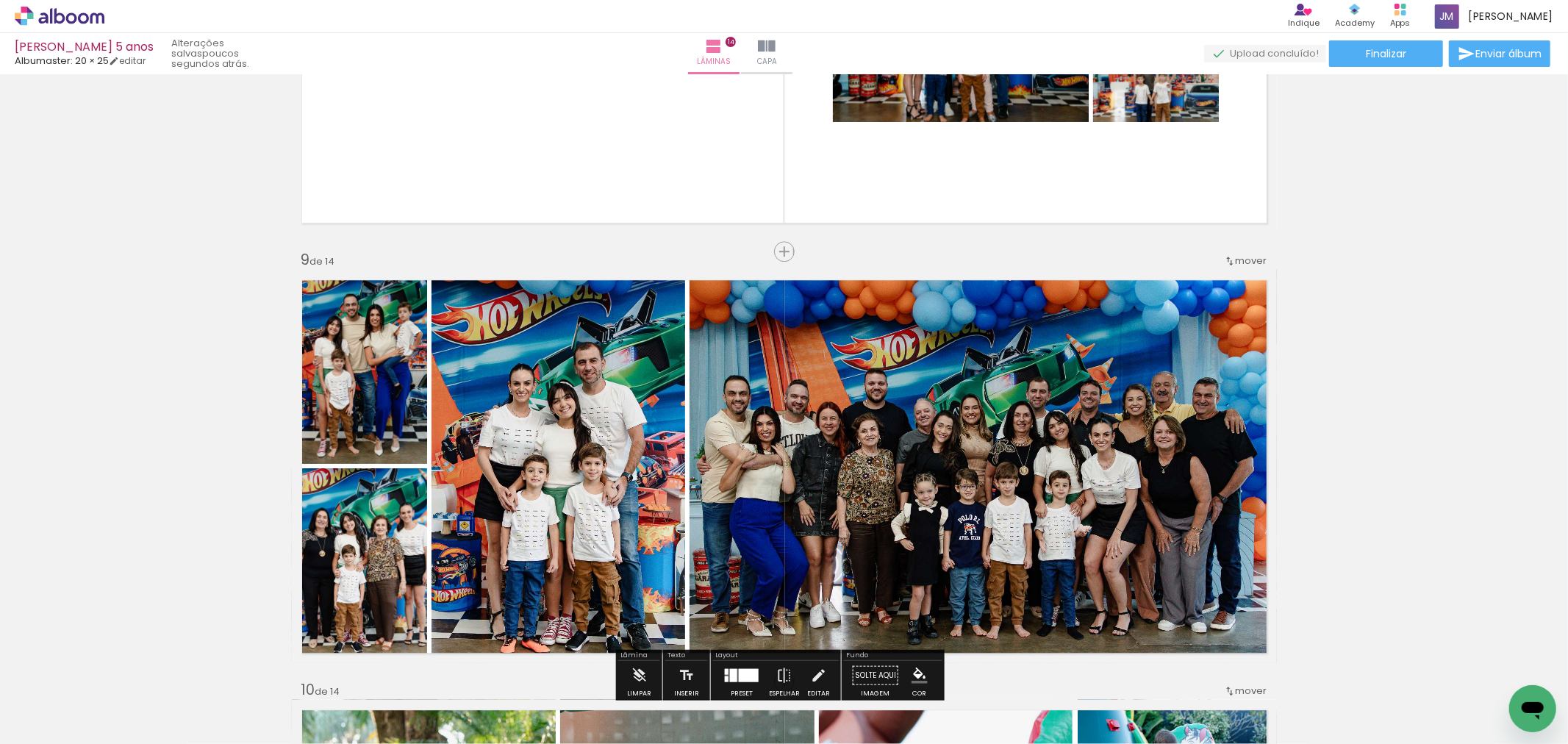
scroll to position [3449, 0]
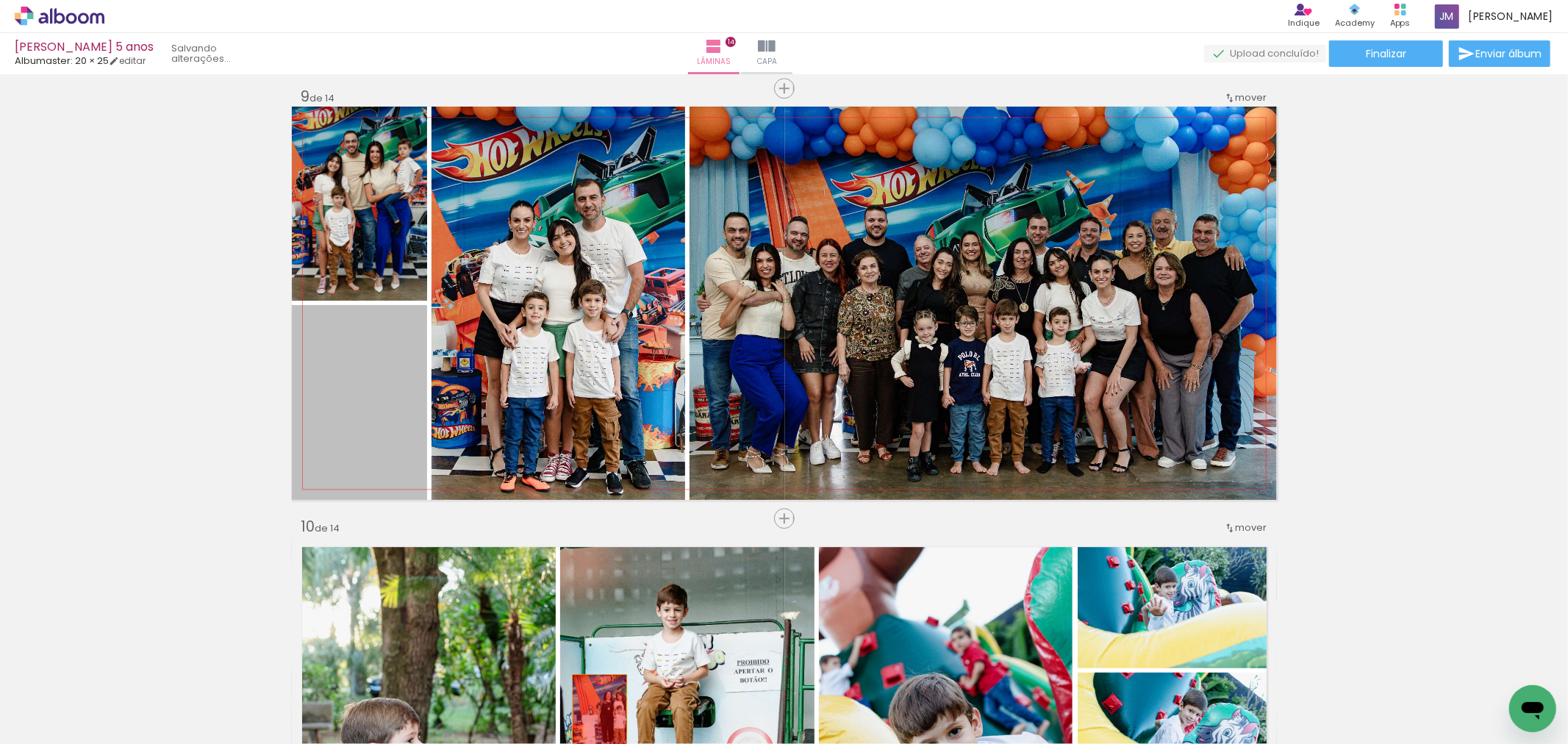
drag, startPoint x: 363, startPoint y: 408, endPoint x: 590, endPoint y: 718, distance: 384.2
click at [590, 718] on quentale-workspace at bounding box center [784, 372] width 1568 height 744
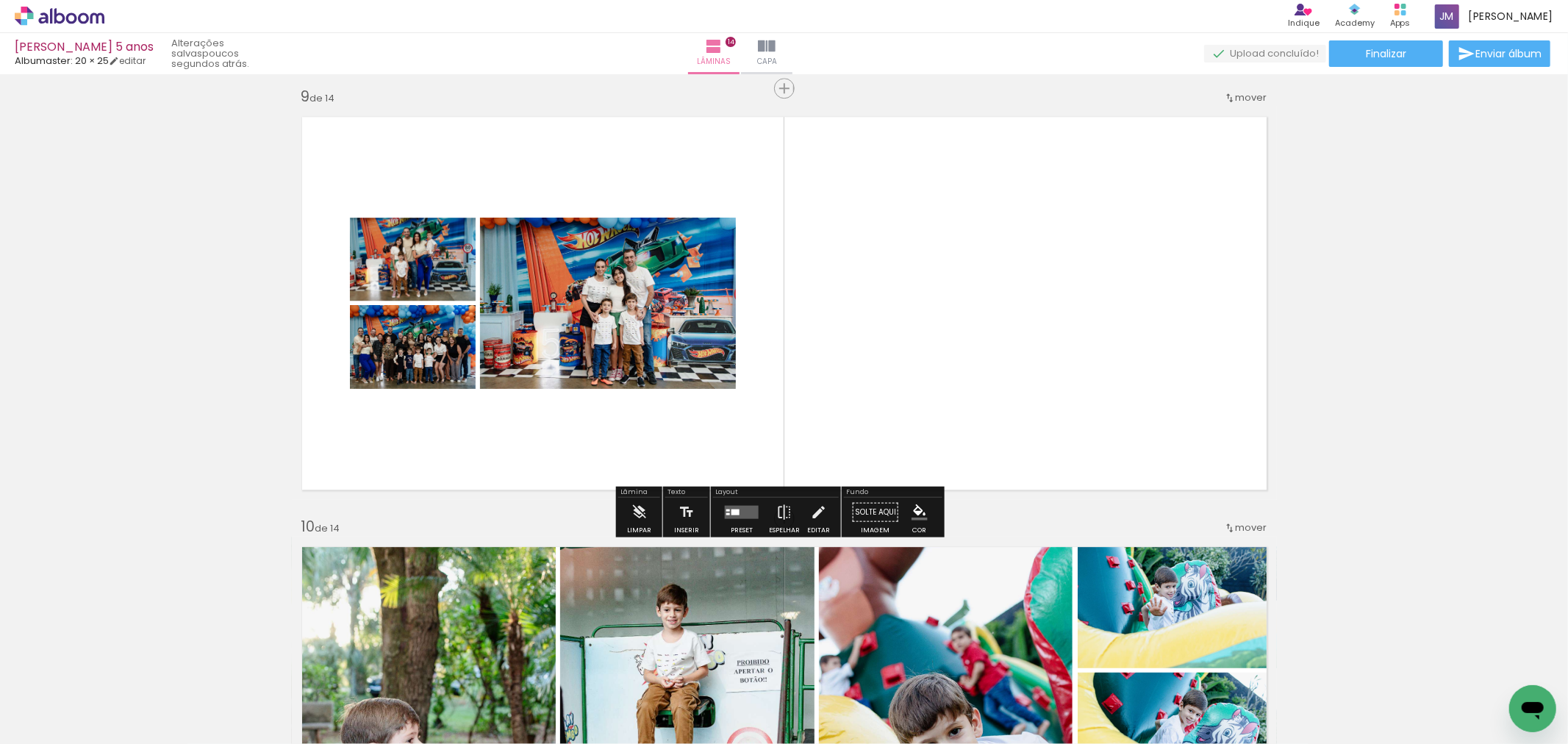
click at [739, 518] on quentale-layouter at bounding box center [742, 511] width 34 height 13
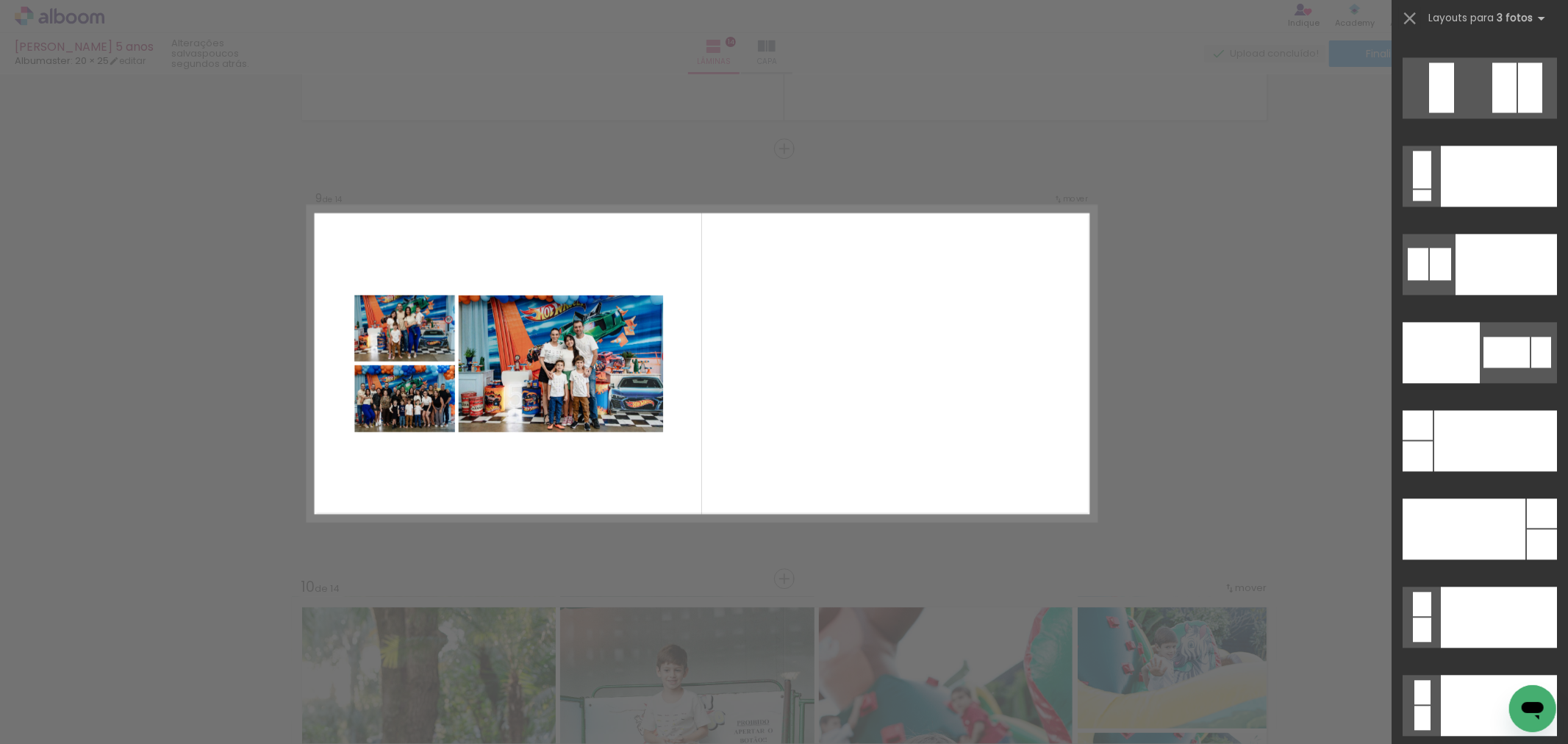
scroll to position [17240, 0]
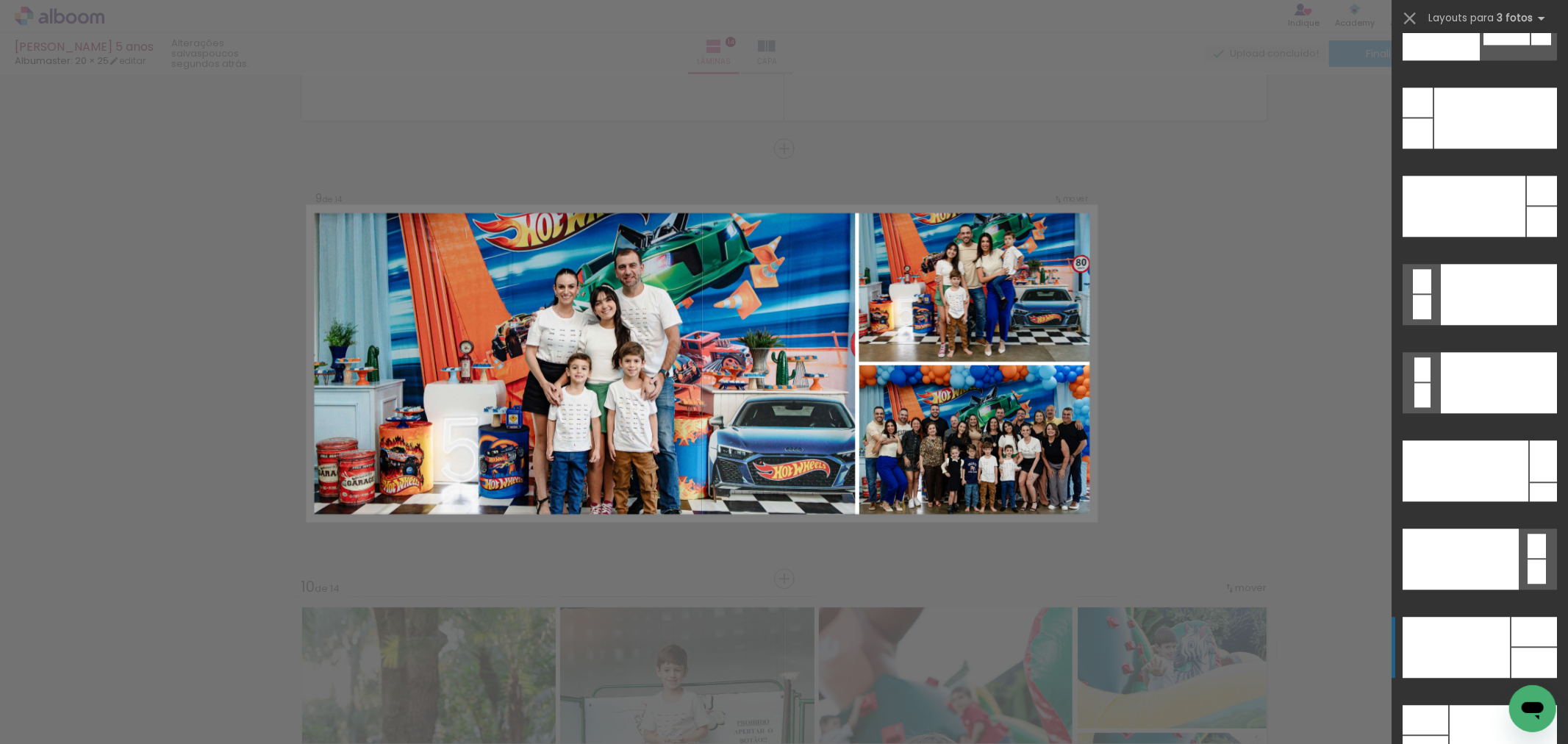
click at [1446, 237] on div at bounding box center [1463, 205] width 123 height 61
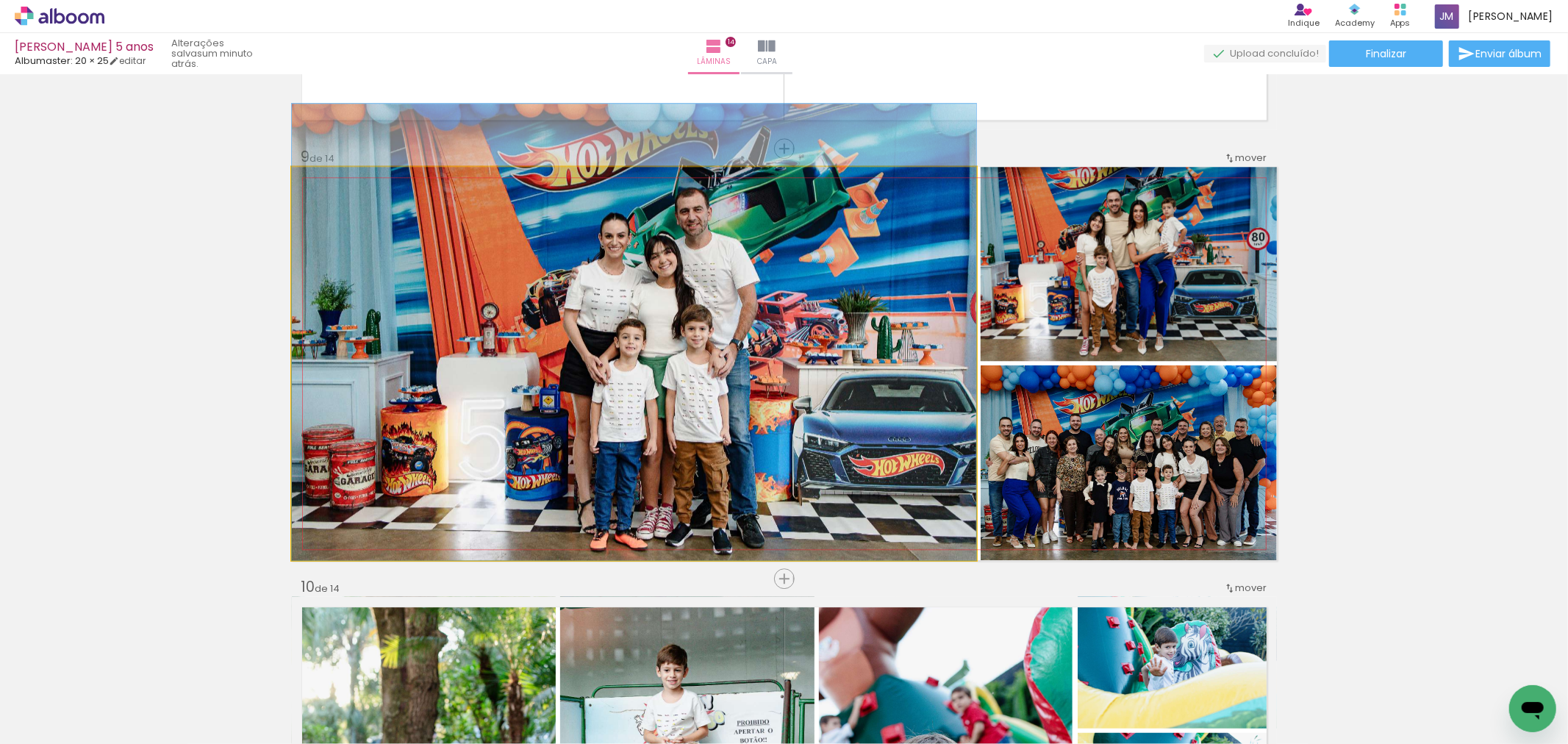
drag, startPoint x: 716, startPoint y: 450, endPoint x: 700, endPoint y: 406, distance: 46.8
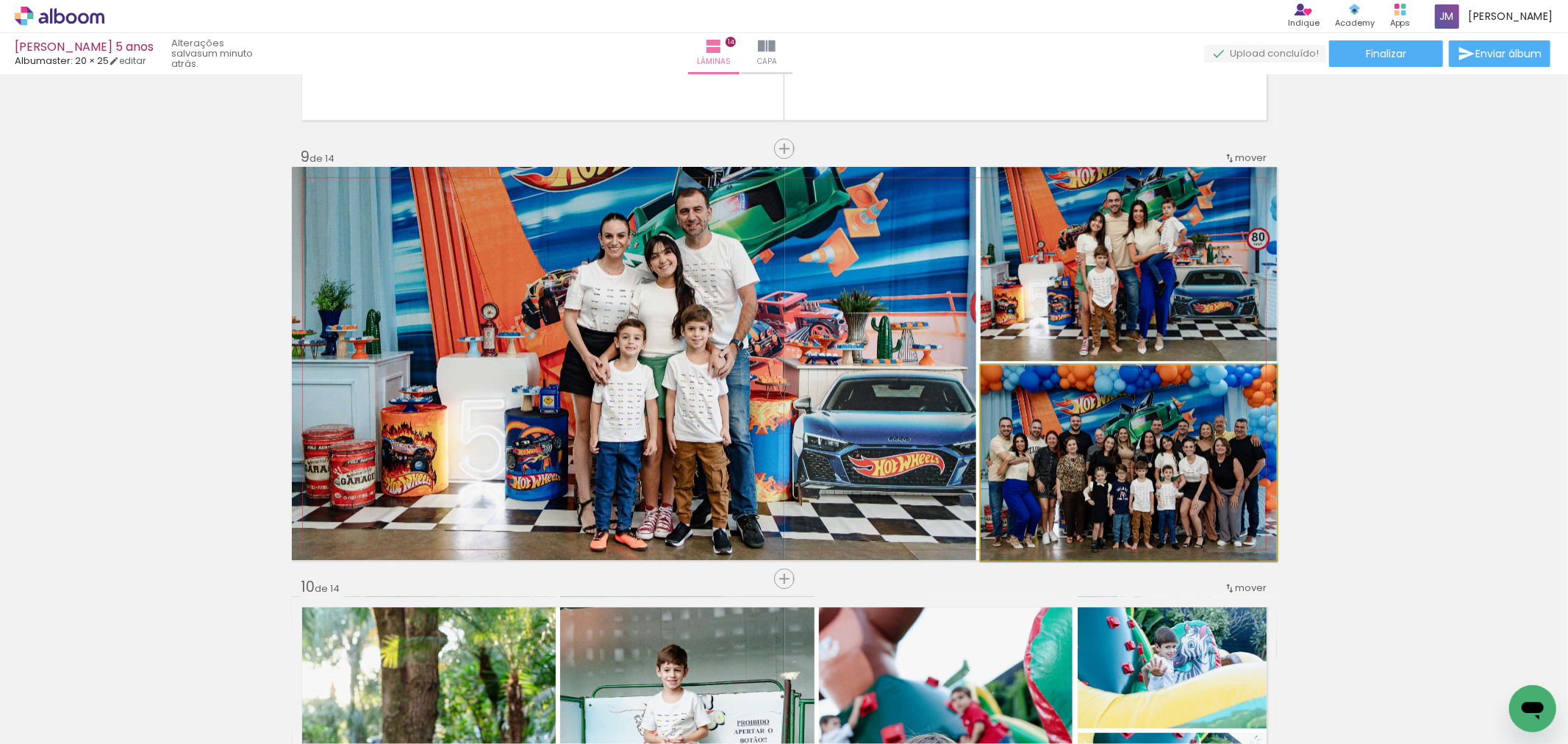
drag, startPoint x: 1178, startPoint y: 505, endPoint x: 733, endPoint y: 405, distance: 456.1
click at [0, 0] on slot at bounding box center [0, 0] width 0 height 0
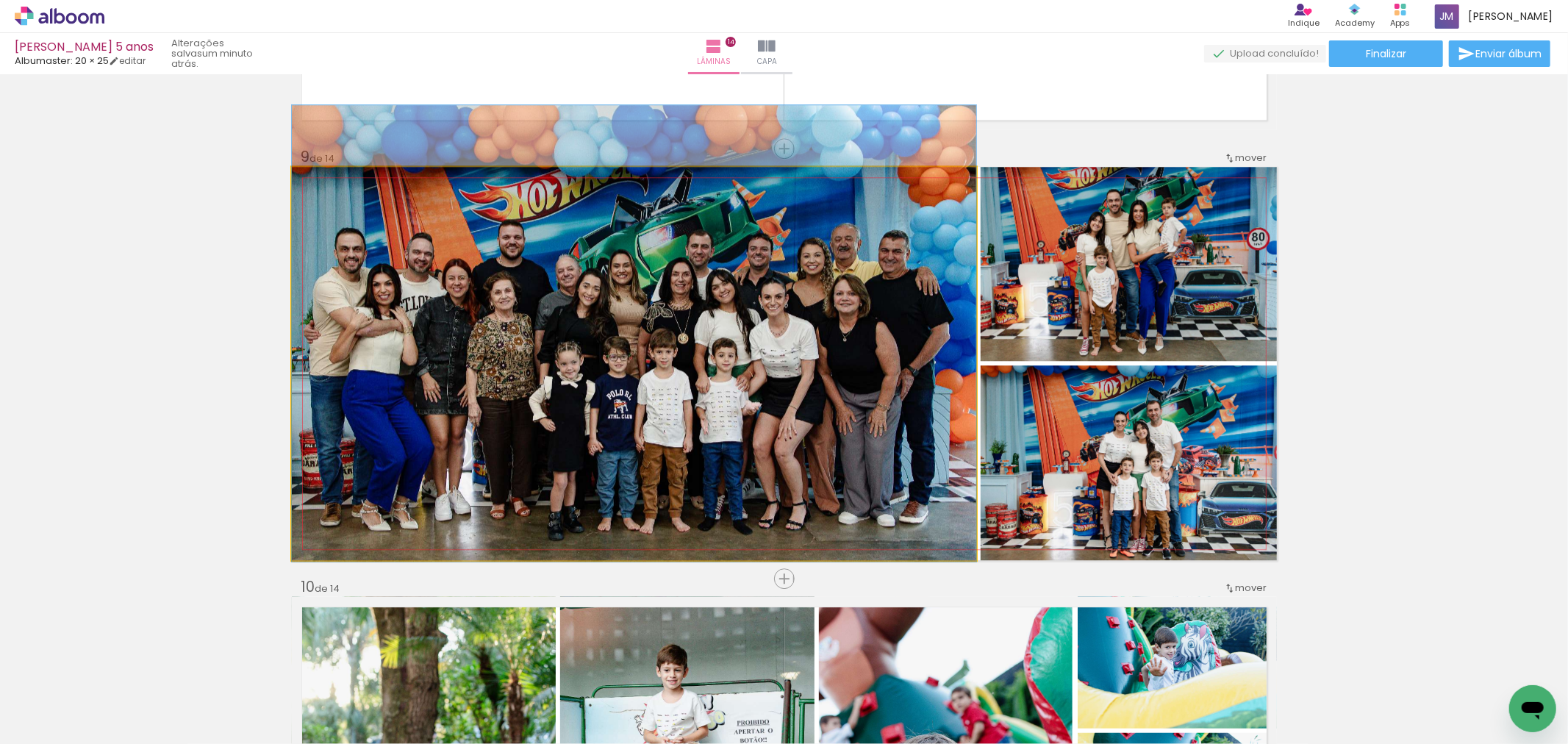
drag, startPoint x: 774, startPoint y: 491, endPoint x: 775, endPoint y: 461, distance: 30.0
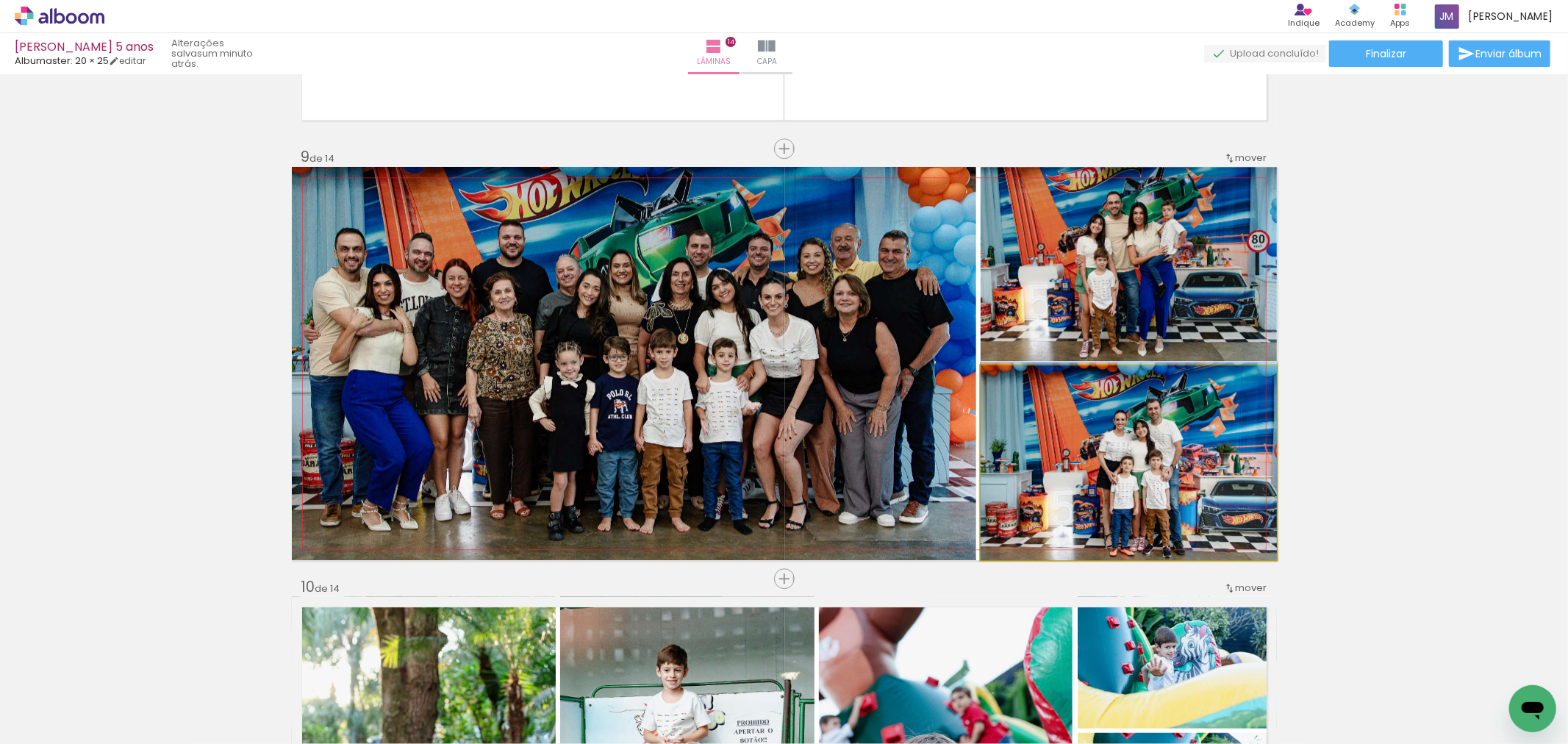
drag, startPoint x: 1150, startPoint y: 474, endPoint x: 1144, endPoint y: 440, distance: 34.5
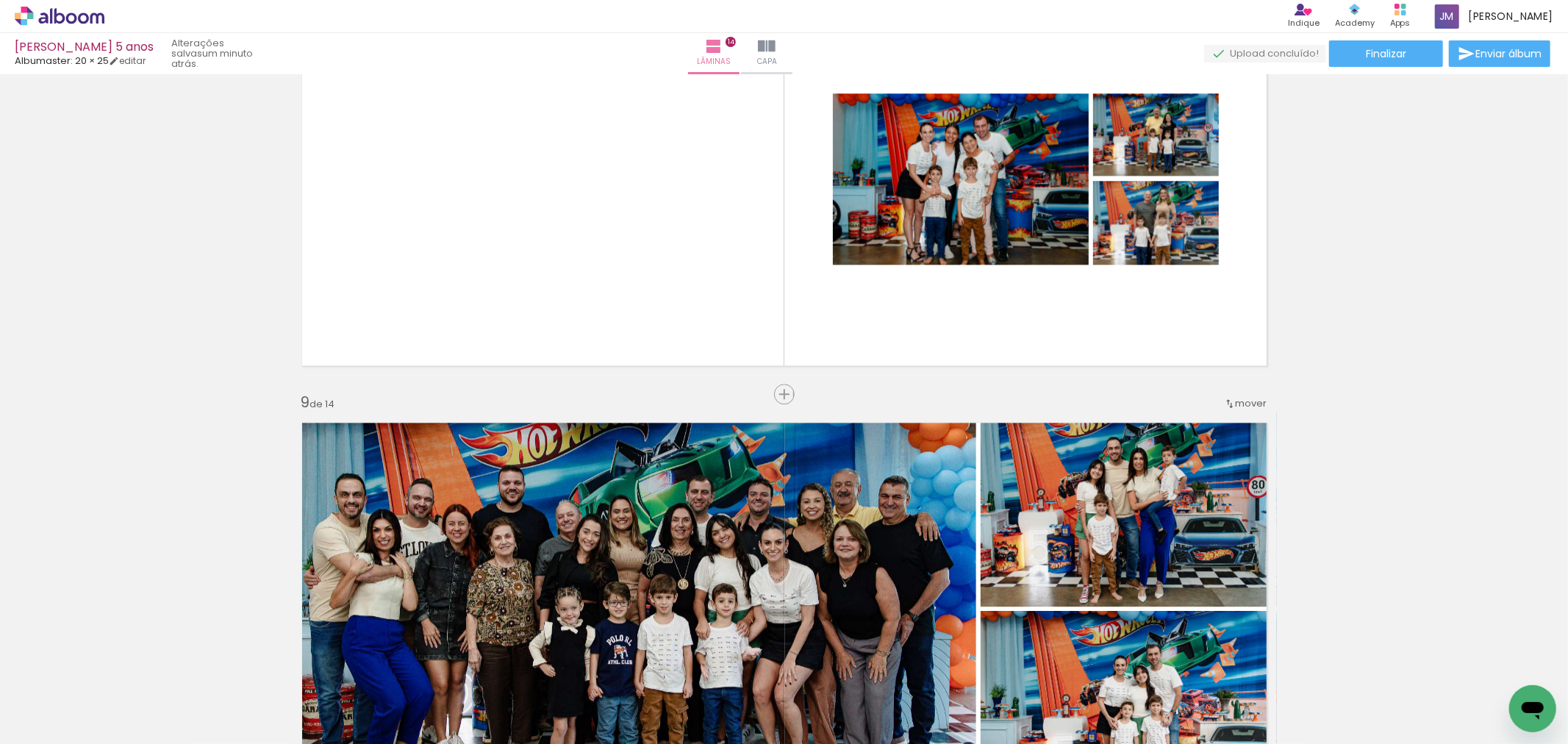
scroll to position [2980, 0]
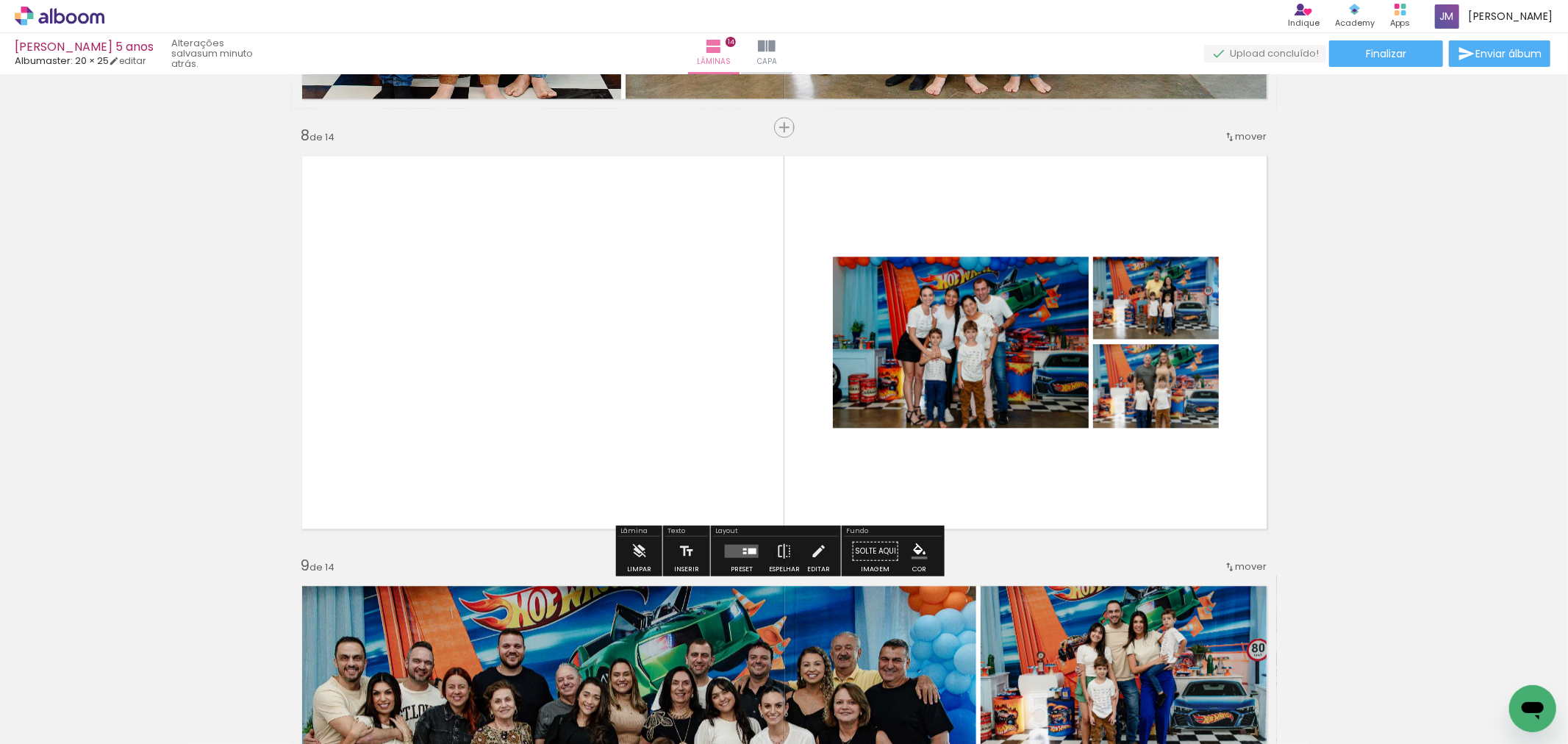
click at [745, 539] on div at bounding box center [741, 550] width 40 height 29
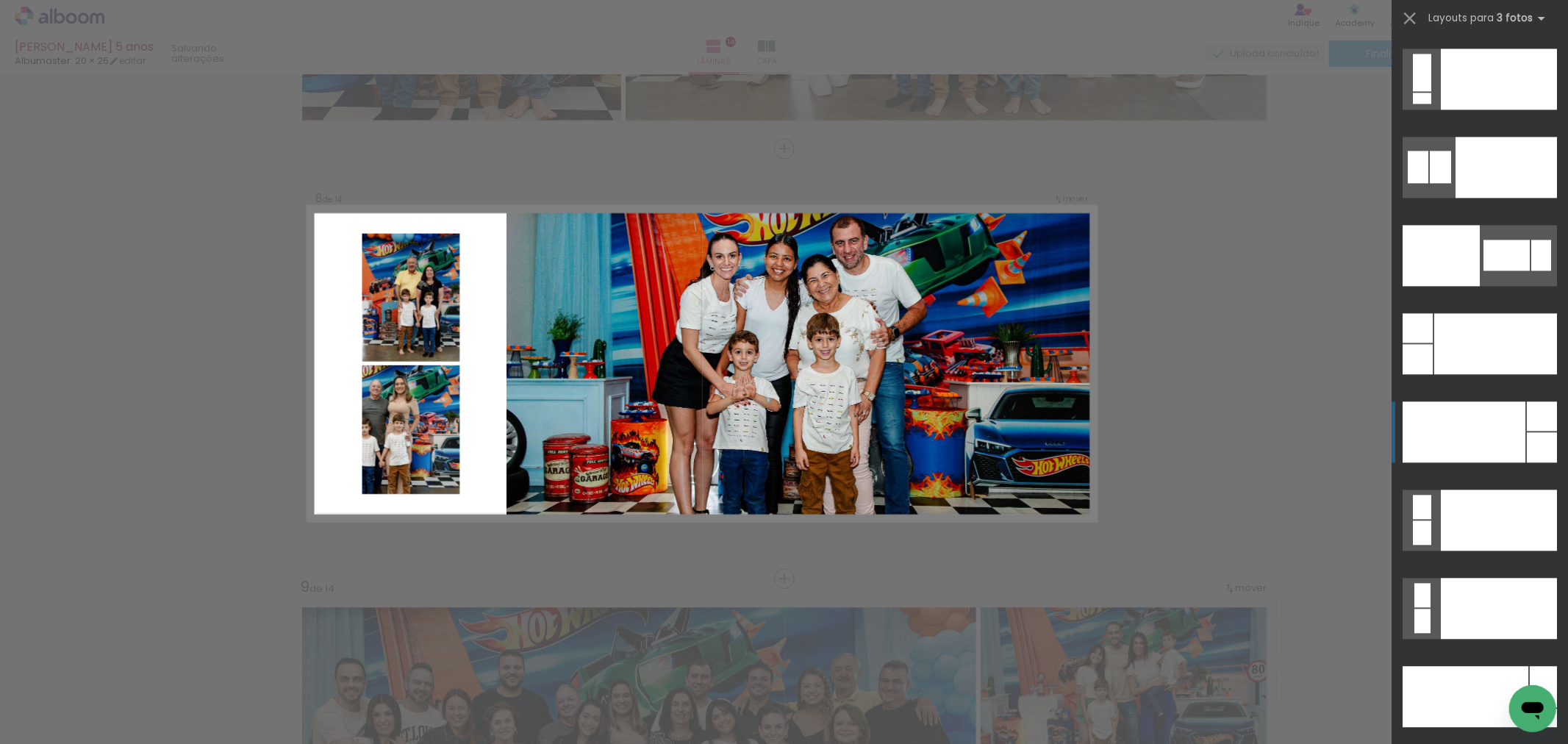
scroll to position [17424, 0]
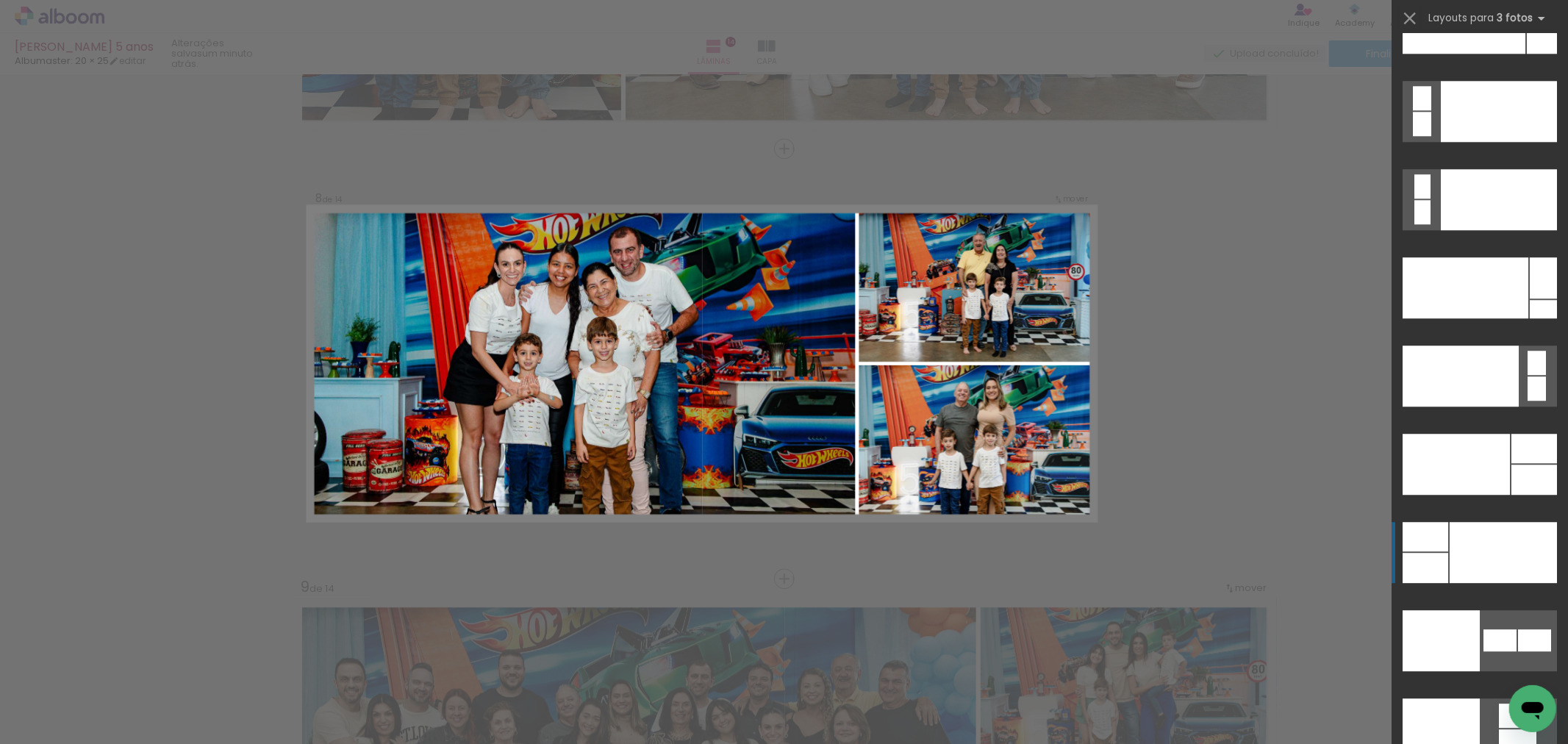
click at [1466, 552] on div at bounding box center [1503, 552] width 107 height 61
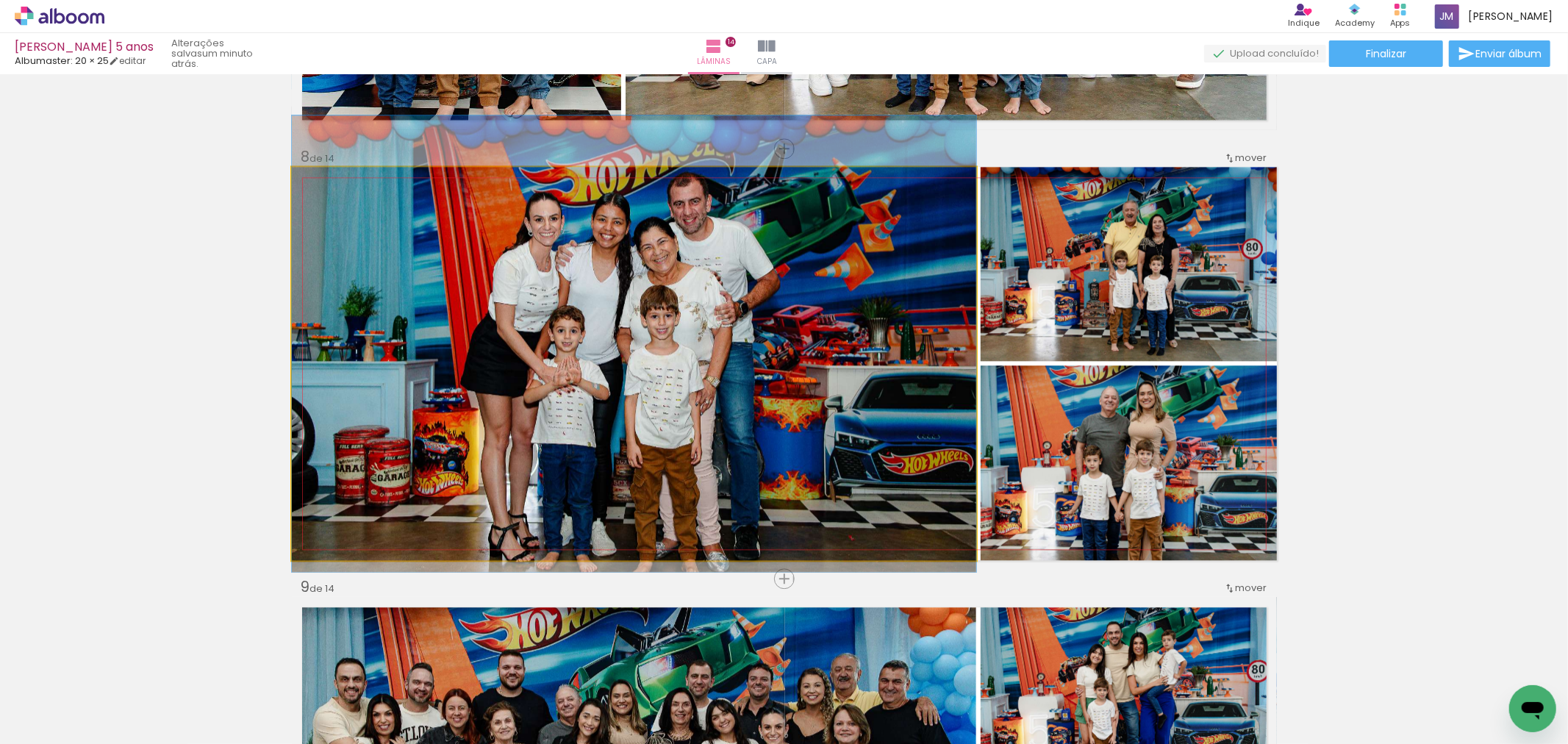
drag, startPoint x: 777, startPoint y: 415, endPoint x: 782, endPoint y: 400, distance: 15.8
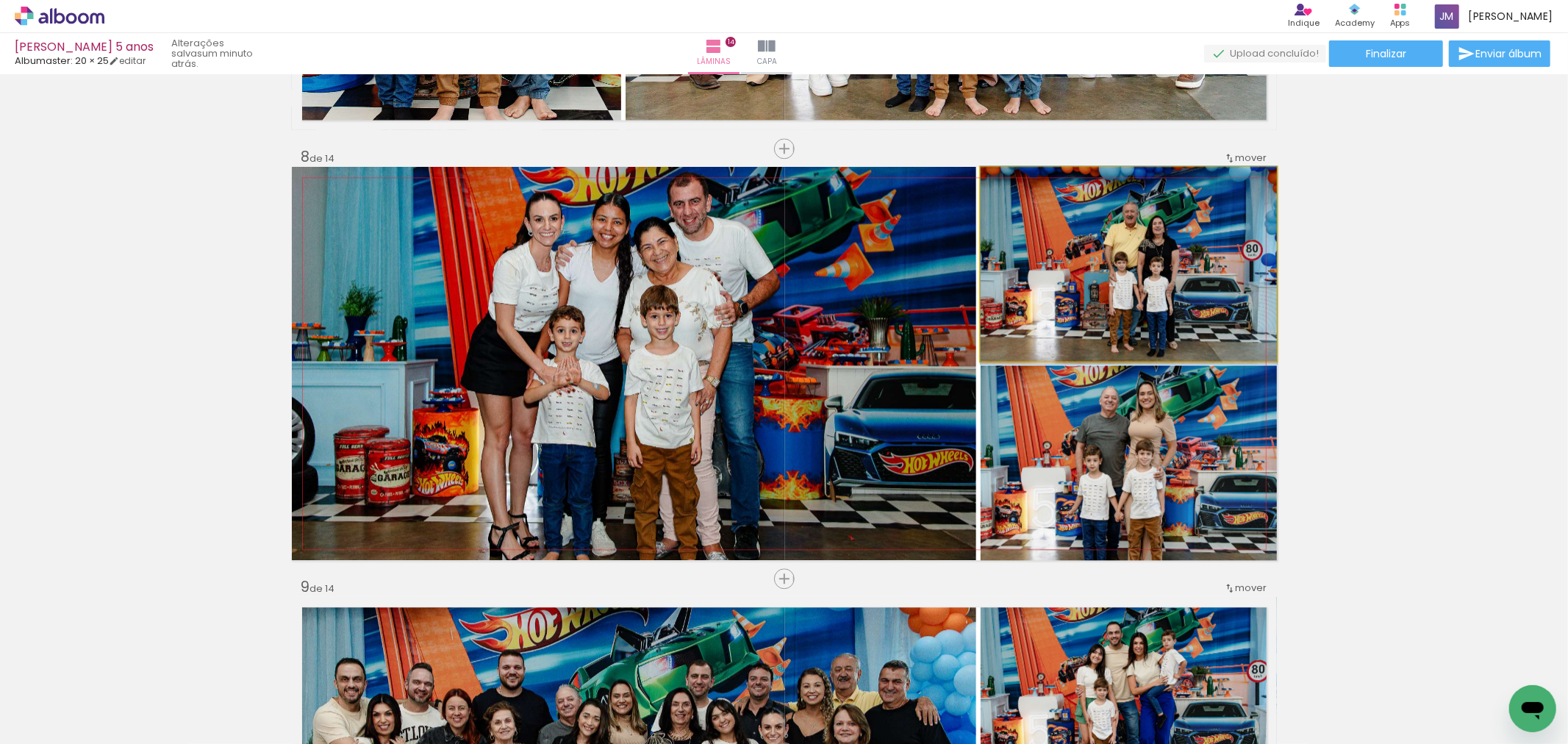
drag, startPoint x: 1064, startPoint y: 268, endPoint x: 722, endPoint y: 305, distance: 344.0
click at [0, 0] on slot at bounding box center [0, 0] width 0 height 0
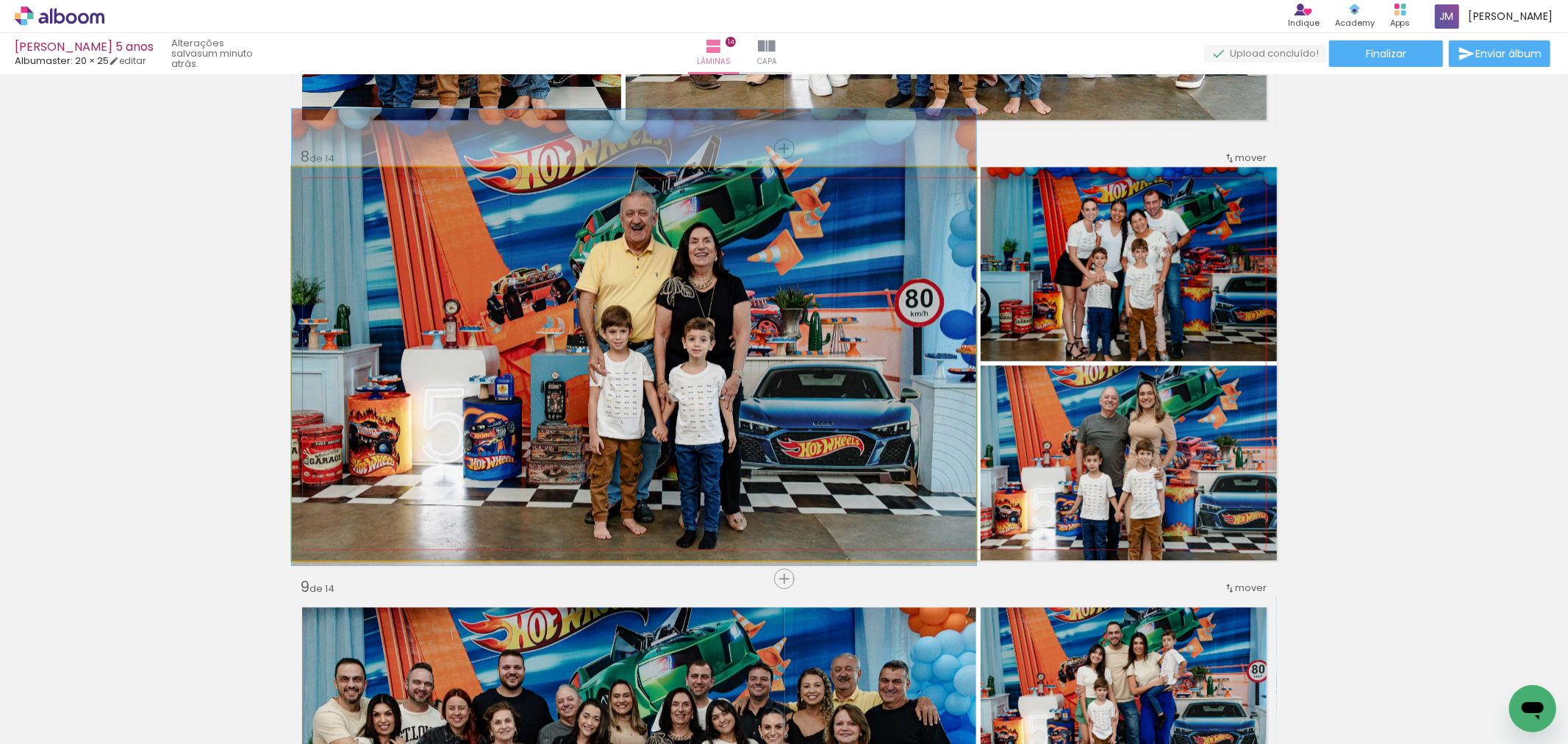
drag, startPoint x: 784, startPoint y: 449, endPoint x: 762, endPoint y: 423, distance: 34.1
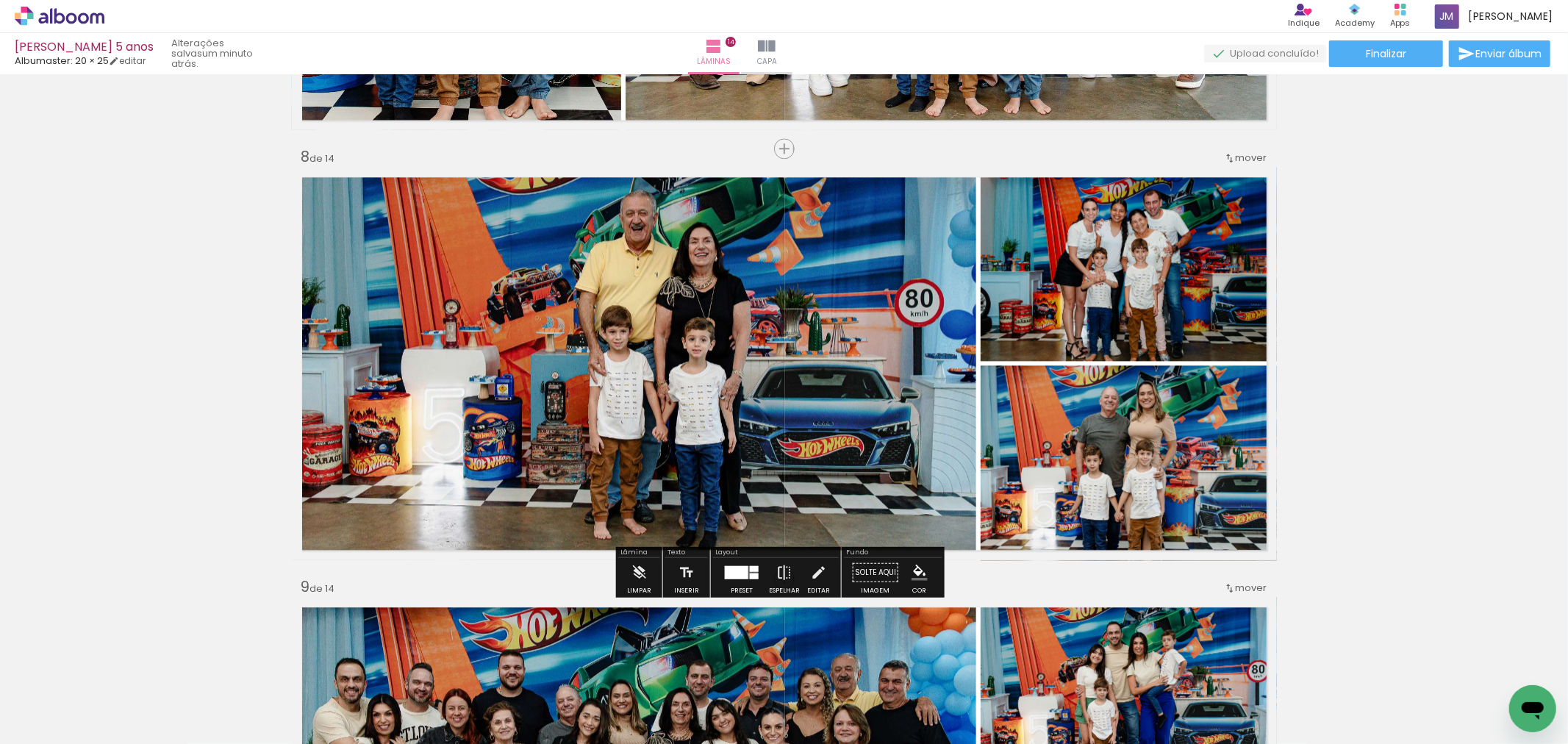
click at [776, 570] on iron-icon at bounding box center [784, 572] width 16 height 29
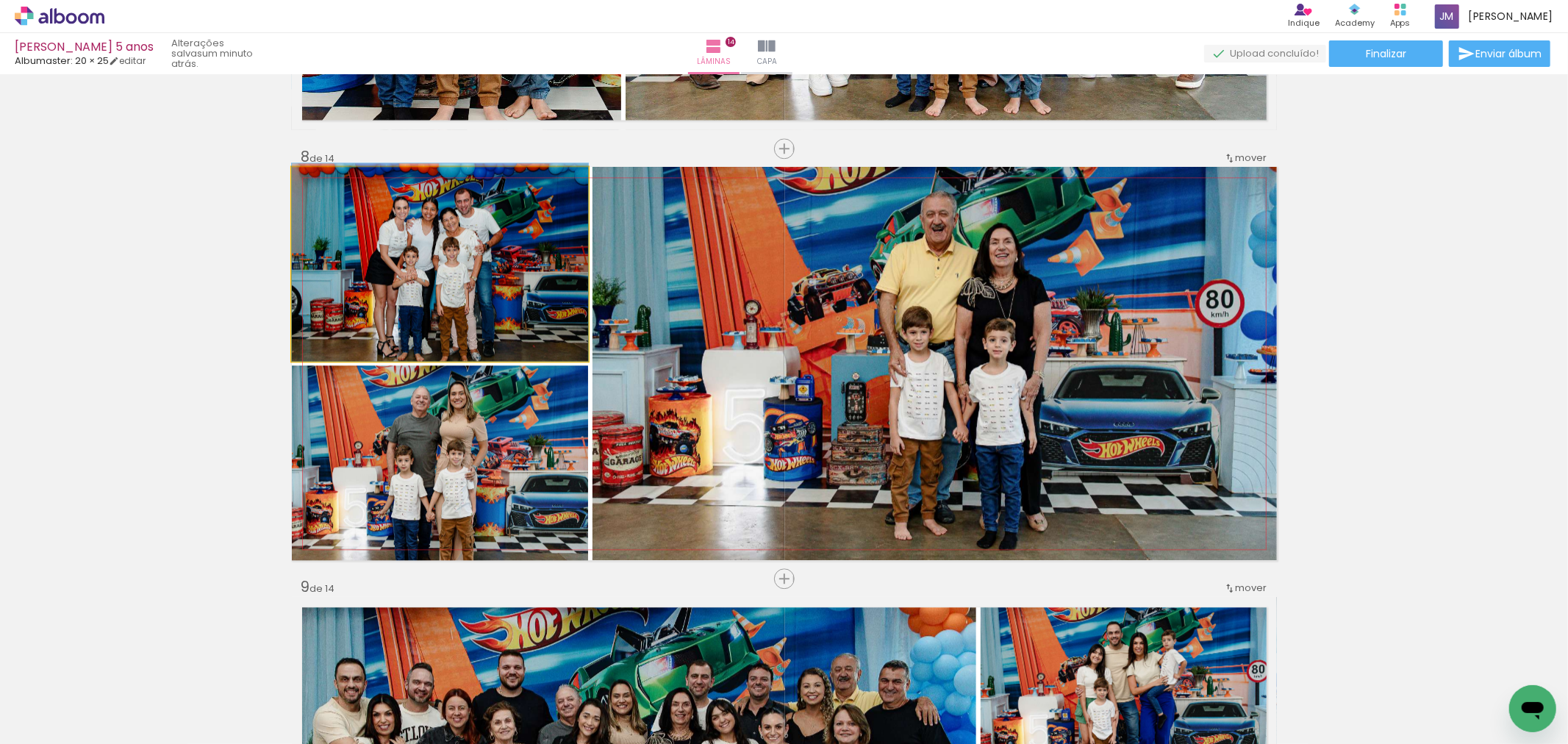
drag, startPoint x: 467, startPoint y: 301, endPoint x: 475, endPoint y: 290, distance: 13.6
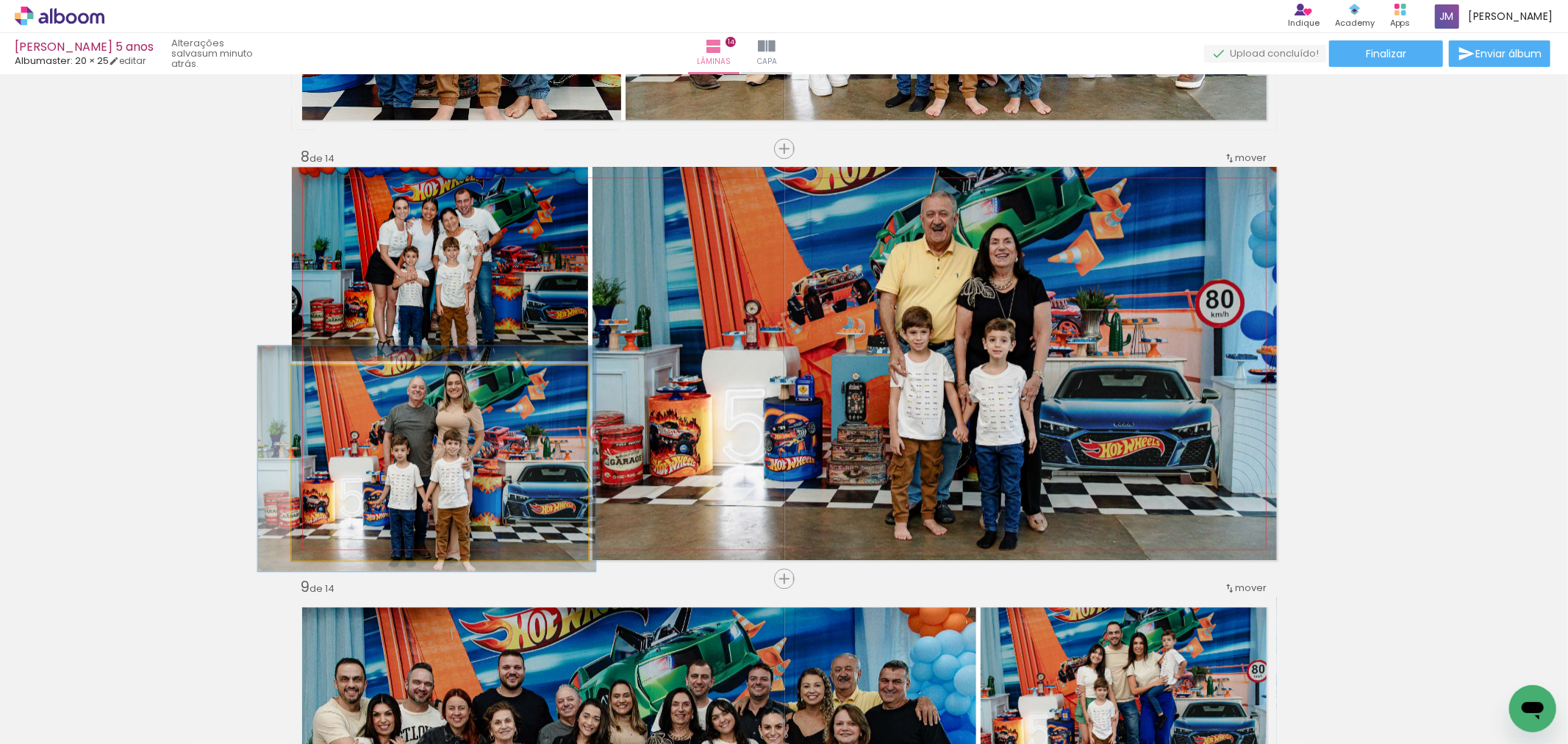
drag, startPoint x: 471, startPoint y: 487, endPoint x: 467, endPoint y: 478, distance: 9.8
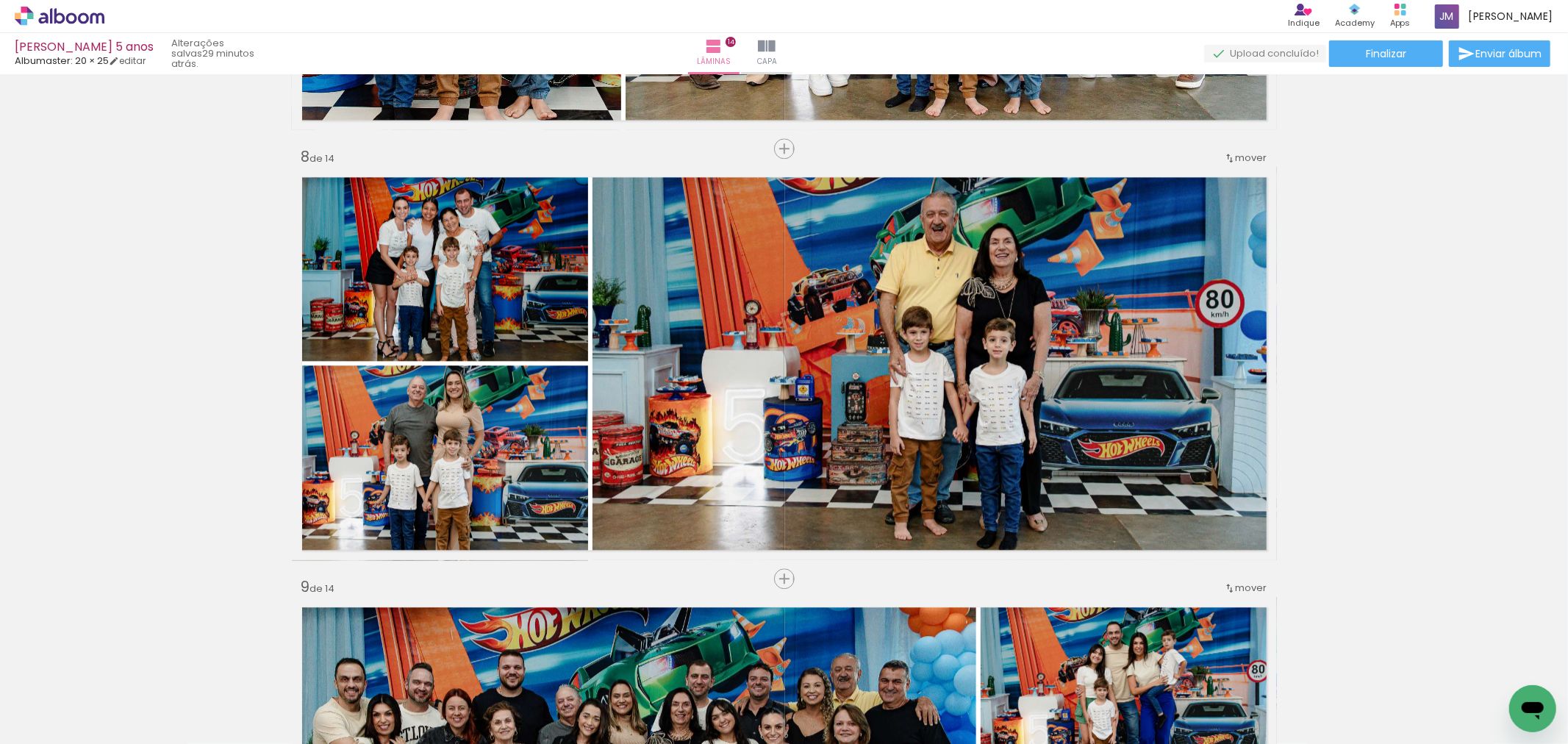
scroll to position [0, 4401]
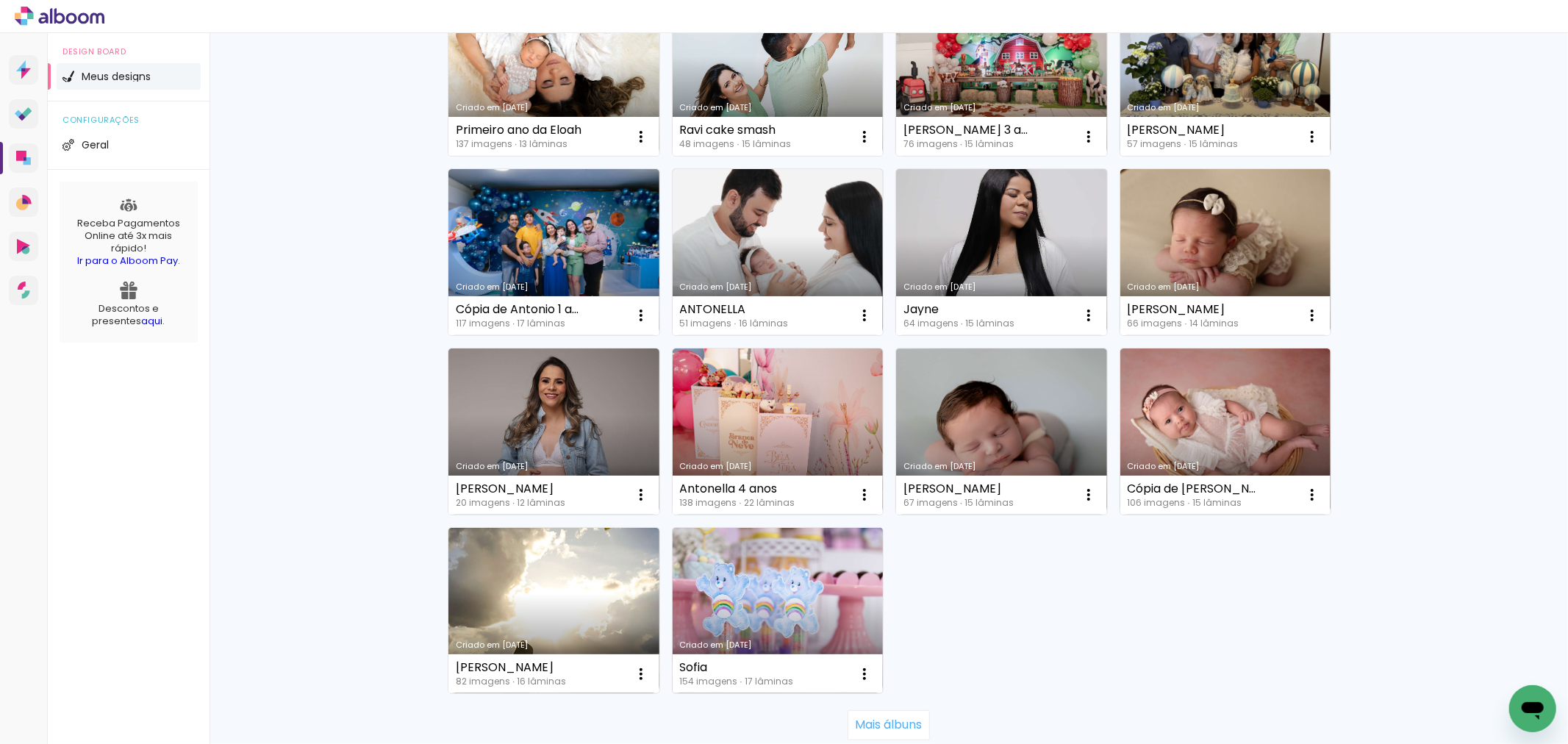
click at [779, 609] on link "Criado em [DATE]" at bounding box center [778, 610] width 211 height 166
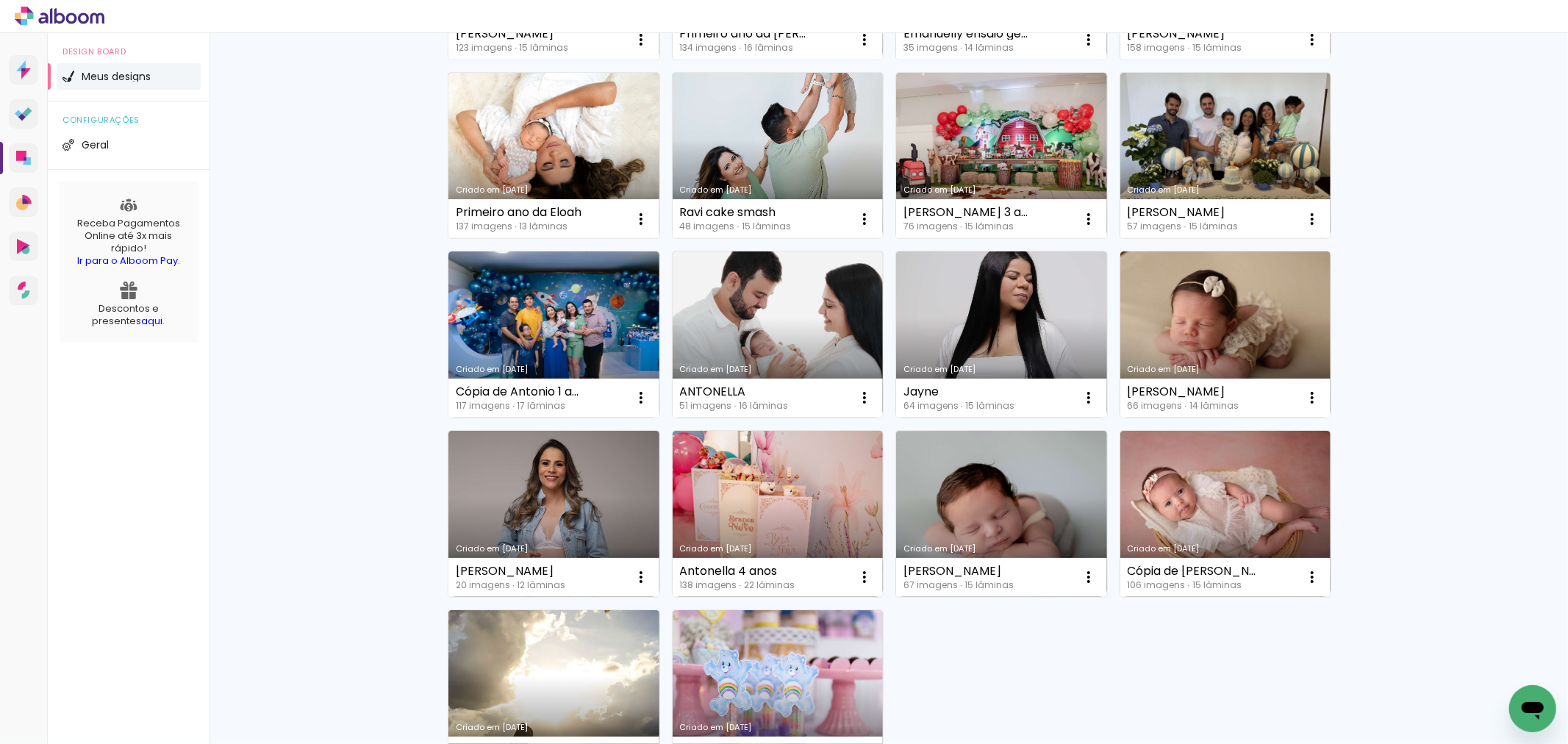
scroll to position [849, 0]
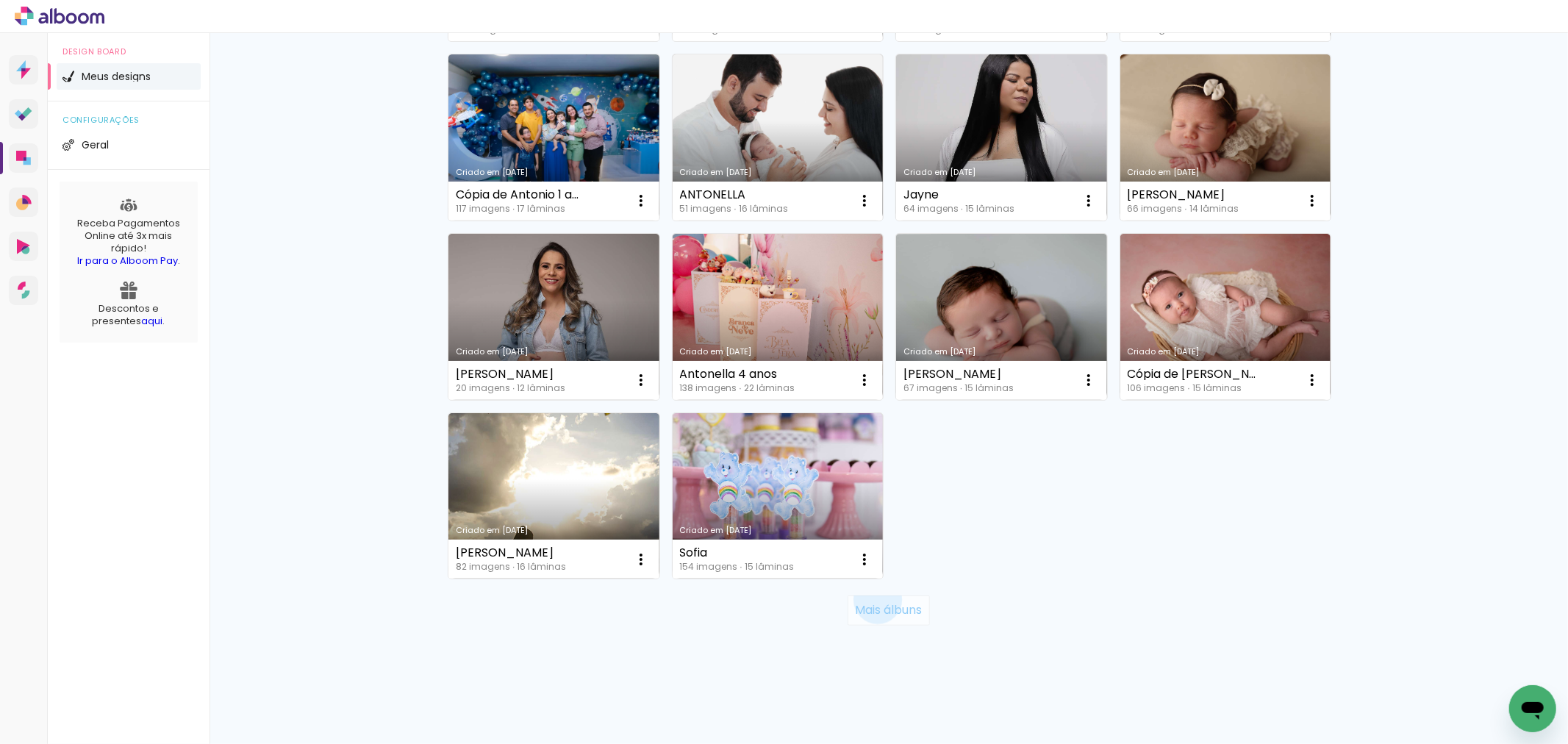
click at [870, 600] on paper-button "Mais álbuns" at bounding box center [888, 610] width 82 height 29
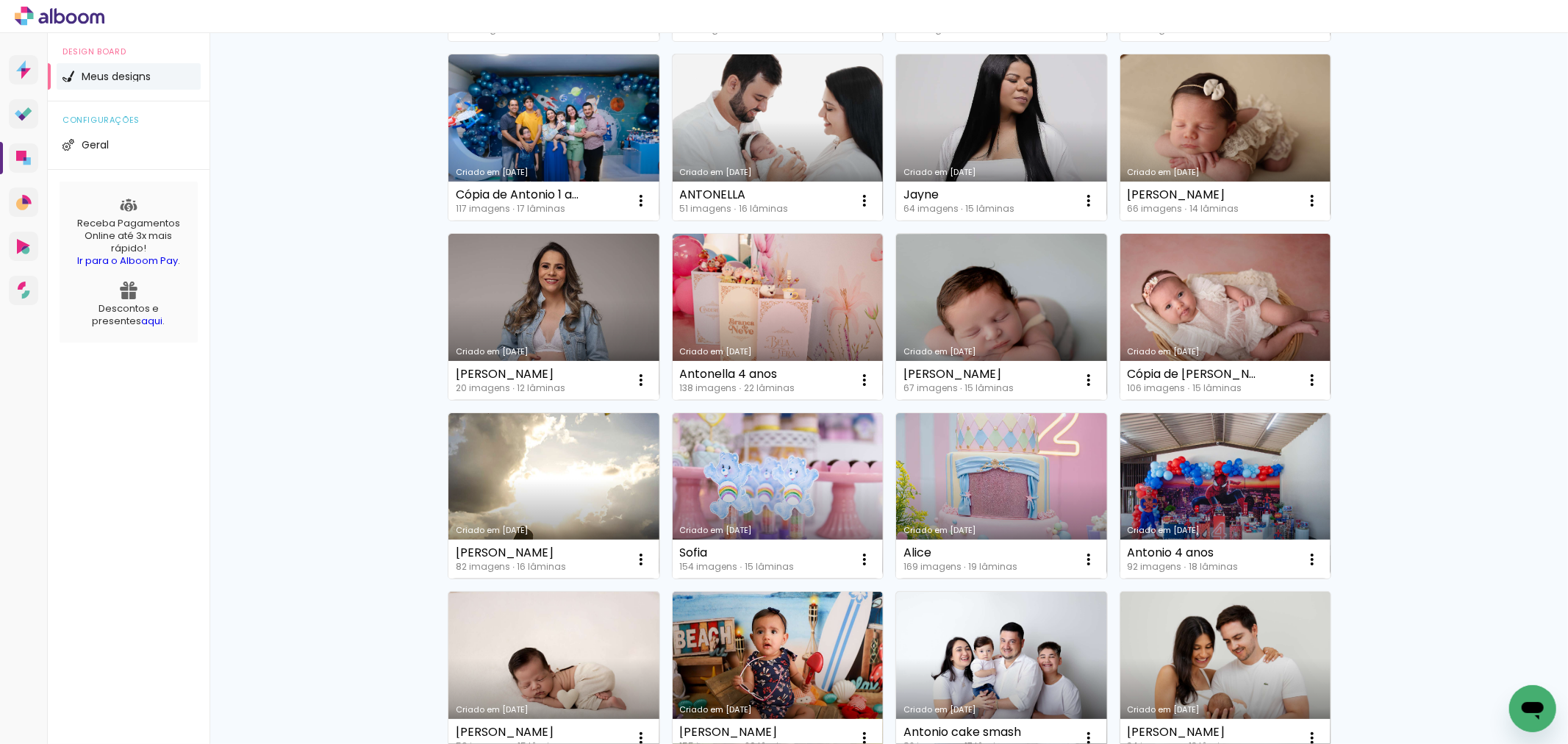
scroll to position [1176, 0]
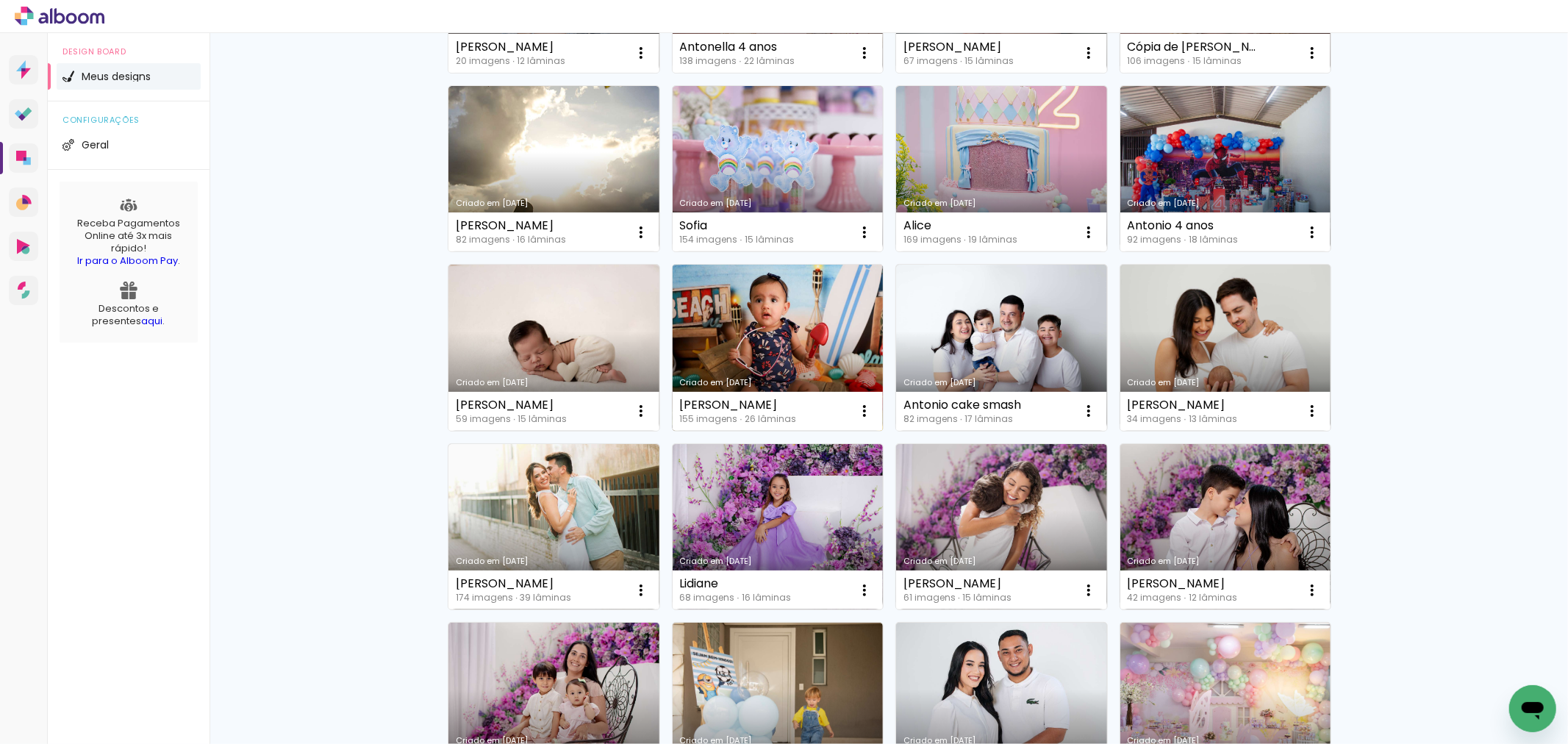
click at [754, 355] on link "Criado em [DATE]" at bounding box center [778, 347] width 211 height 166
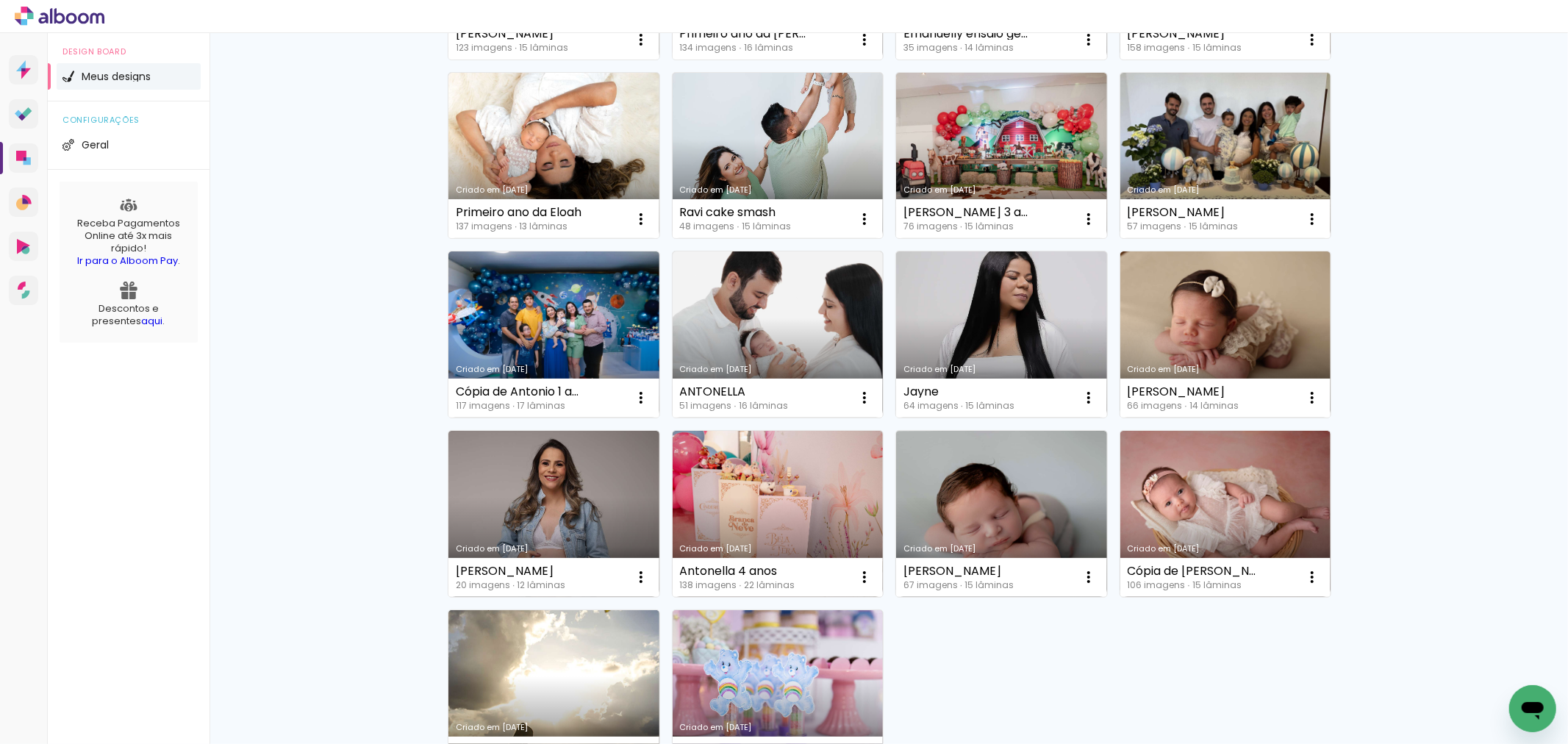
scroll to position [735, 0]
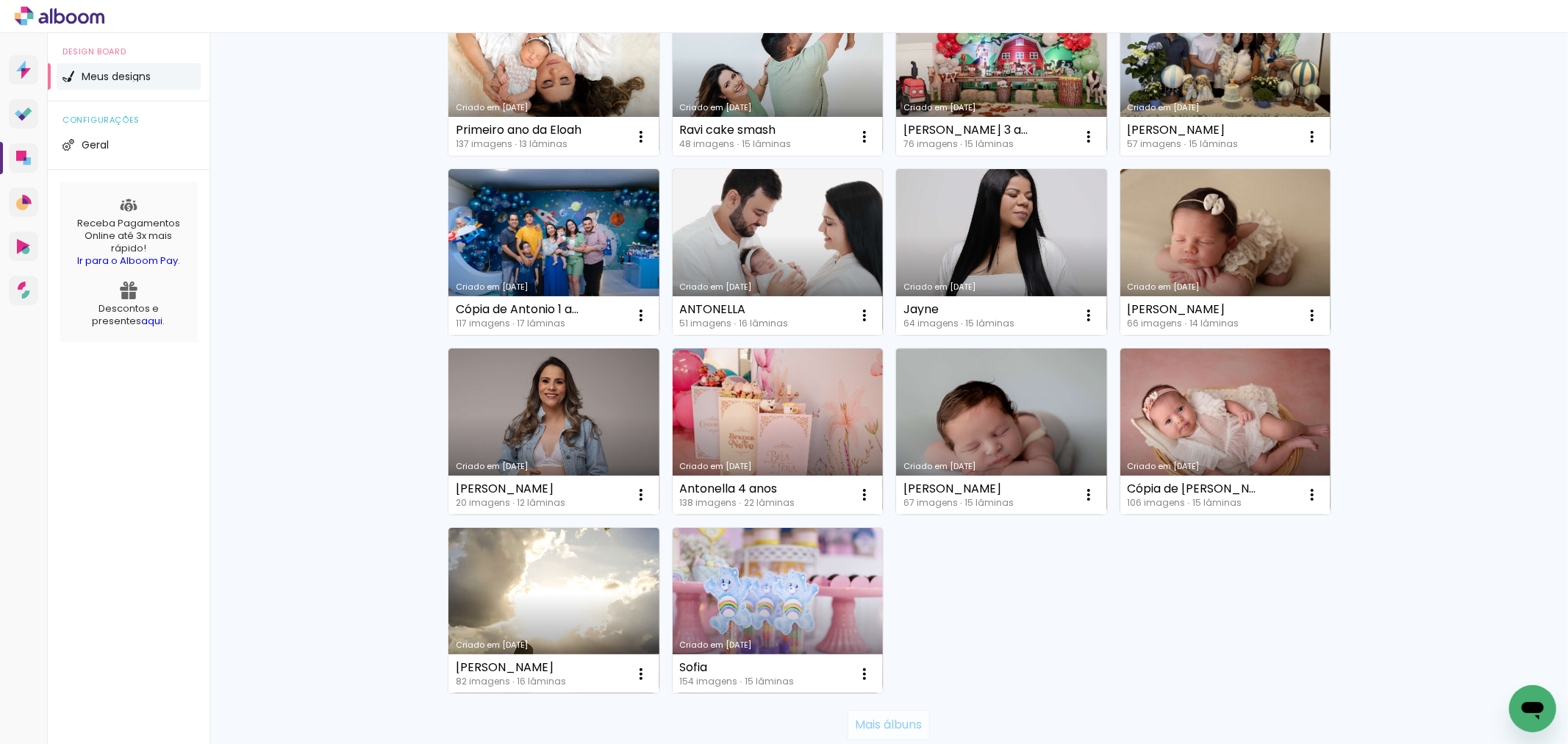
click at [863, 714] on paper-button "Mais álbuns" at bounding box center [888, 725] width 82 height 29
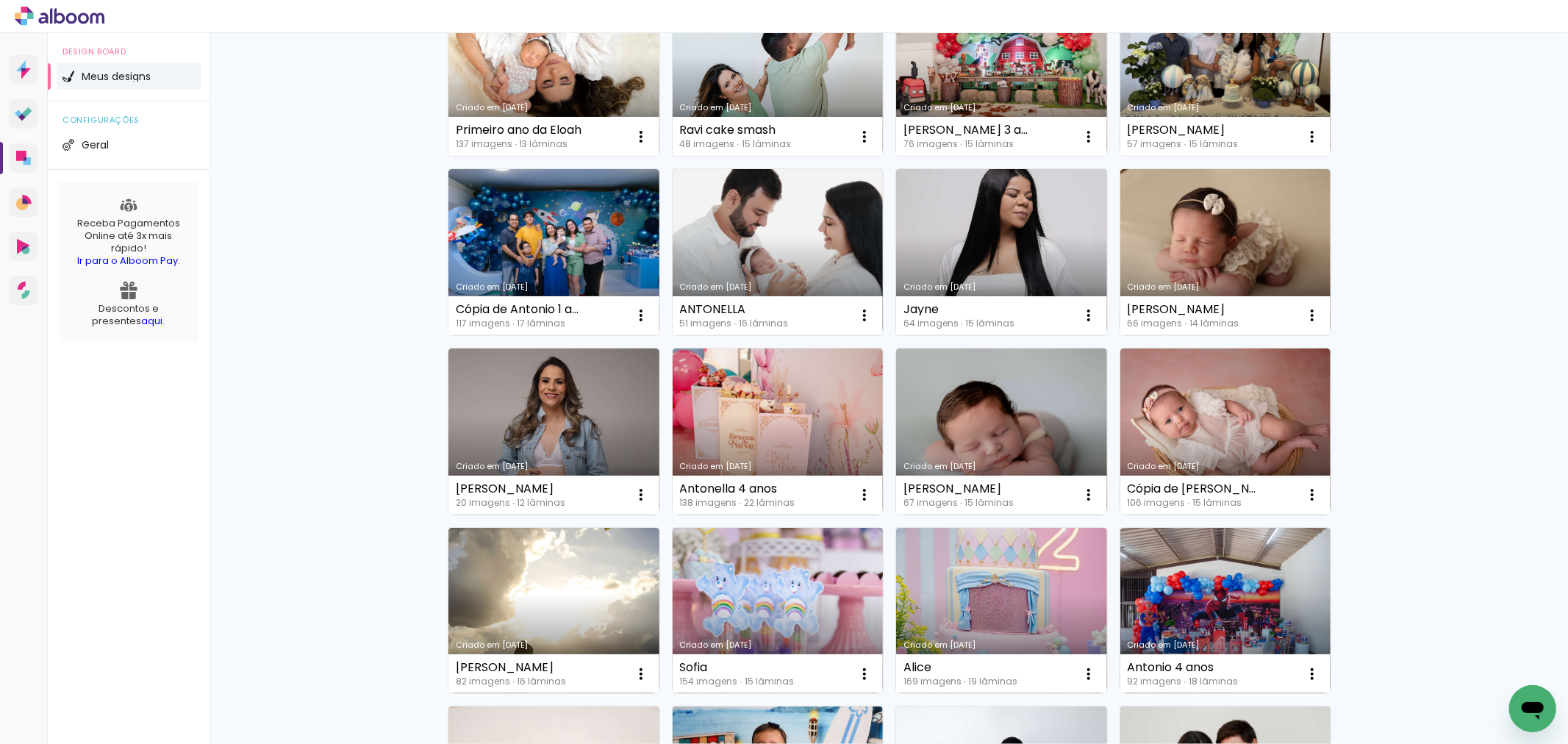
click at [819, 589] on link "Criado em [DATE]" at bounding box center [778, 610] width 211 height 166
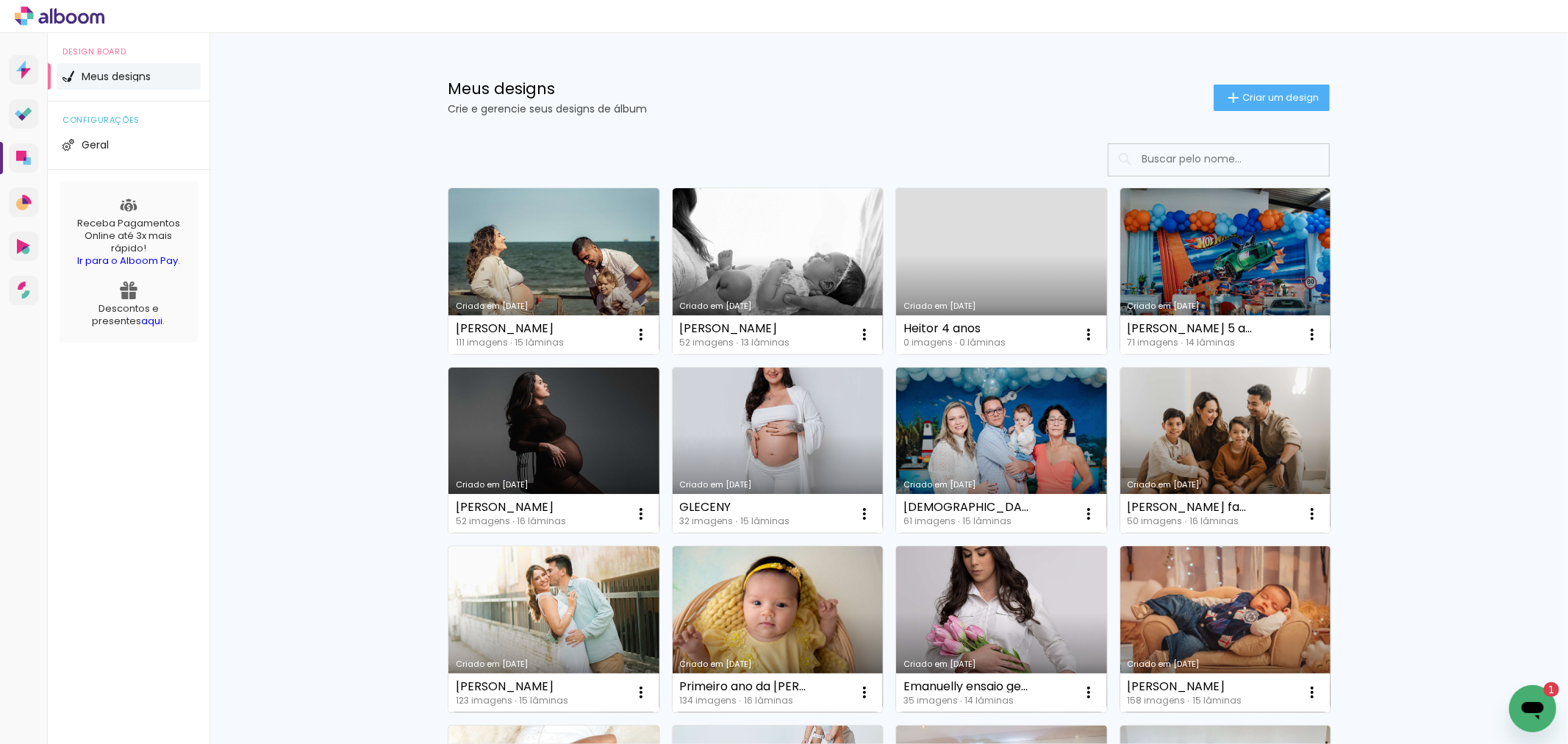
click at [1533, 698] on icon "Abrir janela de mensagens, 1 mensagem não lida" at bounding box center [1531, 707] width 27 height 27
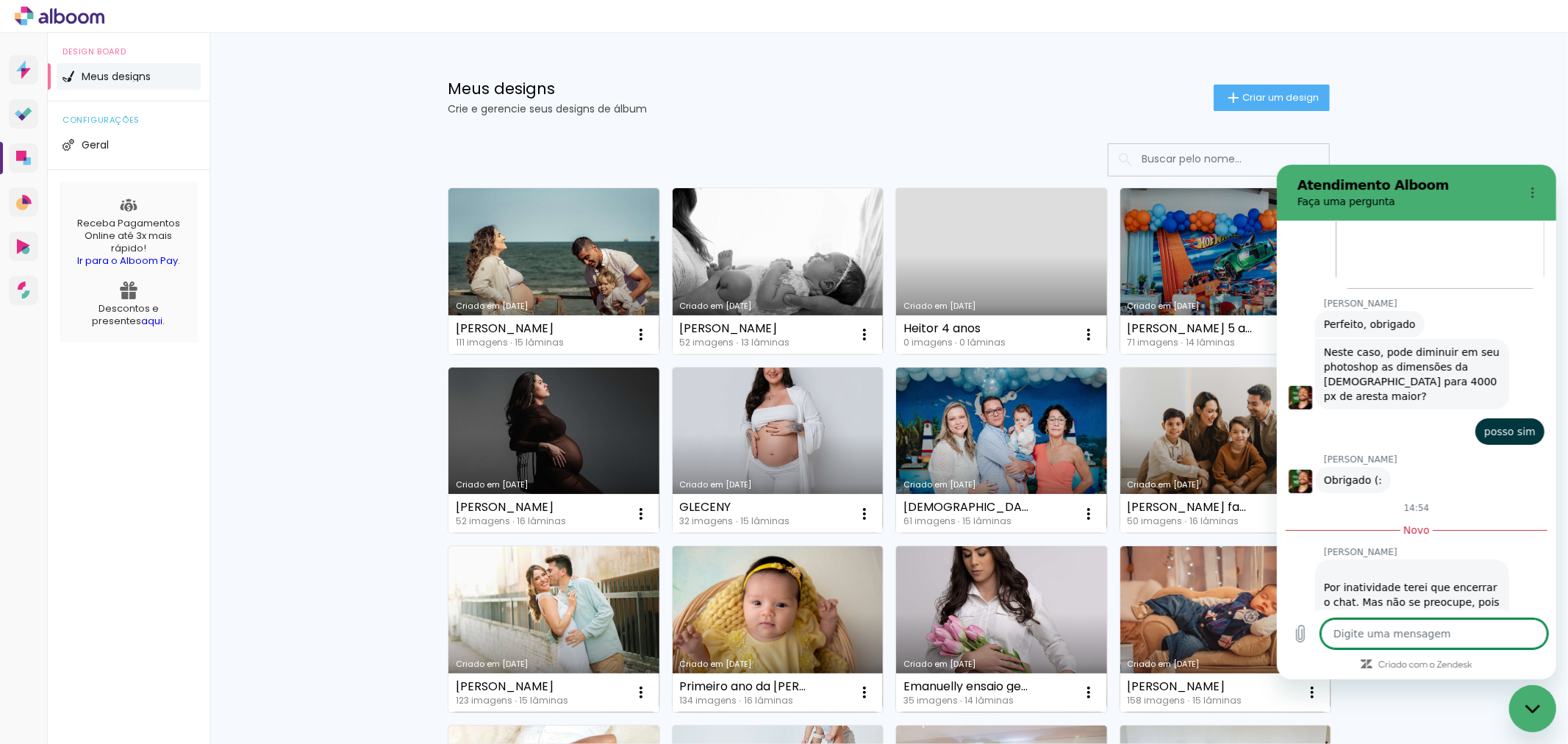
scroll to position [5660, 0]
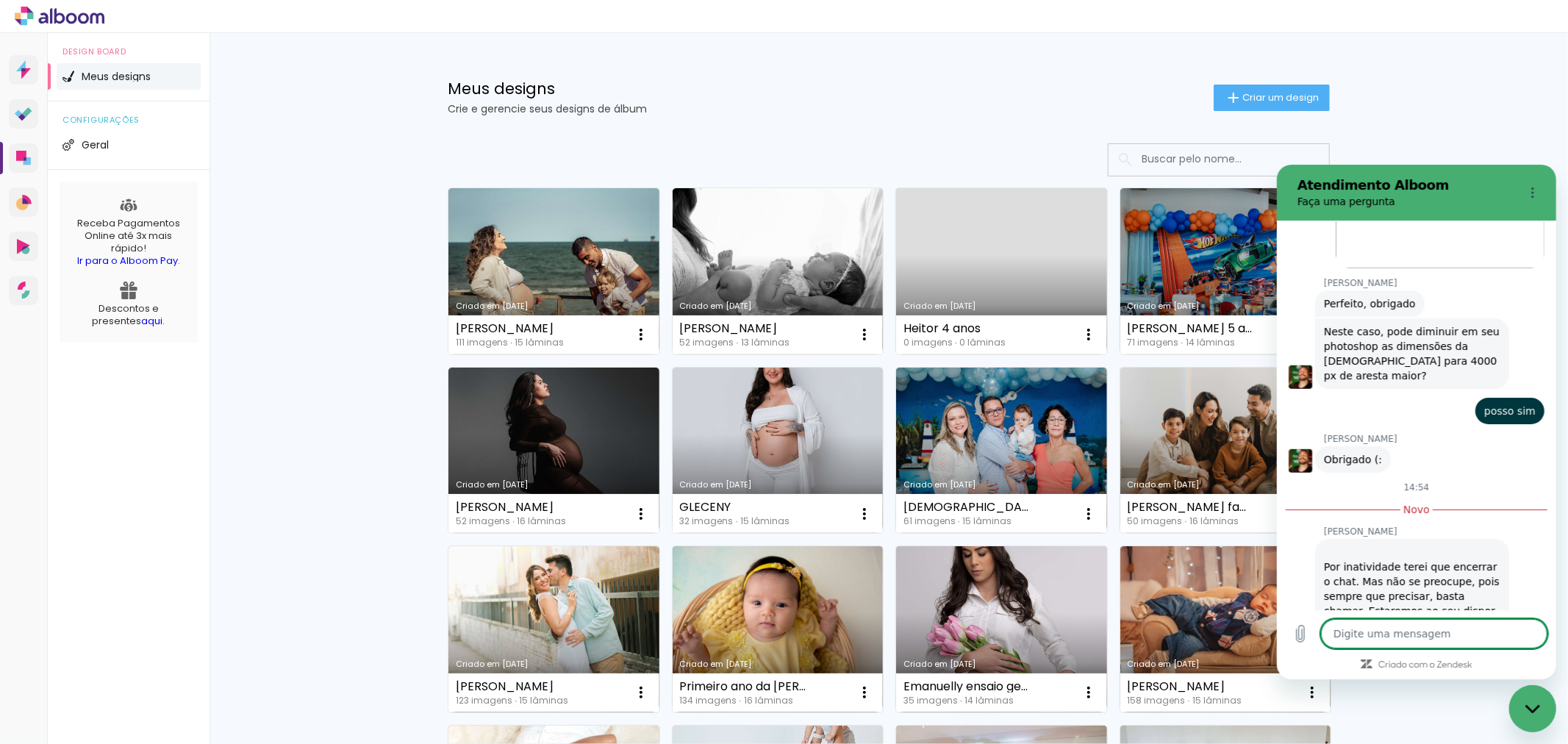
click at [1541, 703] on div "Fechar janela de mensagens" at bounding box center [1531, 707] width 44 height 44
type textarea "x"
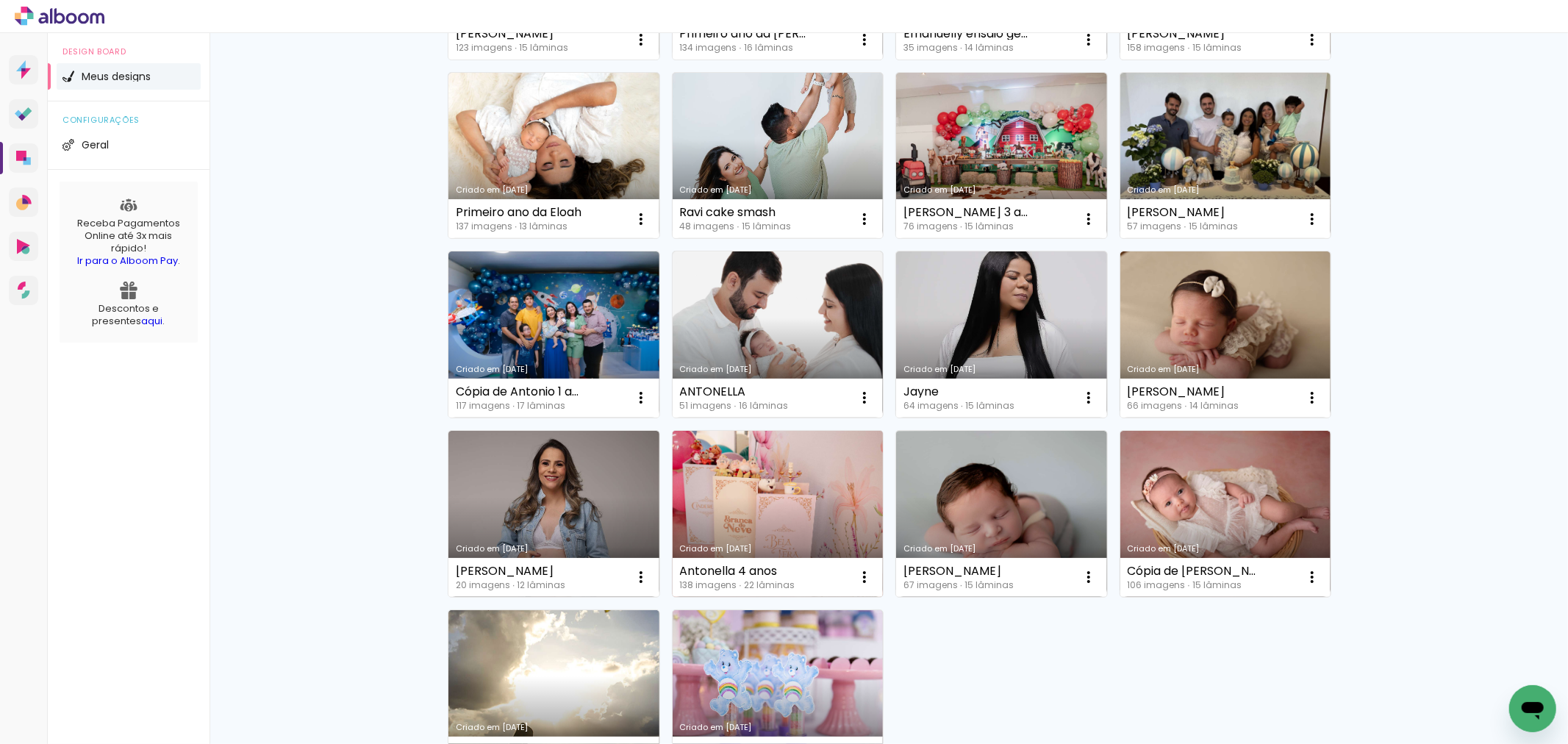
scroll to position [735, 0]
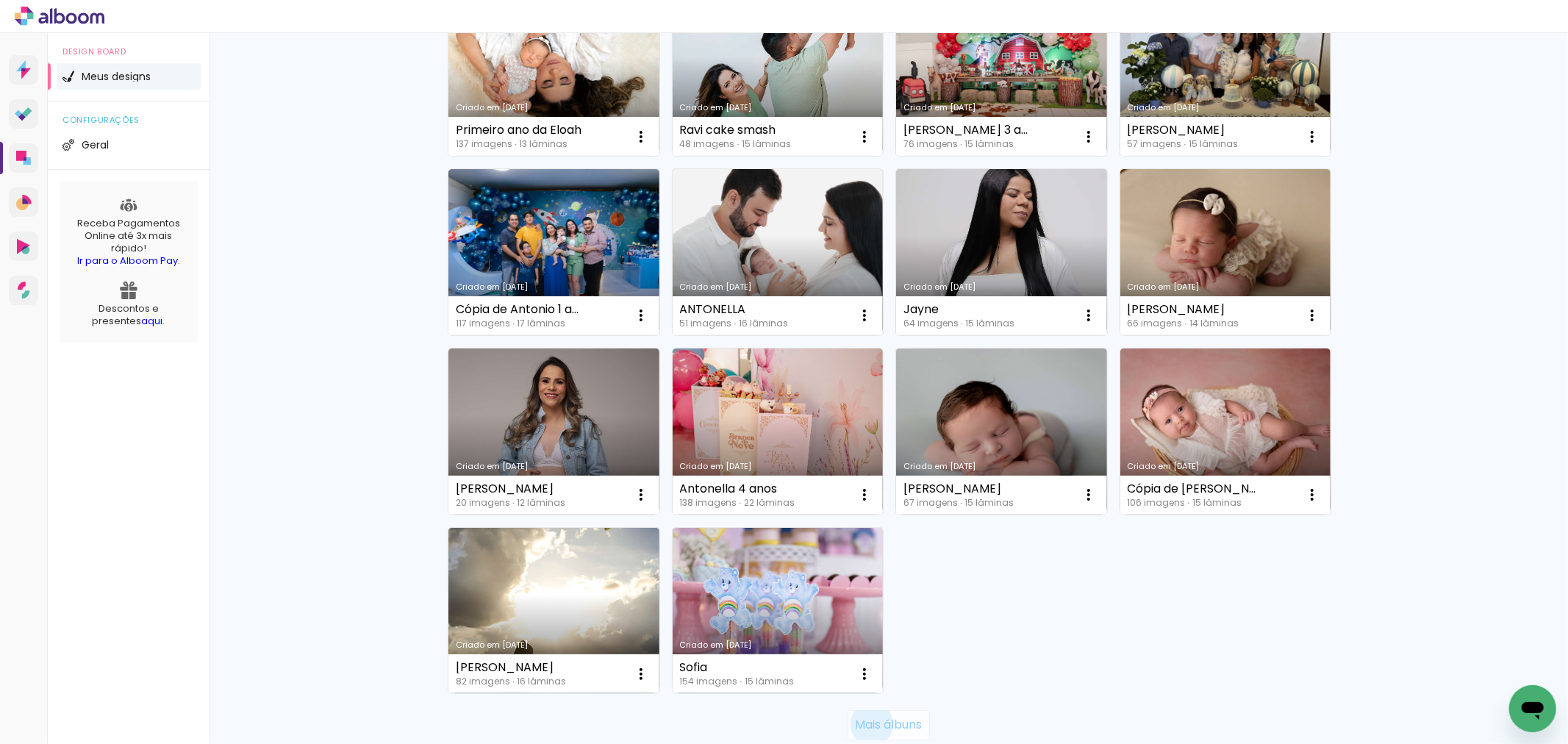
click at [0, 0] on slot "Mais álbuns" at bounding box center [0, 0] width 0 height 0
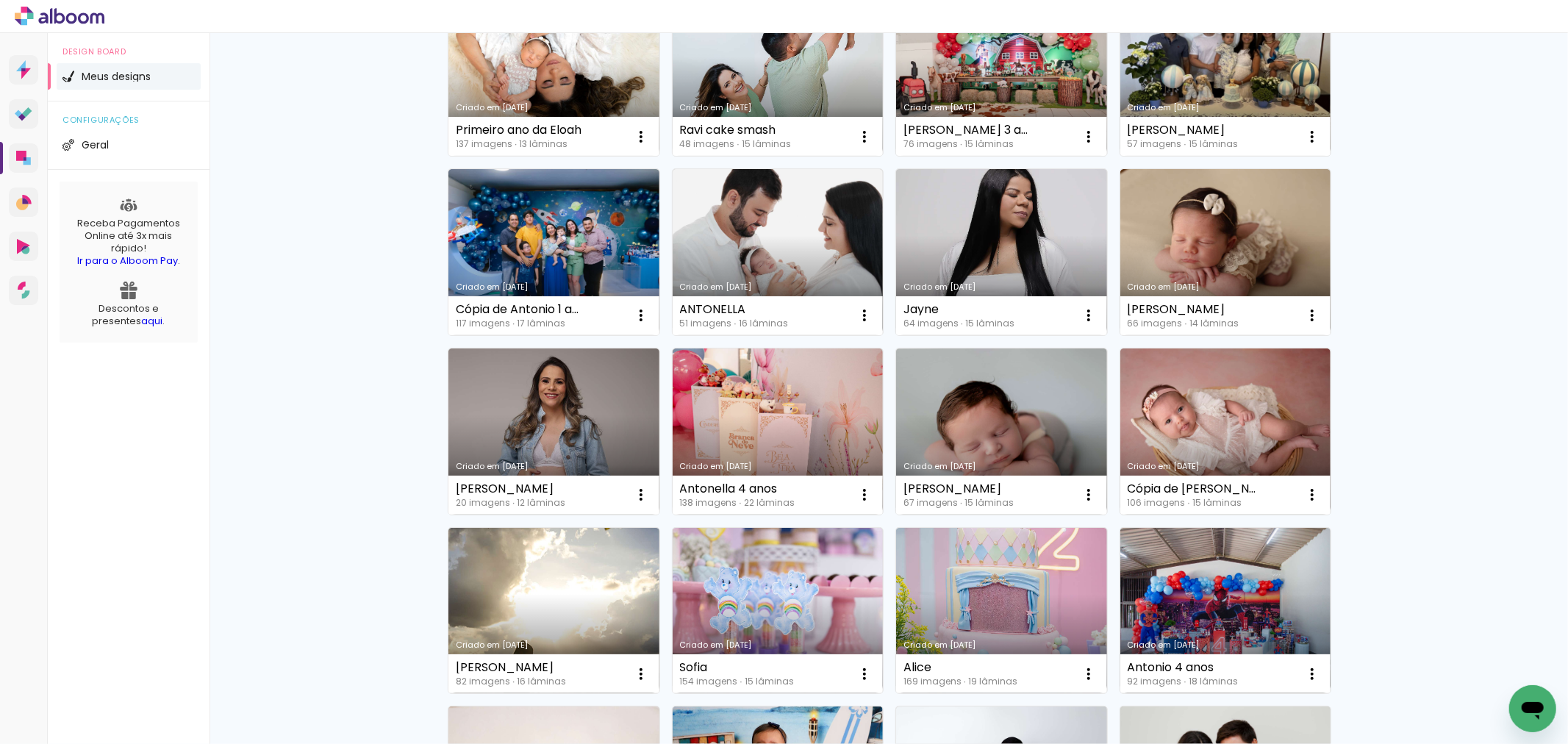
click at [809, 641] on div "Criado em [DATE]" at bounding box center [778, 645] width 196 height 8
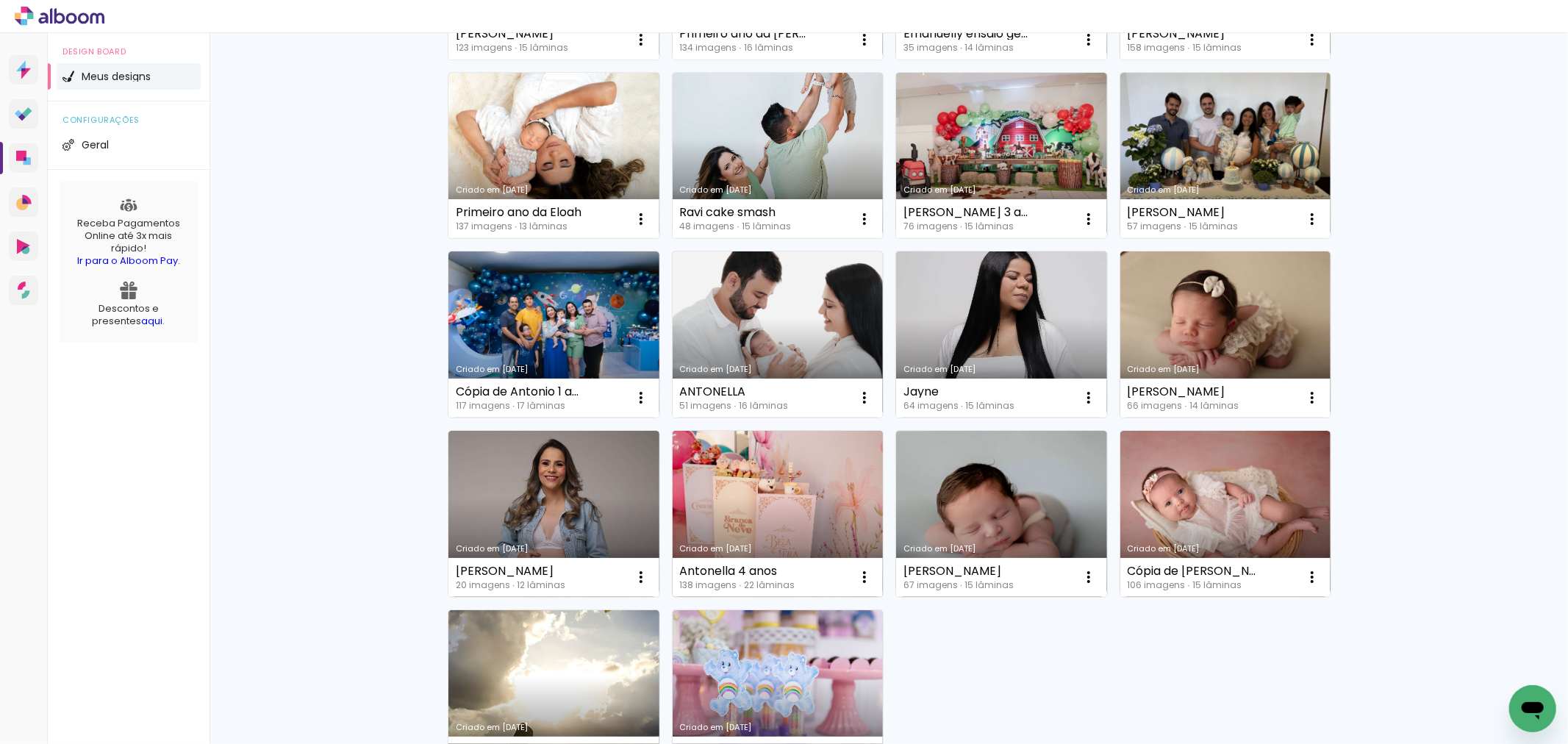
scroll to position [816, 0]
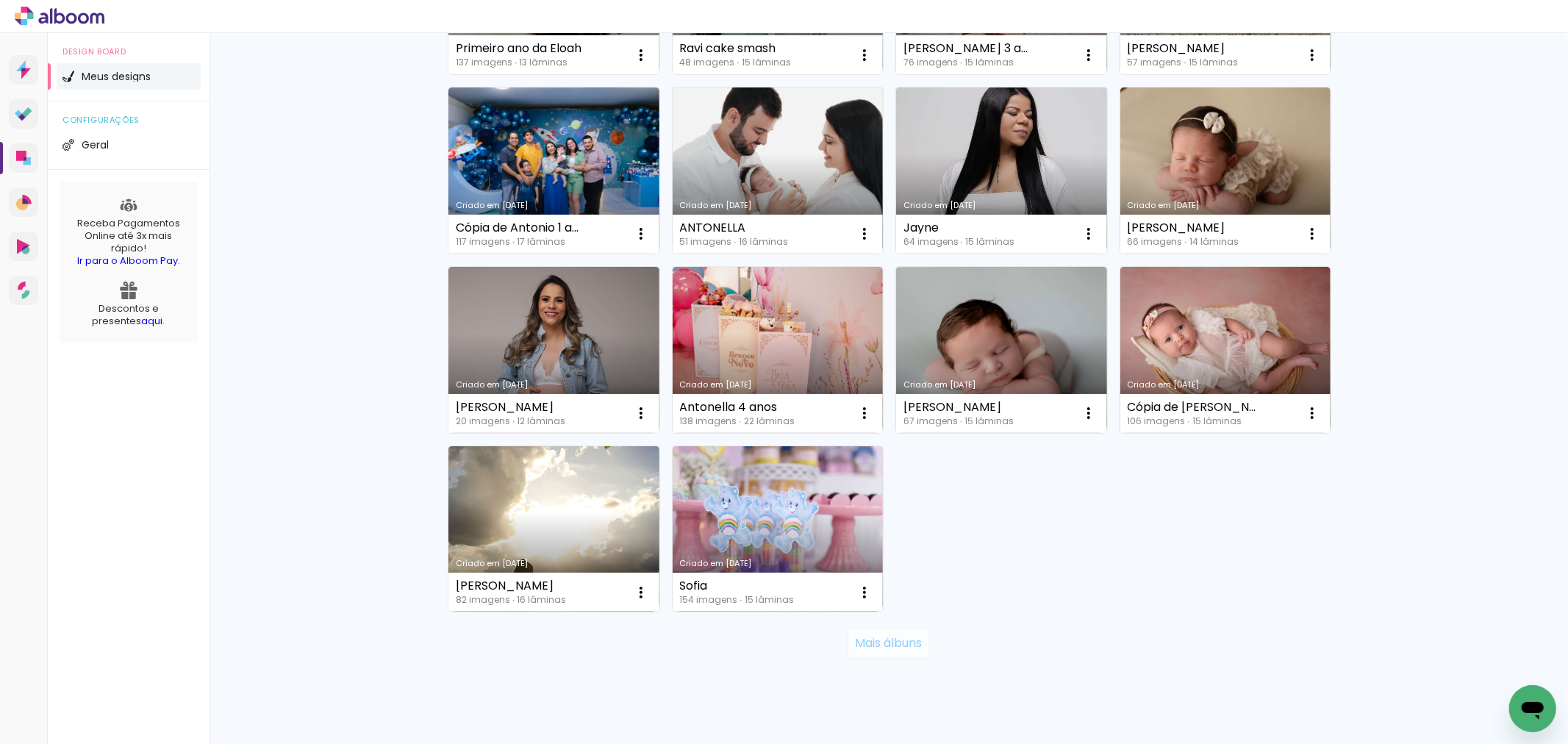
click at [0, 0] on slot "Mais álbuns" at bounding box center [0, 0] width 0 height 0
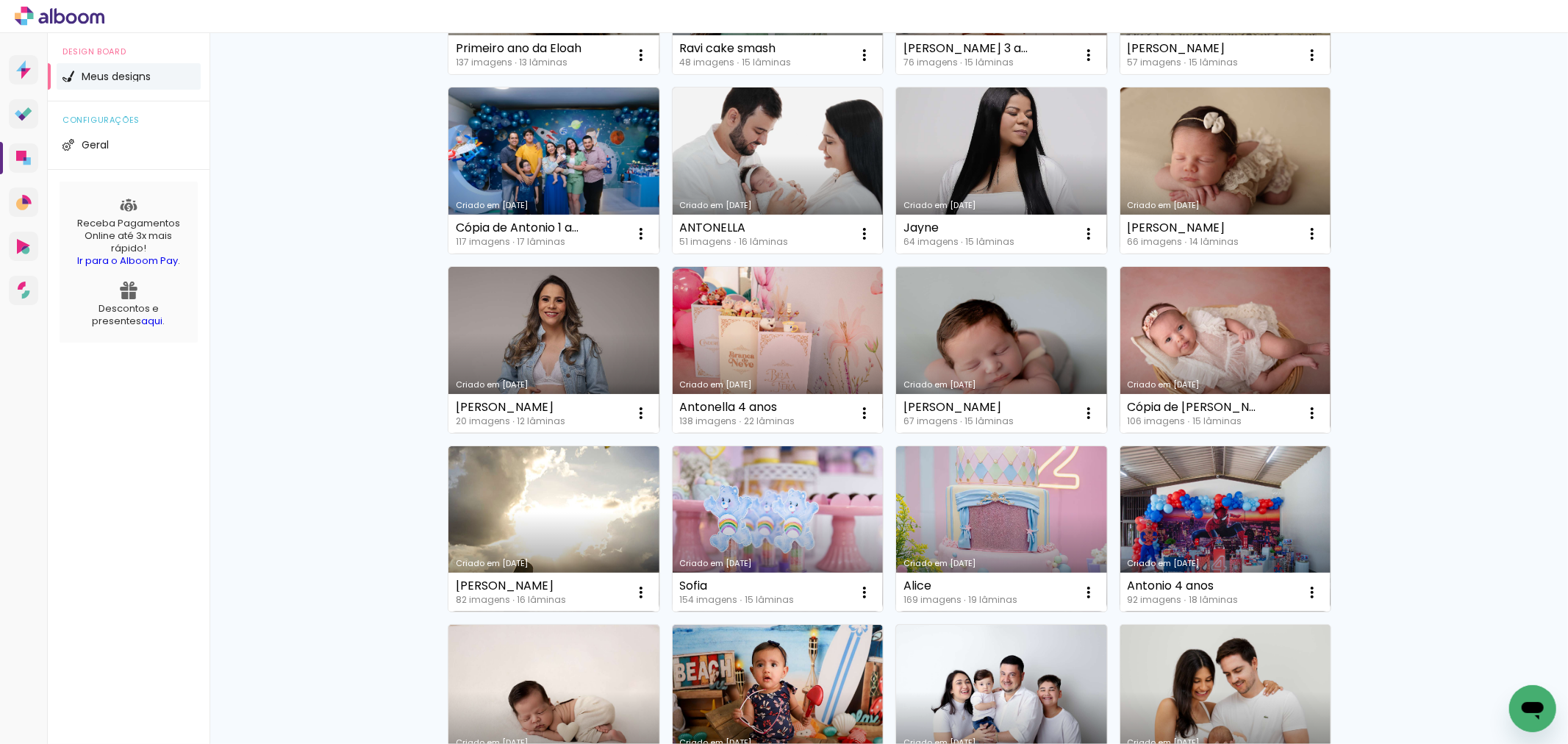
scroll to position [979, 0]
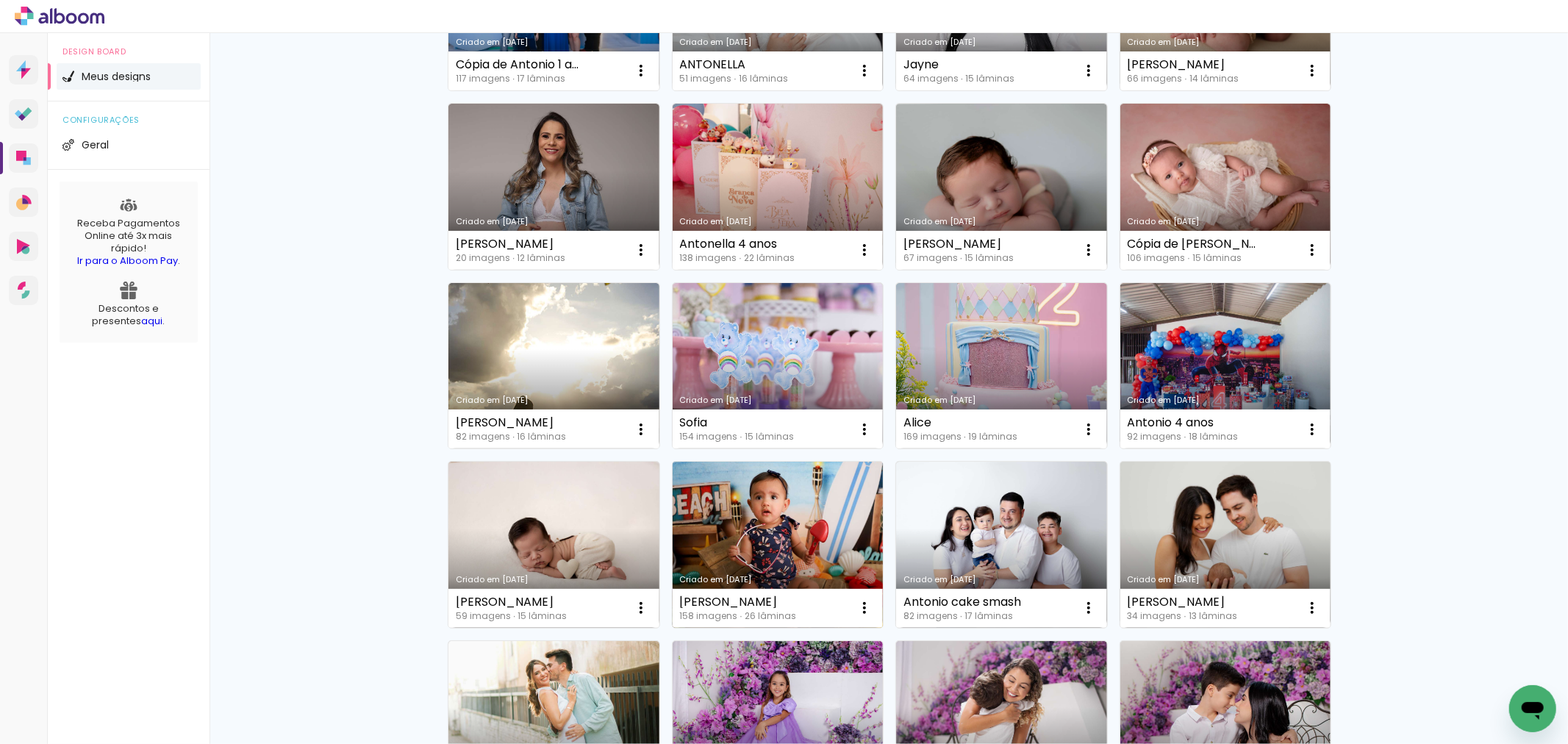
click at [821, 523] on link "Criado em [DATE]" at bounding box center [778, 544] width 211 height 166
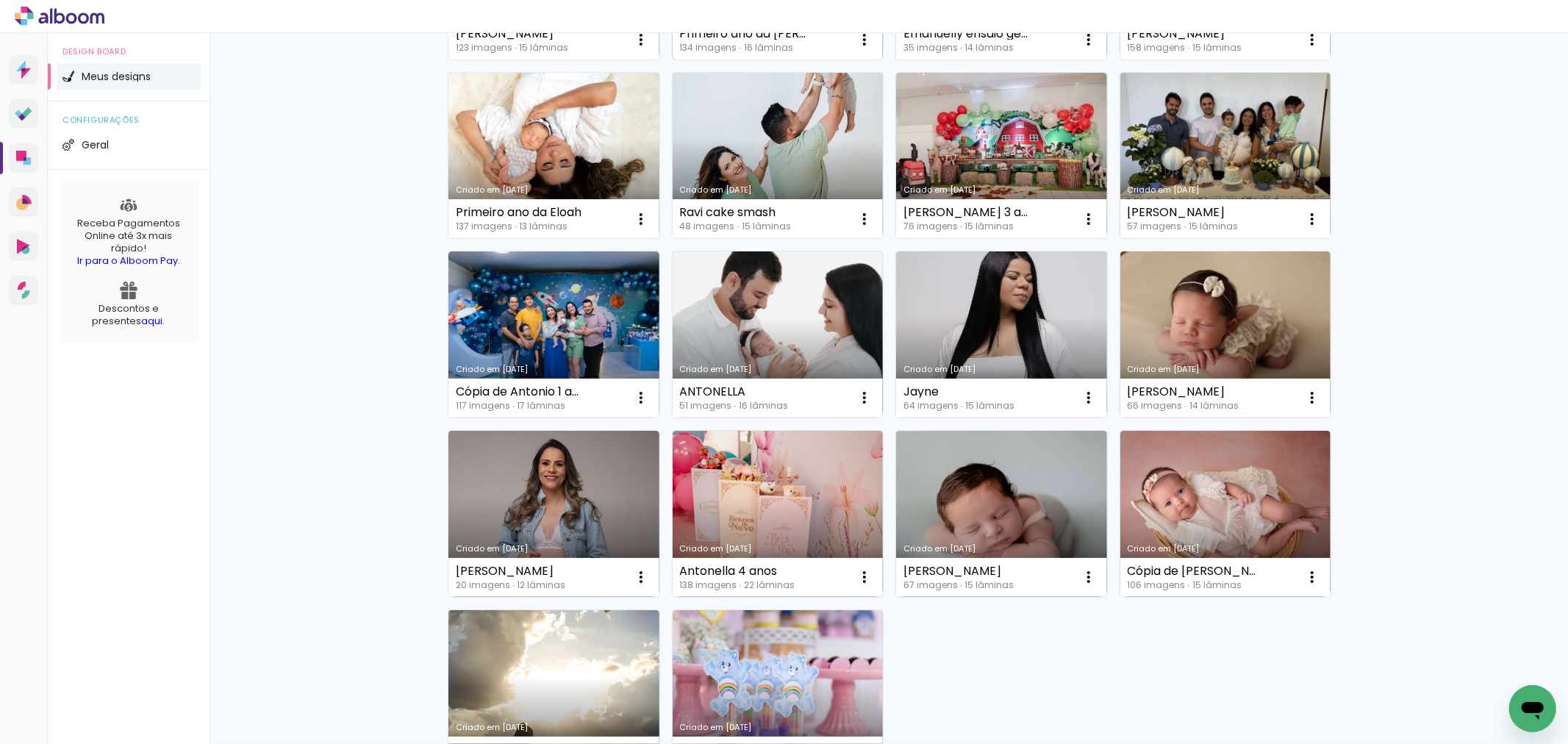
scroll to position [849, 0]
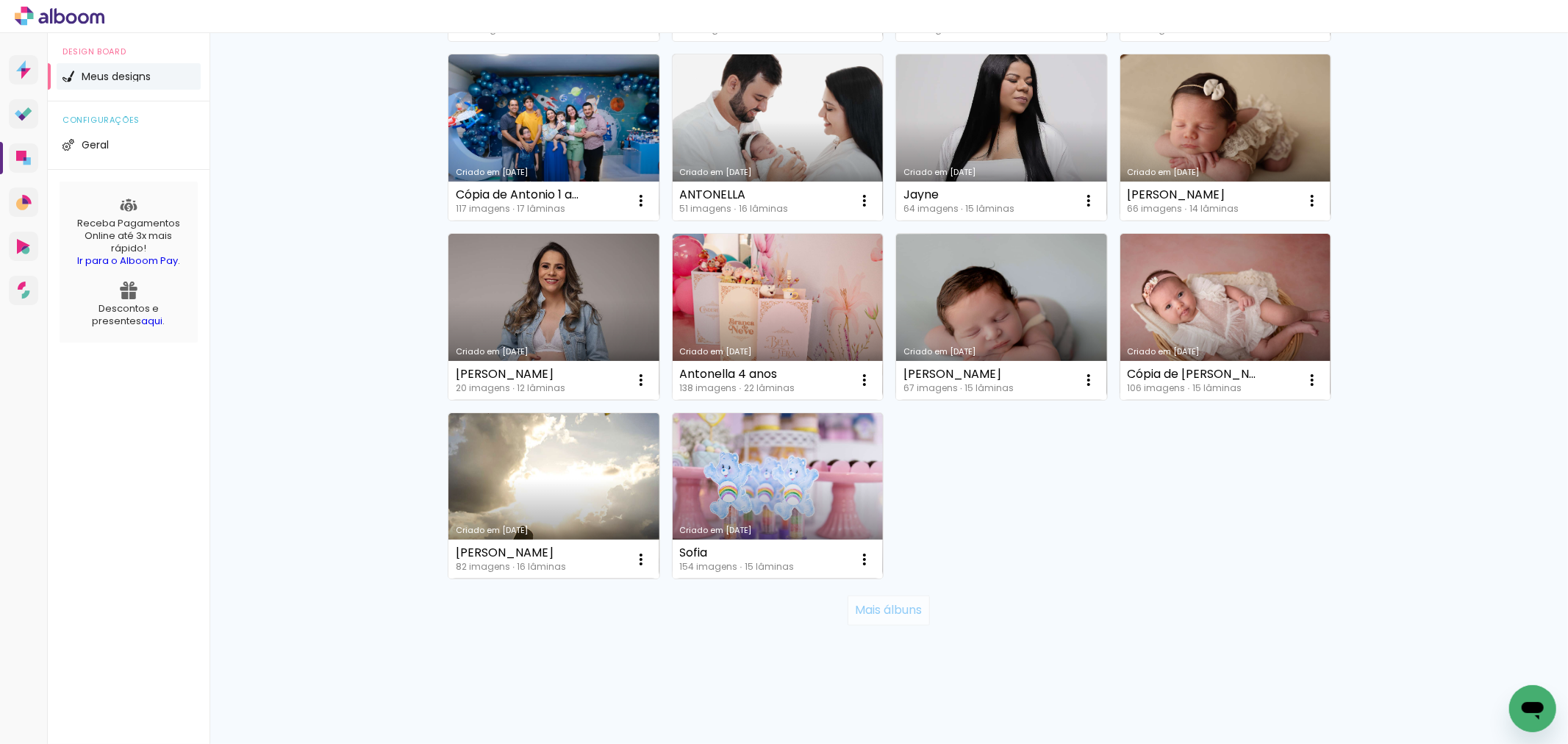
click at [0, 0] on slot "Mais álbuns" at bounding box center [0, 0] width 0 height 0
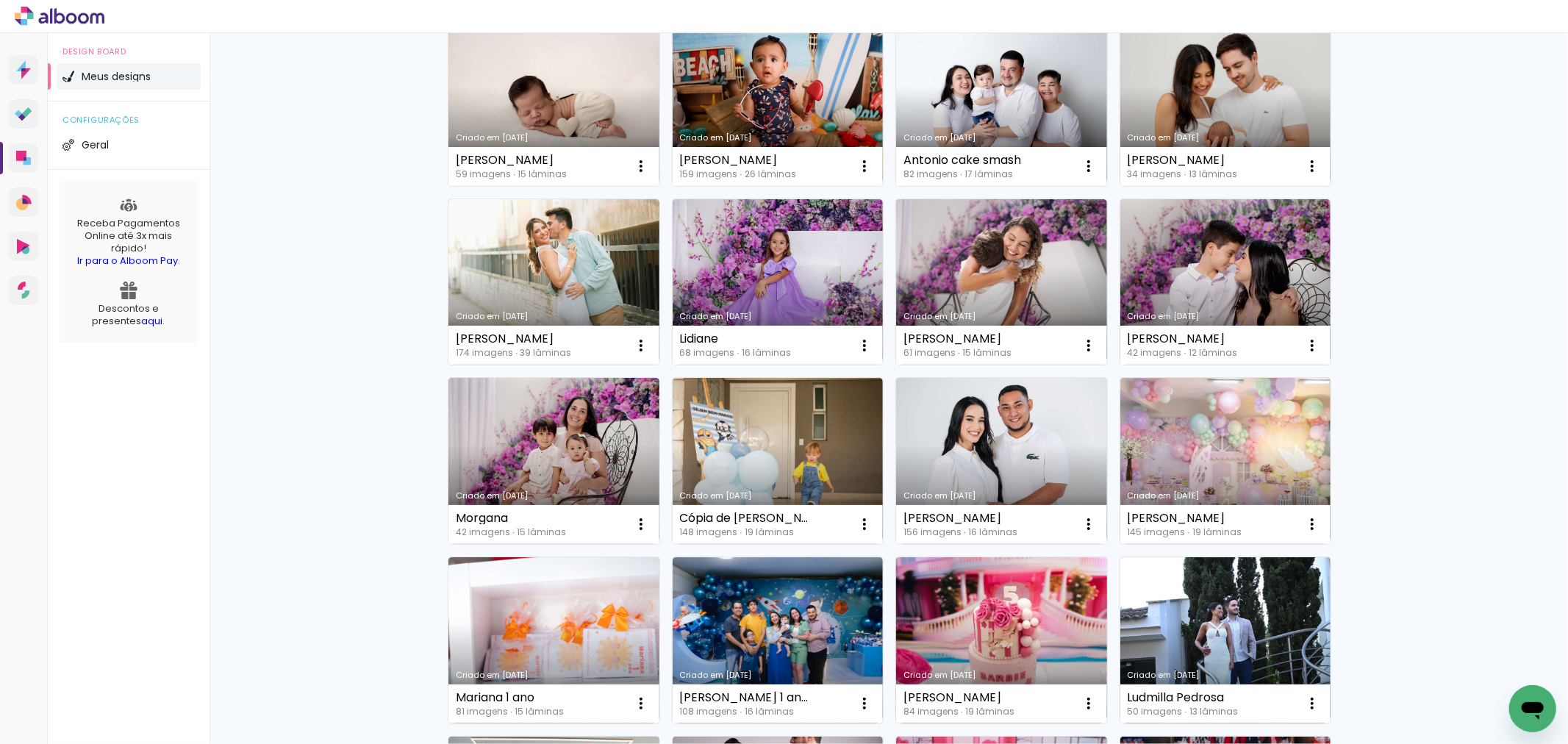
scroll to position [1666, 0]
